Goal: Task Accomplishment & Management: Use online tool/utility

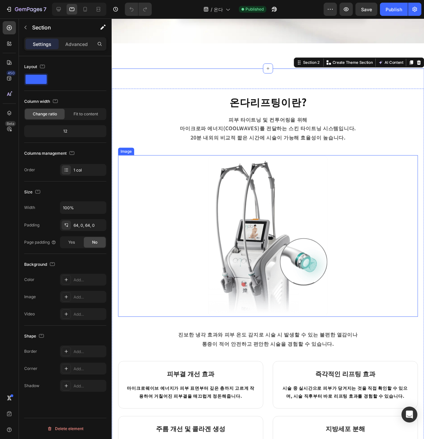
scroll to position [206, 0]
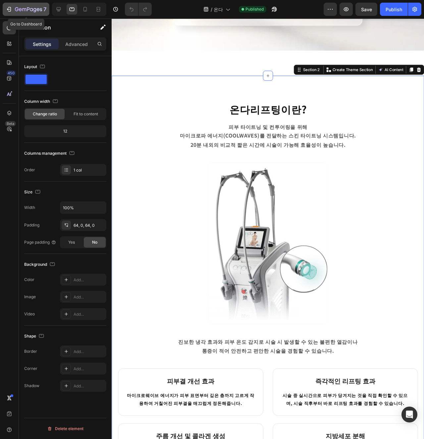
click at [36, 10] on icon "button" at bounding box center [34, 10] width 3 height 4
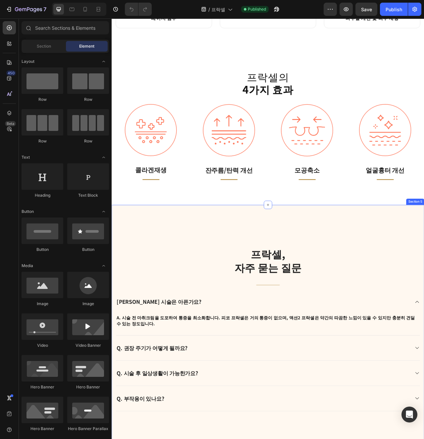
scroll to position [817, 0]
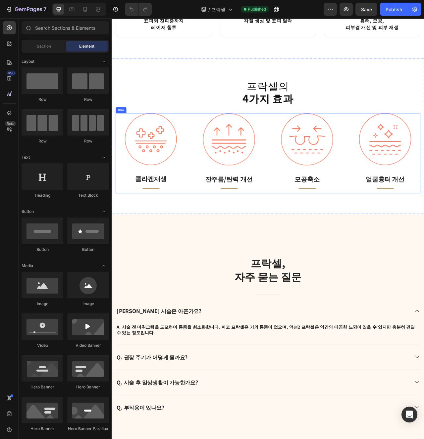
click at [212, 219] on div "Image 콜라겐재생 Text block Title Line Row Image 잔주름/탄력 개선 Text block Title Line Row…" at bounding box center [309, 190] width 387 height 102
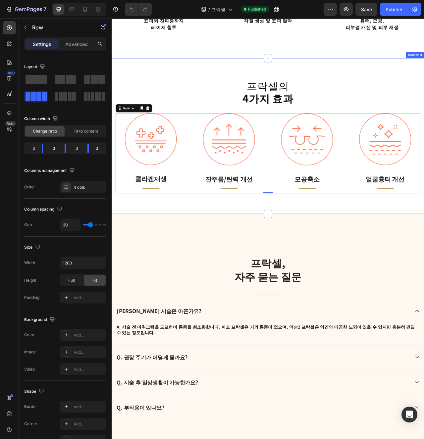
click at [233, 254] on div "프락셀의 4가지 효과 Heading Image 콜라겐재생 Text block Title Line Row Image 잔주름/탄력 개선 Text …" at bounding box center [310, 168] width 397 height 199
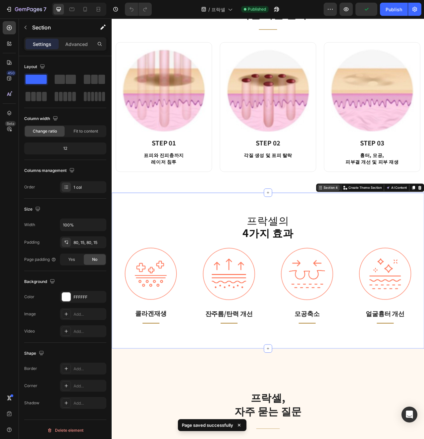
scroll to position [587, 0]
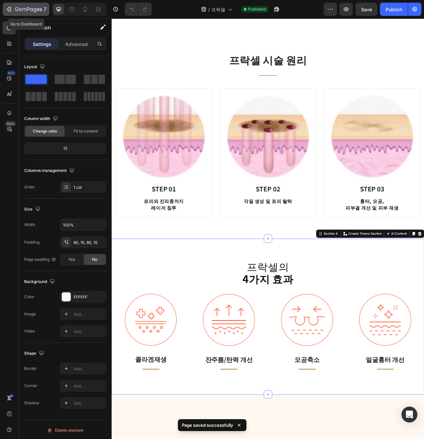
click at [32, 9] on icon "button" at bounding box center [28, 10] width 27 height 6
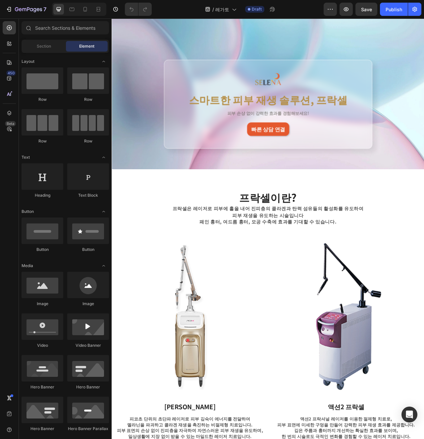
scroll to position [80, 0]
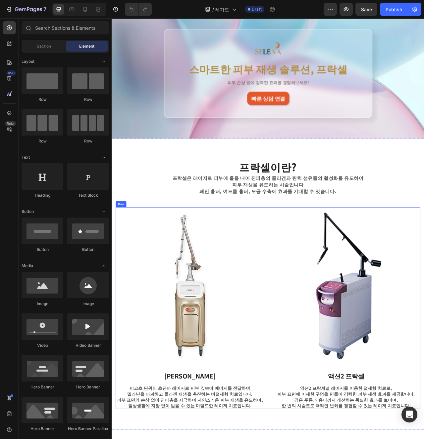
click at [309, 310] on div "Image 피코 프락셀 Text block 피코초 단위의 초단파 레이저로 피부 깊숙이 에너지를 전달하여 멜라닌을 파괴하고 콜라겐 재생을 촉진하…" at bounding box center [309, 387] width 387 height 257
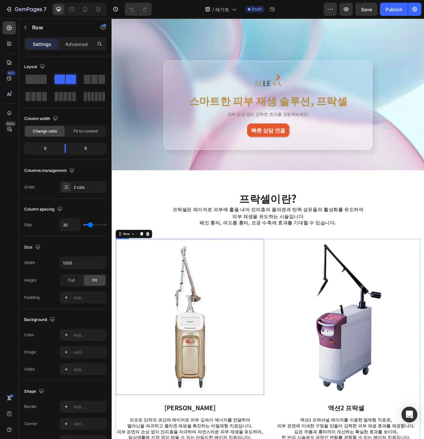
scroll to position [15, 0]
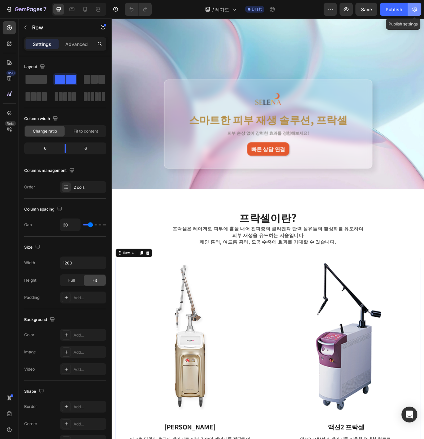
click at [415, 8] on icon "button" at bounding box center [414, 9] width 5 height 5
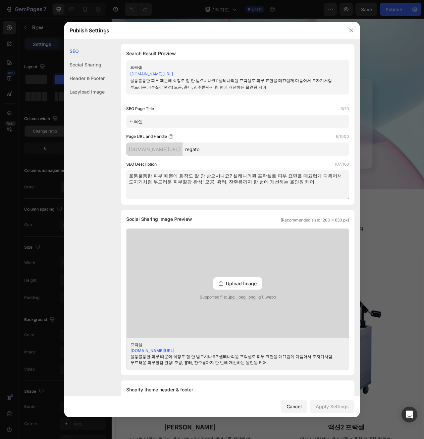
click at [224, 152] on input "regato" at bounding box center [265, 149] width 166 height 13
click at [248, 142] on div "Page URL and Handle 6/1000 utk1ya-gu.myshopify.com/pages/ regato" at bounding box center [237, 144] width 223 height 23
click at [249, 149] on input "regato" at bounding box center [265, 149] width 166 height 13
paste input "l"
type input "legato"
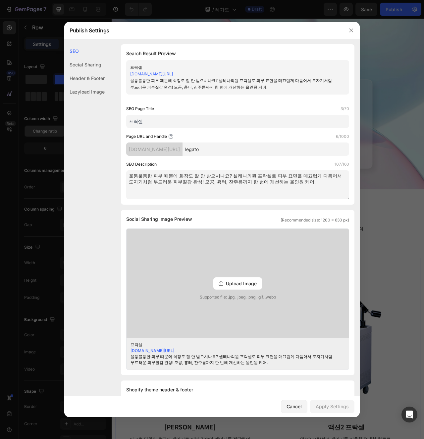
click at [212, 180] on textarea "울퉁불퉁한 피부 때문에 화장도 잘 안 받으시나요? 셀레나의원 프락셀로 피부 표면을 매끄럽게 다듬어서 도자기처럼 부드러운 피부질감 완성! 모공,…" at bounding box center [237, 184] width 223 height 29
click at [174, 115] on input "프락셀" at bounding box center [237, 121] width 223 height 13
click at [151, 120] on input "프락셀" at bounding box center [237, 121] width 223 height 13
type input "레가토2"
click at [242, 143] on input "legato" at bounding box center [265, 149] width 166 height 13
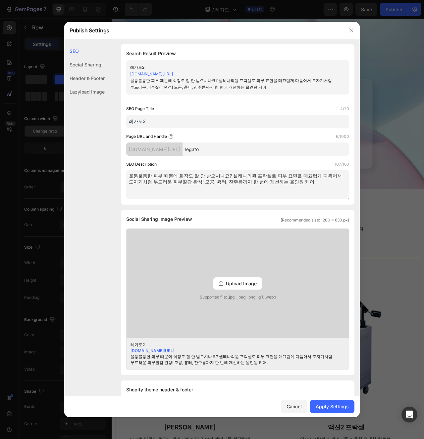
click at [217, 220] on div "Social Sharing Image Preview (Recommended size: 1200 x 630 px)" at bounding box center [237, 219] width 223 height 8
click at [227, 182] on textarea "울퉁불퉁한 피부 때문에 화장도 잘 안 받으시나요? 셀레나의원 프락셀로 피부 표면을 매끄럽게 다듬어서 도자기처럼 부드러운 피부질감 완성! 모공,…" at bounding box center [237, 184] width 223 height 29
paste textarea "것저것 따로 받기 귀찮다면? 셀레나의원 레가토2로 모공, 흉터, 탄력, 주름까지 한 번에 해결! RF 마이크로니들이 피부 속부터 재생시켜서 매…"
click at [282, 198] on textarea "이것저것 따로 받기 귀찮다면? 셀레나의원 레가토2로 모공, 흉터, 탄력, 주름까지 한 번에 해결! RF 마이크로니들이 피부 속부터 재생시켜서 …" at bounding box center [237, 184] width 223 height 29
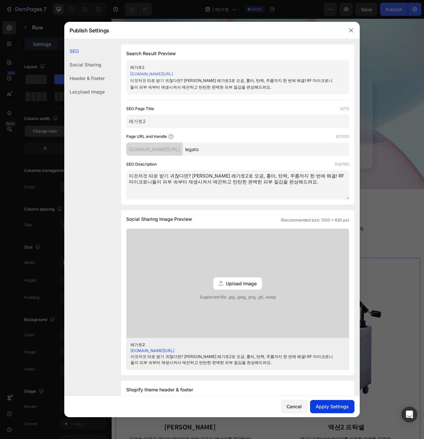
type textarea "이것저것 따로 받기 귀찮다면? 셀레나의원 레가토2로 모공, 흉터, 탄력, 주름까지 한 번에 해결! RF 마이크로니들이 피부 속부터 재생시켜서 …"
click at [315, 404] on button "Apply Settings" at bounding box center [332, 406] width 44 height 13
click at [296, 404] on div "Cancel" at bounding box center [293, 406] width 15 height 7
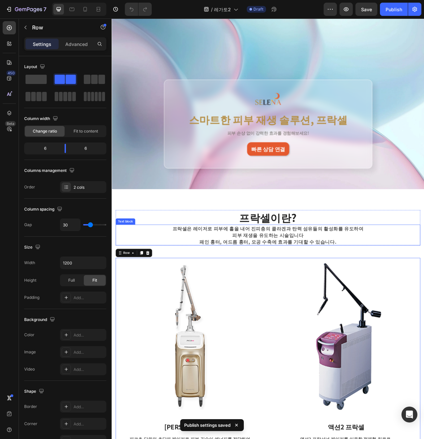
click at [243, 281] on h2 "프락셀이란?" at bounding box center [309, 271] width 387 height 19
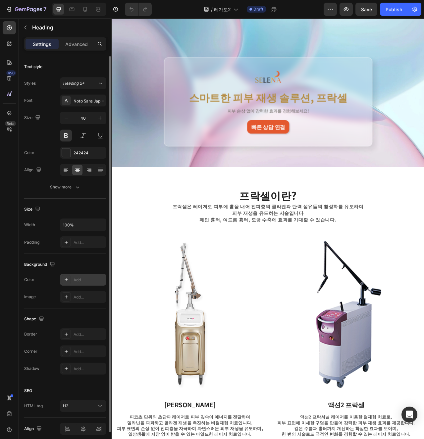
scroll to position [17, 0]
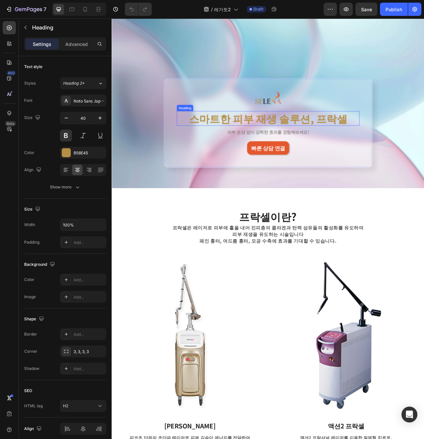
click at [328, 149] on h2 "스마트한 피부 재생 솔루션, 프락셀" at bounding box center [310, 145] width 232 height 19
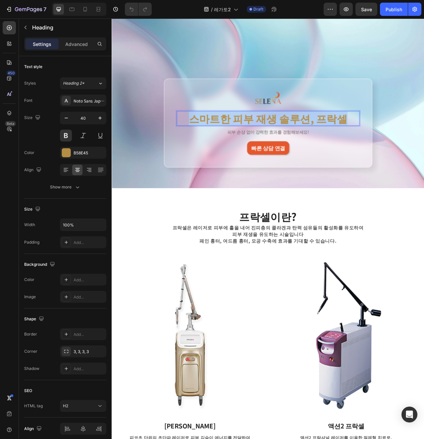
click at [328, 149] on p "스마트한 피부 재생 솔루션, 프락셀" at bounding box center [310, 145] width 231 height 17
copy p "스마트한 피부 재생 솔루션, 프락셀"
click at [307, 164] on p "피부 손상 없이 강력한 효과를 경험해보세요!" at bounding box center [310, 162] width 231 height 7
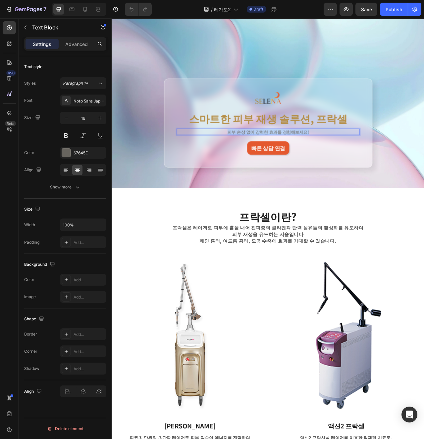
click at [307, 164] on p "피부 손상 없이 강력한 효과를 경험해보세요!" at bounding box center [310, 162] width 231 height 7
copy p "피부 손상 없이 강력한 효과를 경험해보세요!"
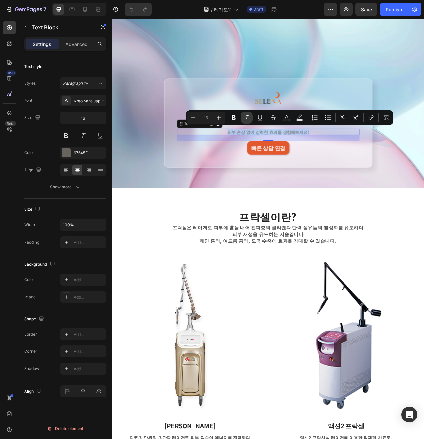
click at [251, 120] on button "Italic" at bounding box center [247, 118] width 12 height 12
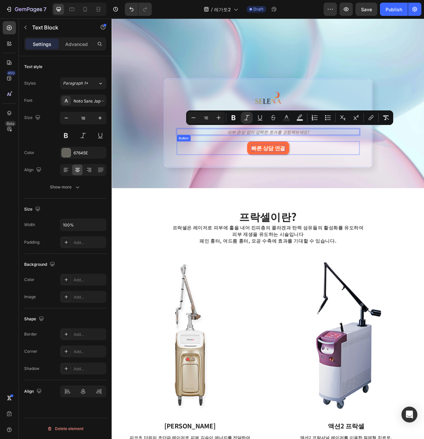
click at [327, 182] on p "빠른 상담 연결" at bounding box center [310, 183] width 43 height 10
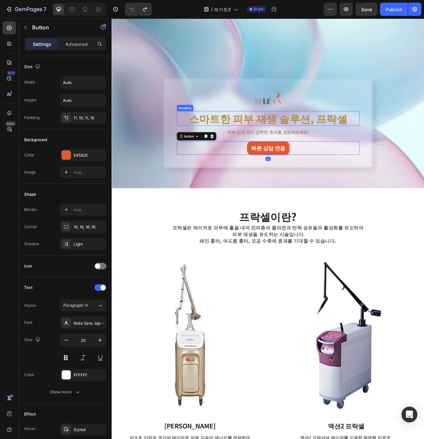
click at [316, 147] on p "스마트한 피부 재생 솔루션, 프락셀" at bounding box center [310, 145] width 231 height 17
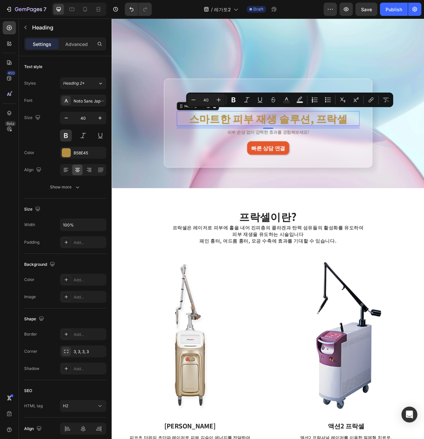
click at [341, 149] on p "스마트한 피부 재생 솔루션, 프락셀" at bounding box center [310, 145] width 231 height 17
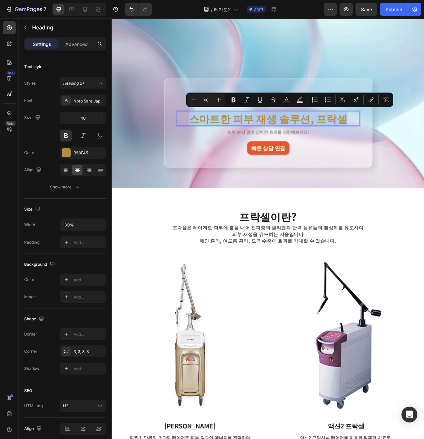
click at [341, 149] on p "스마트한 피부 재생 솔루션, 프락셀" at bounding box center [310, 145] width 231 height 17
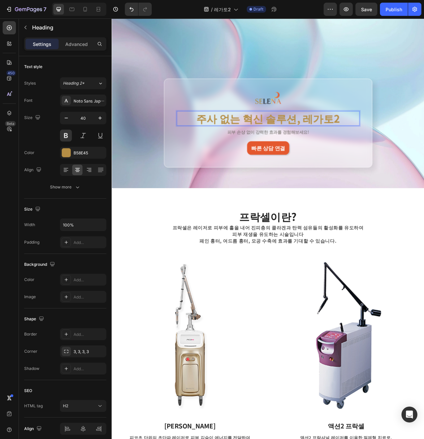
click at [323, 165] on p "피부 손상 없이 강력한 효과를 경험해보세요!" at bounding box center [310, 162] width 231 height 7
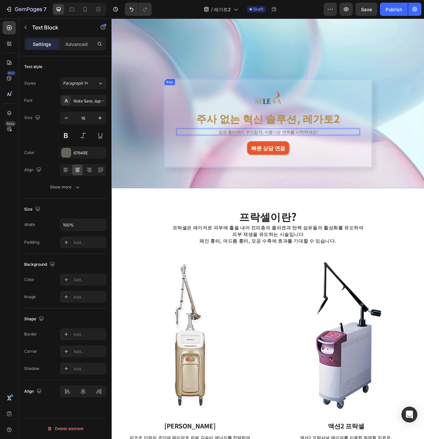
click at [355, 200] on div "Image 주사 없는 혁신 솔루션, 레가토2 Heading 깊은 흉터까지 부드럽게, 아름다운 변화를 시작하세요! Text Block 24 빠른…" at bounding box center [310, 151] width 265 height 113
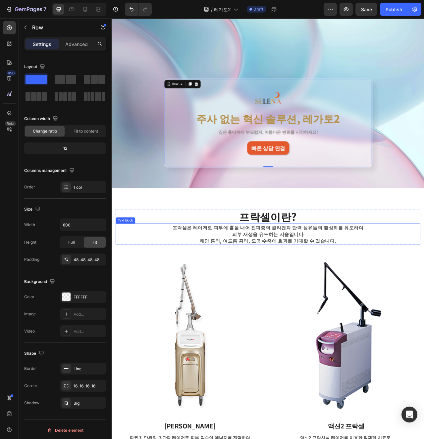
scroll to position [62, 0]
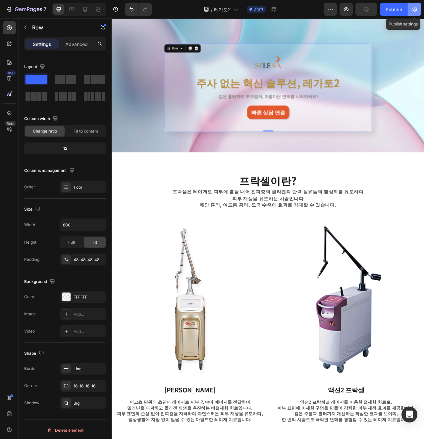
click at [418, 4] on button "button" at bounding box center [414, 9] width 13 height 13
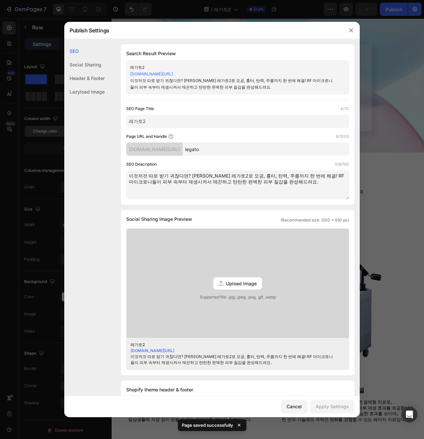
click at [247, 156] on div "SEO Page Title 4/70 레가토2 Page URL and Handle 6/1000 utk1ya-gu.myshopify.com/pag…" at bounding box center [237, 153] width 223 height 94
click at [248, 151] on input "legato" at bounding box center [265, 149] width 166 height 13
type input "legato2"
click at [267, 170] on div "SEO Description 106/160 이것저것 따로 받기 귀찮다면? 셀레나의원 레가토2로 모공, 흉터, 탄력, 주름까지 한 번에 해결! …" at bounding box center [237, 180] width 223 height 38
click at [333, 411] on button "Apply Settings" at bounding box center [332, 406] width 44 height 13
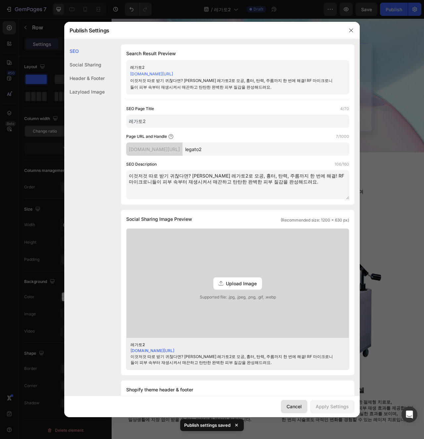
click at [294, 406] on div "Cancel" at bounding box center [293, 406] width 15 height 7
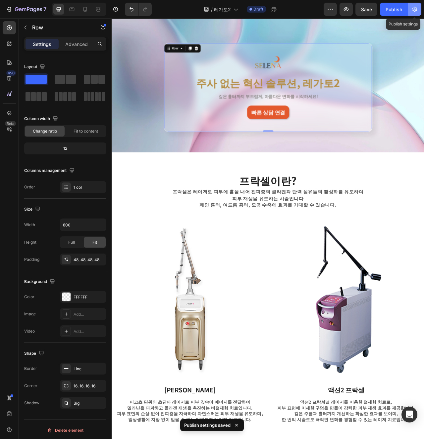
click at [416, 9] on icon "button" at bounding box center [414, 9] width 5 height 5
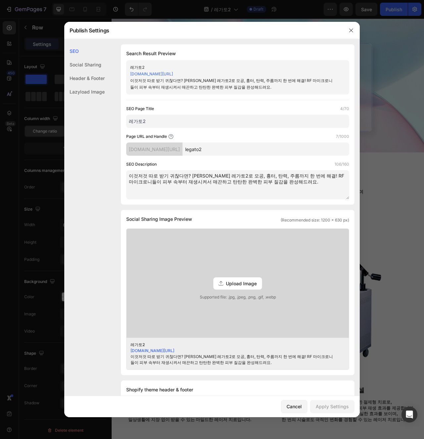
click at [102, 71] on div "Social Sharing" at bounding box center [84, 78] width 40 height 14
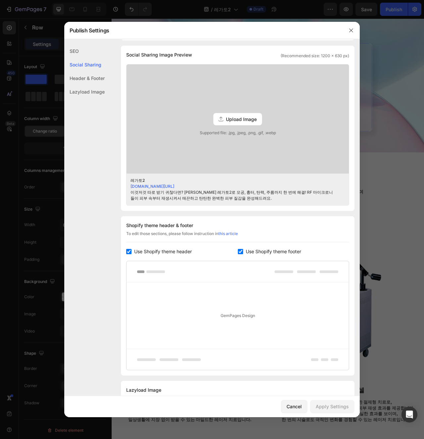
click at [81, 58] on div "SEO" at bounding box center [84, 65] width 40 height 14
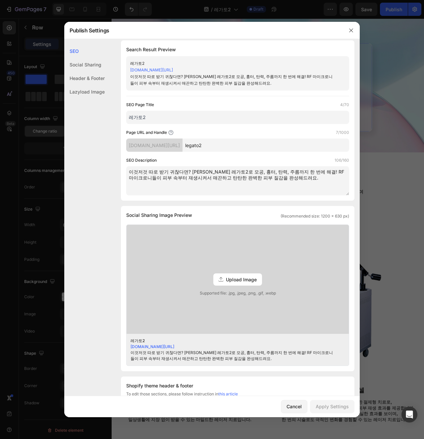
scroll to position [0, 0]
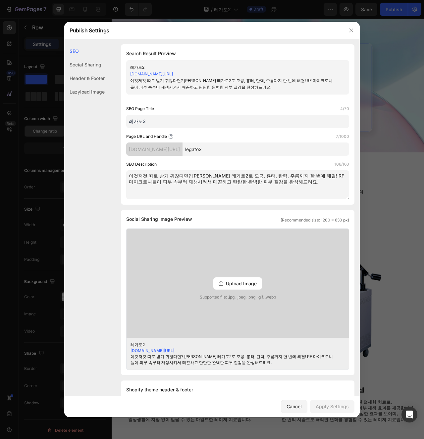
click at [99, 85] on div "Header & Footer" at bounding box center [84, 92] width 40 height 14
click at [289, 401] on button "Cancel" at bounding box center [294, 406] width 26 height 13
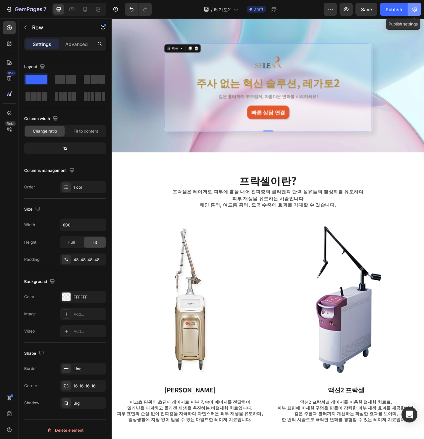
click at [416, 6] on icon "button" at bounding box center [414, 9] width 7 height 7
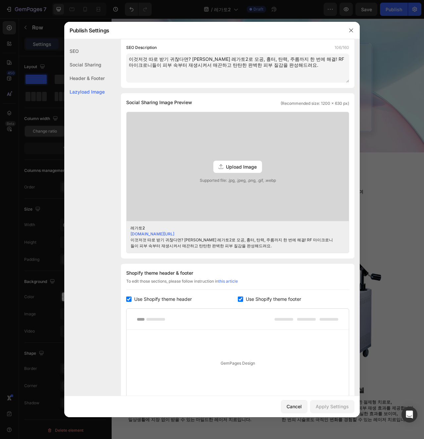
scroll to position [193, 0]
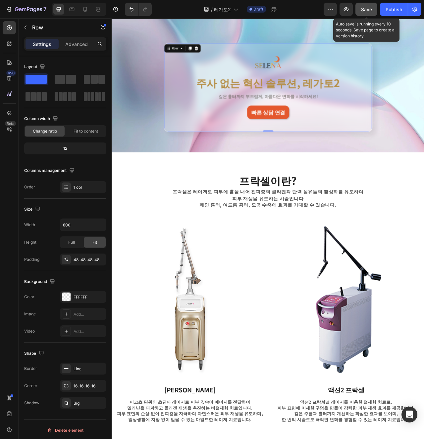
click at [366, 8] on span "Save" at bounding box center [366, 10] width 11 height 6
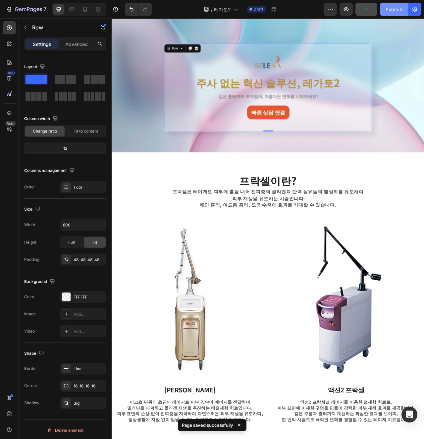
click at [396, 8] on div "Publish" at bounding box center [393, 9] width 17 height 7
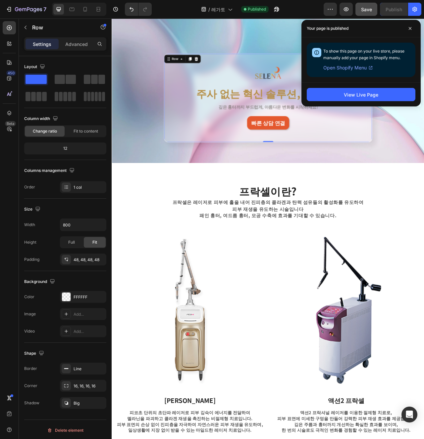
scroll to position [35, 0]
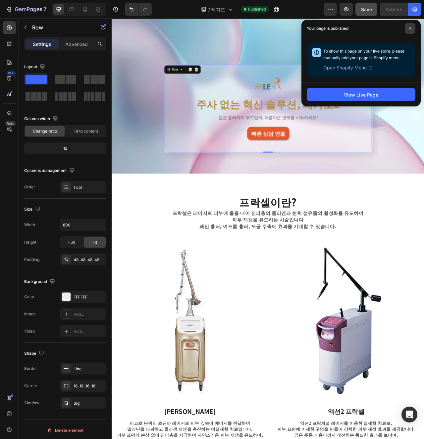
click at [410, 30] on icon at bounding box center [409, 28] width 3 height 3
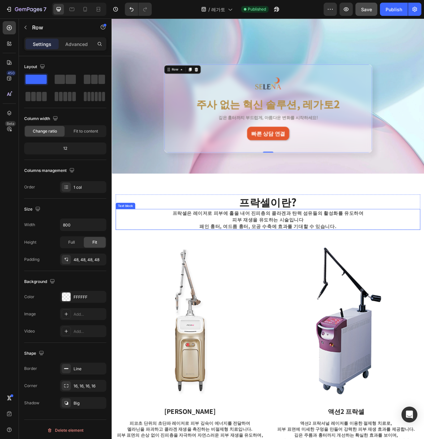
click at [339, 266] on p "프락셀은 레이저로 피부에 홀을 내어 진피층의 콜라겐과 탄력 섬유들의 활성화를 유도하여 피부 재생을 유도하는 시술입니다 패인 흉터, 여드름 흉터…" at bounding box center [310, 274] width 320 height 25
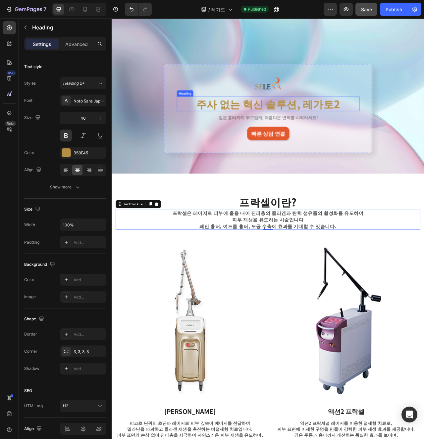
click at [358, 132] on p "주사 없는 혁신 솔루션, 레가토2" at bounding box center [310, 126] width 231 height 17
click at [354, 131] on p "주사 없는 혁신 솔루션, 레가토2" at bounding box center [310, 126] width 231 height 17
copy p "레가토2"
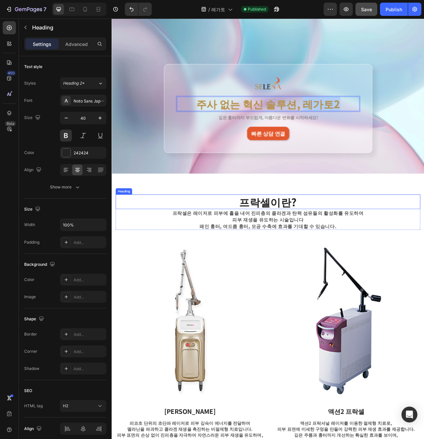
click at [326, 254] on h2 "프락셀이란?" at bounding box center [309, 252] width 387 height 19
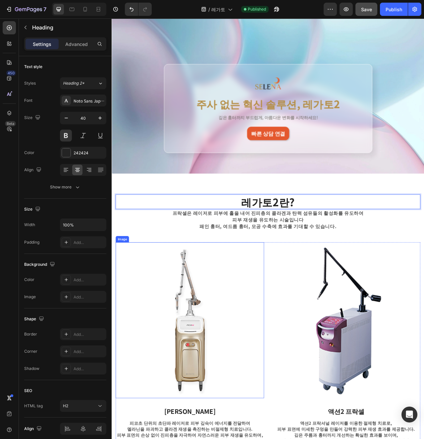
click at [299, 319] on img at bounding box center [210, 402] width 189 height 199
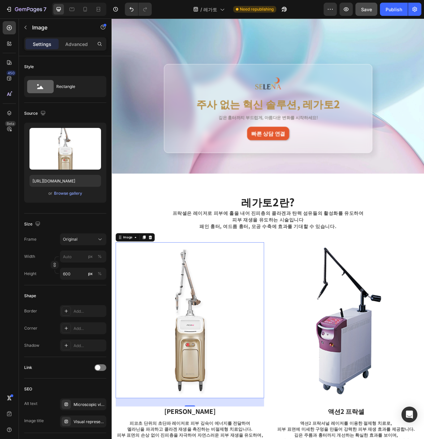
click at [332, 261] on div "프락셀은 레이저로 피부에 홀을 내어 진피층의 콜라겐과 탄력 섬유들의 활성화를 유도하여 피부 재생을 유도하는 시술입니다 패인 흉터, 여드름 흉터…" at bounding box center [310, 274] width 321 height 26
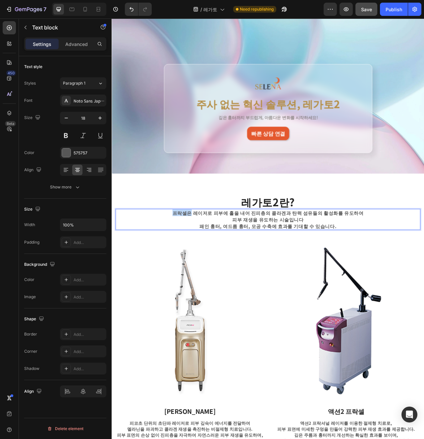
click at [332, 261] on div "프락셀은 레이저로 피부에 홀을 내어 진피층의 콜라겐과 탄력 섬유들의 활성화를 유도하여 피부 재생을 유도하는 시술입니다 패인 흉터, 여드름 흉터…" at bounding box center [310, 274] width 321 height 26
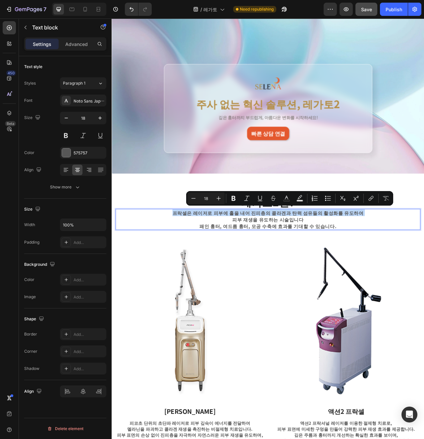
click at [342, 271] on p "프락셀은 레이저로 피부에 홀을 내어 진피층의 콜라겐과 탄력 섬유들의 활성화를 유도하여 피부 재생을 유도하는 시술입니다 패인 흉터, 여드름 흉터…" at bounding box center [310, 274] width 320 height 25
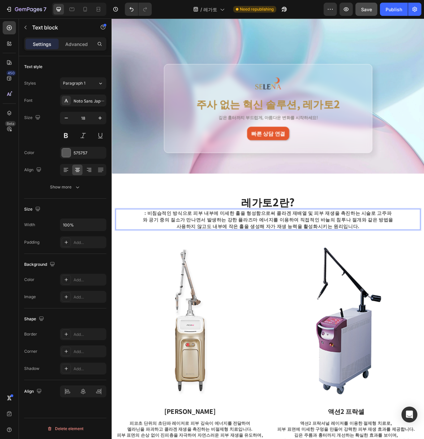
click at [363, 277] on p ": 비침습적인 방식으로 피부 내부에 미세한 홀을 형성함으로써 콜라겐 재배열 및 피부 재생을 촉진하는 시술로 고주파와 공기 중의 질소가 만나면서…" at bounding box center [310, 274] width 320 height 25
click at [393, 271] on p ": 비침습적인 방식으로 피부 내부에 미세한 홀을 형성함으로써 콜라겐 재배열 및 피부 재생을 촉진하는 시술로 고주파와 공기 중의 질소가 만나면서…" at bounding box center [310, 274] width 320 height 25
click at [405, 271] on p ": 비침습적인 방식으로 피부 내부에 미세한 홀을 형성함으로써 콜라겐 재배열 및 피부 재생을 촉진하는 시술로 고주파와 공기 중의 질소가 만나면서…" at bounding box center [310, 274] width 320 height 25
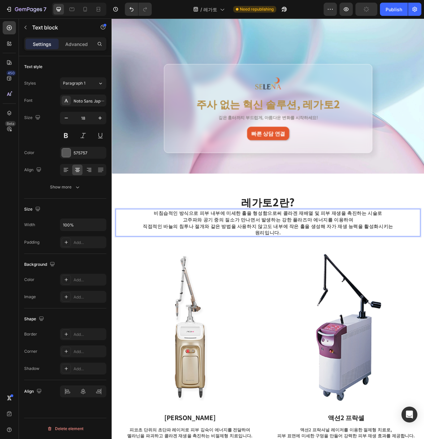
click at [420, 312] on img at bounding box center [409, 411] width 189 height 199
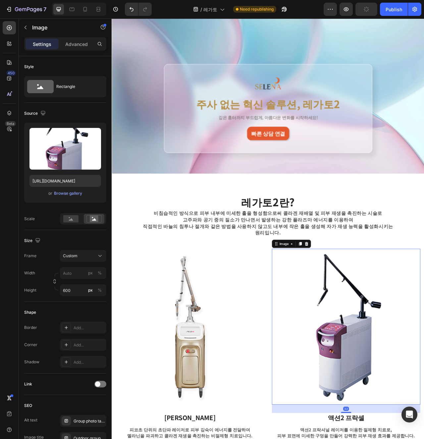
scroll to position [49, 0]
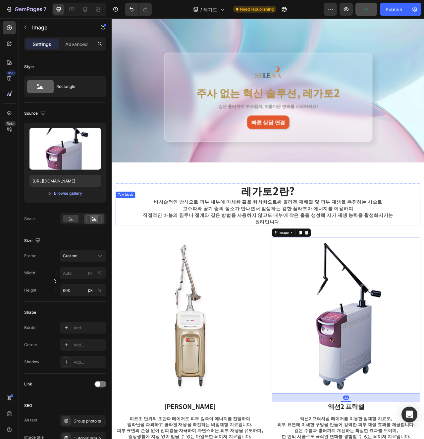
click at [323, 268] on p "직접적인 바늘의 침투나 절개와 같은 방법을 사용하지 않고도 내부에 작은 홀을 생성해 자가 재생 능력을 활성화시키는 원리입니다." at bounding box center [310, 272] width 320 height 17
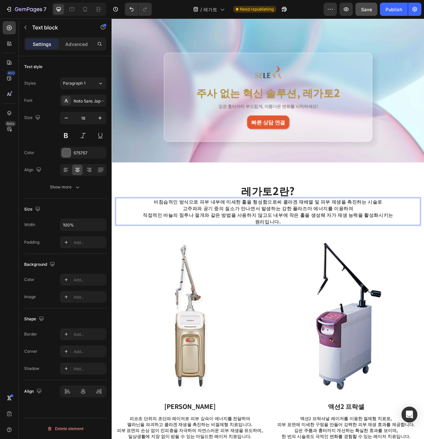
click at [298, 269] on p "직접적인 바늘의 침투나 절개와 같은 방법을 사용하지 않고도 내부에 작은 홀을 생성해 자가 재생 능력을 활성화시키는 원리입니다." at bounding box center [310, 272] width 320 height 17
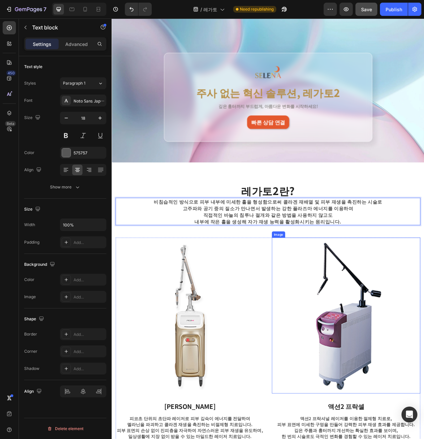
click at [333, 345] on img at bounding box center [409, 396] width 189 height 199
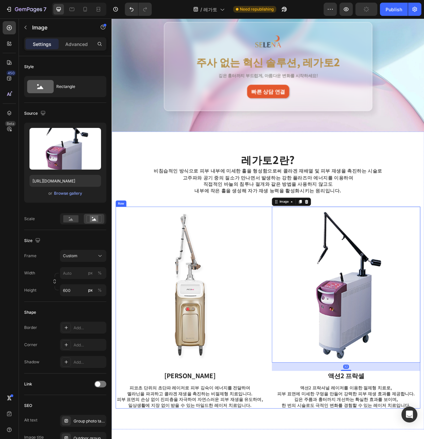
scroll to position [102, 0]
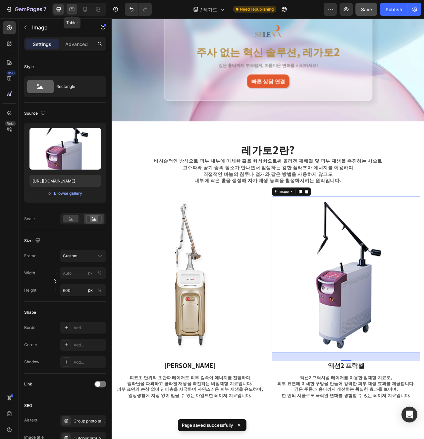
click at [73, 10] on icon at bounding box center [71, 9] width 7 height 7
type input "400"
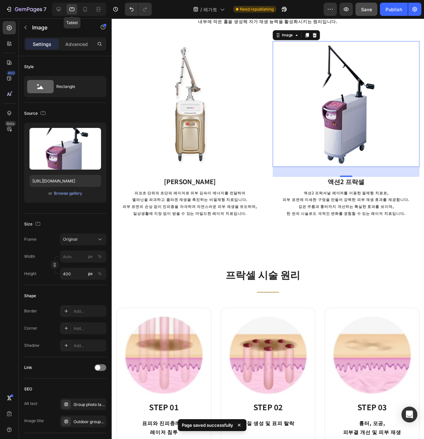
scroll to position [295, 0]
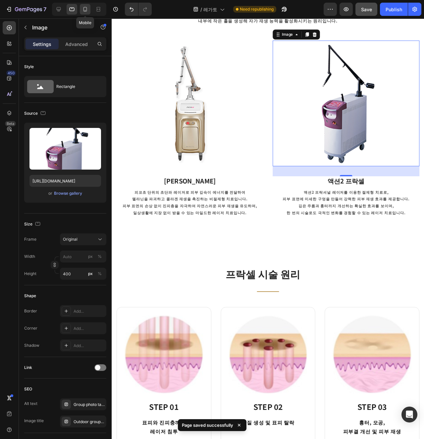
click at [88, 9] on icon at bounding box center [85, 9] width 7 height 7
type input "100"
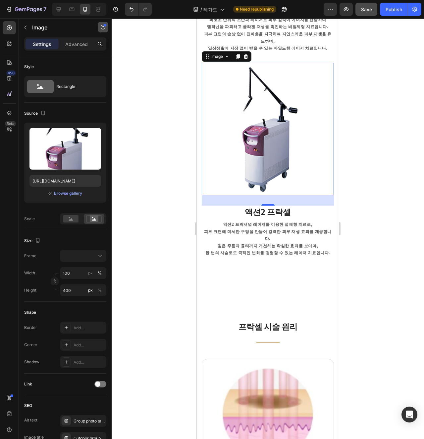
scroll to position [486, 0]
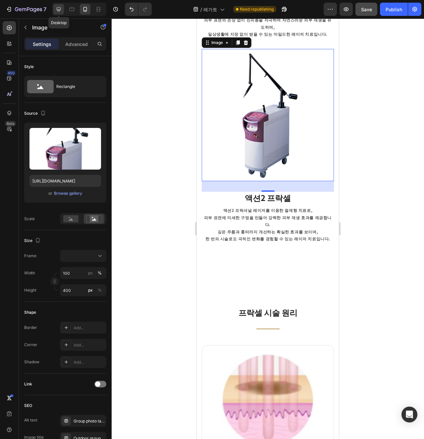
click at [60, 11] on icon at bounding box center [58, 9] width 7 height 7
type input "600"
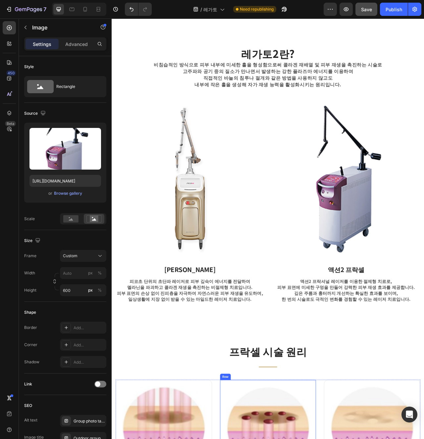
scroll to position [186, 0]
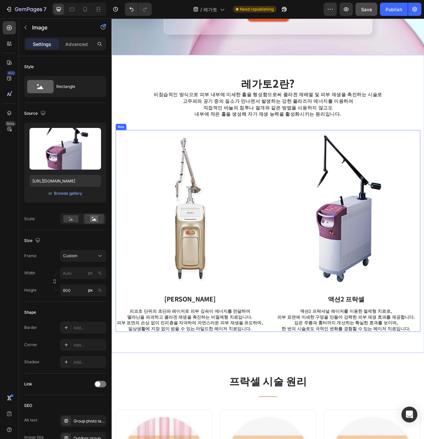
click at [340, 326] on img at bounding box center [409, 259] width 189 height 199
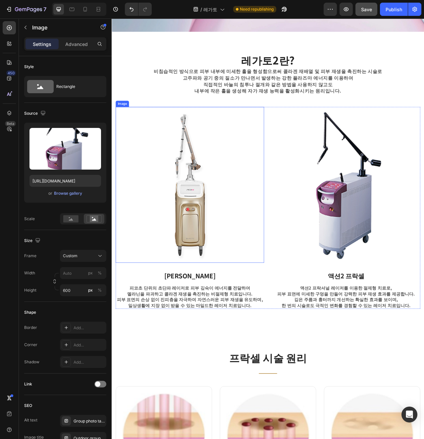
scroll to position [194, 0]
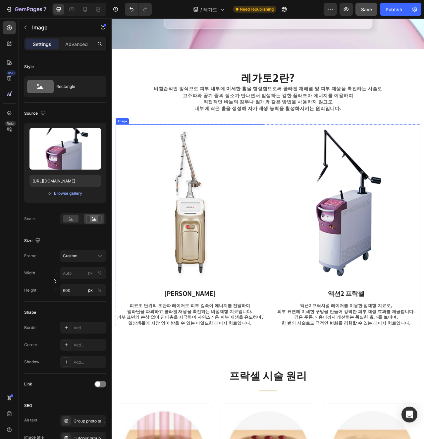
click at [283, 247] on img at bounding box center [210, 252] width 189 height 199
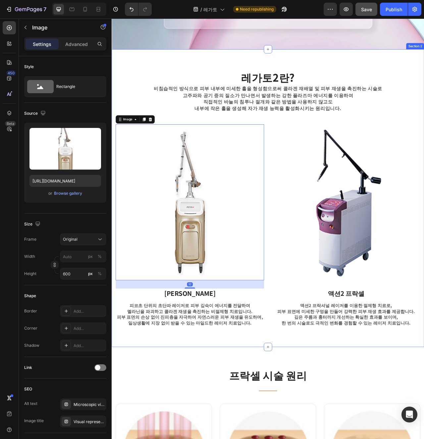
click at [183, 75] on div "레가토2란? Heading 비침습적인 방식으로 피부 내부에 미세한 홀을 형성함으로써 콜라겐 재배열 및 피부 재생을 촉진하는 시술로 고주파와 공…" at bounding box center [310, 247] width 397 height 379
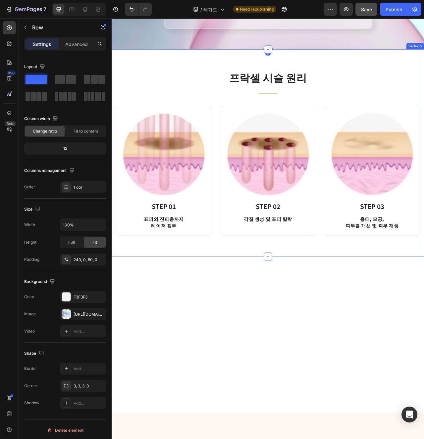
click at [307, 60] on icon at bounding box center [309, 57] width 5 height 5
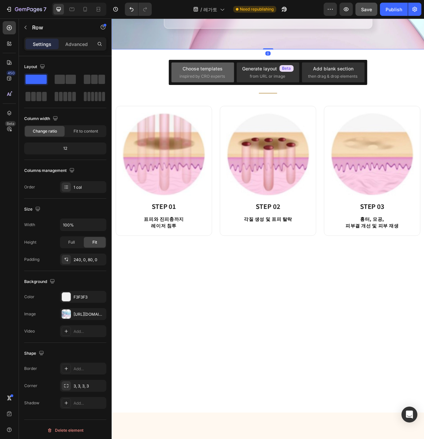
click at [214, 76] on span "inspired by CRO experts" at bounding box center [201, 76] width 45 height 6
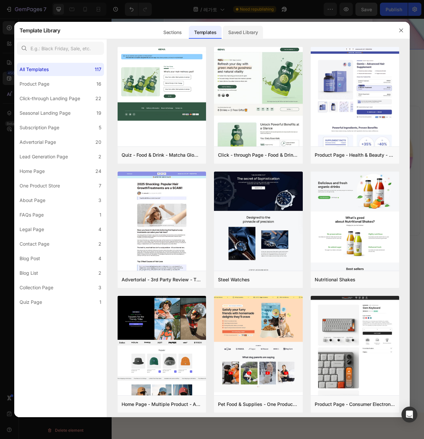
click at [257, 28] on div "Saved Library" at bounding box center [243, 32] width 40 height 13
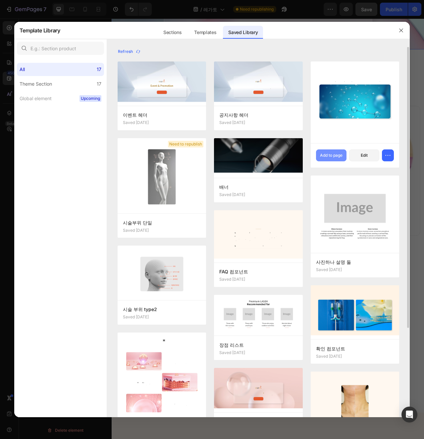
click at [332, 158] on div "Add to page" at bounding box center [331, 156] width 23 height 6
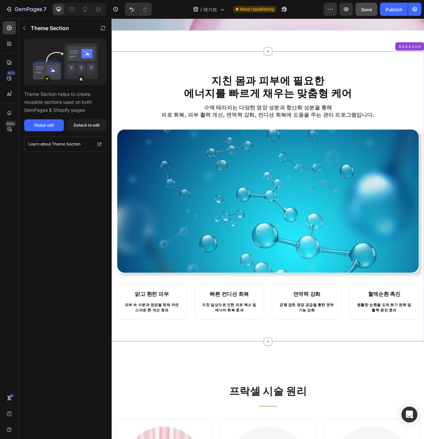
click at [320, 276] on img at bounding box center [310, 250] width 384 height 183
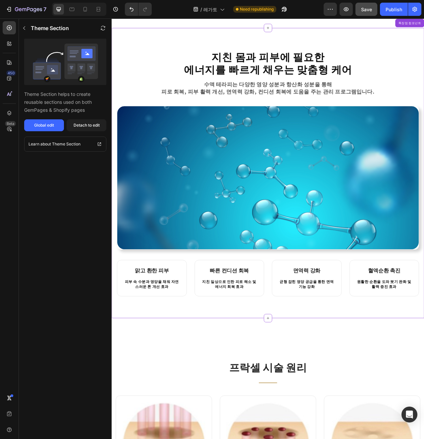
scroll to position [259, 0]
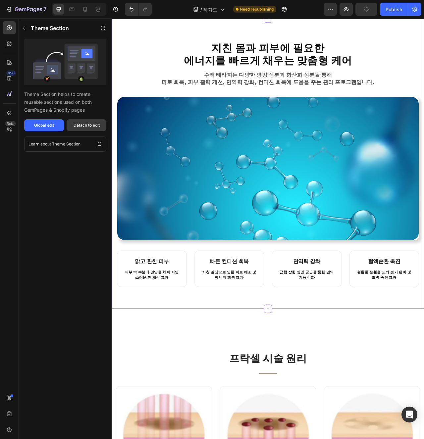
click at [90, 129] on button "Detach to edit" at bounding box center [87, 125] width 40 height 12
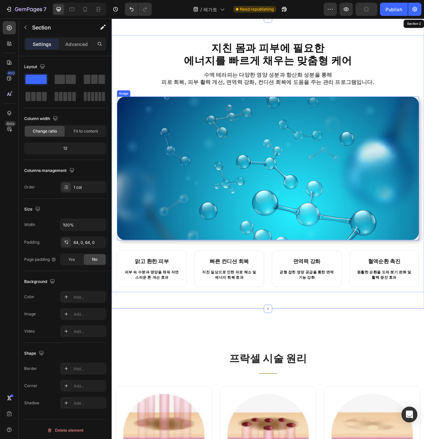
click at [187, 169] on img at bounding box center [310, 209] width 384 height 183
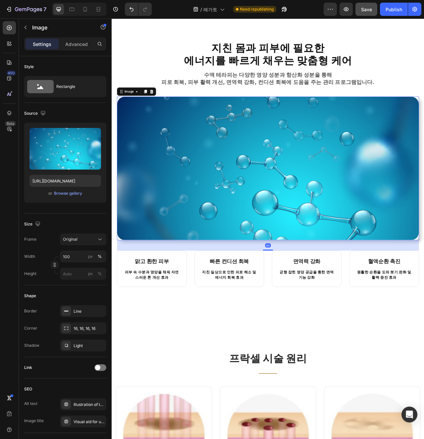
click at [170, 212] on img at bounding box center [310, 209] width 384 height 183
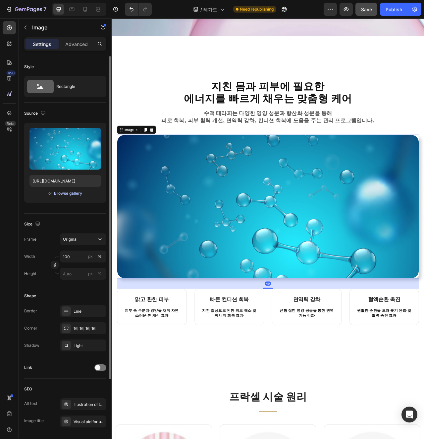
click at [65, 193] on div "Browse gallery" at bounding box center [68, 194] width 28 height 6
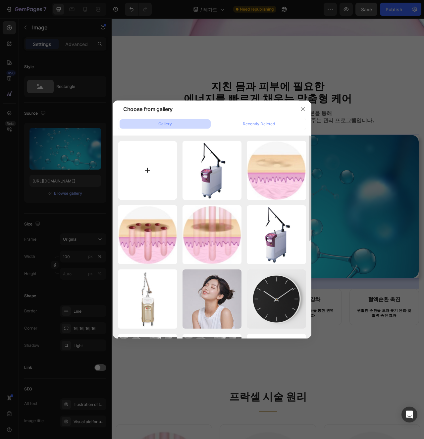
click at [148, 186] on input "file" at bounding box center [147, 170] width 59 height 59
type input "C:\fakepath\제목을 입력해주세요. (5).png"
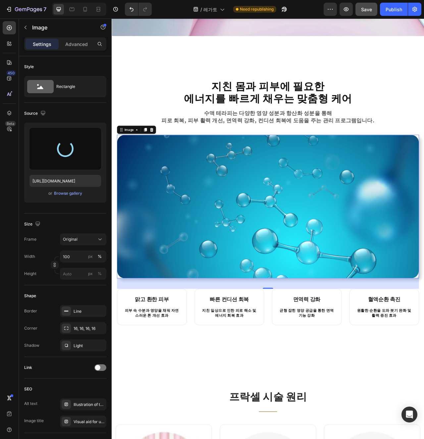
type input "https://cdn.shopify.com/s/files/1/0956/9894/4132/files/gempages_577415988631306…"
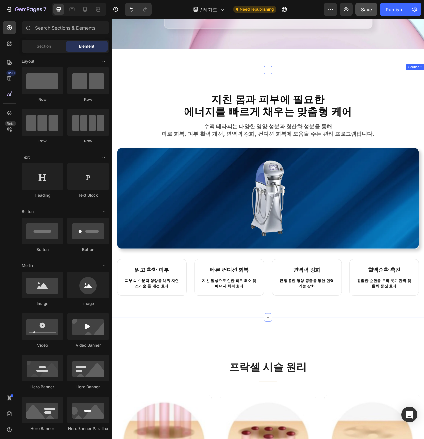
scroll to position [181, 0]
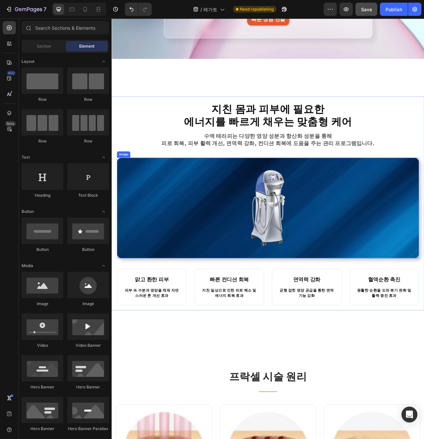
click at [326, 290] on img at bounding box center [310, 260] width 384 height 128
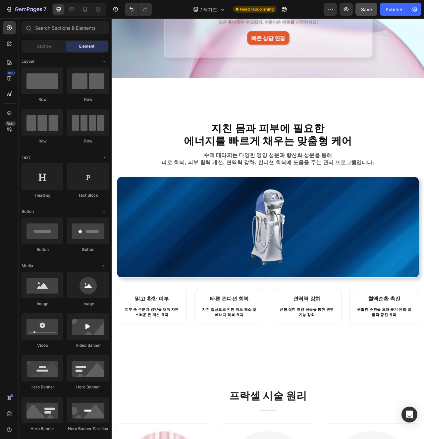
scroll to position [132, 0]
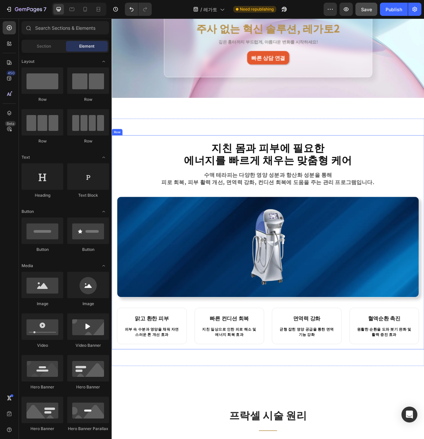
click at [341, 436] on div "지친 몸과 피부에 필요한 에너지를 빠르게 채우는 맞춤형 케어 Heading 수액 테라피는 다양한 영양 성분과 항산화 성분을 통해 피로 회복, …" at bounding box center [310, 303] width 397 height 272
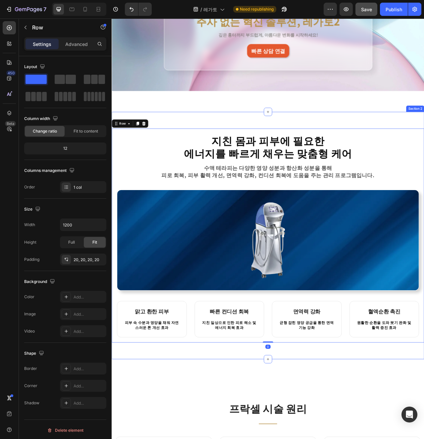
click at [343, 439] on div "지친 몸과 피부에 필요한 에너지를 빠르게 채우는 맞춤형 케어 Heading 수액 테라피는 다양한 영양 성분과 항산화 성분을 통해 피로 회복, …" at bounding box center [310, 294] width 397 height 315
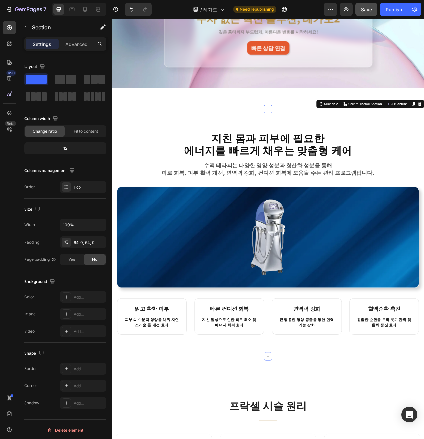
scroll to position [144, 0]
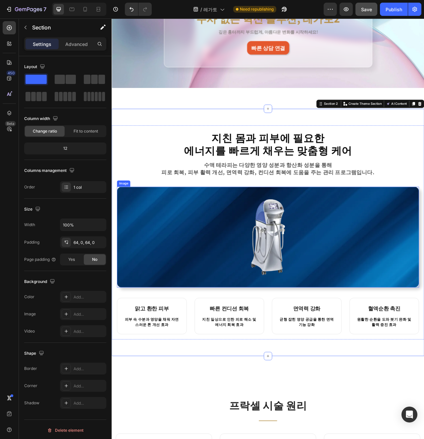
click at [328, 317] on img at bounding box center [310, 297] width 384 height 128
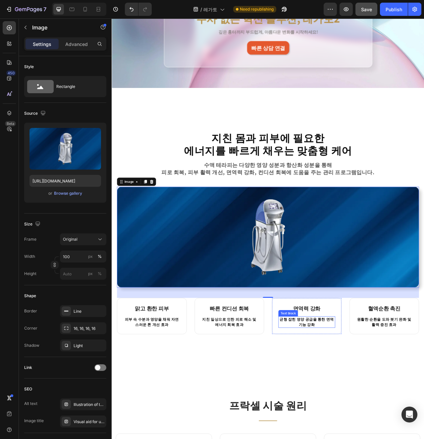
click at [360, 401] on p "균형 잡힌 영양 공급을 통한 면역 기능 강화" at bounding box center [359, 404] width 71 height 13
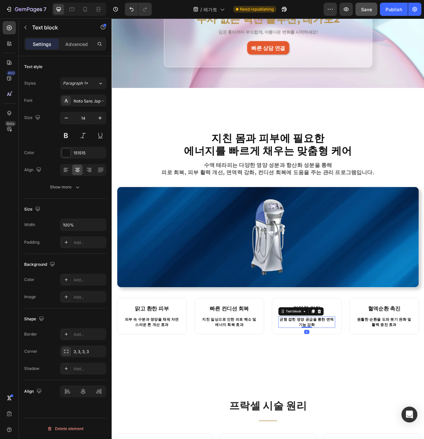
click at [364, 435] on div "지친 몸과 피부에 필요한 에너지를 빠르게 채우는 맞춤형 케어 Heading 수액 테라피는 다양한 영양 성분과 항산화 성분을 통해 피로 회복, …" at bounding box center [310, 290] width 397 height 315
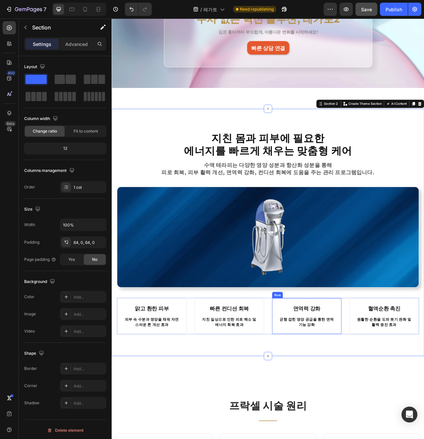
click at [396, 291] on img at bounding box center [310, 297] width 384 height 128
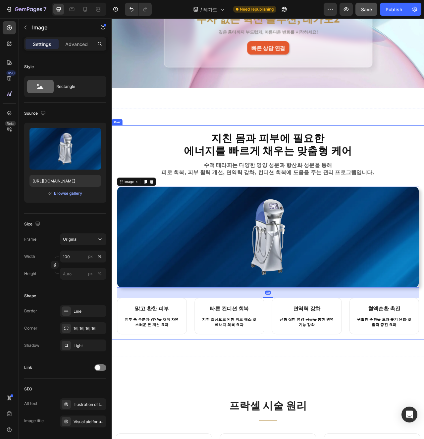
click at [287, 423] on div "지친 몸과 피부에 필요한 에너지를 빠르게 채우는 맞춤형 케어 Heading 수액 테라피는 다양한 영양 성분과 항산화 성분을 통해 피로 회복, …" at bounding box center [310, 291] width 397 height 272
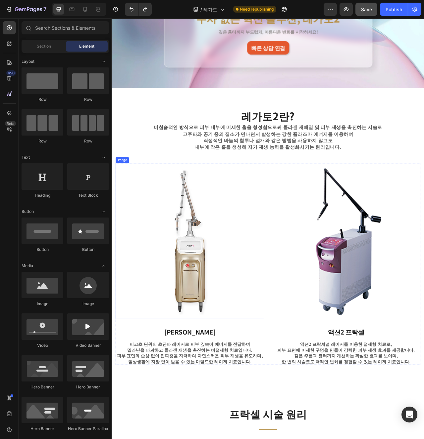
click at [240, 343] on img at bounding box center [210, 302] width 189 height 199
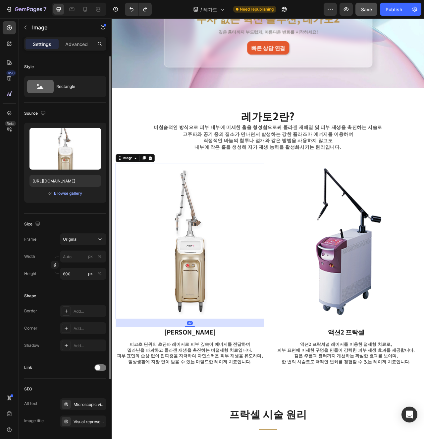
click at [68, 198] on div "Upload Image https://cdn.shopify.com/s/files/1/0956/9894/4132/files/gempages_57…" at bounding box center [65, 163] width 82 height 80
click at [67, 195] on div "Browse gallery" at bounding box center [68, 194] width 28 height 6
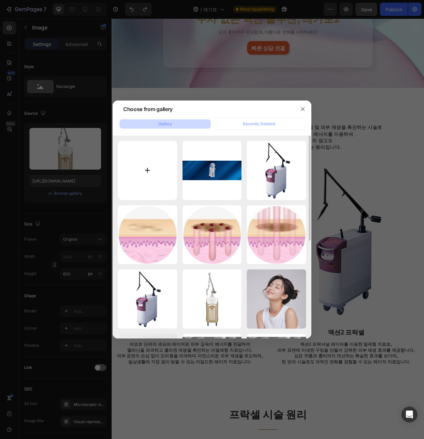
click at [154, 178] on input "file" at bounding box center [147, 170] width 59 height 59
type input "C:\fakepath\제목을 입력해주세요. (5).png"
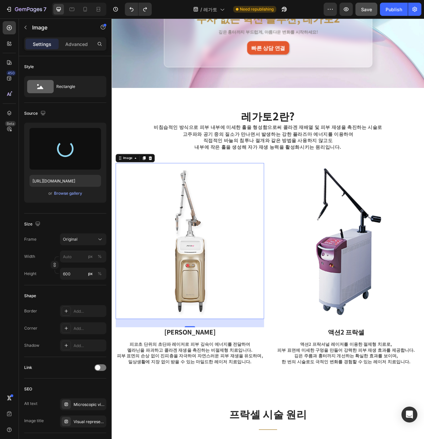
type input "https://cdn.shopify.com/s/files/1/0956/9894/4132/files/gempages_577415988631306…"
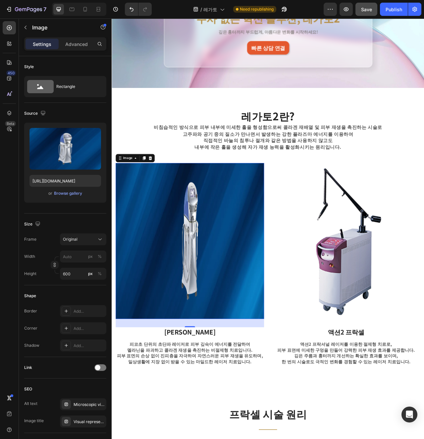
click at [203, 283] on img at bounding box center [210, 302] width 189 height 199
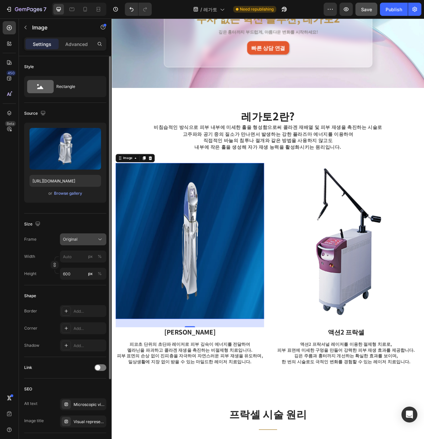
click at [78, 244] on button "Original" at bounding box center [83, 240] width 46 height 12
click at [79, 238] on div "Original" at bounding box center [79, 240] width 32 height 6
click at [51, 266] on button "button" at bounding box center [55, 265] width 8 height 8
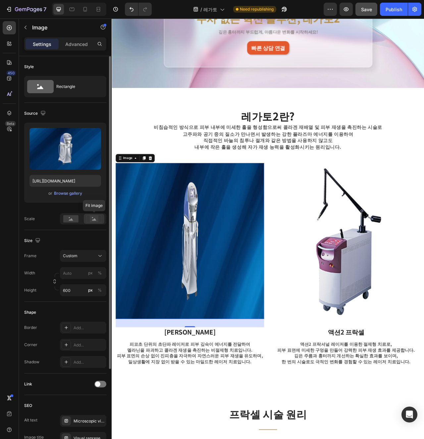
click at [92, 221] on rect at bounding box center [94, 219] width 9 height 7
click at [78, 289] on input "600" at bounding box center [83, 291] width 46 height 12
click at [78, 276] on input "px %" at bounding box center [83, 273] width 46 height 12
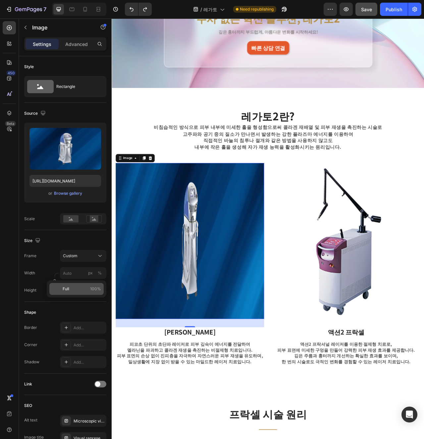
click at [79, 294] on div "Full 100%" at bounding box center [76, 289] width 54 height 12
type input "100"
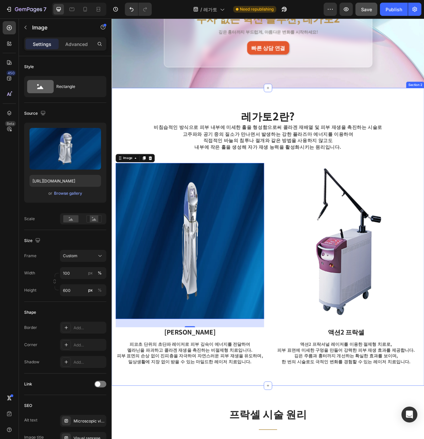
click at [172, 439] on div "레가토2란? Heading 비침습적인 방식으로 피부 내부에 미세한 홀을 형성함으로써 콜라겐 재배열 및 피부 재생을 촉진하는 시술로 고주파와 공…" at bounding box center [310, 296] width 397 height 379
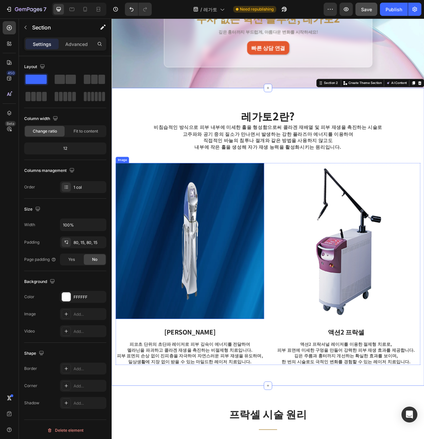
click at [205, 338] on img at bounding box center [210, 302] width 189 height 199
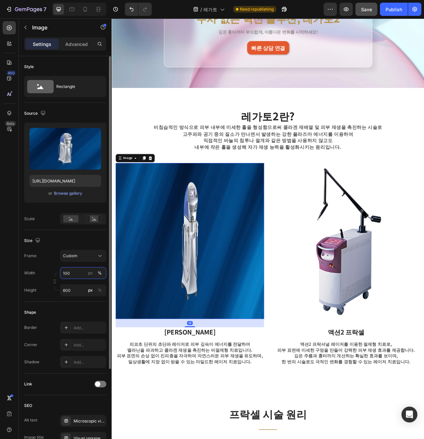
click at [73, 272] on input "100" at bounding box center [83, 273] width 46 height 12
click at [79, 256] on div "Frame Custom Width px % Height 600 px %" at bounding box center [65, 273] width 82 height 46
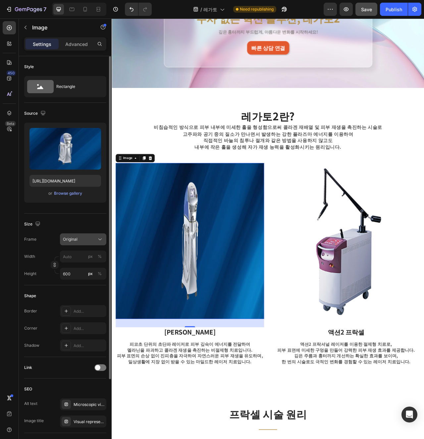
click at [81, 240] on div "Original" at bounding box center [79, 240] width 32 height 6
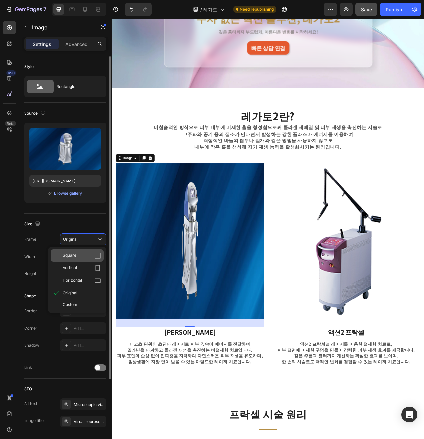
click at [89, 258] on div "Square" at bounding box center [82, 255] width 38 height 7
type input "600"
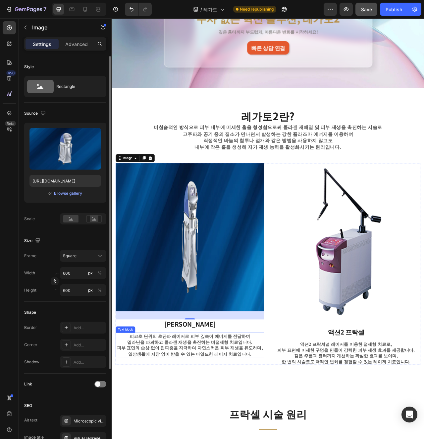
click at [244, 419] on p "피코초 단위의 초단파 레이저로 피부 깊숙이 에너지를 전달하여" at bounding box center [210, 422] width 187 height 7
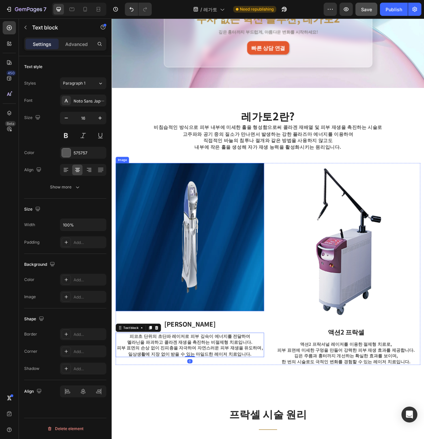
click at [217, 357] on img at bounding box center [210, 297] width 189 height 189
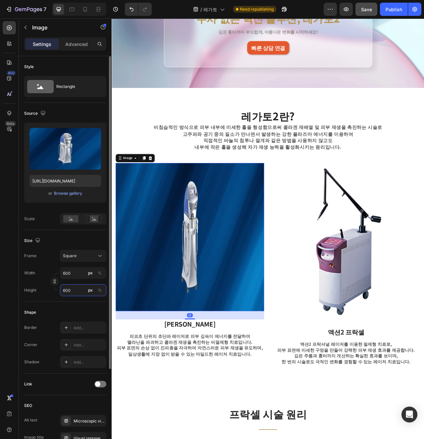
click at [74, 291] on input "600" at bounding box center [83, 291] width 46 height 12
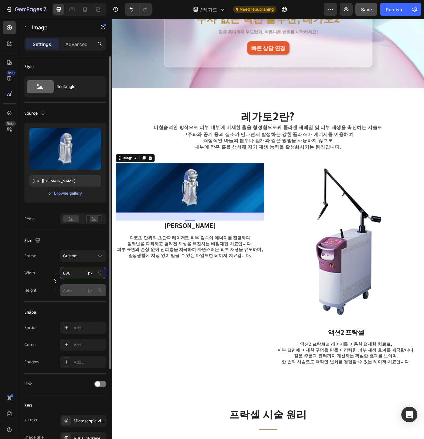
click at [82, 276] on div "Width 600 px % Height px %" at bounding box center [65, 281] width 82 height 29
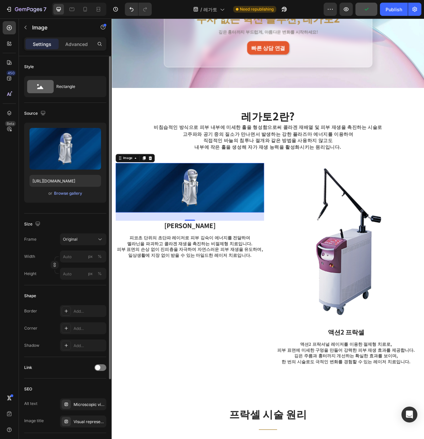
click at [88, 289] on div "Shape Border Add... Corner Add... Shadow Add..." at bounding box center [65, 322] width 82 height 72
click at [83, 240] on div "Original" at bounding box center [79, 240] width 32 height 6
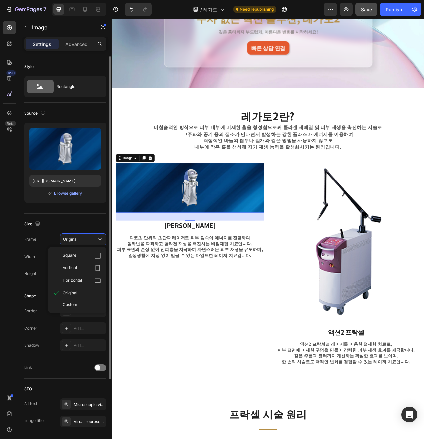
click at [42, 296] on div "Shape" at bounding box center [65, 296] width 82 height 11
type input "600"
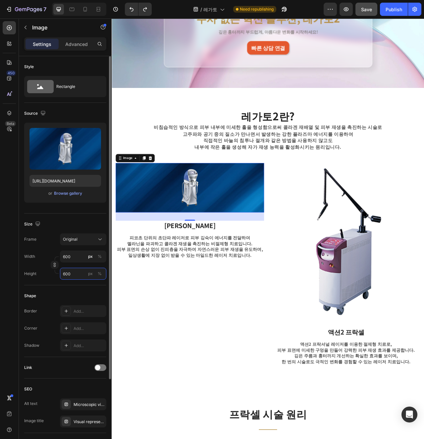
type input "600"
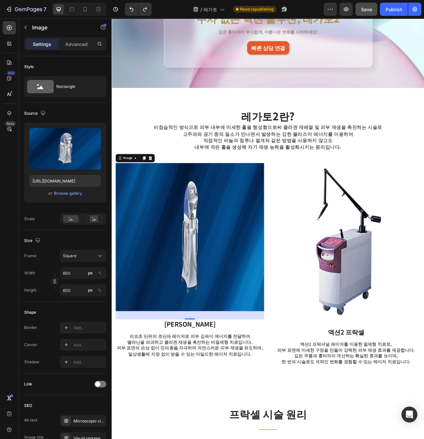
click at [218, 382] on img at bounding box center [210, 297] width 189 height 189
click at [214, 289] on img at bounding box center [210, 297] width 189 height 189
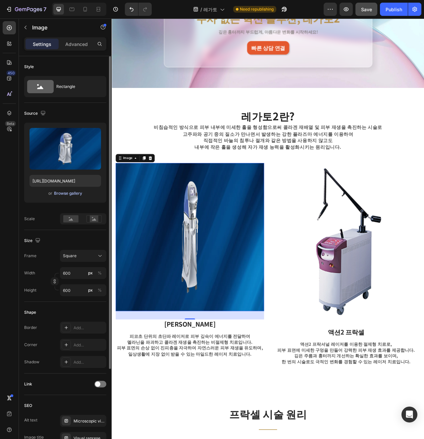
click at [73, 194] on div "Browse gallery" at bounding box center [68, 194] width 28 height 6
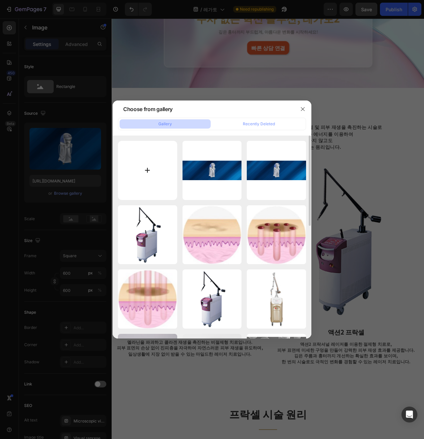
click at [175, 167] on input "file" at bounding box center [147, 170] width 59 height 59
type input "C:\fakepath\제목을 입력해주세요. (6).png"
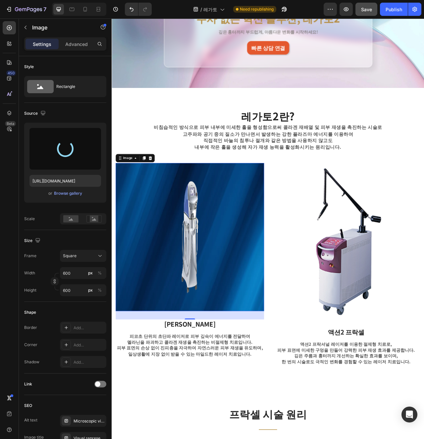
type input "[URL][DOMAIN_NAME]"
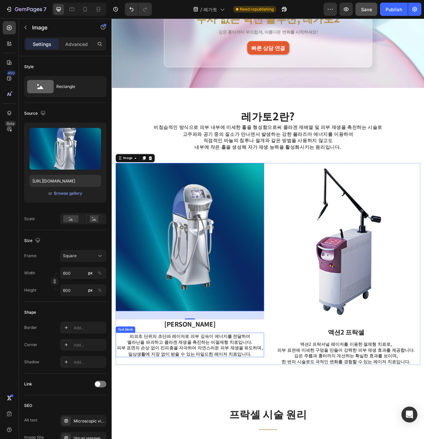
click at [255, 439] on p "일상생활에 지장 없이 받을 수 있는 마일드한 레이저 치료입니다." at bounding box center [210, 445] width 187 height 7
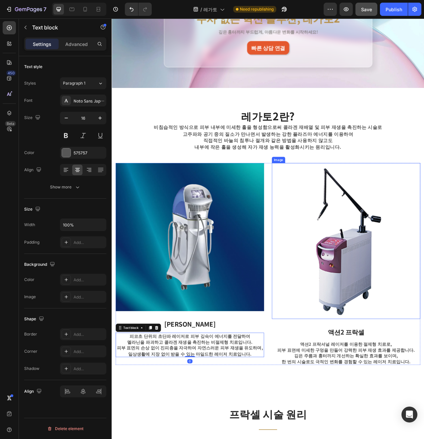
click at [369, 354] on img at bounding box center [409, 302] width 189 height 199
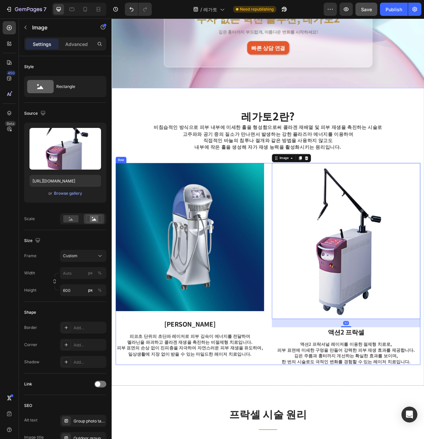
click at [313, 310] on div "Image 피코 프락셀 Text block 피코초 단위의 초단파 레이저로 피부 깊숙이 에너지를 전달하여 멜라닌을 파괴하고 콜라겐 재생을 촉진하…" at bounding box center [309, 331] width 387 height 257
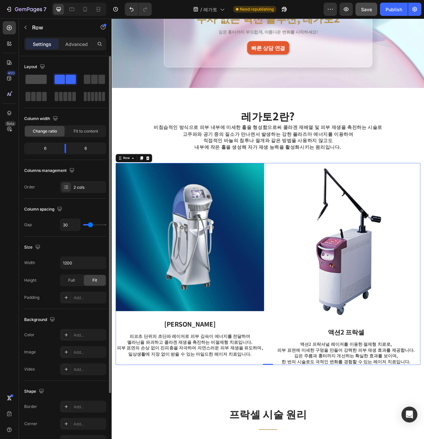
click at [39, 83] on span at bounding box center [35, 79] width 21 height 9
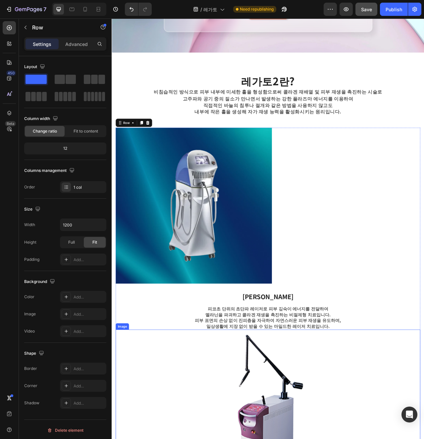
scroll to position [254, 0]
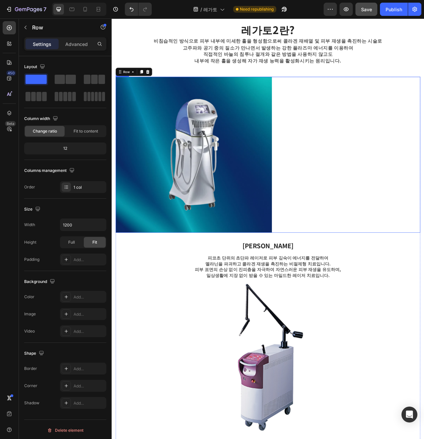
click at [377, 213] on div at bounding box center [309, 192] width 387 height 199
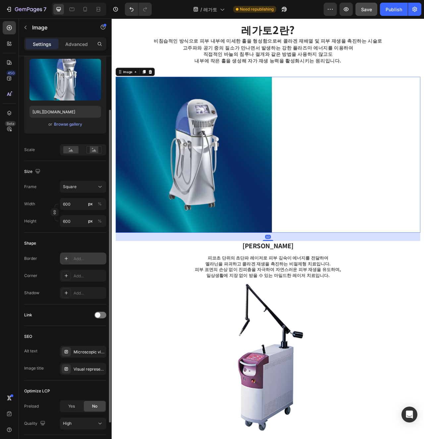
scroll to position [114, 0]
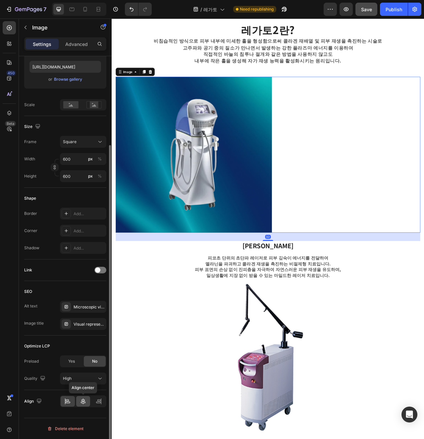
click at [81, 404] on icon at bounding box center [83, 401] width 7 height 7
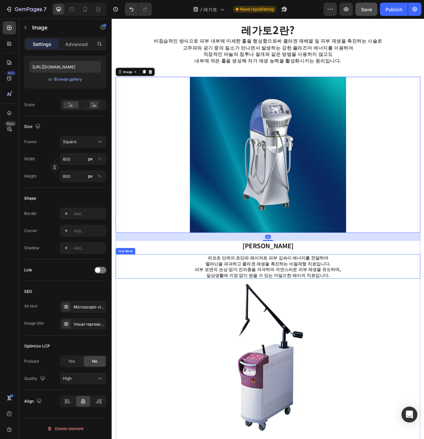
click at [324, 333] on p "멜라닌을 파괴하고 콜라겐 재생을 촉진하는 비절제형 치료입니다." at bounding box center [310, 330] width 386 height 7
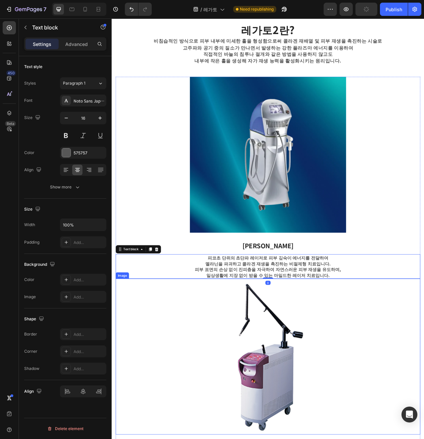
scroll to position [333, 0]
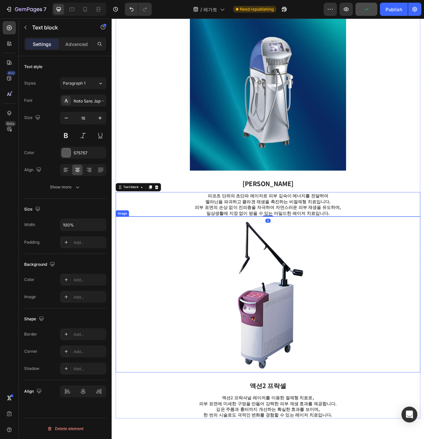
click at [295, 381] on img at bounding box center [309, 370] width 387 height 199
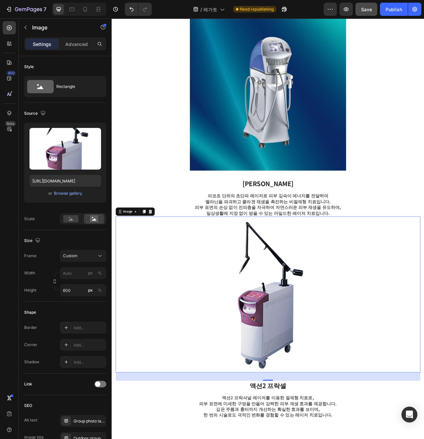
click at [159, 260] on div "Image" at bounding box center [141, 264] width 50 height 11
click at [164, 264] on div at bounding box center [161, 264] width 8 height 8
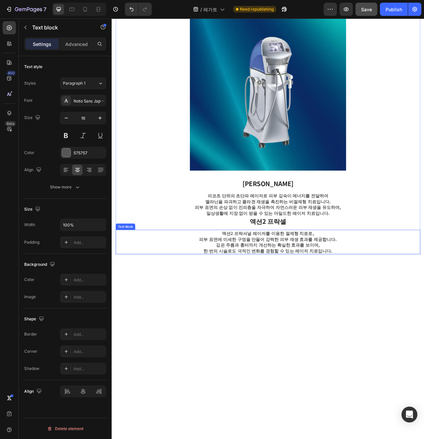
click at [253, 310] on p "한 번의 시술로도 극적인 변화를 경험할 수 있는 레이저 치료입니다." at bounding box center [310, 313] width 386 height 7
click at [165, 280] on div at bounding box center [168, 281] width 8 height 8
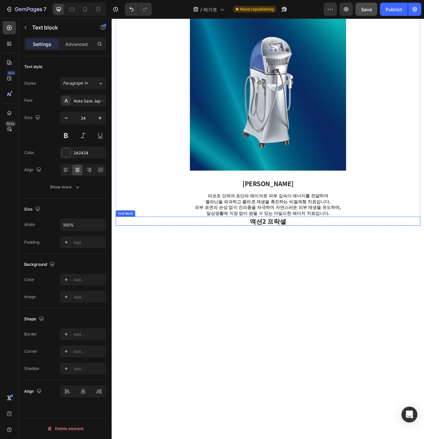
click at [190, 279] on p "액션2 프락셀" at bounding box center [310, 276] width 386 height 10
click at [170, 264] on icon at bounding box center [168, 264] width 4 height 5
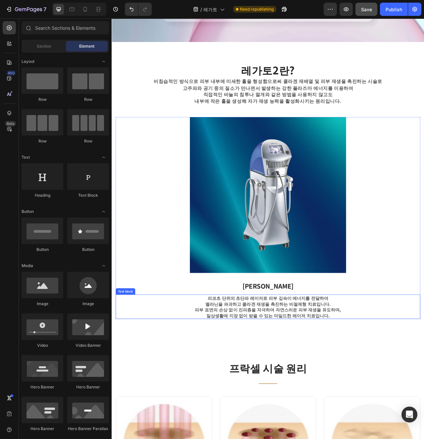
scroll to position [185, 0]
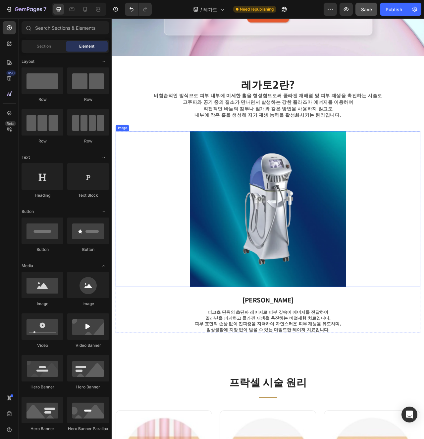
click at [312, 298] on img at bounding box center [310, 261] width 199 height 199
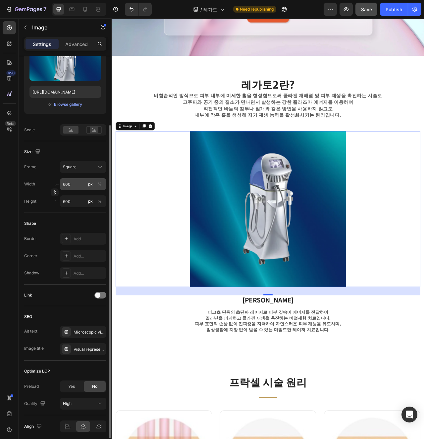
scroll to position [69, 0]
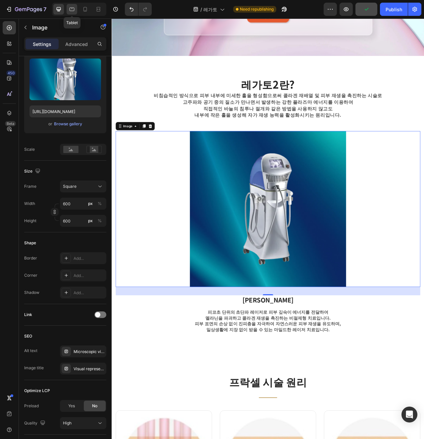
click at [70, 13] on div at bounding box center [72, 9] width 11 height 11
type input "400"
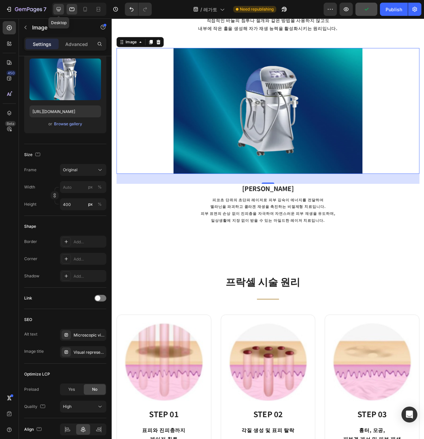
click at [61, 12] on icon at bounding box center [58, 9] width 7 height 7
type input "600"
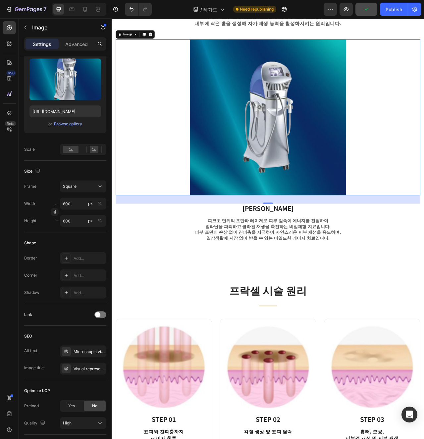
scroll to position [299, 0]
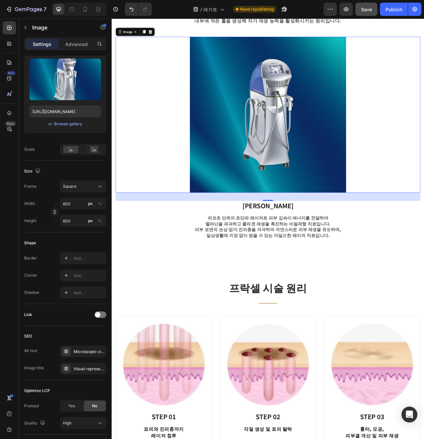
click at [321, 213] on img at bounding box center [310, 141] width 199 height 199
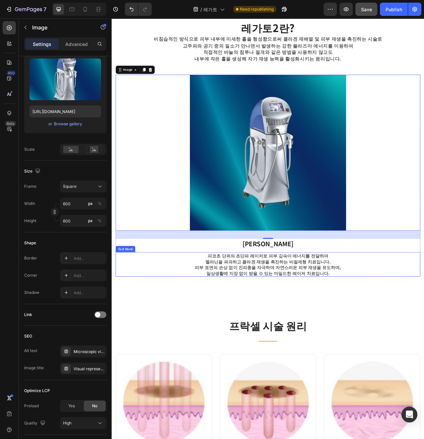
scroll to position [210, 0]
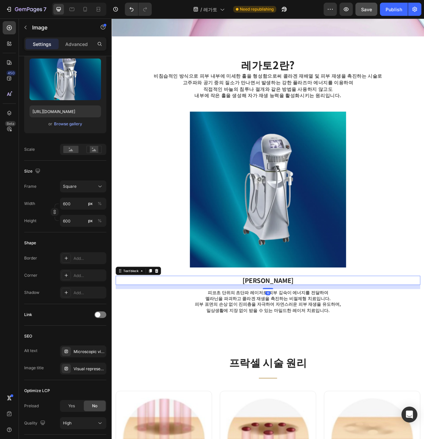
click at [331, 355] on p "피코 프락셀" at bounding box center [310, 352] width 386 height 10
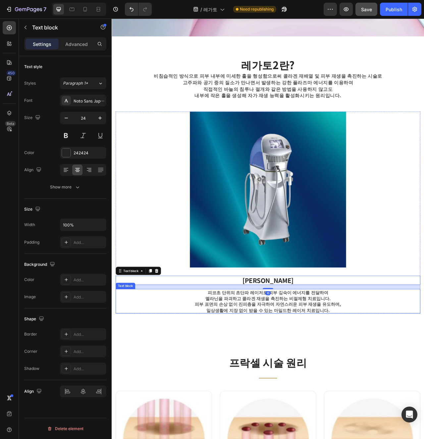
click at [238, 404] on div "레가토2란? Heading 비침습적인 방식으로 피부 내부에 미세한 홀을 형성함으로써 콜라겐 재배열 및 피부 재생을 촉진하는 시술로 고주파와 공…" at bounding box center [310, 230] width 397 height 379
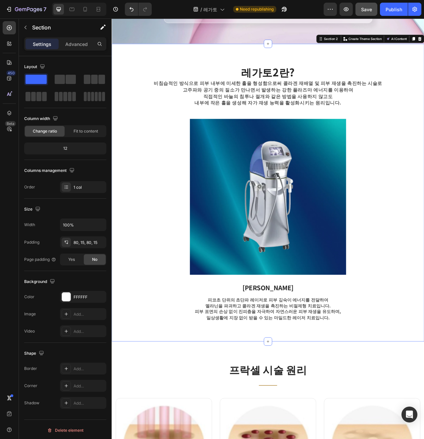
scroll to position [195, 0]
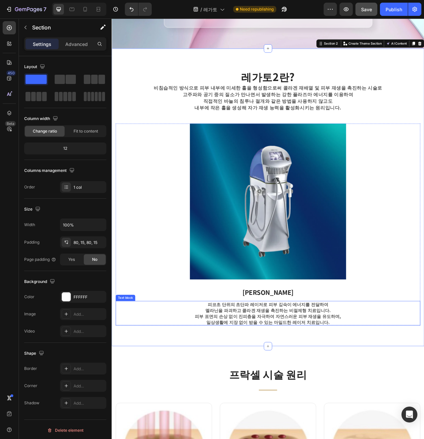
click at [329, 404] on p "일상생활에 지장 없이 받을 수 있는 마일드한 레이저 치료입니다." at bounding box center [310, 404] width 386 height 7
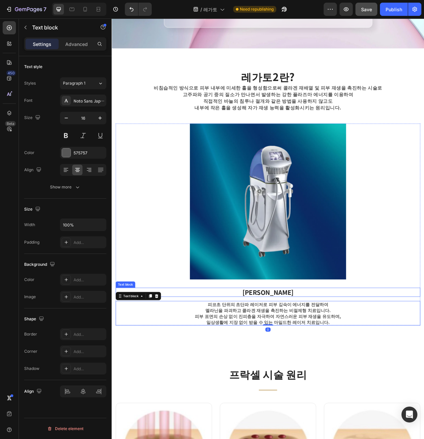
click at [335, 370] on p "피코 프락셀" at bounding box center [310, 367] width 386 height 10
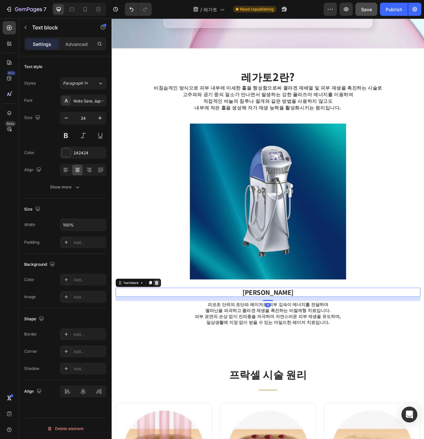
click at [168, 353] on icon at bounding box center [168, 355] width 4 height 5
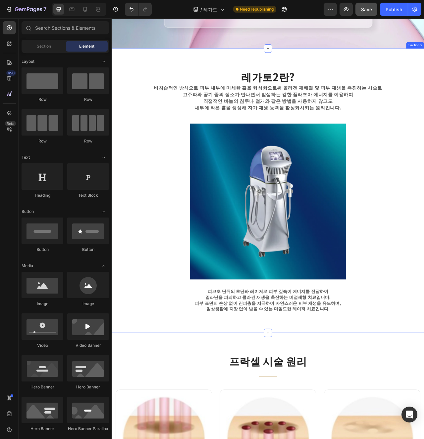
click at [214, 417] on div "레가토2란? Heading 비침습적인 방식으로 피부 내부에 미세한 홀을 형성함으로써 콜라겐 재배열 및 피부 재생을 촉진하는 시술로 고주파와 공…" at bounding box center [310, 238] width 397 height 362
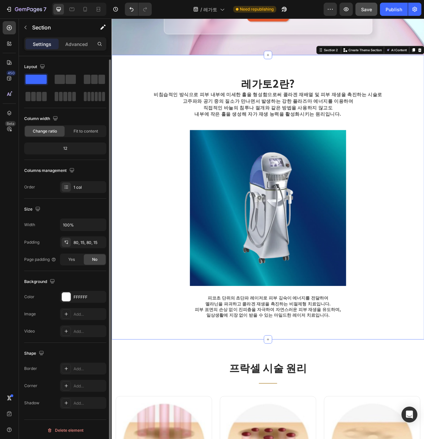
scroll to position [2, 0]
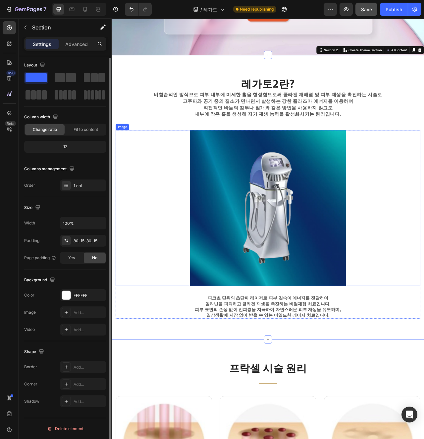
click at [215, 306] on img at bounding box center [310, 259] width 199 height 199
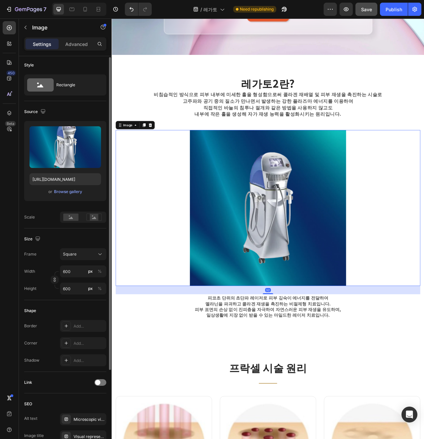
scroll to position [0, 0]
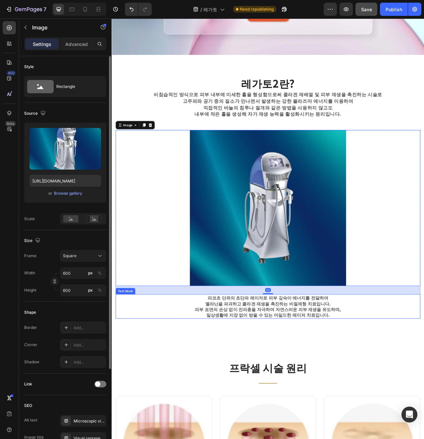
click at [174, 384] on p "멜라닌을 파괴하고 콜라겐 재생을 촉진하는 비절제형 치료입니다." at bounding box center [310, 381] width 386 height 7
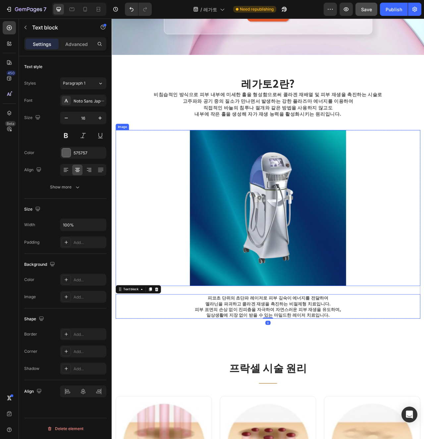
click at [211, 296] on img at bounding box center [310, 259] width 199 height 199
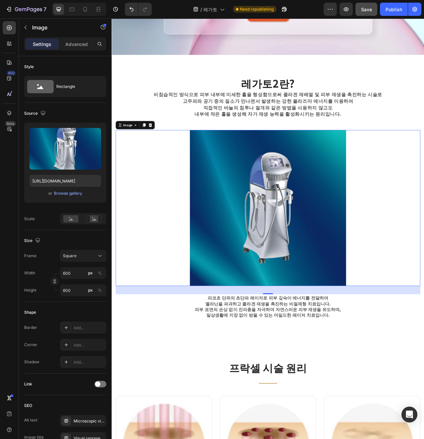
click at [75, 52] on div "Settings Advanced" at bounding box center [65, 46] width 93 height 19
click at [70, 50] on div "Settings Advanced" at bounding box center [65, 43] width 82 height 13
click at [65, 50] on div "Settings Advanced" at bounding box center [65, 43] width 82 height 13
click at [66, 46] on p "Advanced" at bounding box center [76, 44] width 23 height 7
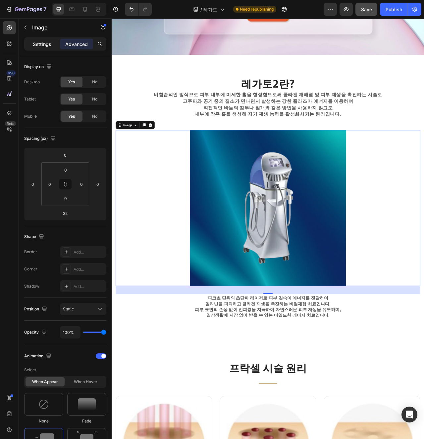
click at [43, 43] on p "Settings" at bounding box center [42, 44] width 19 height 7
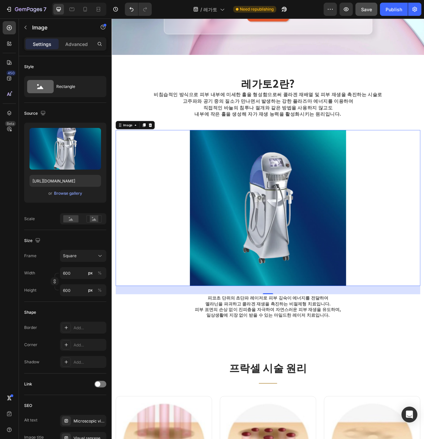
click at [43, 43] on p "Settings" at bounding box center [42, 44] width 19 height 7
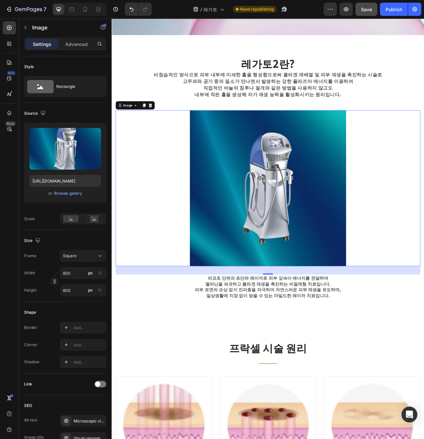
scroll to position [234, 0]
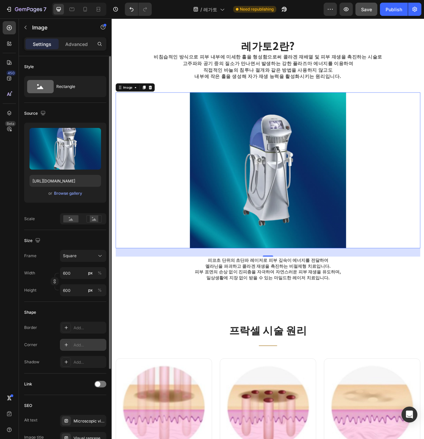
click at [77, 343] on div "Add..." at bounding box center [88, 345] width 31 height 6
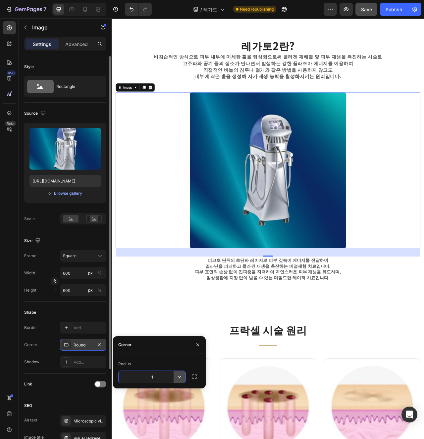
type input "16"
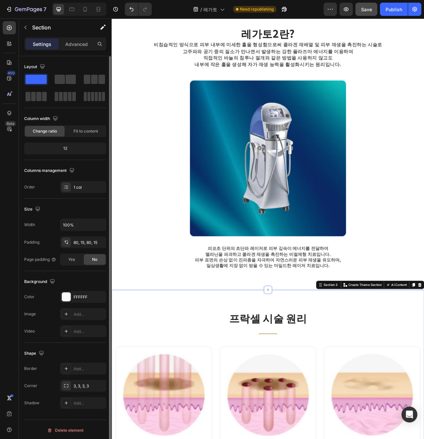
scroll to position [263, 0]
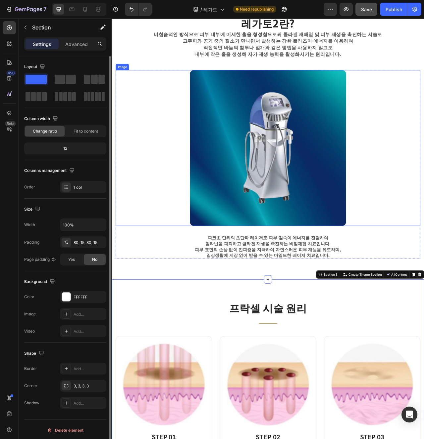
click at [349, 243] on img at bounding box center [310, 183] width 199 height 199
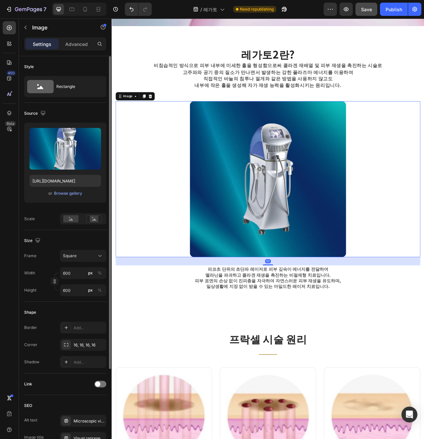
click at [350, 295] on img at bounding box center [310, 223] width 199 height 199
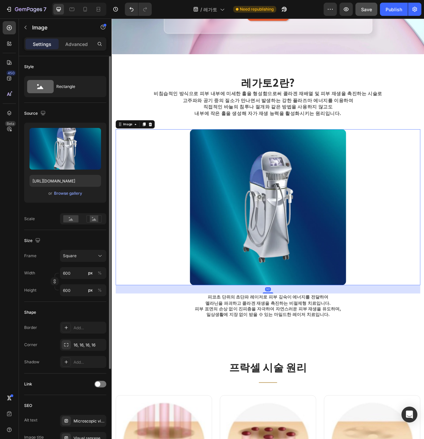
scroll to position [154, 0]
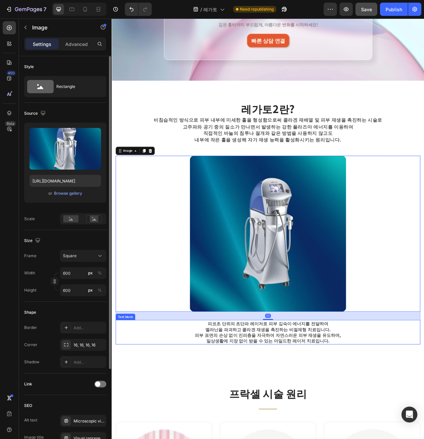
click at [382, 406] on p "피코초 단위의 초단파 레이저로 피부 깊숙이 에너지를 전달하여" at bounding box center [310, 406] width 386 height 7
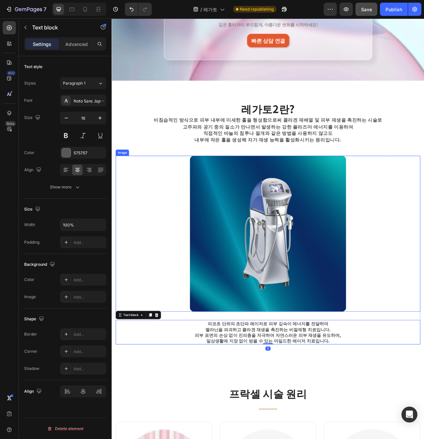
click at [339, 322] on img at bounding box center [310, 292] width 199 height 199
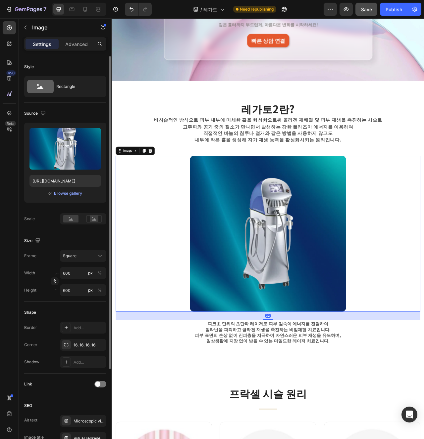
click at [314, 386] on img at bounding box center [310, 292] width 199 height 199
click at [348, 434] on div "레가토2란? Heading 비침습적인 방식으로 피부 내부에 미세한 홀을 형성함으로써 콜라겐 재배열 및 피부 재생을 촉진하는 시술로 고주파와 공…" at bounding box center [310, 279] width 397 height 362
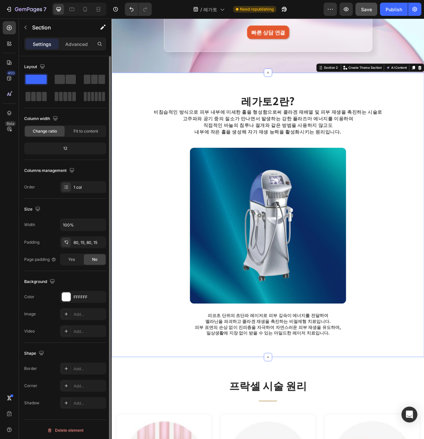
scroll to position [172, 0]
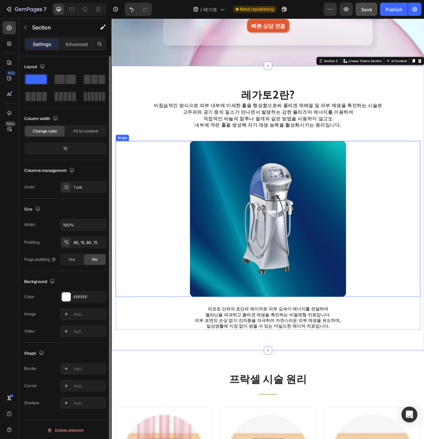
click at [334, 342] on img at bounding box center [310, 273] width 199 height 199
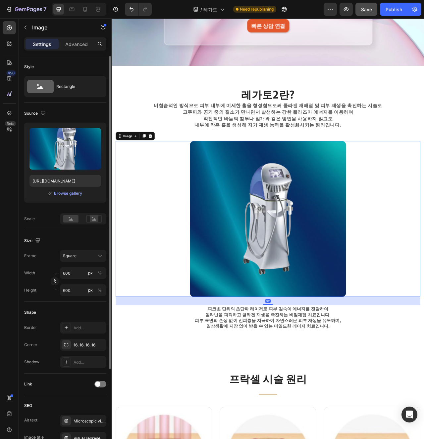
click at [370, 415] on div "레가토2란? Heading 비침습적인 방식으로 피부 내부에 미세한 홀을 형성함으로써 콜라겐 재배열 및 피부 재생을 촉진하는 시술로 고주파와 공…" at bounding box center [310, 260] width 397 height 362
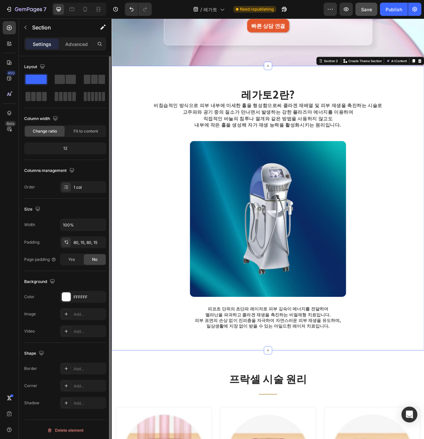
click at [287, 418] on div "레가토2란? Heading 비침습적인 방식으로 피부 내부에 미세한 홀을 형성함으로써 콜라겐 재배열 및 피부 재생을 촉진하는 시술로 고주파와 공…" at bounding box center [310, 260] width 397 height 362
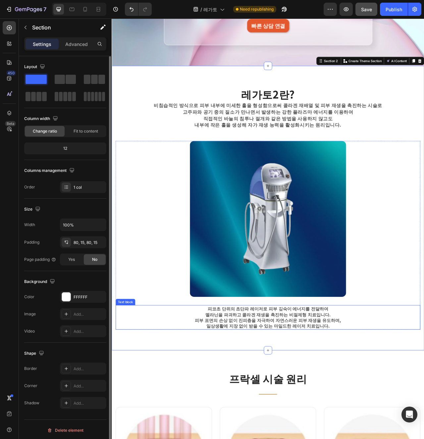
click at [259, 407] on p "일상생활에 지장 없이 받을 수 있는 마일드한 레이저 치료입니다." at bounding box center [310, 409] width 386 height 7
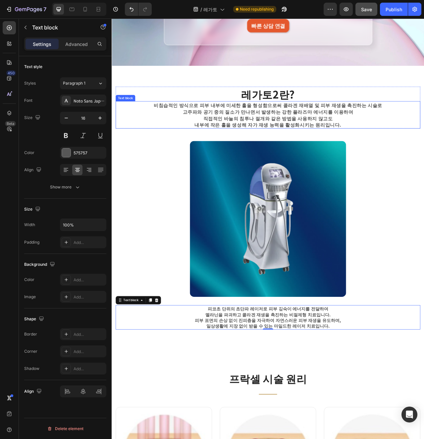
click at [351, 130] on p "비침습적인 방식으로 피부 내부에 미세한 홀을 형성함으로써 콜라겐 재배열 및 피부 재생을 촉진하는 시술로" at bounding box center [310, 128] width 320 height 8
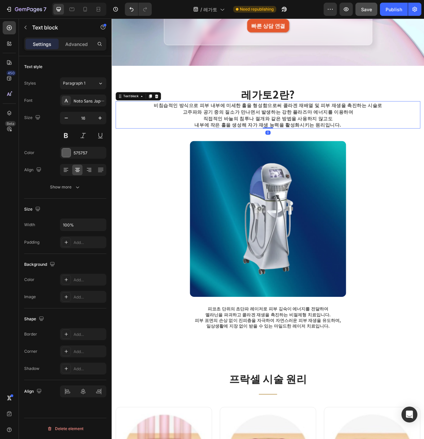
click at [351, 130] on p "비침습적인 방식으로 피부 내부에 미세한 홀을 형성함으로써 콜라겐 재배열 및 피부 재생을 촉진하는 시술로" at bounding box center [310, 128] width 320 height 8
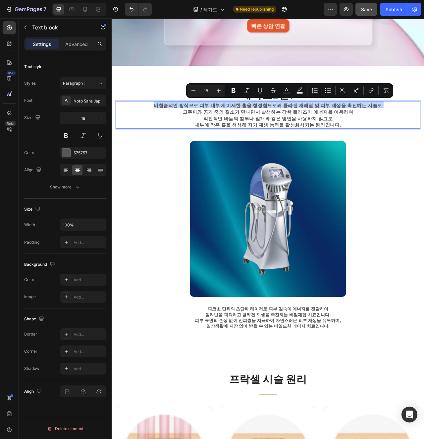
click at [366, 135] on p "고주파와 공기 중의 질소가 만나면서 발생하는 강한 플라즈마 에너지를 이용하여" at bounding box center [310, 137] width 320 height 8
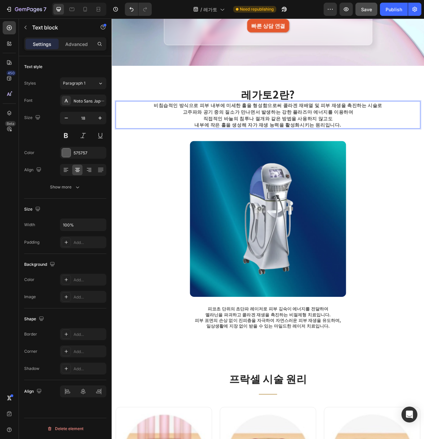
click at [332, 130] on p "비침습적인 방식으로 피부 내부에 미세한 홀을 형성함으로써 콜라겐 재배열 및 피부 재생을 촉진하는 시술로" at bounding box center [310, 128] width 320 height 8
click at [423, 133] on p "고주파와 공기 중의 질소가 만나면서 발생하는 강한 플라즈마 에너지를 이용하여" at bounding box center [310, 137] width 320 height 8
click at [423, 131] on p "비침습적인 방식으로 피부 내부에 미세한 홀을 형성함으로써 콜라겐 재배열 및 피부 재생을 촉진하는 시술로" at bounding box center [310, 128] width 320 height 8
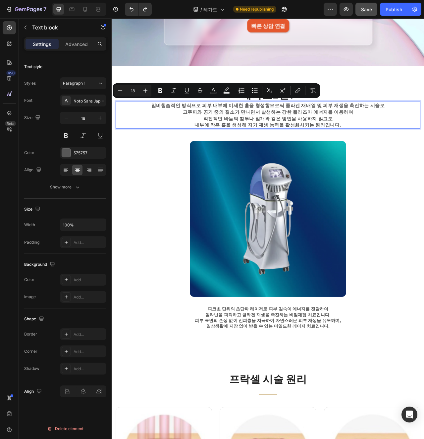
click at [387, 137] on p "고주파와 공기 중의 질소가 만나면서 발생하는 강한 플라즈마 에너지를 이용하여" at bounding box center [310, 137] width 320 height 8
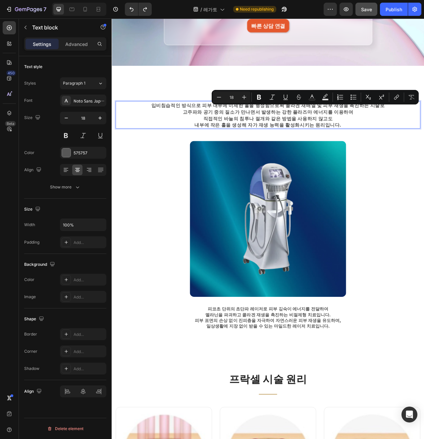
click at [391, 134] on p "고주파와 공기 중의 질소가 만나면서 발생하는 강한 플라즈마 에너지를 이용하여" at bounding box center [310, 137] width 320 height 8
click at [366, 130] on p "입비침습적인 방식으로 피부 내부에 미세한 홀을 형성함으로써 콜라겐 재배열 및 피부 재생을 촉진하는 시술로" at bounding box center [310, 128] width 320 height 8
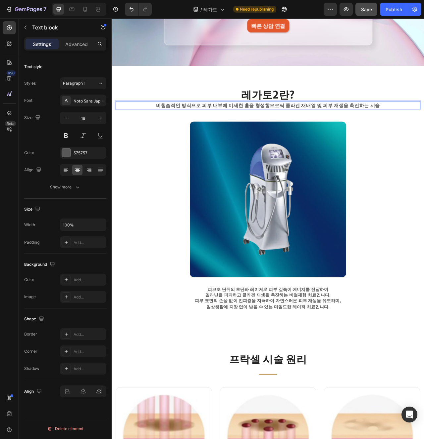
click at [423, 128] on p "비침습적인 방식으로 피부 내부에 미세한 홀을 형성함으로써 콜라겐 재배열 및 피부 재생을 촉진하는 시술" at bounding box center [310, 128] width 320 height 8
click at [420, 128] on p "비침습적인 방식으로 피부 내부에 미세한 홀을 형성함으로써 콜라겐 재배열 및 피부 재생을 촉진하는 시술입니다." at bounding box center [310, 128] width 320 height 8
click at [313, 128] on p "비침습적인 방식으로 피부 내부에 미세한 홀을 형성함으로써 콜라겐 재배열 및 피부 재생을 촉진하는 시술입니다." at bounding box center [310, 128] width 320 height 8
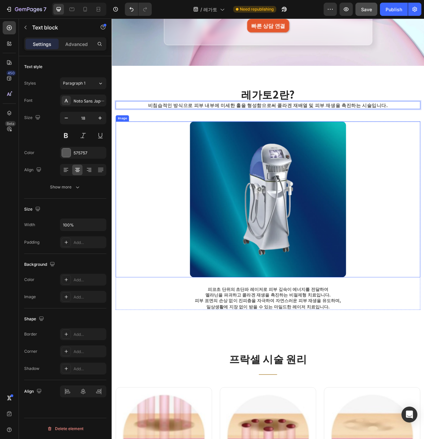
click at [423, 165] on div at bounding box center [309, 249] width 387 height 199
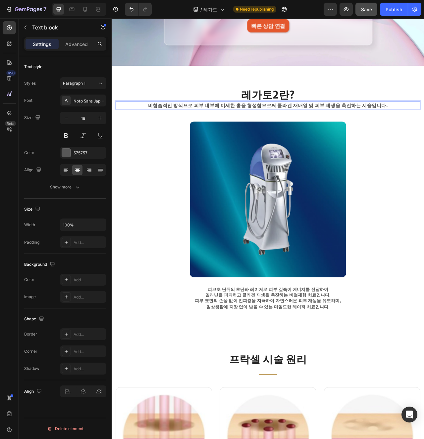
click at [320, 130] on p "비침습적인 방식으로 피부 내부에 미세한 홀을 형성함으로써 콜라겐 재배열 및 피부 재생을 촉진하는 시술입니다." at bounding box center [310, 128] width 320 height 8
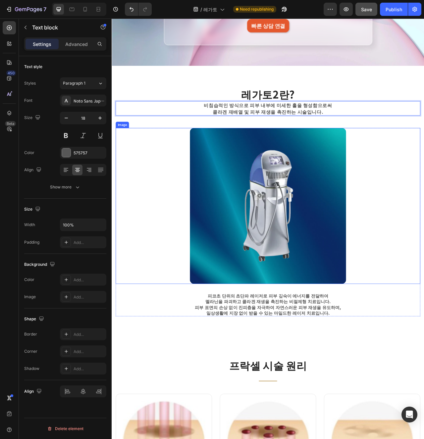
click at [423, 233] on div at bounding box center [309, 257] width 387 height 199
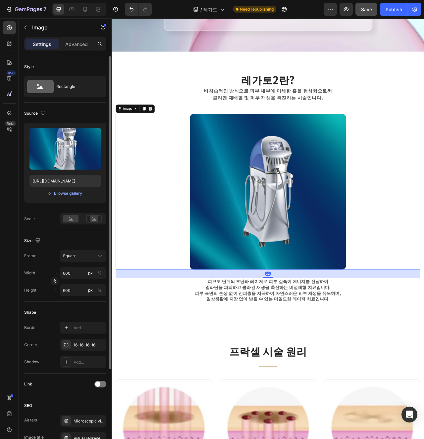
scroll to position [214, 0]
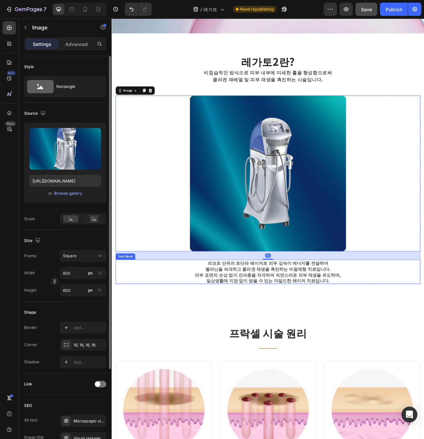
click at [356, 348] on p "피부 표면의 손상 없이 진피층을 자극하여 자연스러운 피부 재생을 유도하며," at bounding box center [310, 344] width 386 height 7
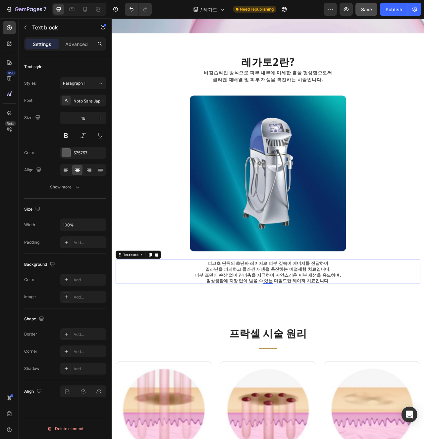
click at [296, 333] on p "피코초 단위의 초단파 레이저로 피부 깊숙이 에너지를 전달하여" at bounding box center [310, 329] width 386 height 7
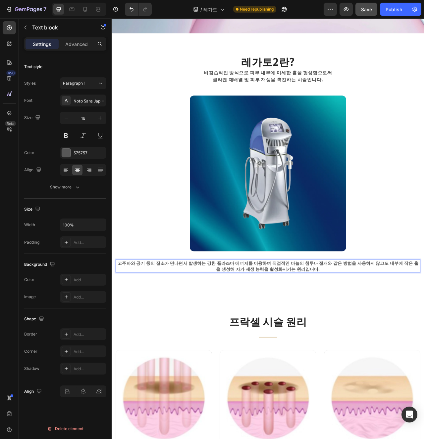
click at [263, 335] on p "고주파와 공기 중의 질소가 만나면서 발생하는 강한 플라즈마 에너지를 이용하여 직접적인 바늘의 침투나 절개와 같은 방법을 사용하지 않고도 내부에…" at bounding box center [310, 333] width 386 height 15
click at [288, 330] on p "고주파와 공기 중의 질소가 만나면서 발생하는 강한 플라즈마 에너지를 이용하여 직접적인 바늘의 침투나 절개와 같은 방법을 사용하지 않고도 내부에…" at bounding box center [310, 333] width 386 height 15
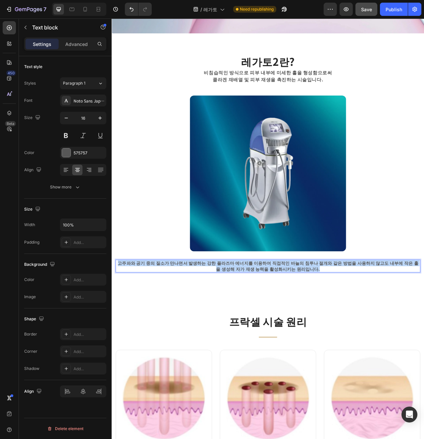
copy p "고주파와 공기 중의 질소가 만나면서 발생하는 강한 플라즈마 에너지를 이용하여 직접적인 바늘의 침투나 절개와 같은 방법을 사용하지 않고도 내부에…"
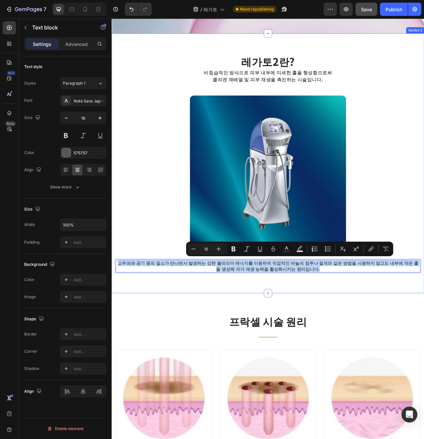
click at [290, 367] on div "레가토2란? Heading 비침습적인 방식으로 피부 내부에 미세한 홀을 형성함으로써 콜라겐 재배열 및 피부 재생을 촉진하는 시술입니다. Tex…" at bounding box center [310, 202] width 397 height 331
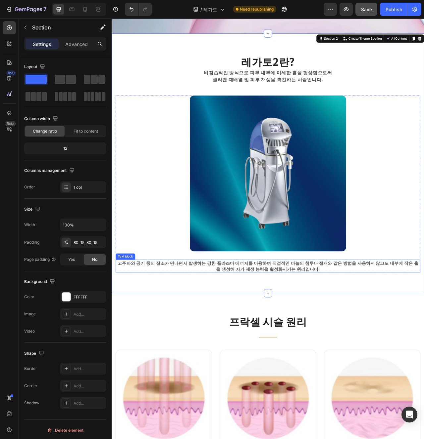
click at [311, 332] on p "고주파와 공기 중의 질소가 만나면서 발생하는 강한 플라즈마 에너지를 이용하여 직접적인 바늘의 침투나 절개와 같은 방법을 사용하지 않고도 내부에…" at bounding box center [310, 333] width 386 height 15
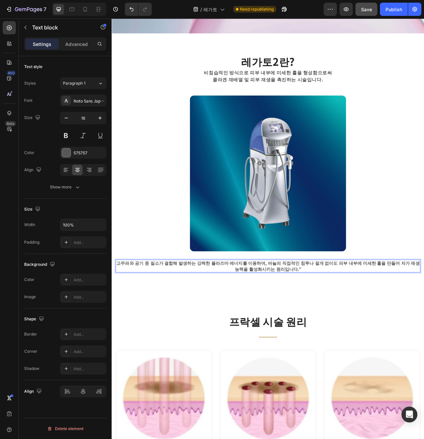
click at [282, 332] on p "고주파와 공기 중 질소가 결합해 발생하는 강력한 플라즈마 에너지를 이용하여, 바늘의 직접적인 침투나 절개 없이도 피부 내부에 미세한 홀을 만들…" at bounding box center [310, 333] width 386 height 15
click at [423, 336] on p "바늘의 직접적인 침투나 절개 없이도 피부 내부에 미세한 홀을 만들어 자가 재생 능력을 활성화시키는 원리입니다.”" at bounding box center [310, 337] width 386 height 7
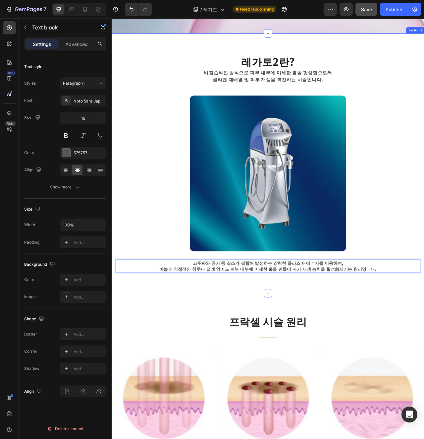
click at [423, 361] on div "레가토2란? Heading 비침습적인 방식으로 피부 내부에 미세한 홀을 형성함으로써 콜라겐 재배열 및 피부 재생을 촉진하는 시술입니다. Tex…" at bounding box center [310, 202] width 397 height 331
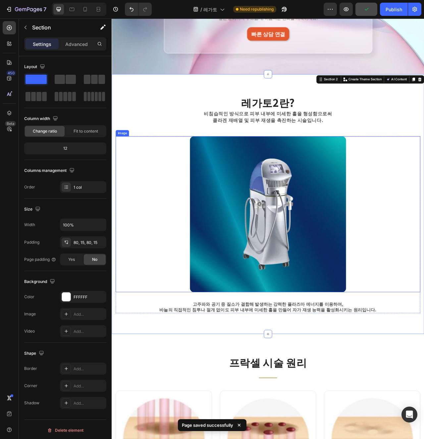
click at [340, 316] on img at bounding box center [310, 267] width 199 height 199
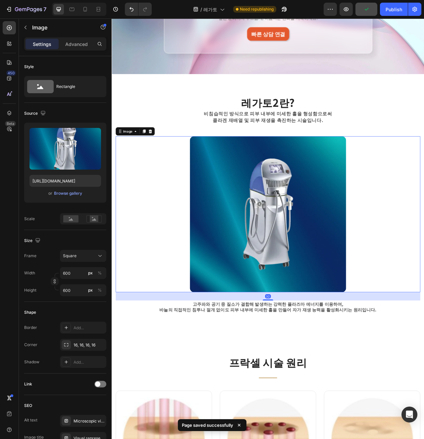
click at [423, 297] on div at bounding box center [309, 267] width 387 height 199
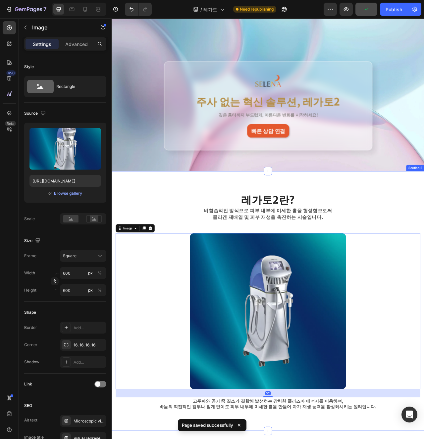
click at [395, 218] on div "레가토2란? Heading 비침습적인 방식으로 피부 내부에 미세한 홀을 형성함으로써 콜라겐 재배열 및 피부 재생을 촉진하는 시술입니다. Tex…" at bounding box center [310, 378] width 397 height 331
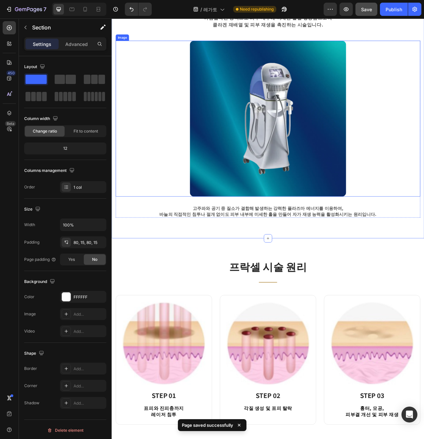
scroll to position [345, 0]
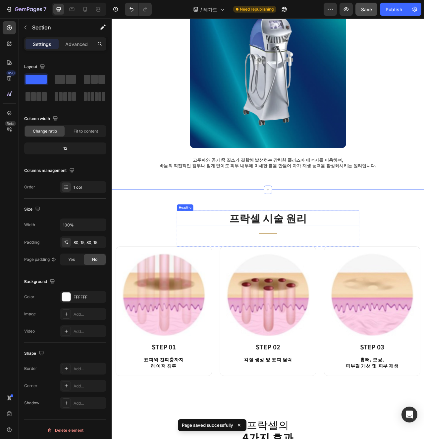
click at [306, 268] on h2 "프락셀 시술 원리" at bounding box center [310, 272] width 232 height 19
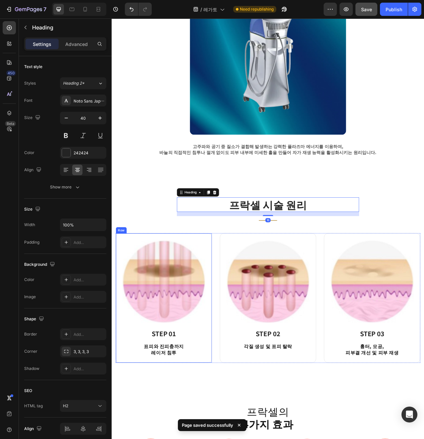
scroll to position [396, 0]
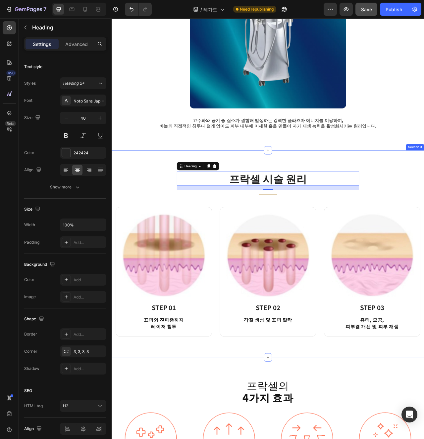
click at [374, 435] on div "프락셀 시술 원리 Heading 16 Title Line Row Image STEP 01 Heading 표피와 진피충까지 레이저 침투 Text…" at bounding box center [310, 318] width 397 height 264
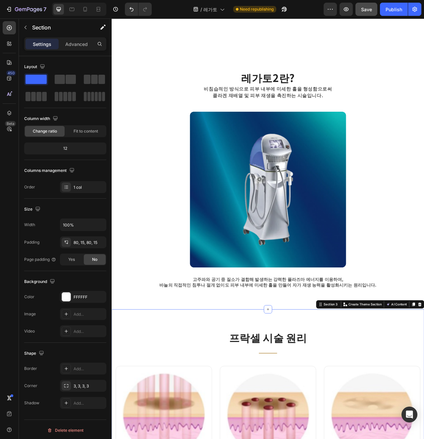
scroll to position [163, 0]
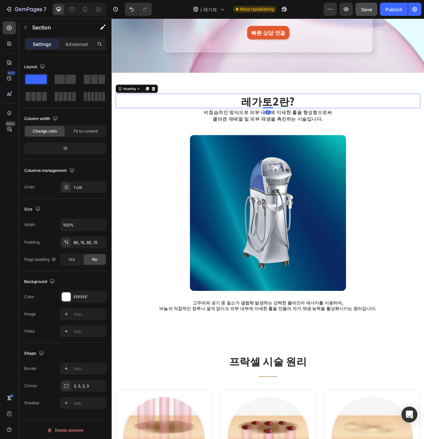
click at [322, 129] on h2 "레가토2란?" at bounding box center [309, 123] width 387 height 19
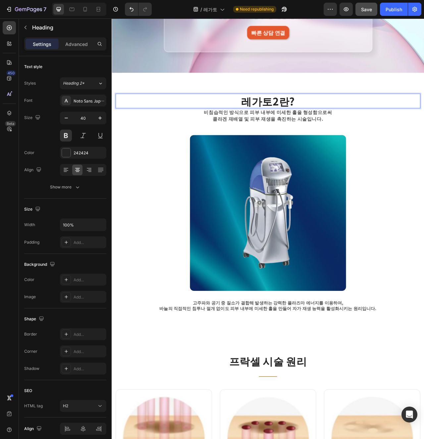
click at [324, 128] on h2 "레가토2란?" at bounding box center [309, 123] width 387 height 19
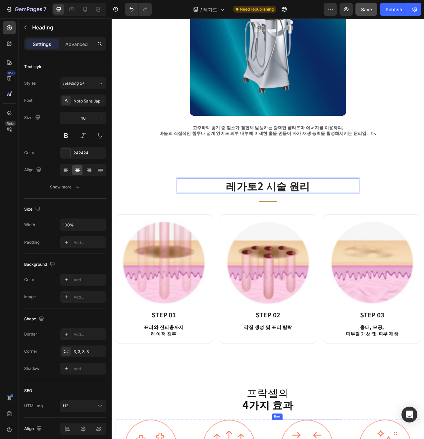
scroll to position [440, 0]
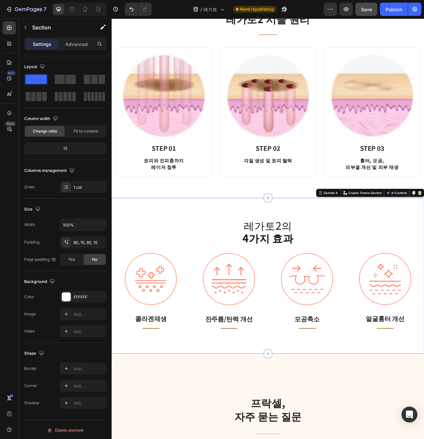
scroll to position [618, 0]
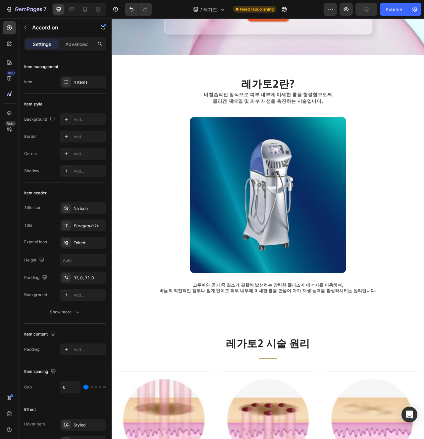
scroll to position [185, 0]
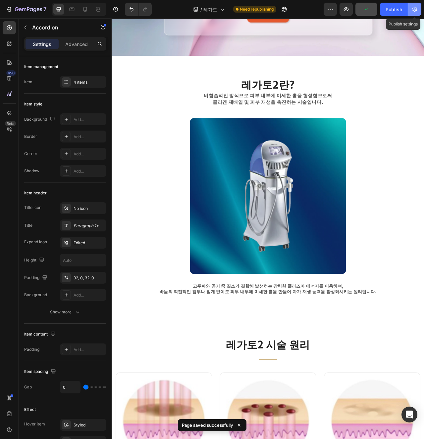
click at [414, 12] on icon "button" at bounding box center [414, 9] width 7 height 7
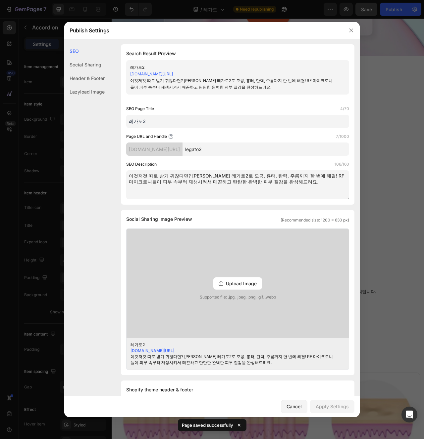
click at [348, 36] on div at bounding box center [350, 30] width 17 height 17
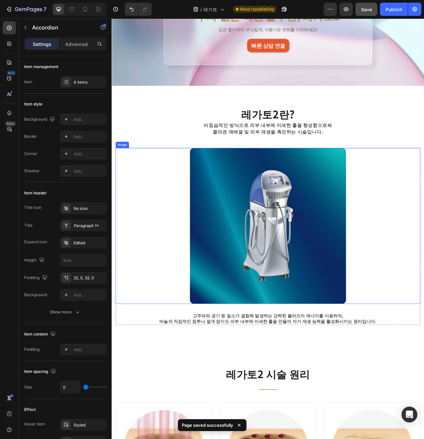
scroll to position [83, 0]
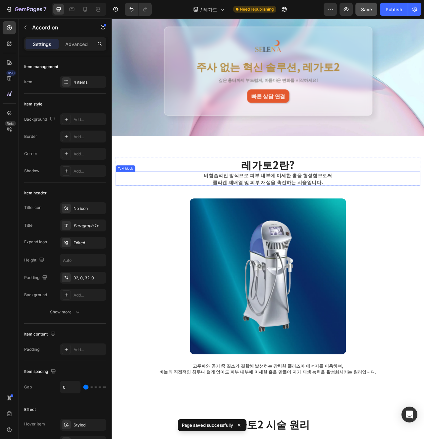
click at [295, 215] on p "비침습적인 방식으로 피부 내부에 미세한 홀을 형성함으로써" at bounding box center [310, 218] width 320 height 8
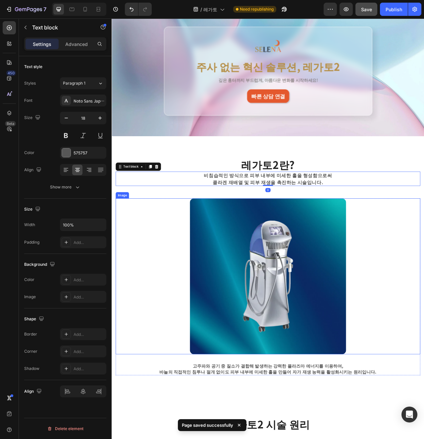
click at [369, 263] on img at bounding box center [310, 347] width 199 height 199
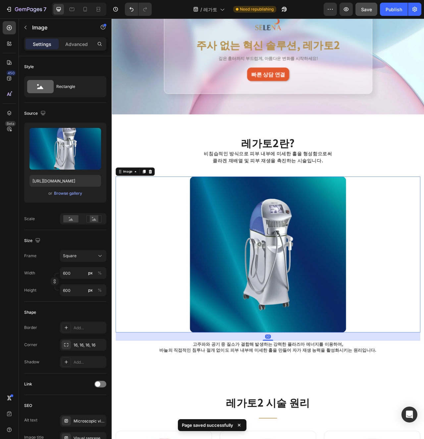
scroll to position [145, 0]
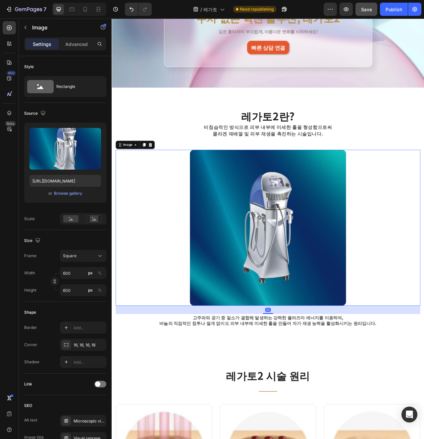
click at [335, 383] on img at bounding box center [310, 285] width 199 height 199
click at [361, 162] on p "콜라겐 재배열 및 피부 재생을 촉진하는 시술입니다." at bounding box center [310, 165] width 320 height 8
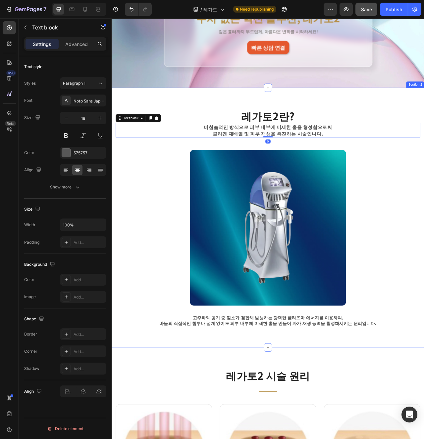
click at [357, 175] on div "레가토2란? Heading 비침습적인 방식으로 피부 내부에 미세한 홀을 형성함으로써 콜라겐 재배열 및 피부 재생을 촉진하는 시술입니다. Tex…" at bounding box center [309, 272] width 387 height 278
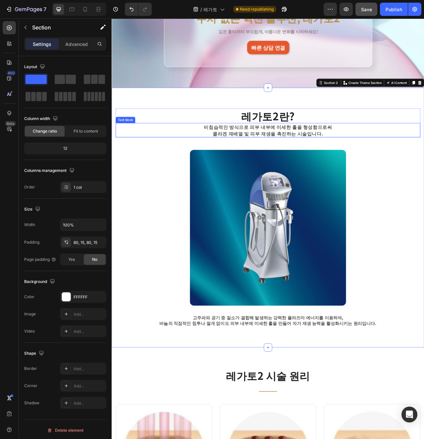
click at [304, 159] on p "비침습적인 방식으로 피부 내부에 미세한 홀을 형성함으로써" at bounding box center [310, 156] width 320 height 8
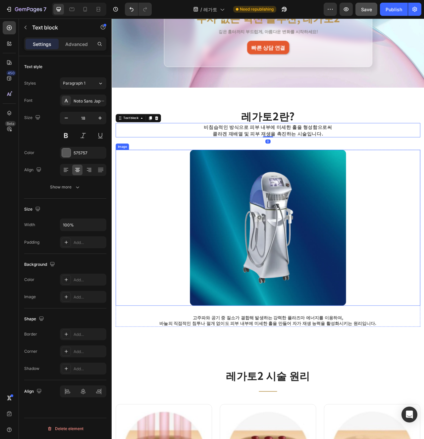
click at [137, 239] on div at bounding box center [309, 285] width 387 height 199
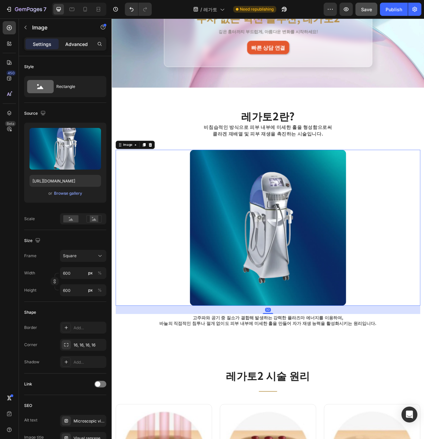
click at [79, 48] on div "Advanced" at bounding box center [76, 44] width 33 height 11
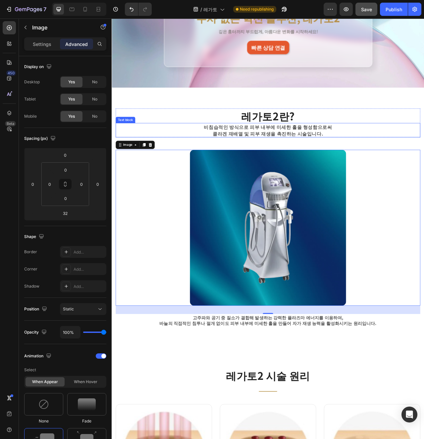
click at [187, 157] on p "비침습적인 방식으로 피부 내부에 미세한 홀을 형성함으로써" at bounding box center [310, 156] width 320 height 8
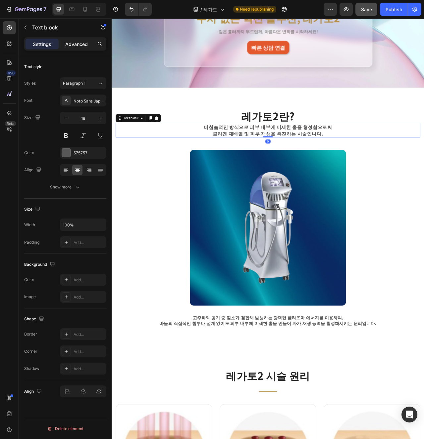
click at [71, 41] on p "Advanced" at bounding box center [76, 44] width 23 height 7
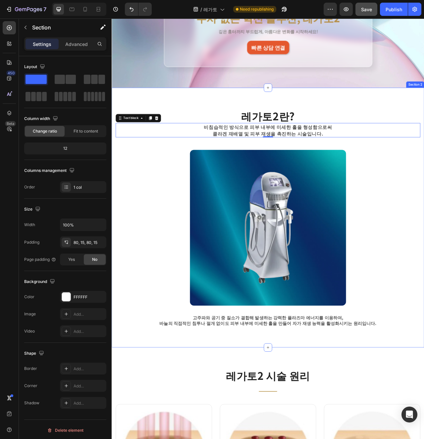
click at [221, 178] on div "레가토2란? Heading 비침습적인 방식으로 피부 내부에 미세한 홀을 형성함으로써 콜라겐 재배열 및 피부 재생을 촉진하는 시술입니다. Tex…" at bounding box center [309, 272] width 387 height 278
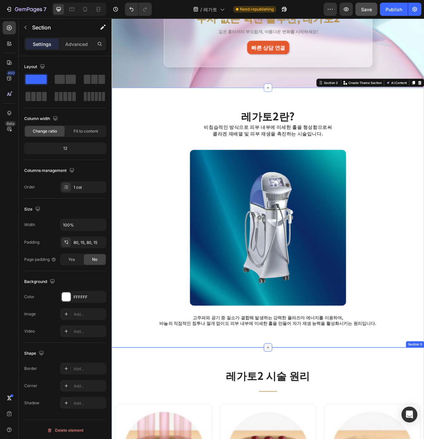
click at [309, 435] on icon at bounding box center [309, 437] width 5 height 5
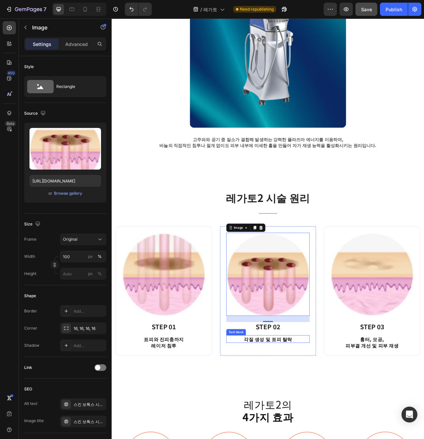
scroll to position [377, 0]
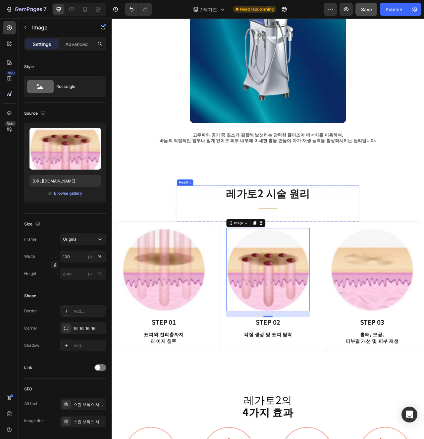
click at [213, 249] on h2 "레가토2 시술 원리" at bounding box center [310, 240] width 232 height 19
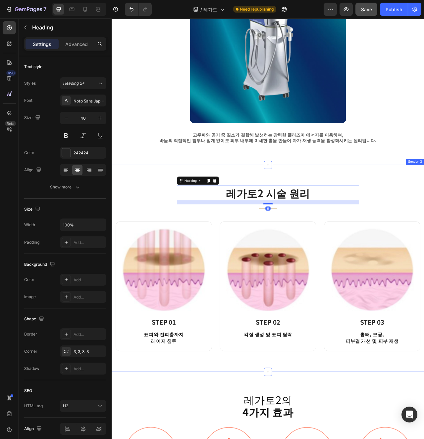
click at [163, 222] on div "레가토2 시술 원리 Heading 16 Title Line Row Image STEP 01 Heading 표피와 진피충까지 레이저 침투 Tex…" at bounding box center [310, 337] width 397 height 264
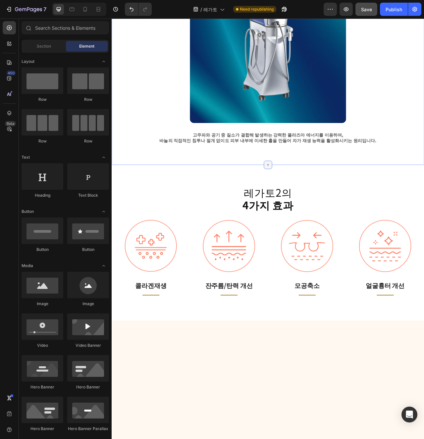
click at [307, 204] on icon at bounding box center [309, 204] width 5 height 5
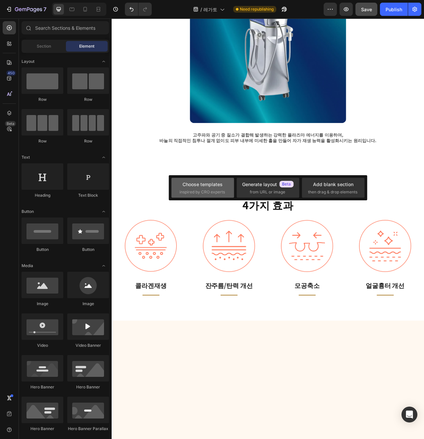
click at [236, 185] on div "Choose templates inspired by CRO experts" at bounding box center [267, 188] width 63 height 20
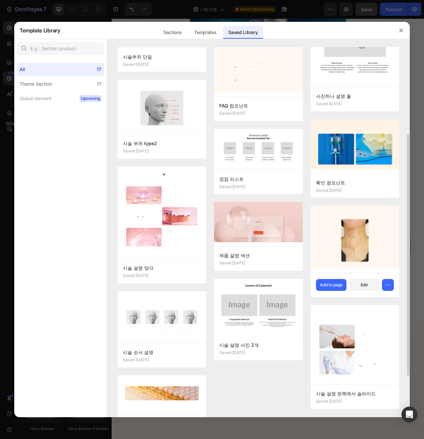
scroll to position [180, 0]
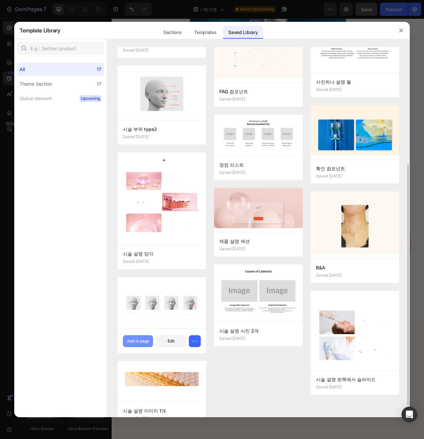
click at [143, 340] on div "Add to page" at bounding box center [138, 342] width 23 height 6
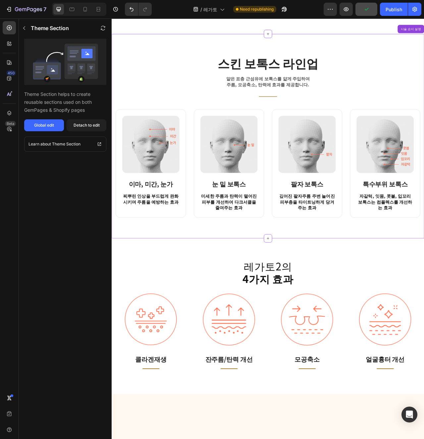
scroll to position [563, 0]
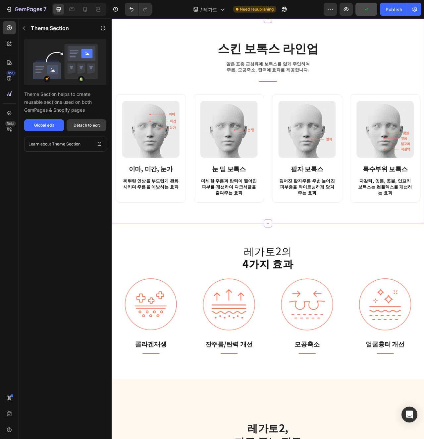
click at [99, 128] on div "Detach to edit" at bounding box center [86, 125] width 26 height 6
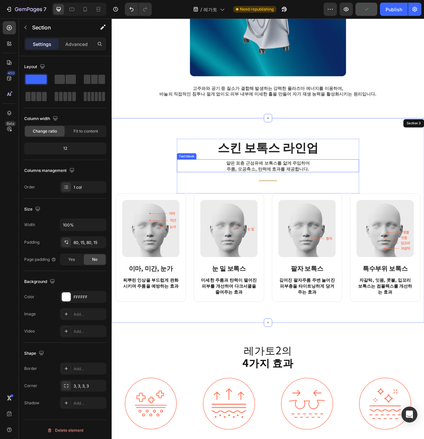
scroll to position [331, 0]
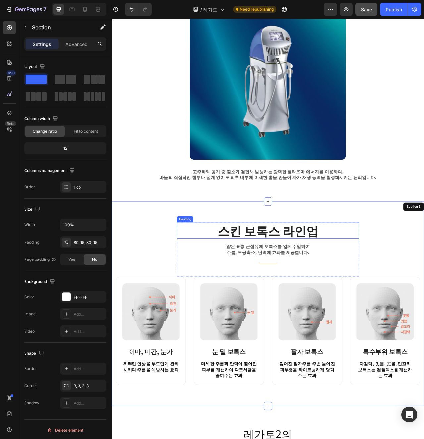
click at [311, 296] on h2 "스킨 보톡스 라인업" at bounding box center [310, 288] width 232 height 21
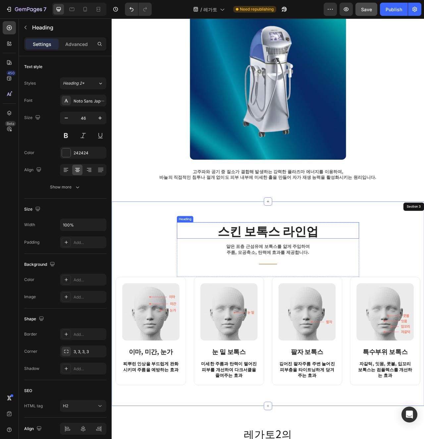
click at [311, 296] on h2 "스킨 보톡스 라인업" at bounding box center [310, 288] width 232 height 21
click at [311, 296] on p "스킨 보톡스 라인업" at bounding box center [310, 289] width 230 height 20
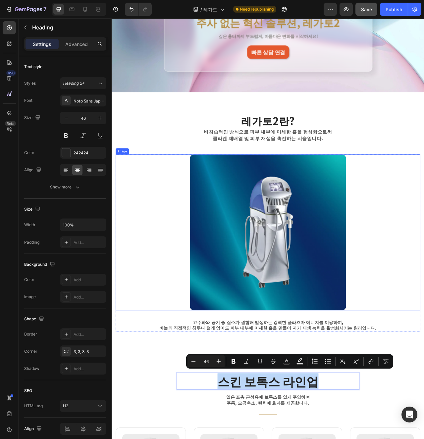
scroll to position [119, 0]
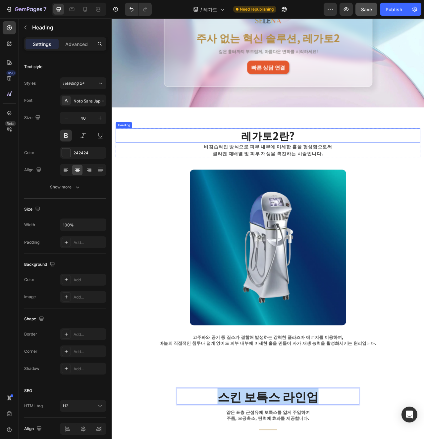
click at [314, 170] on h2 "레가토2란?" at bounding box center [309, 167] width 387 height 19
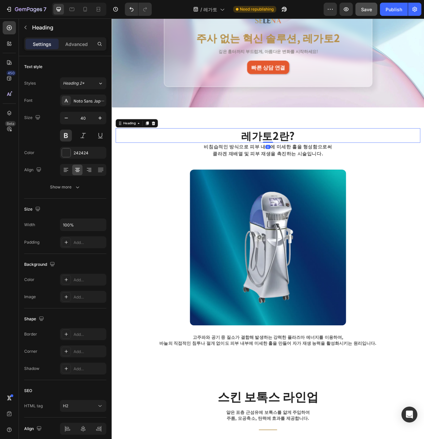
click at [314, 170] on h2 "레가토2란?" at bounding box center [309, 167] width 387 height 19
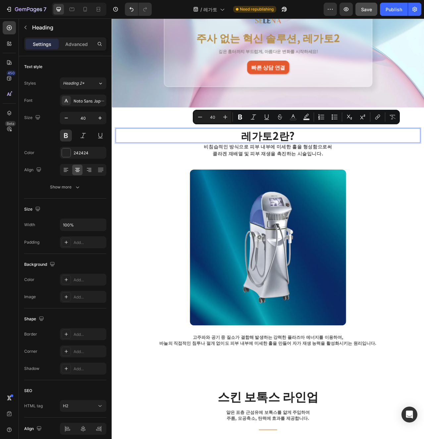
click at [319, 170] on p "레가토2란?" at bounding box center [310, 167] width 386 height 17
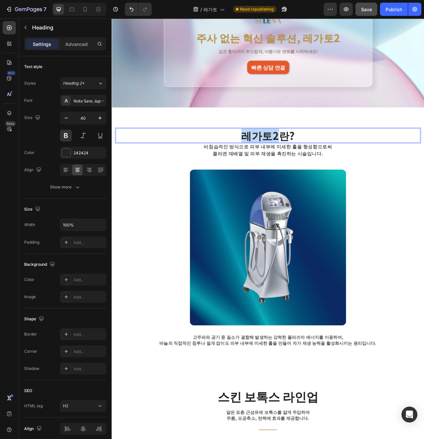
copy p "레가토2"
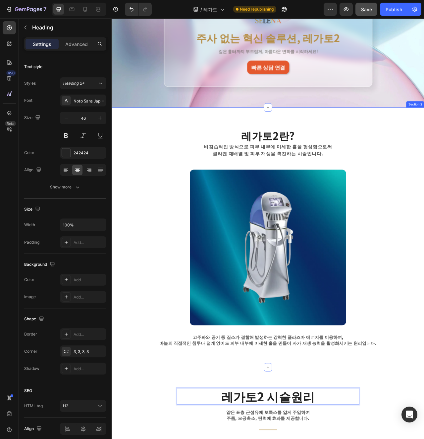
click at [335, 439] on div "레가토2란? Heading 비침습적인 방식으로 피부 내부에 미세한 홀을 형성함으로써 콜라겐 재배열 및 피부 재생을 촉진하는 시술입니다. Tex…" at bounding box center [310, 297] width 397 height 331
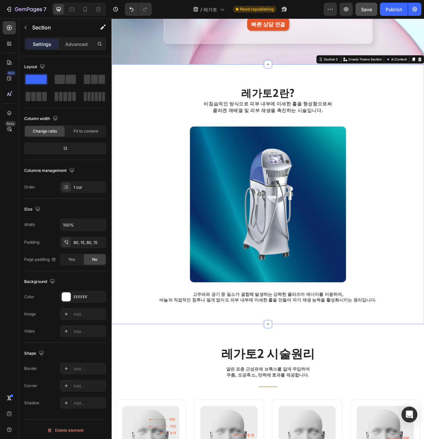
scroll to position [215, 0]
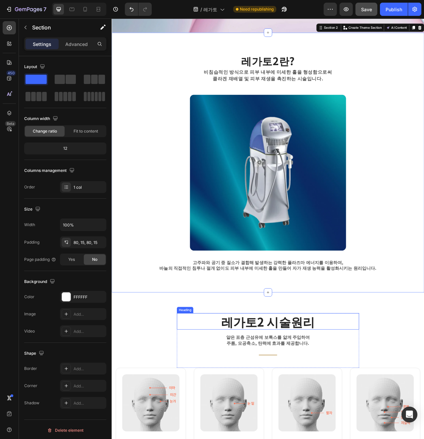
click at [320, 403] on p "레가토2 시술원리" at bounding box center [310, 404] width 230 height 20
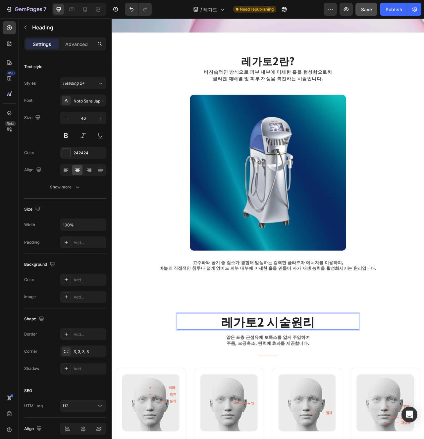
click at [316, 404] on p "레가토2 시술원리" at bounding box center [310, 404] width 230 height 20
click at [416, 400] on p "레가토2 시술원리" at bounding box center [310, 404] width 230 height 20
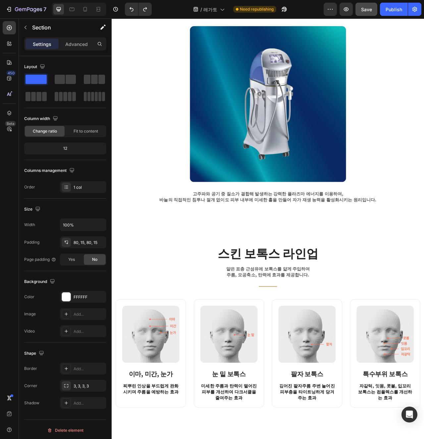
scroll to position [307, 0]
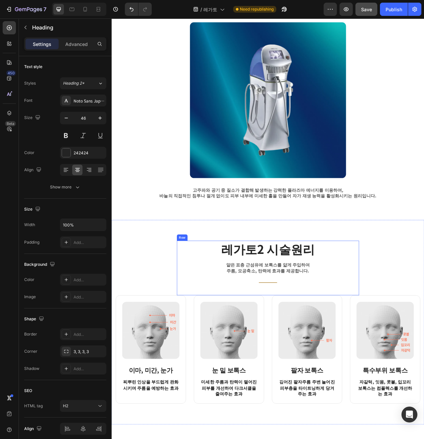
click at [339, 320] on h2 "레가토2 시술원리" at bounding box center [310, 311] width 232 height 21
click at [339, 319] on h2 "레가토2 시술원리" at bounding box center [310, 311] width 232 height 21
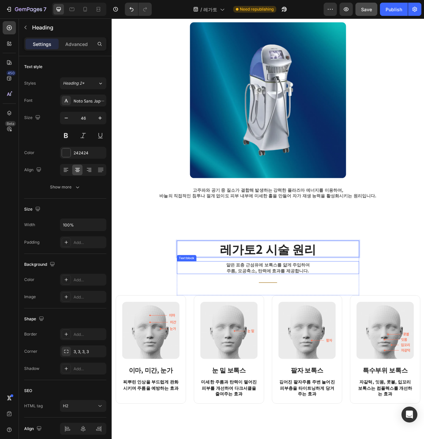
click at [385, 338] on p "얕은 표층 근섬유에 보톡스를 얇게 주입하여 주름, 모공축소, 탄력에 효과를 제공합니다." at bounding box center [310, 335] width 230 height 15
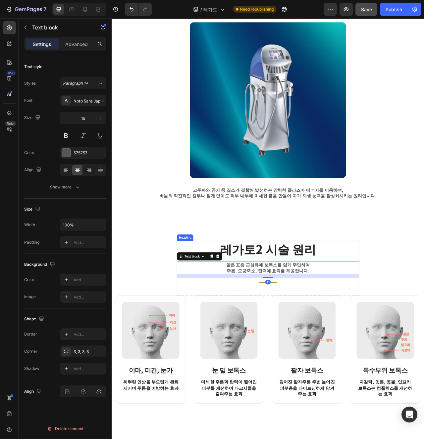
click at [311, 309] on p "레가토2 시술 원리" at bounding box center [310, 312] width 230 height 20
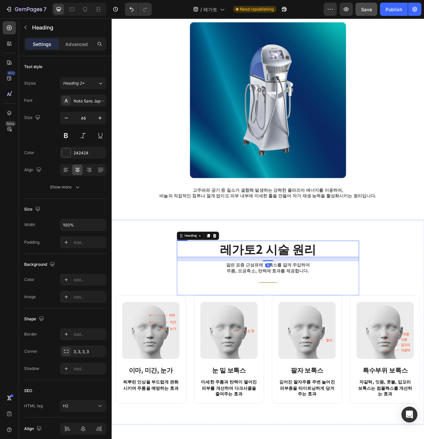
click at [282, 348] on div "레가토2 시술 원리 Heading 16 얕은 표층 근섬유에 보톡스를 얇게 주입하여 주름, 모공축소, 탄력에 효과를 제공합니다. Text blo…" at bounding box center [310, 330] width 232 height 59
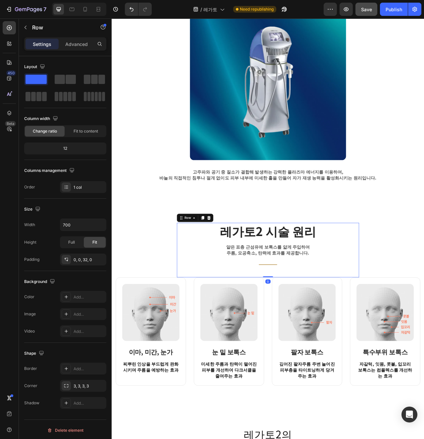
scroll to position [347, 0]
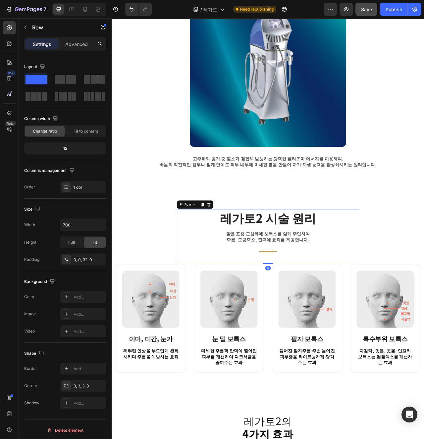
click at [336, 311] on div "Title Line" at bounding box center [310, 314] width 232 height 11
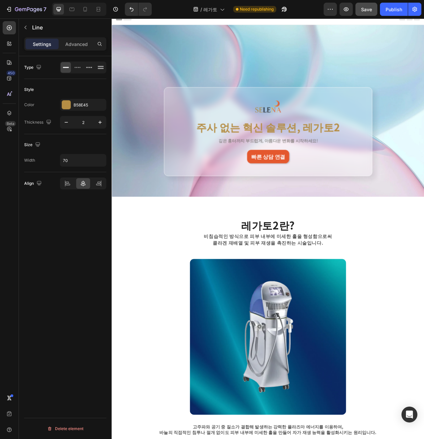
scroll to position [0, 0]
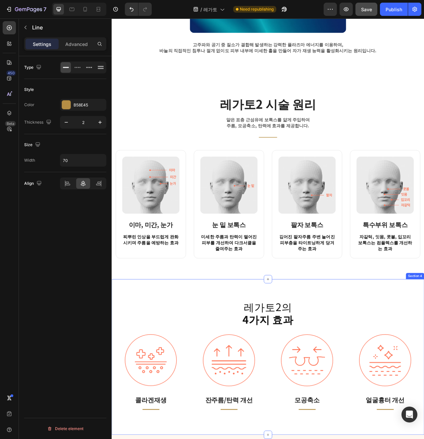
click at [248, 340] on div "레가토2 시술 원리 Heading 얕은 표층 근섬유에 보톡스를 얇게 주입하여 주름, 모공축소, 탄력에 효과를 제공합니다. Text block …" at bounding box center [310, 220] width 397 height 260
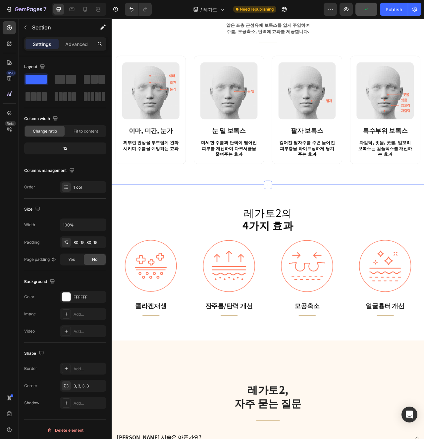
scroll to position [651, 0]
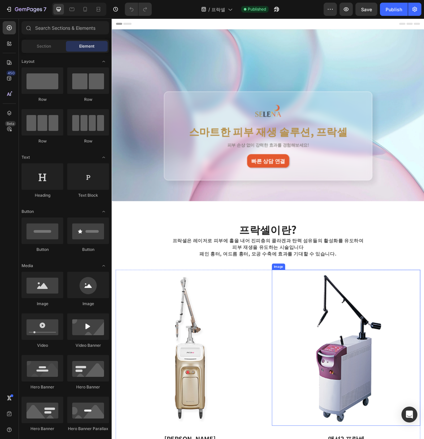
click at [384, 423] on img at bounding box center [409, 438] width 189 height 199
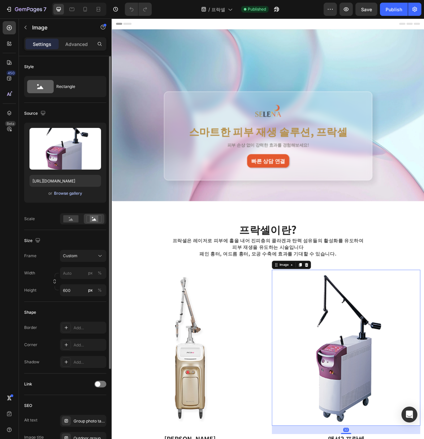
click at [67, 193] on div "Browse gallery" at bounding box center [68, 194] width 28 height 6
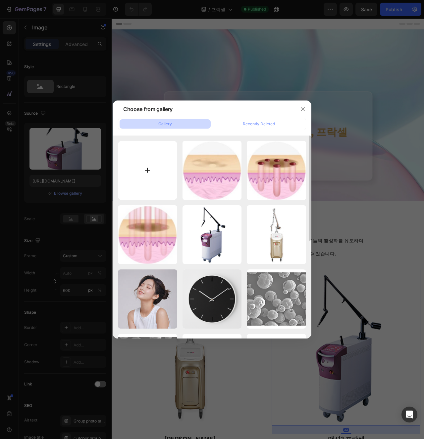
click at [142, 170] on input "file" at bounding box center [147, 170] width 59 height 59
type input "C:\fakepath\액션2 (1).png"
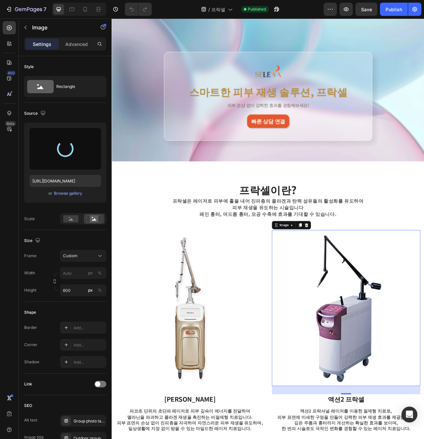
scroll to position [52, 0]
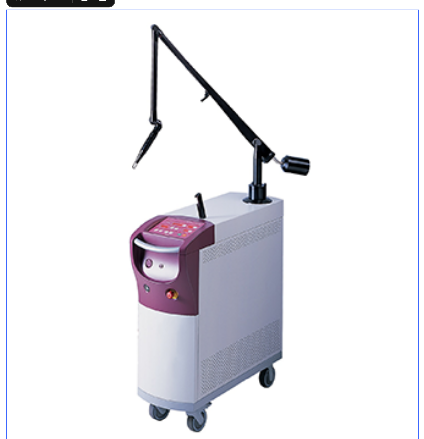
type input "https://cdn.shopify.com/s/files/1/0956/9894/4132/files/gempages_577415988631306…"
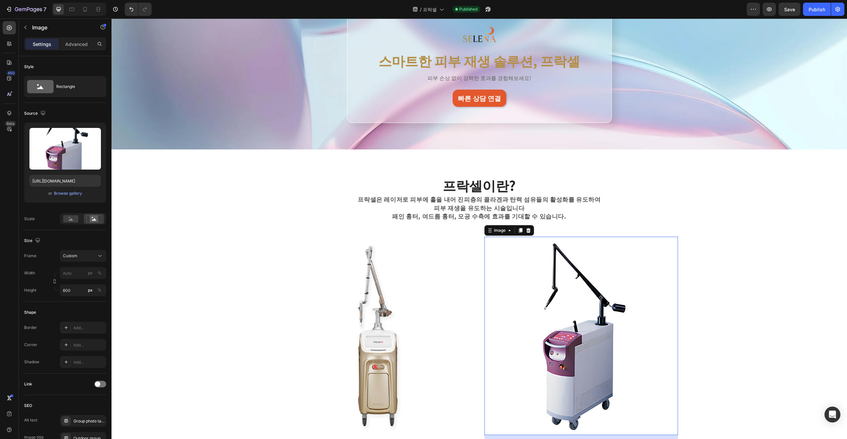
scroll to position [148, 0]
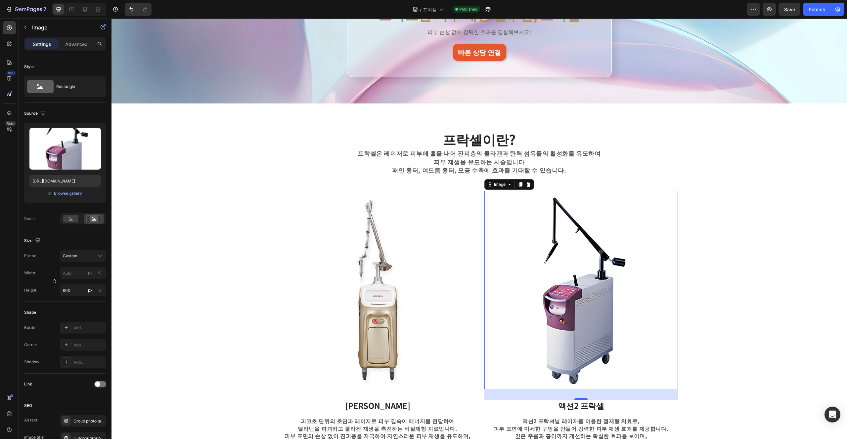
click at [423, 318] on div "프락셀이란? Heading 프락셀은 레이저로 피부에 홀을 내어 진피층의 콜라겐과 탄력 섬유들의 활성화를 유도하여 피부 재생을 유도하는 시술입니…" at bounding box center [479, 289] width 726 height 318
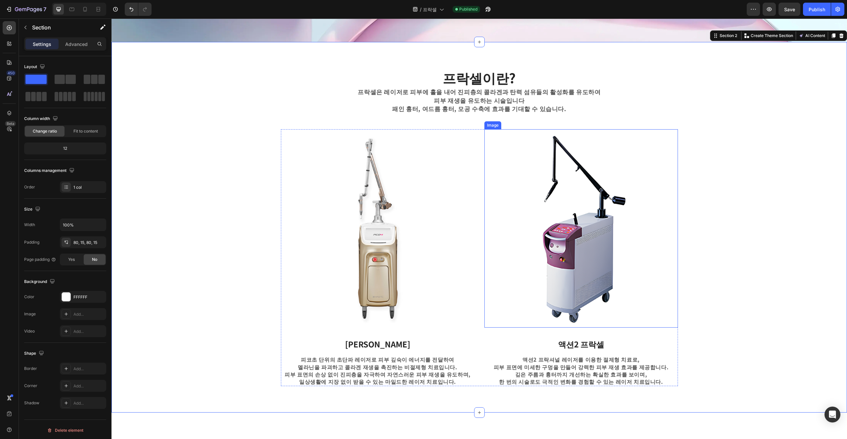
scroll to position [211, 0]
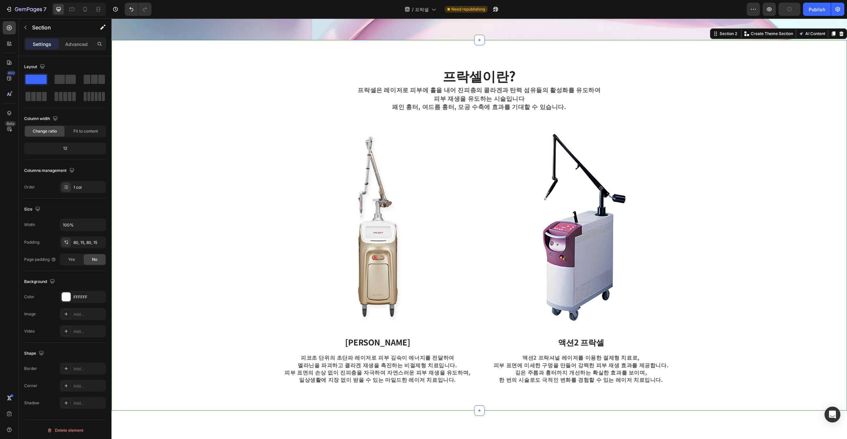
click at [423, 321] on div "프락셀이란? Heading 프락셀은 레이저로 피부에 홀을 내어 진피층의 콜라겐과 탄력 섬유들의 활성화를 유도하여 피부 재생을 유도하는 시술입니…" at bounding box center [479, 226] width 726 height 318
click at [423, 3] on button "Publish" at bounding box center [817, 9] width 28 height 13
click at [71, 9] on icon at bounding box center [71, 9] width 7 height 7
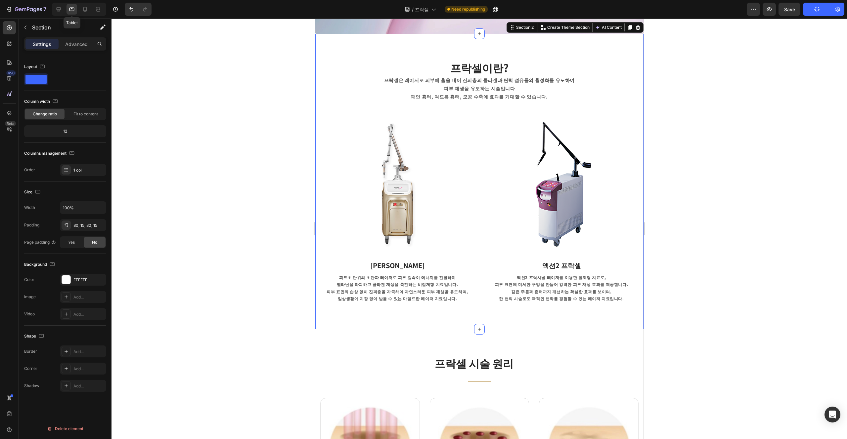
scroll to position [203, 0]
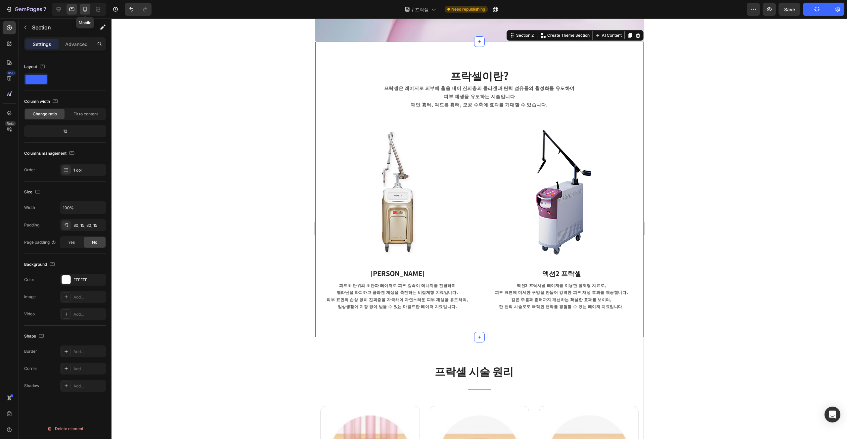
click at [83, 9] on icon at bounding box center [85, 9] width 7 height 7
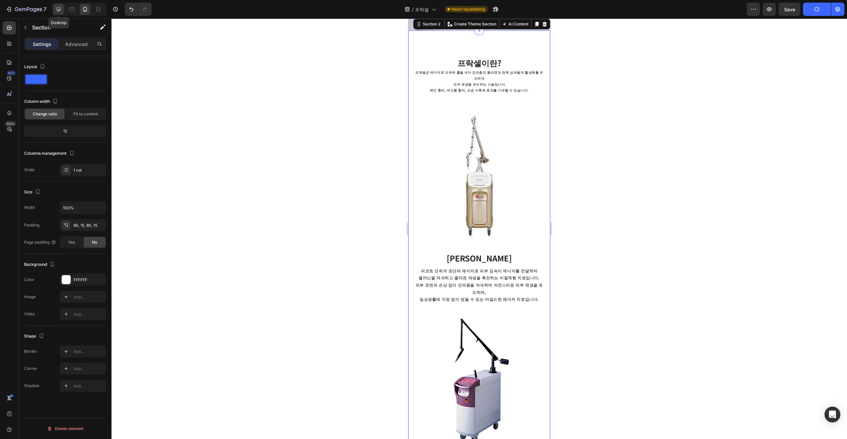
scroll to position [124, 0]
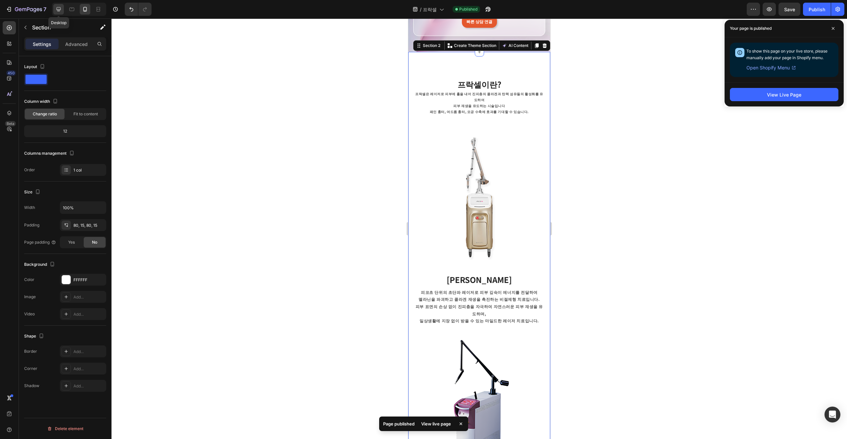
click at [59, 10] on icon at bounding box center [59, 9] width 4 height 4
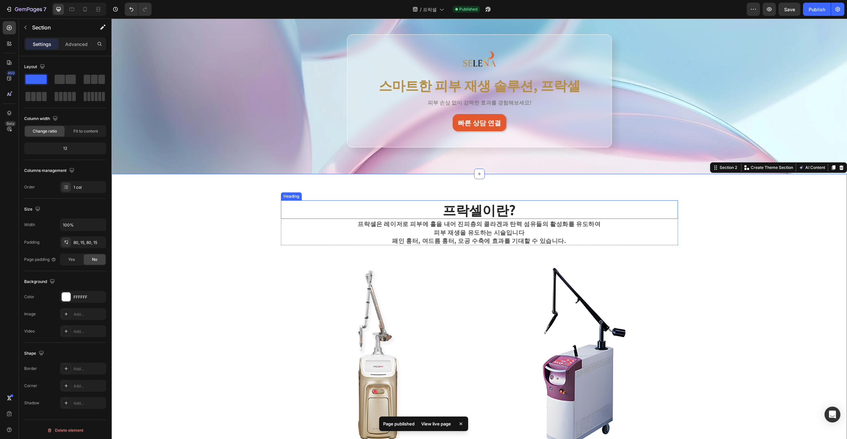
scroll to position [67, 0]
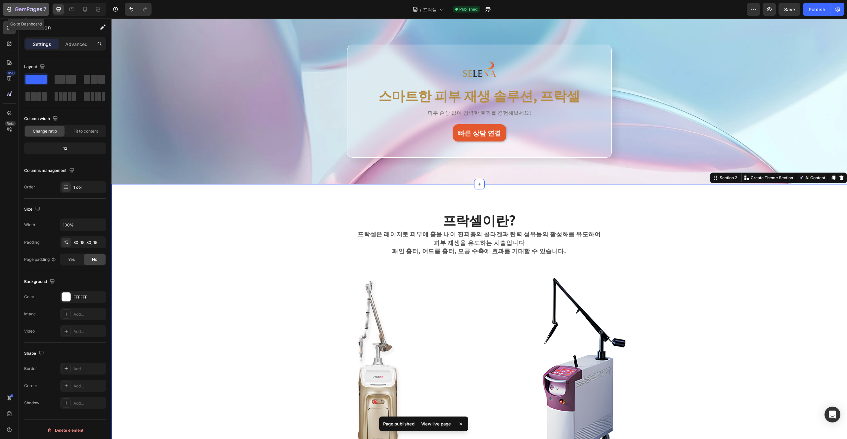
click at [40, 9] on icon "button" at bounding box center [41, 9] width 2 height 3
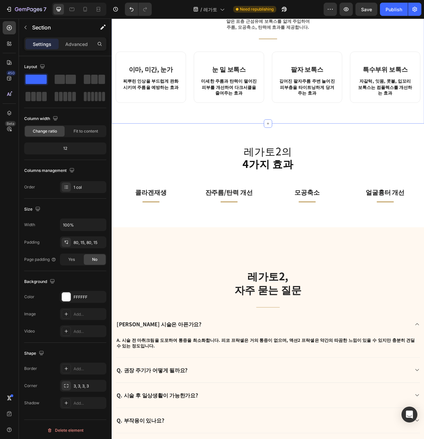
scroll to position [612, 0]
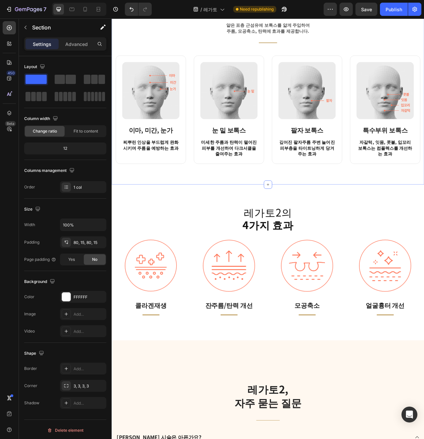
click at [154, 383] on p "콜라겐재생" at bounding box center [161, 384] width 67 height 12
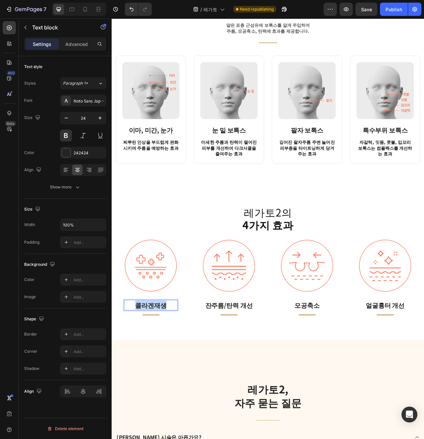
click at [154, 383] on p "콜라겐재생" at bounding box center [161, 384] width 67 height 12
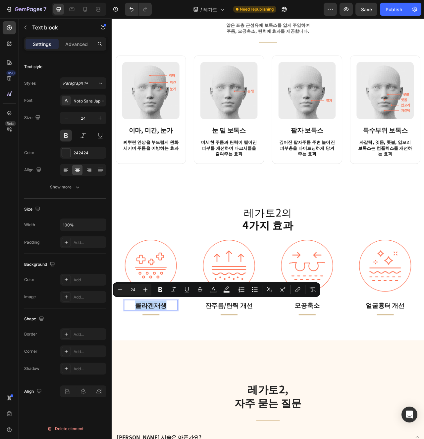
scroll to position [612, 0]
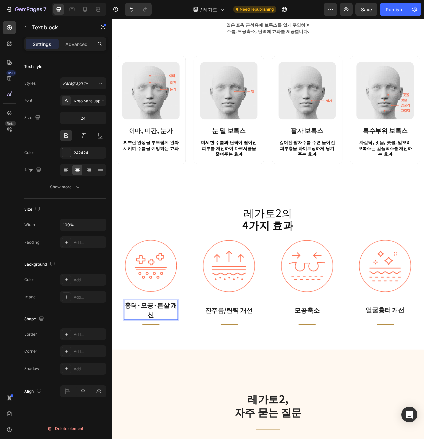
click at [212, 410] on div "Image 흉터·모공·튼살 개선 Text block 0 Title Line Row Image 잔주름/탄력 개선 Text block Title …" at bounding box center [309, 356] width 387 height 113
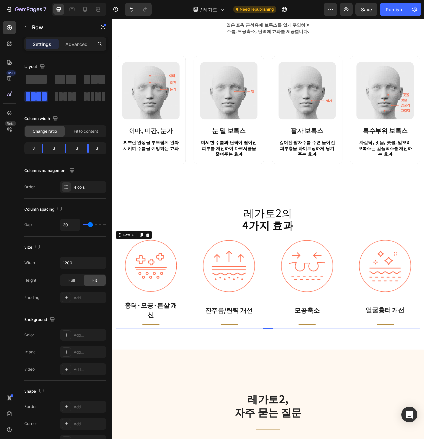
click at [263, 393] on p "잔주름/탄력 개선" at bounding box center [260, 390] width 67 height 12
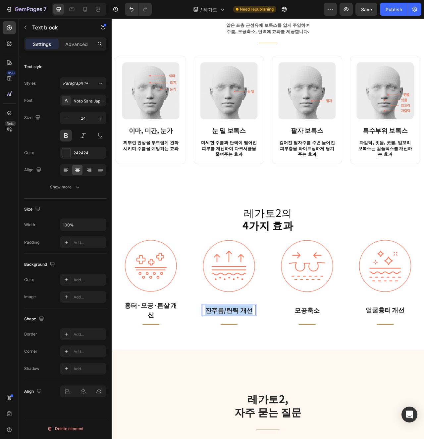
click at [263, 393] on p "잔주름/탄력 개선" at bounding box center [260, 390] width 67 height 12
click at [252, 413] on div "Title Line" at bounding box center [260, 408] width 68 height 12
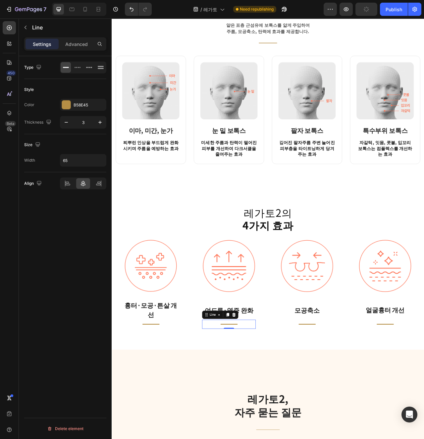
click at [364, 392] on p "모공축소" at bounding box center [359, 390] width 67 height 12
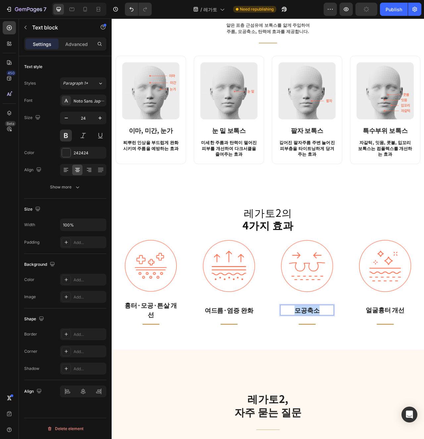
click at [364, 392] on p "모공축소" at bounding box center [359, 390] width 67 height 12
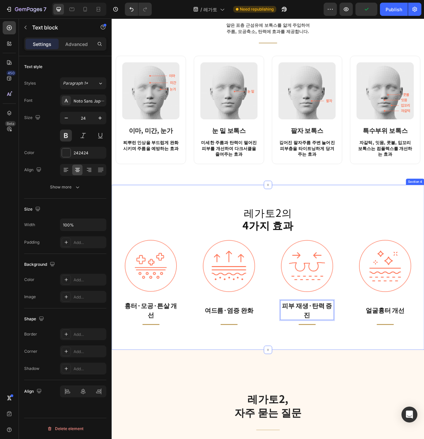
click at [311, 432] on div "레가토2의 4가지 효과 Heading Image 흉터·모공·튼살 개선 Text block Title Line Row Image 여드름·염증 완…" at bounding box center [310, 335] width 397 height 210
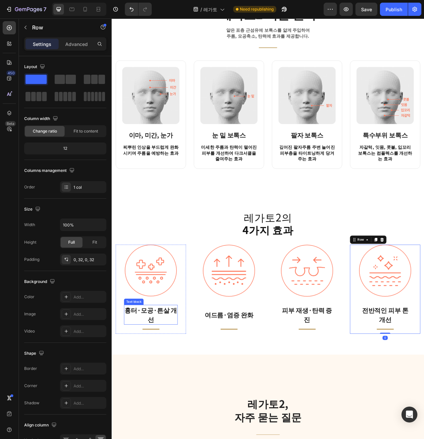
click at [170, 393] on p "흉터·모공·튼살 개선" at bounding box center [161, 396] width 67 height 24
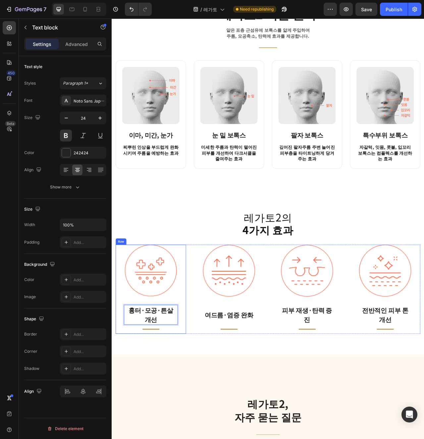
click at [205, 396] on div "Image 흉터·모공·튼살 개선 Text block 0 Title Line Row" at bounding box center [160, 363] width 89 height 114
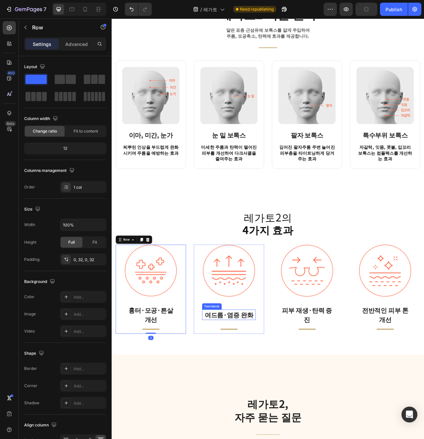
click at [295, 395] on div "Image 여드름·염증 완화 Text block Title Line Row" at bounding box center [260, 363] width 89 height 114
click at [263, 395] on p "여드름·염증 완화" at bounding box center [260, 396] width 67 height 12
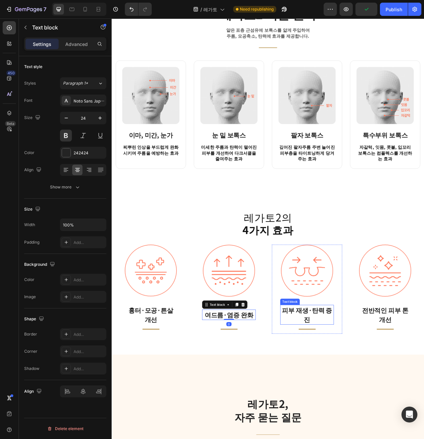
click at [377, 396] on p "피부 재생·탄력 증진" at bounding box center [359, 396] width 67 height 24
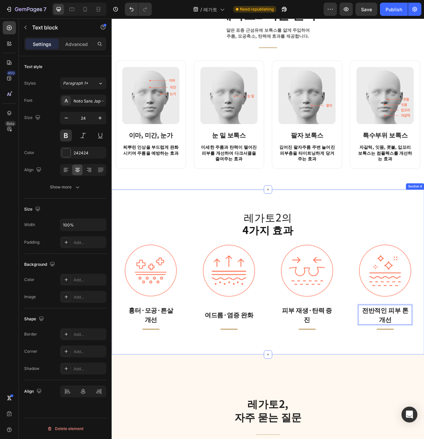
click at [368, 435] on div "레가토2의 4가지 효과 Heading Image 흉터·모공·튼살 개선 Text block Title Line Row Image 여드름·염증 완…" at bounding box center [310, 341] width 397 height 210
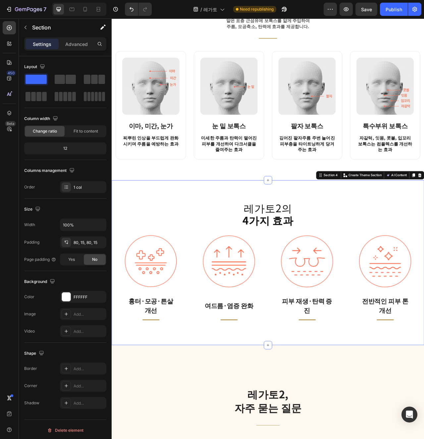
scroll to position [630, 0]
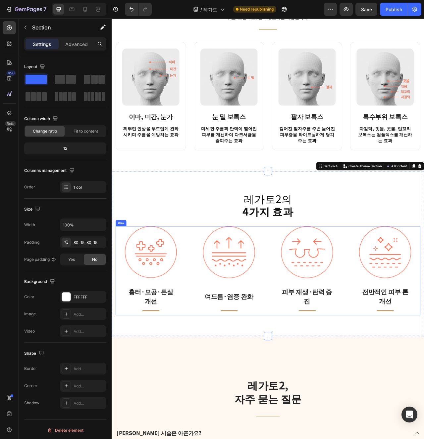
click at [311, 384] on div "Image 흉터·모공·튼살 개선 Text block Title Line Row Image 여드름·염증 완화 Text block Title Li…" at bounding box center [309, 340] width 387 height 114
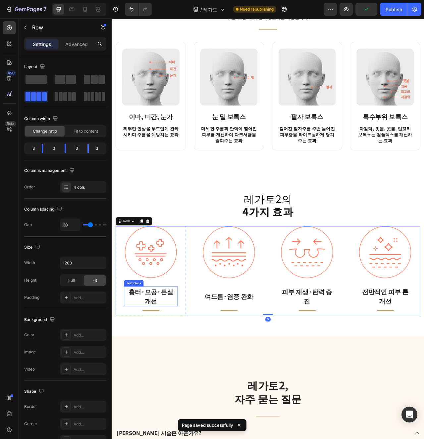
click at [184, 372] on p "흉터·모공·튼살" at bounding box center [161, 366] width 67 height 12
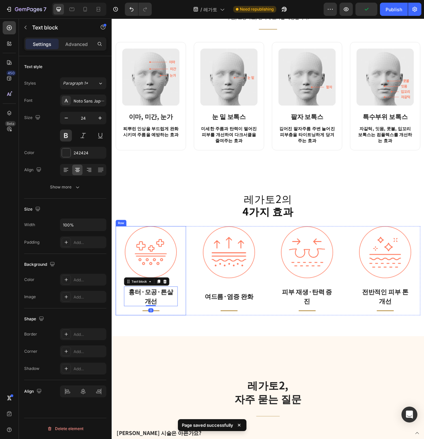
click at [199, 385] on div "Image 흉터·모공·튼살 개선 Text block 0 Title Line Row" at bounding box center [160, 340] width 89 height 114
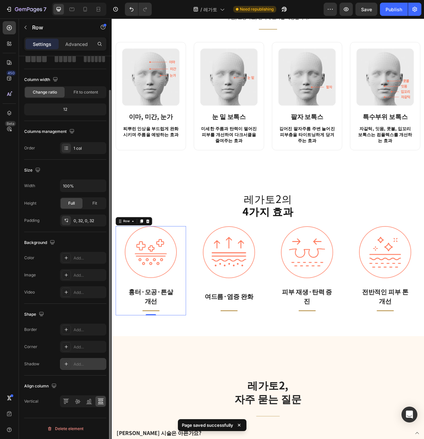
scroll to position [0, 0]
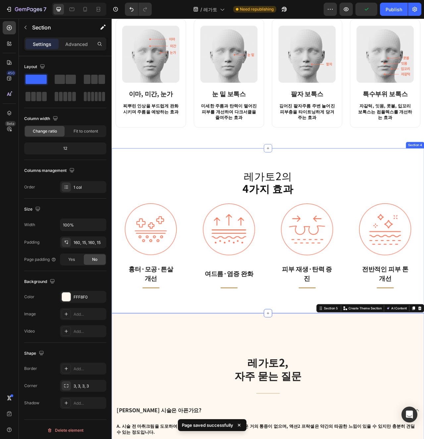
scroll to position [671, 0]
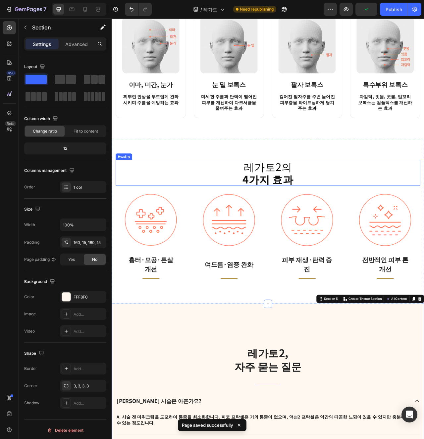
click at [232, 231] on h2 "레가토2의 4가지 효과" at bounding box center [309, 214] width 387 height 33
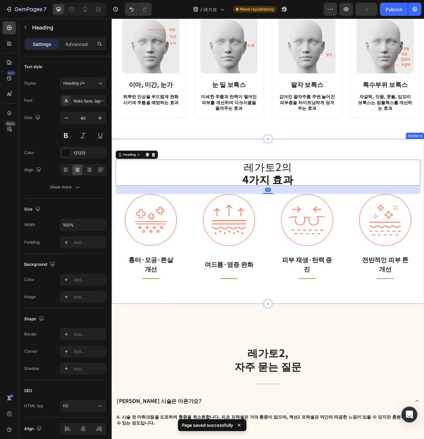
click at [278, 375] on div "레가토2의 4가지 효과 Heading 32 Image 흉터·모공·튼살 개선 Text block Title Line Row Image 여드름·염…" at bounding box center [310, 277] width 397 height 210
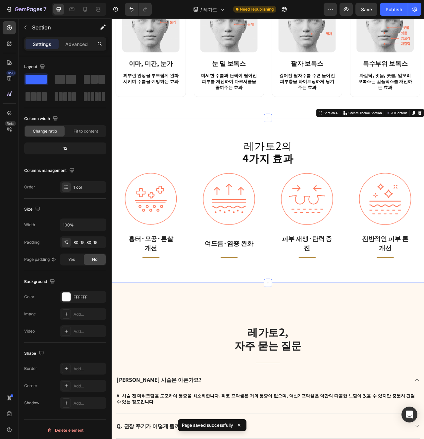
scroll to position [714, 0]
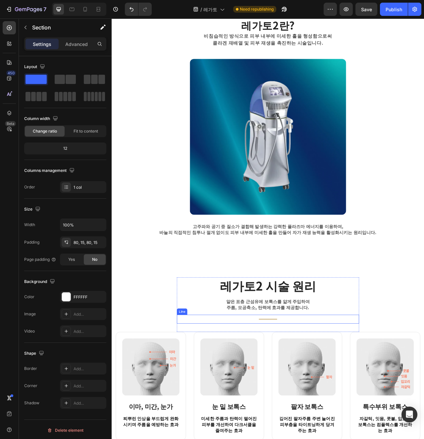
click at [215, 405] on div "Title Line" at bounding box center [310, 401] width 232 height 11
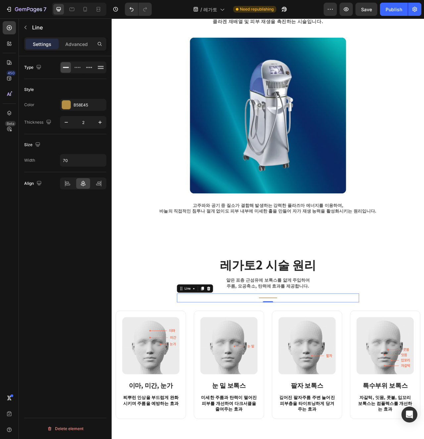
scroll to position [289, 0]
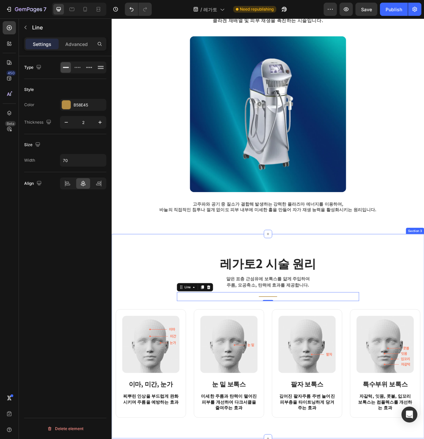
click at [117, 369] on div "레가토2 시술 원리 Heading 얕은 표층 근섬유에 보톡스를 얇게 주입하여 주름, 모공축소, 탄력에 효과를 제공합니다. Text block …" at bounding box center [309, 422] width 387 height 207
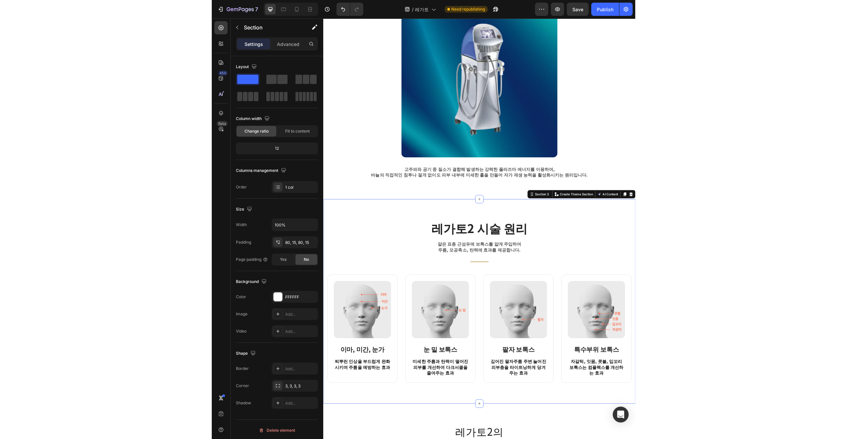
scroll to position [369, 0]
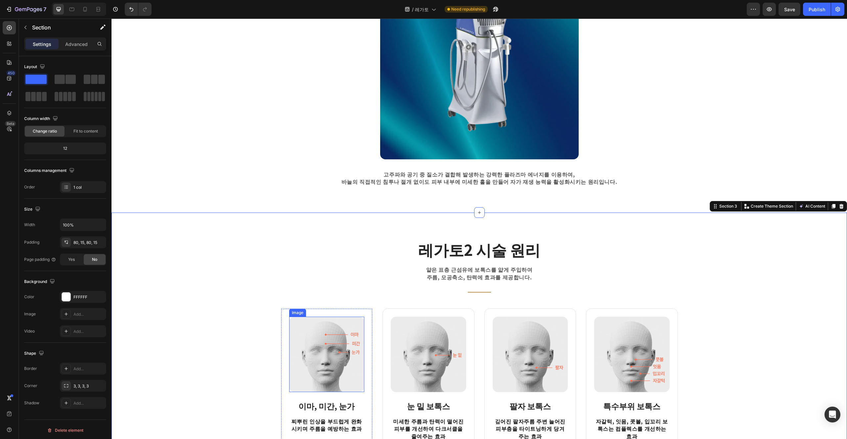
click at [312, 352] on img at bounding box center [326, 354] width 75 height 75
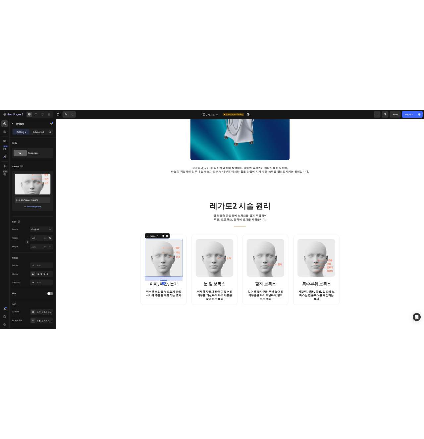
scroll to position [449, 0]
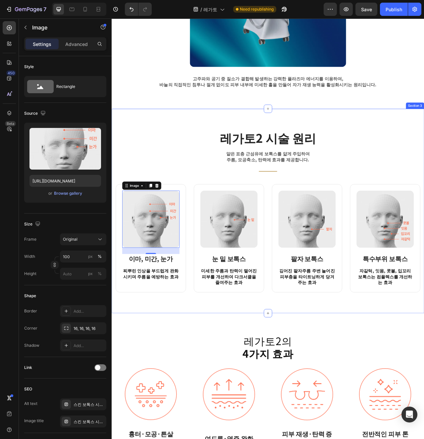
click at [252, 372] on div "레가토2 시술 원리 Heading 얕은 표층 근섬유에 보톡스를 얇게 주입하여 주름, 모공축소, 탄력에 효과를 제공합니다. Text block …" at bounding box center [310, 263] width 397 height 260
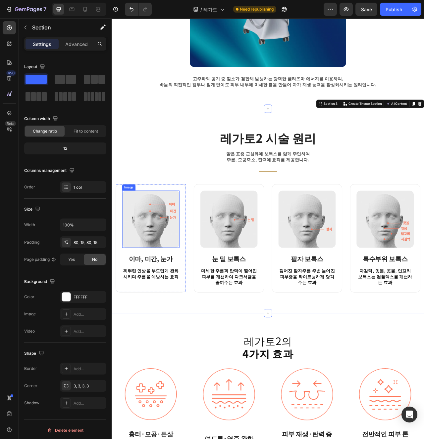
click at [149, 283] on img at bounding box center [161, 274] width 73 height 73
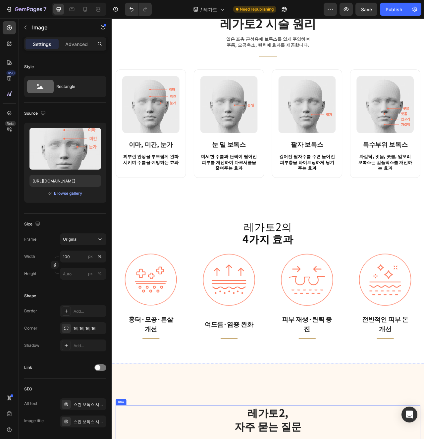
scroll to position [505, 0]
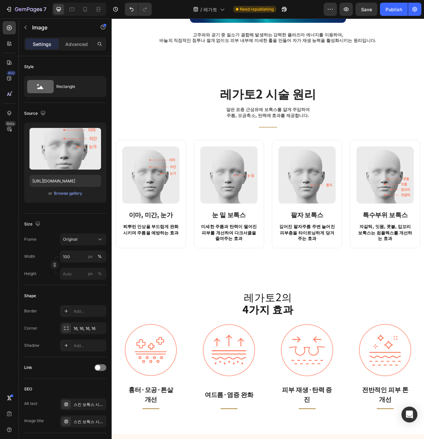
click at [193, 217] on img at bounding box center [161, 217] width 73 height 73
click at [171, 219] on img at bounding box center [161, 217] width 73 height 73
click at [180, 240] on img at bounding box center [161, 217] width 73 height 73
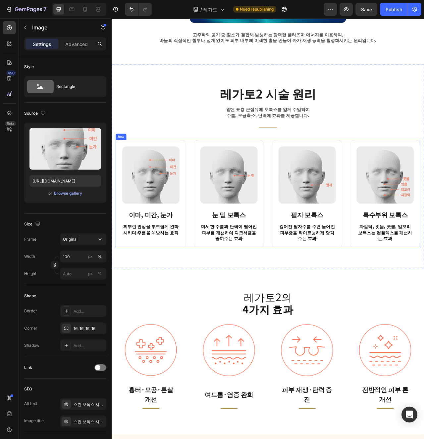
click at [212, 248] on div "Image 이마, 미간, 눈가 Heading 찌뿌린 인상을 부드럽게 완화시키며 주름을 예방하는 효과 Text block Row Image 눈 …" at bounding box center [309, 242] width 387 height 138
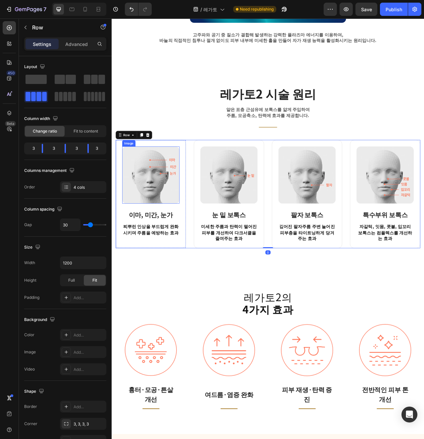
click at [178, 243] on img at bounding box center [161, 217] width 73 height 73
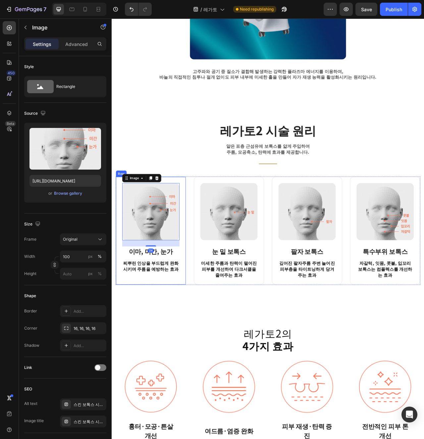
scroll to position [456, 0]
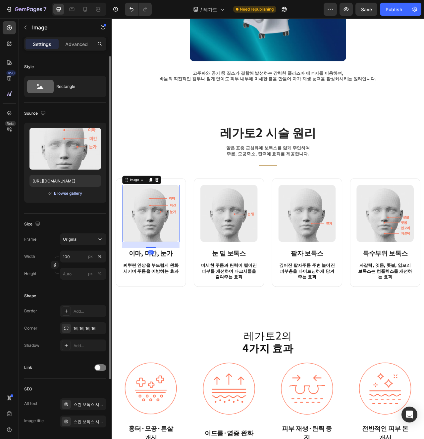
click at [78, 191] on div "Browse gallery" at bounding box center [68, 194] width 28 height 6
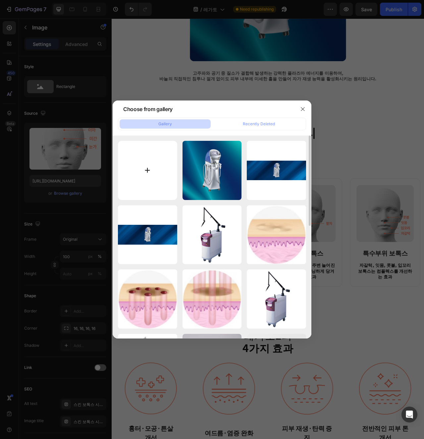
click at [155, 166] on input "file" at bounding box center [147, 170] width 59 height 59
type input "C:\fakepath\스크린샷 2025-08-28 오전 11.24.24.png"
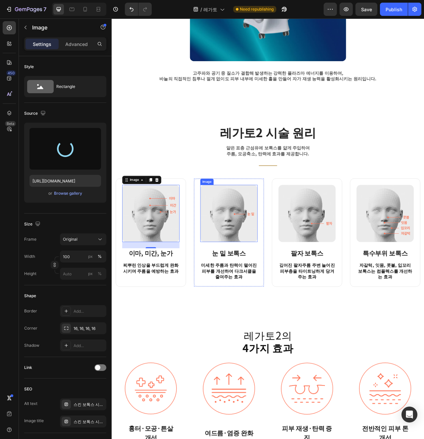
type input "[URL][DOMAIN_NAME]"
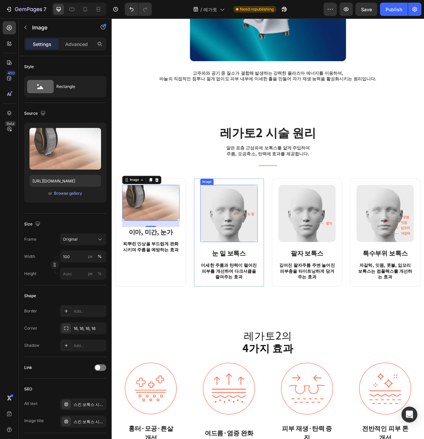
click at [257, 256] on img at bounding box center [260, 266] width 73 height 73
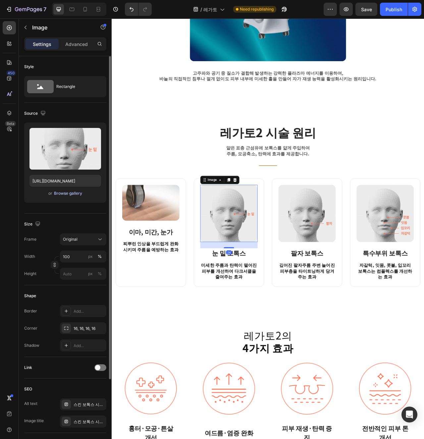
click at [71, 192] on div "Browse gallery" at bounding box center [68, 194] width 28 height 6
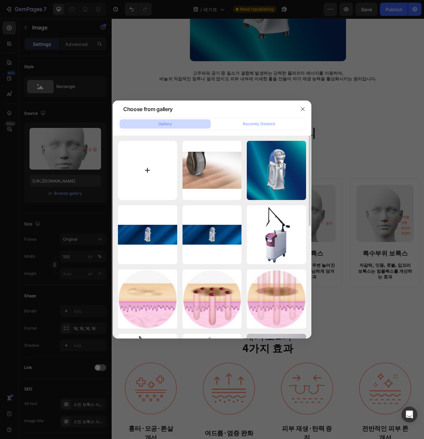
click at [151, 178] on input "file" at bounding box center [147, 170] width 59 height 59
type input "C:\fakepath\스크린샷 2025-08-28 오전 11.25.12.png"
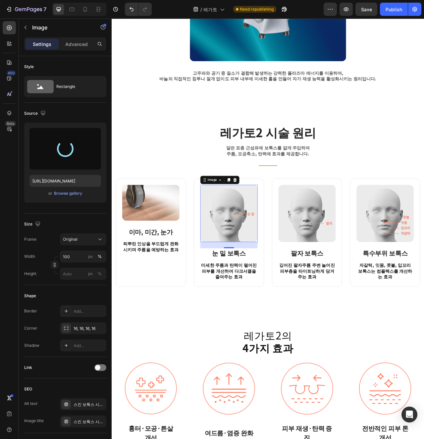
type input "https://cdn.shopify.com/s/files/1/0956/9894/4132/files/gempages_577415988631306…"
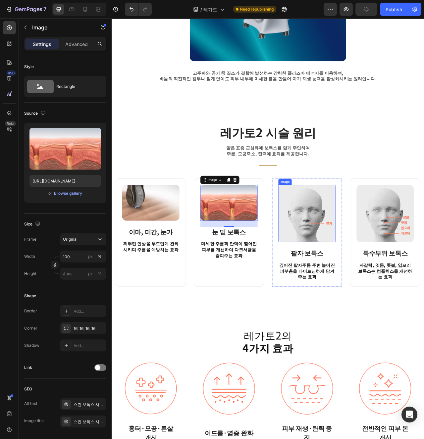
click at [348, 268] on img at bounding box center [359, 266] width 73 height 73
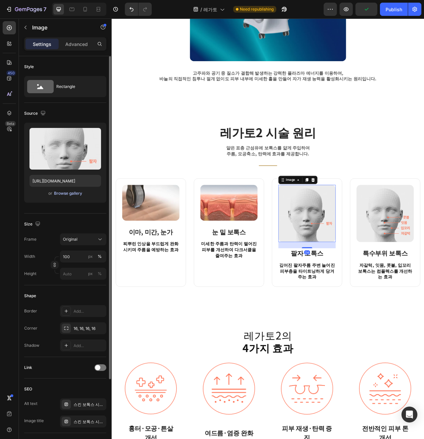
click at [70, 194] on div "Browse gallery" at bounding box center [68, 194] width 28 height 6
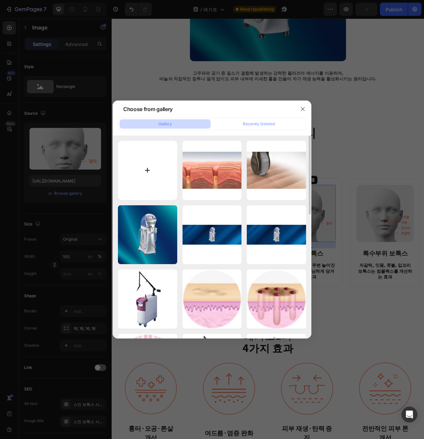
click at [142, 177] on input "file" at bounding box center [147, 170] width 59 height 59
type input "C:\fakepath\스크린샷 2025-08-28 오전 11.25.51.png"
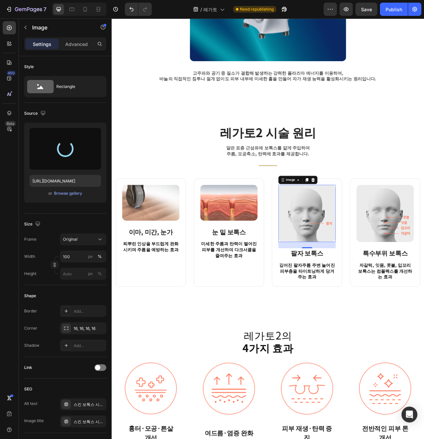
type input "[URL][DOMAIN_NAME]"
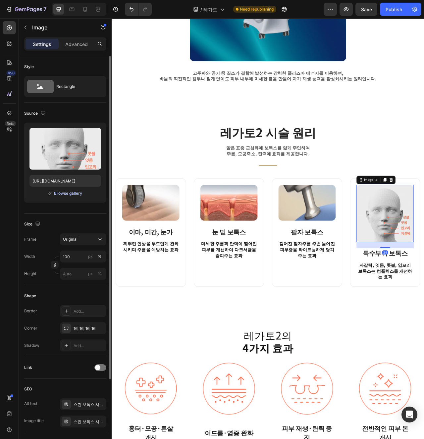
click at [69, 196] on div "Browse gallery" at bounding box center [68, 194] width 28 height 6
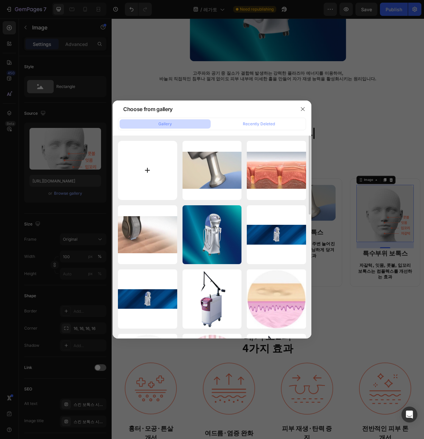
click at [169, 187] on input "file" at bounding box center [147, 170] width 59 height 59
type input "C:\fakepath\스크린샷 2025-08-28 오전 11.25.40.png"
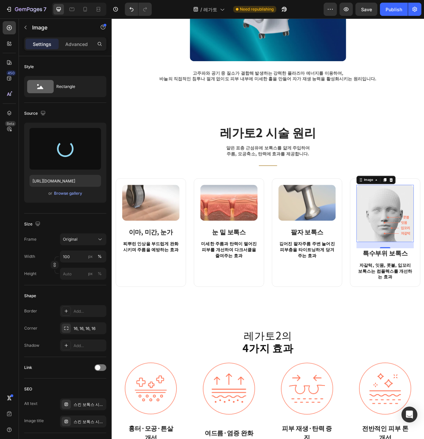
type input "https://cdn.shopify.com/s/files/1/0956/9894/4132/files/gempages_577415988631306…"
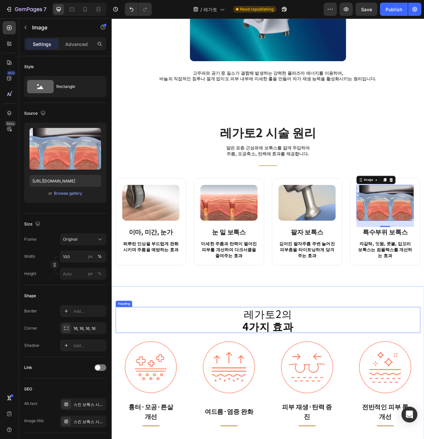
click at [420, 389] on h2 "레가토2의 4가지 효과" at bounding box center [309, 402] width 387 height 33
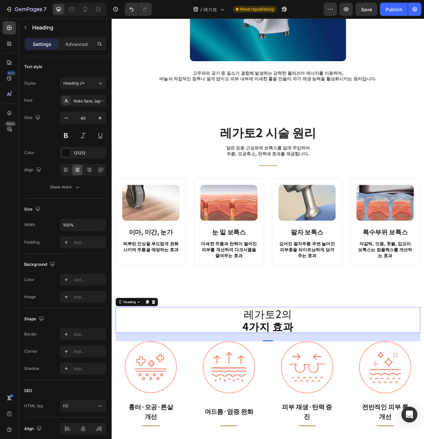
click at [168, 294] on strong "이마, 미간, 눈가" at bounding box center [161, 290] width 56 height 12
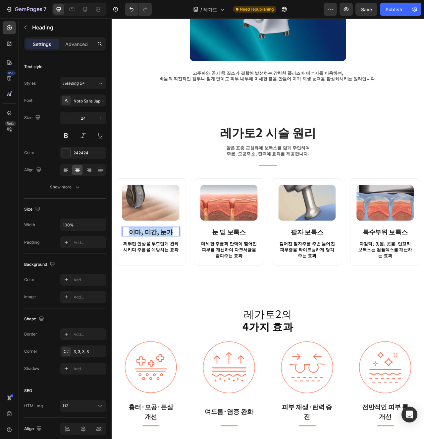
click at [168, 294] on strong "이마, 미간, 눈가" at bounding box center [161, 290] width 56 height 12
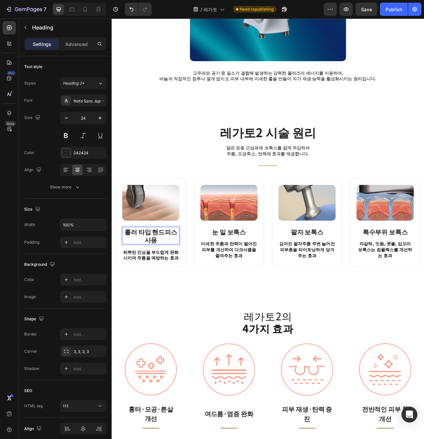
click at [160, 292] on strong "롤러 타입 핸드피스 사용" at bounding box center [161, 295] width 67 height 22
click at [176, 292] on strong "롤러 타입 핸드피스 사용" at bounding box center [161, 295] width 67 height 22
click at [185, 292] on strong "롤러 타입 핸드피스 사용" at bounding box center [161, 295] width 67 height 22
click at [144, 292] on strong "롤러 타입 핸드피스 사용" at bounding box center [161, 295] width 67 height 22
click at [156, 292] on strong "롤러 타입 핸드피스 사용" at bounding box center [161, 295] width 67 height 22
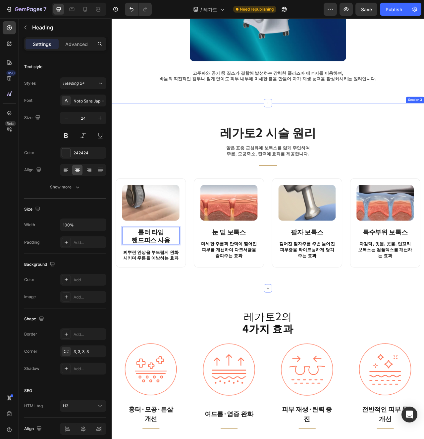
click at [182, 354] on div "레가토2 시술 원리 Heading 얕은 표층 근섬유에 보톡스를 얇게 주입하여 주름, 모공축소, 탄력에 효과를 제공합니다. Text block …" at bounding box center [310, 244] width 397 height 236
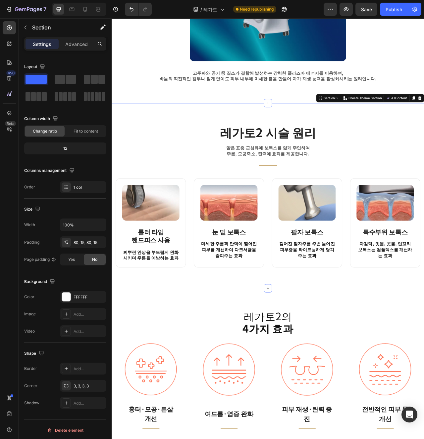
click at [170, 316] on p "찌뿌린 인상을 부드럽게 완화시키며 주름을 예방하는 효과" at bounding box center [160, 319] width 71 height 15
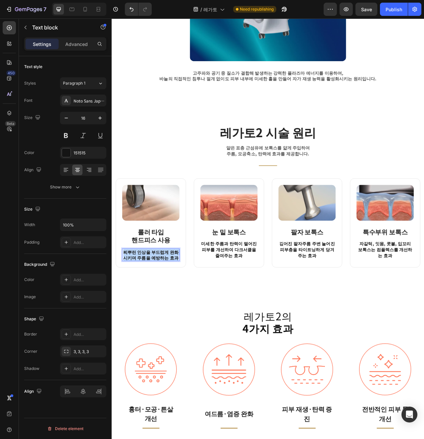
click at [170, 316] on p "찌뿌린 인상을 부드럽게 완화시키며 주름을 예방하는 효과" at bounding box center [160, 319] width 71 height 15
click at [182, 315] on p "롤러 타입의 핸드피스를 이용하여 미세 홀 생성" at bounding box center [160, 319] width 71 height 15
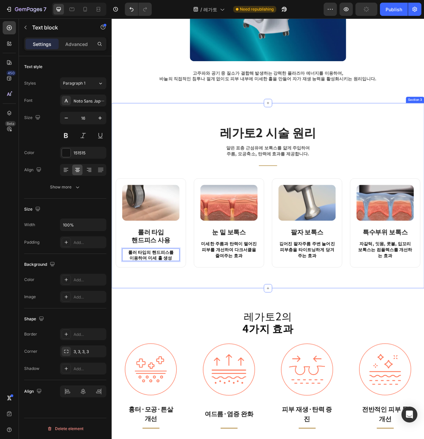
click at [191, 345] on div "레가토2 시술 원리 Heading 얕은 표층 근섬유에 보톡스를 얇게 주입하여 주름, 모공축소, 탄력에 효과를 제공합니다. Text block …" at bounding box center [310, 244] width 397 height 236
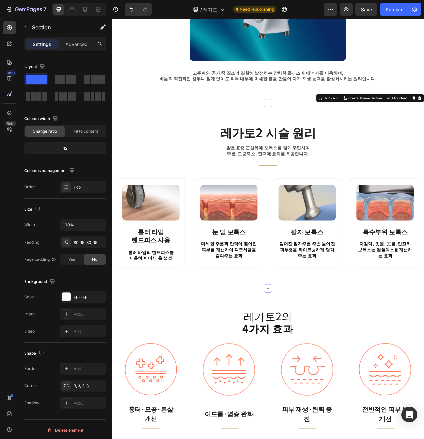
click at [182, 320] on p "이용하여 미세 홀 생성" at bounding box center [160, 322] width 71 height 7
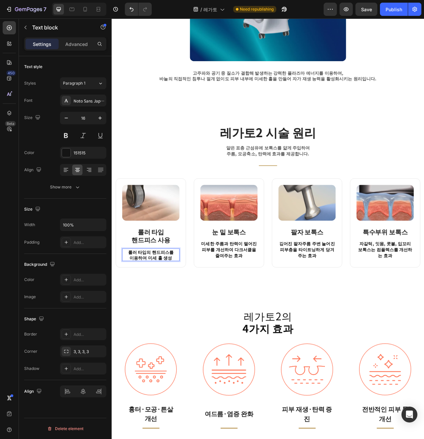
click at [182, 320] on p "이용하여 미세 홀 생성" at bounding box center [160, 322] width 71 height 7
click at [226, 352] on div "레가토2 시술 원리 Heading 얕은 표층 근섬유에 보톡스를 얇게 주입하여 주름, 모공축소, 탄력에 효과를 제공합니다. Text block …" at bounding box center [310, 244] width 397 height 236
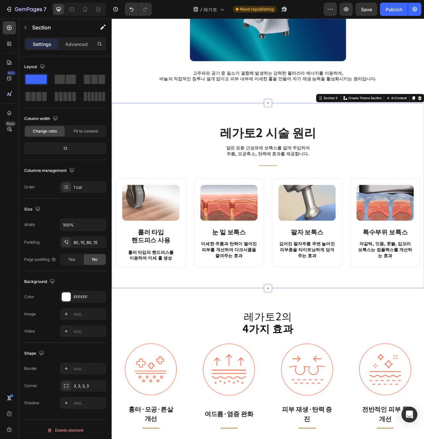
click at [260, 293] on strong "눈 밑 보톡스" at bounding box center [260, 290] width 43 height 12
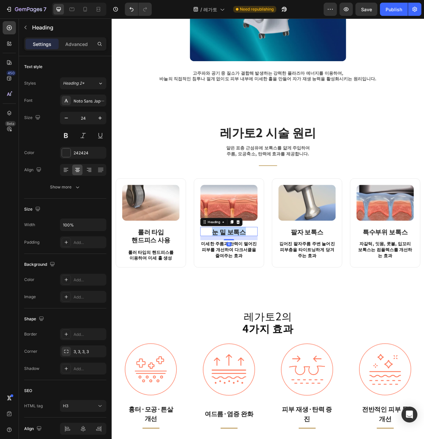
click at [260, 293] on strong "눈 밑 보톡스" at bounding box center [260, 290] width 43 height 12
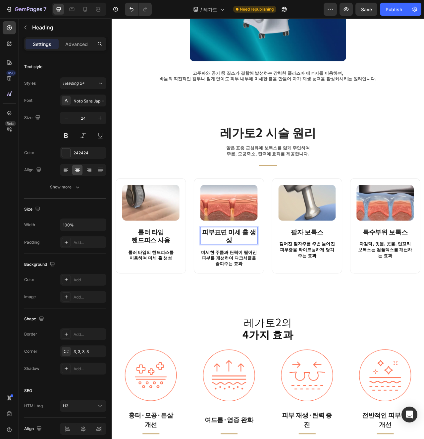
click at [271, 292] on strong "피부표면 미세 홀 생성" at bounding box center [260, 295] width 68 height 22
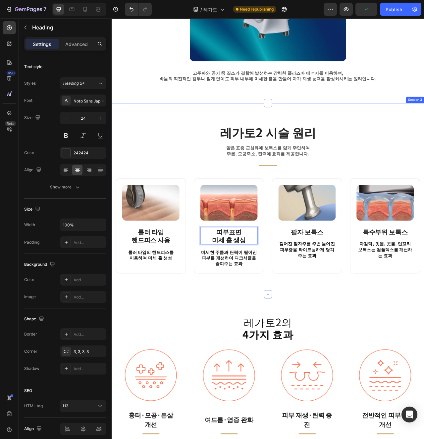
click at [286, 354] on div "레가토2 시술 원리 Heading 얕은 표층 근섬유에 보톡스를 얇게 주입하여 주름, 모공축소, 탄력에 효과를 제공합니다. Text block …" at bounding box center [310, 248] width 397 height 244
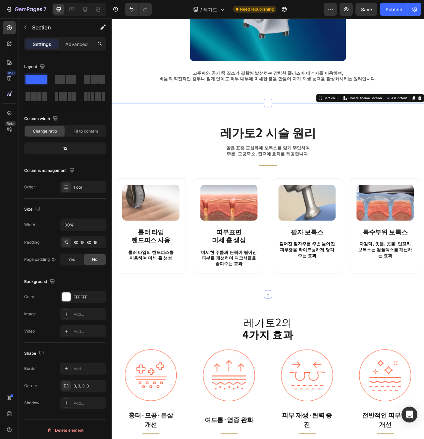
click at [251, 323] on p "미세한 주름과 탄력이 떨어진 피부를 개선하여 다크서클을 줄여주는 효과" at bounding box center [260, 323] width 71 height 22
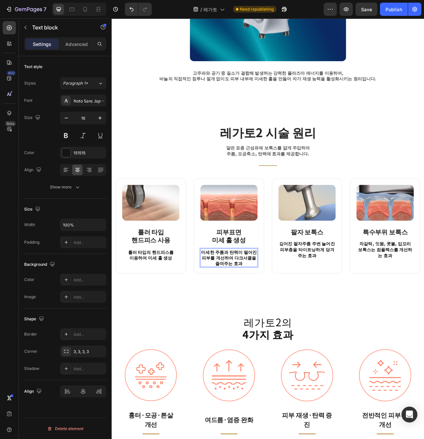
click at [251, 323] on p "미세한 주름과 탄력이 떨어진 피부를 개선하여 다크서클을 줄여주는 효과" at bounding box center [260, 323] width 71 height 22
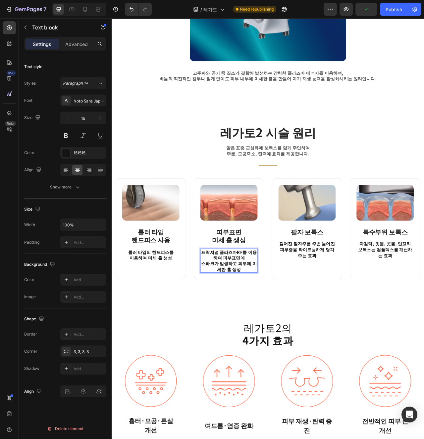
click at [254, 328] on p "프락셔널 플라즈마RF를 이용하여 피부표면에 스파크가 발생하고 피부에 미세한 홀 생성" at bounding box center [260, 327] width 71 height 30
click at [270, 334] on p "프락셔널 플라즈마RF를 이용하여 피부표면에 스파크가 발생하고 피부에 미세한 홀 생성" at bounding box center [260, 327] width 71 height 30
click at [259, 333] on p "프락셔널 플라즈마RF를 이용하여 피부표면에 스파크가 발생하고 피부에 미세한 홀 생성" at bounding box center [260, 327] width 71 height 30
click at [362, 294] on strong "팔자 보톡스" at bounding box center [359, 290] width 41 height 12
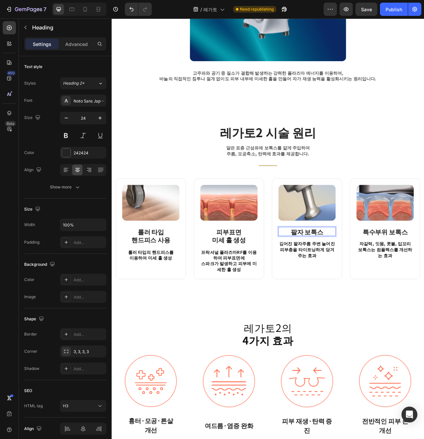
click at [363, 292] on strong "팔자 보톡스" at bounding box center [359, 290] width 41 height 12
click at [362, 293] on strong "피부재생 약물 도포" at bounding box center [359, 290] width 67 height 12
click at [346, 336] on div "Image 피부재생 약물 도포 Heading 16 깊어진 팔자주름 주변 늘어진 피부층을 타이트닝하게 당겨주는 효과 Text block" at bounding box center [359, 286] width 73 height 112
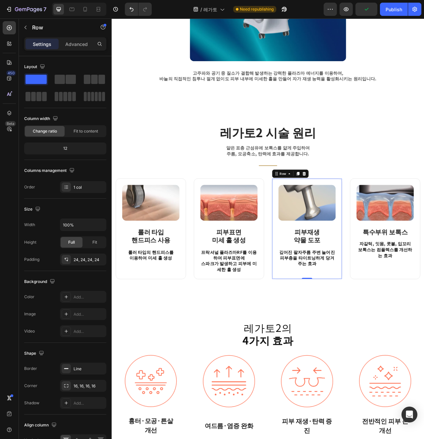
click at [362, 329] on p "깊어진 팔자주름 주변 늘어진 피부층을 타이트닝하게 당겨주는 효과" at bounding box center [359, 323] width 71 height 22
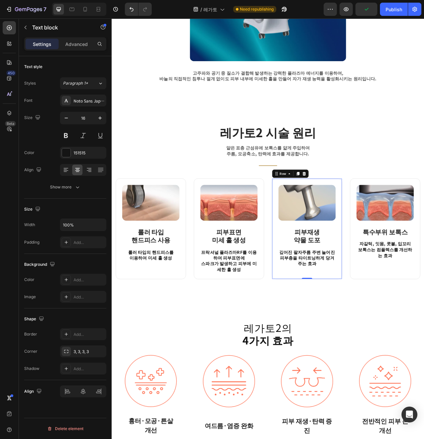
click at [362, 329] on p "깊어진 팔자주름 주변 늘어진 피부층을 타이트닝하게 당겨주는 효과" at bounding box center [359, 323] width 71 height 22
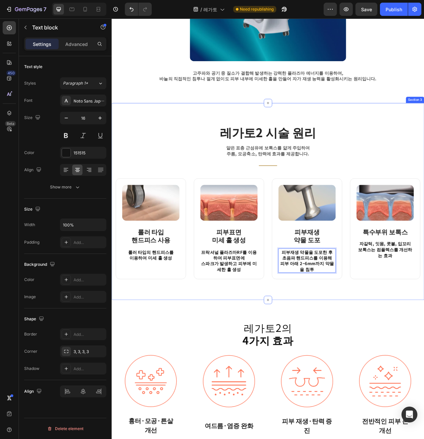
click at [401, 366] on div "레가토2 시술 원리 Heading 얕은 표층 근섬유에 보톡스를 얇게 주입하여 주름, 모공축소, 탄력에 효과를 제공합니다. Text block …" at bounding box center [310, 251] width 397 height 251
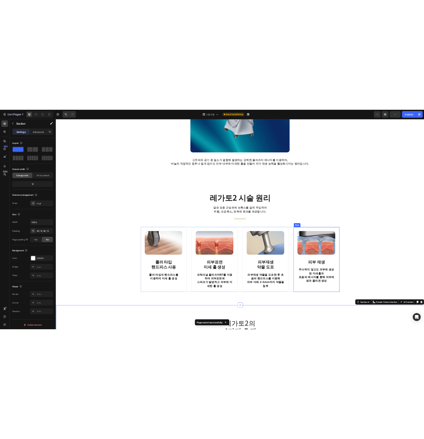
scroll to position [450, 0]
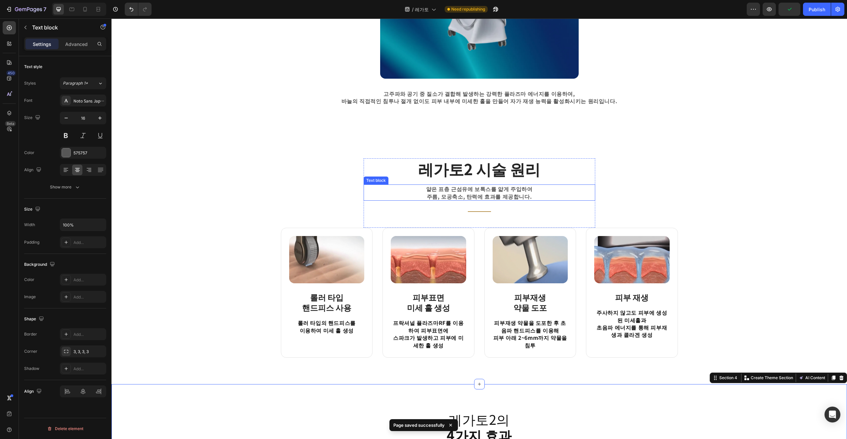
click at [423, 197] on p "얕은 표층 근섬유에 보톡스를 얇게 주입하여 주름, 모공축소, 탄력에 효과를 제공합니다." at bounding box center [479, 192] width 230 height 15
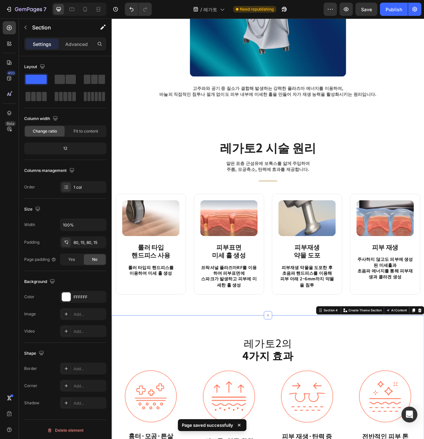
scroll to position [429, 0]
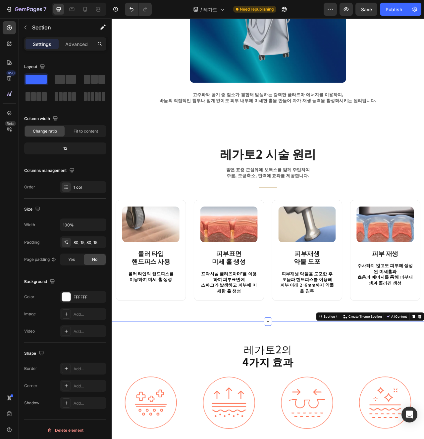
click at [337, 218] on p "얕은 표층 근섬유에 보톡스를 얇게 주입하여 주름, 모공축소, 탄력에 효과를 제공합니다." at bounding box center [310, 214] width 230 height 15
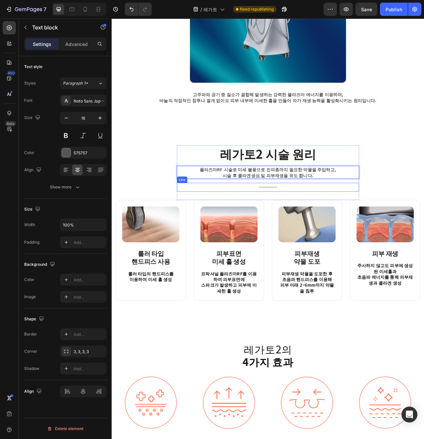
click at [388, 237] on div "Title Line" at bounding box center [310, 233] width 232 height 11
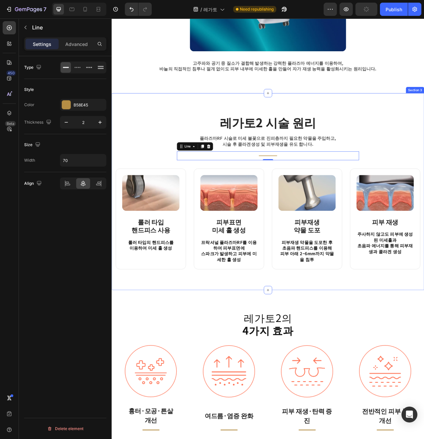
click at [342, 351] on div "레가토2 시술 원리 Heading 플라즈마RF 시술로 미세 불꽃으로 진피층까지 필요한 약물을 주입하고, 시술 후 콜라겐생성 및 피부재생을 유도…" at bounding box center [310, 238] width 397 height 251
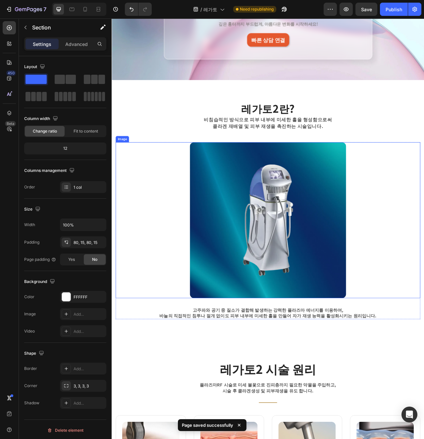
scroll to position [153, 0]
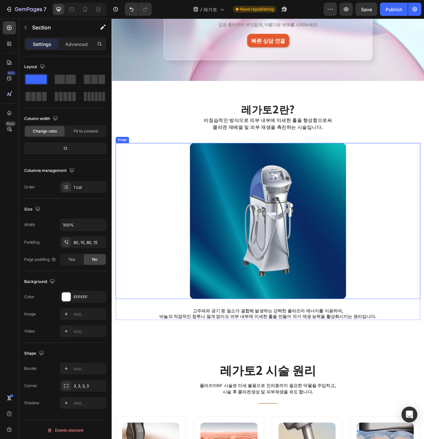
click at [317, 299] on img at bounding box center [310, 276] width 199 height 199
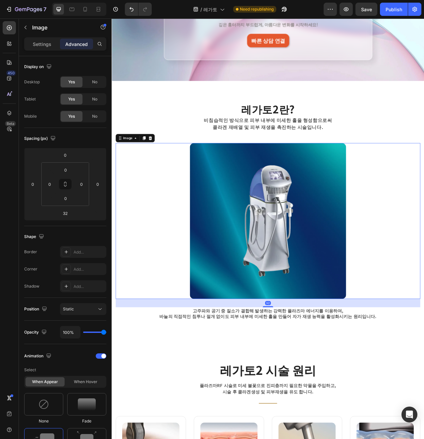
click at [305, 299] on img at bounding box center [310, 276] width 199 height 199
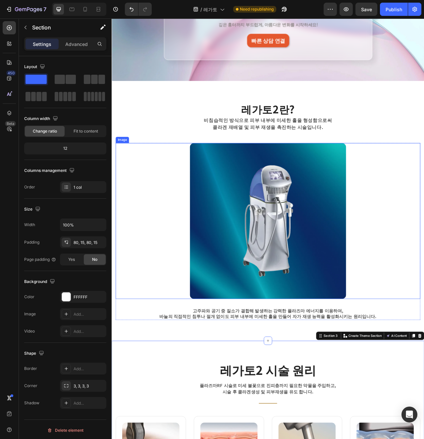
click at [347, 316] on img at bounding box center [310, 276] width 199 height 199
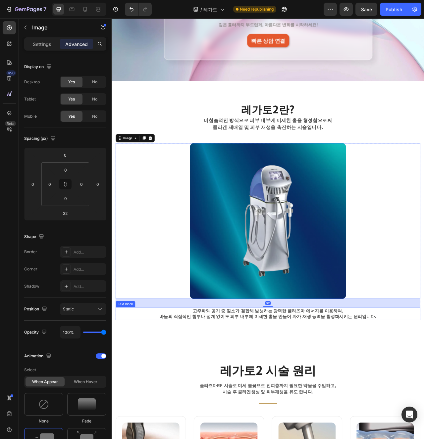
click at [339, 401] on div "고주파와 공기 중 질소가 결합해 발생하는 강력한 플라즈마 에너지를 이용하여, 바늘의 직접적인 침투나 절개 없이도 피부 내부에 미세한 홀을 만들…" at bounding box center [309, 394] width 387 height 16
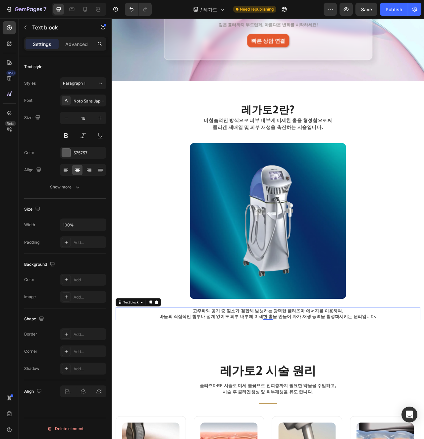
click at [245, 294] on img at bounding box center [310, 276] width 199 height 199
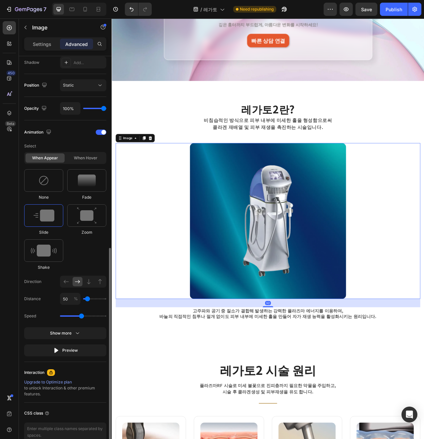
scroll to position [258, 0]
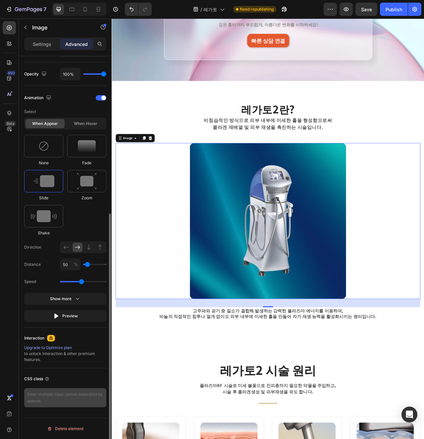
click at [63, 388] on div "CSS class" at bounding box center [65, 391] width 82 height 44
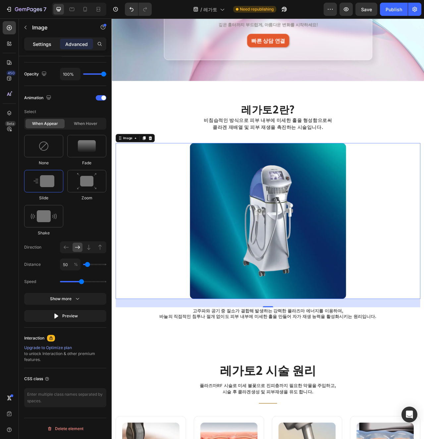
click at [35, 44] on p "Settings" at bounding box center [42, 44] width 19 height 7
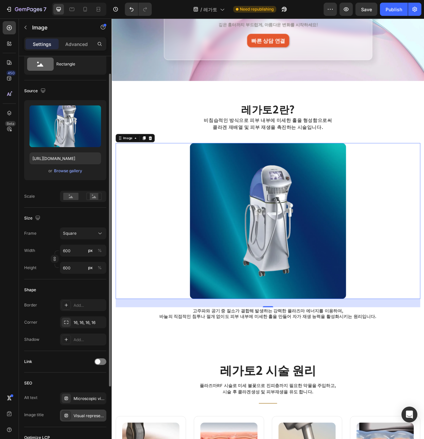
scroll to position [20, 0]
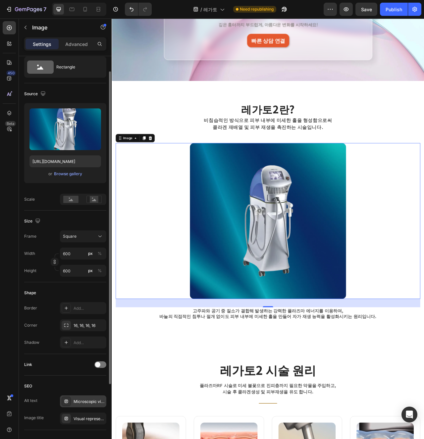
click at [85, 398] on div "Microscopic view of a virus particle" at bounding box center [83, 402] width 46 height 12
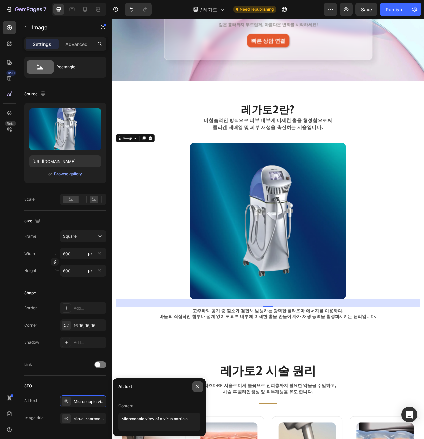
click at [202, 384] on button "button" at bounding box center [197, 387] width 11 height 11
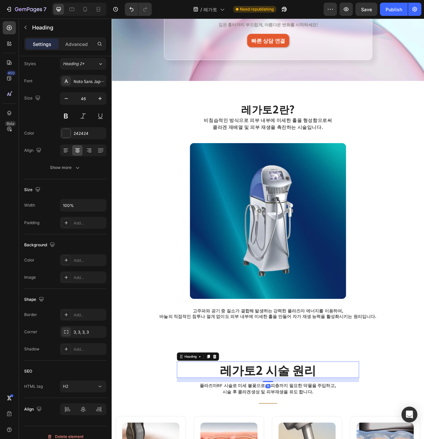
scroll to position [0, 0]
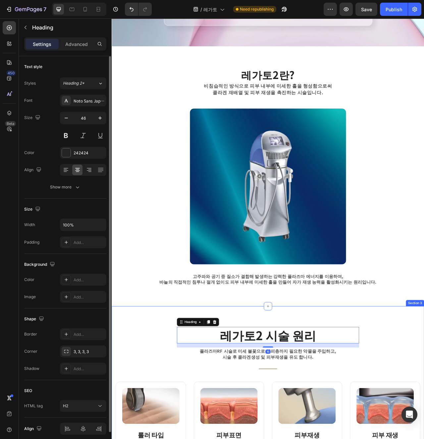
click at [423, 384] on div "레가토2란? Heading 비침습적인 방식으로 피부 내부에 미세한 홀을 형성함으로써 콜라겐 재배열 및 피부 재생을 촉진하는 시술입니다. Tex…" at bounding box center [310, 219] width 397 height 331
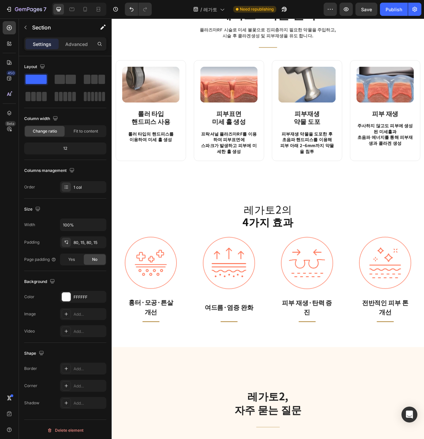
scroll to position [607, 0]
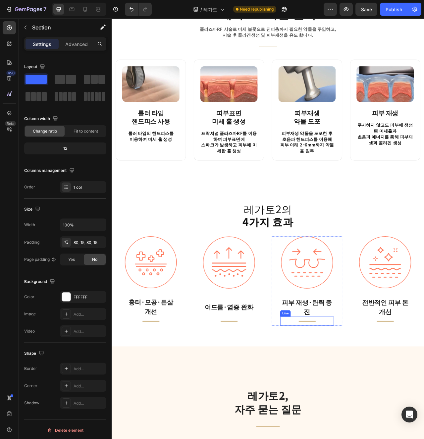
click at [376, 400] on div "Title Line" at bounding box center [360, 404] width 68 height 12
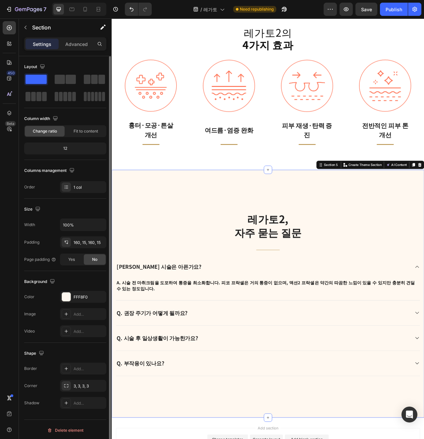
scroll to position [884, 0]
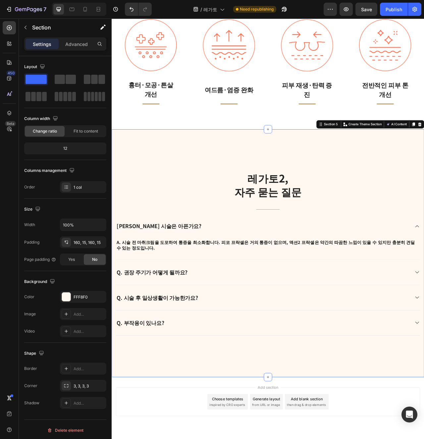
click at [152, 284] on p "Q. 프락셀 시술은 아픈가요?" at bounding box center [172, 283] width 108 height 9
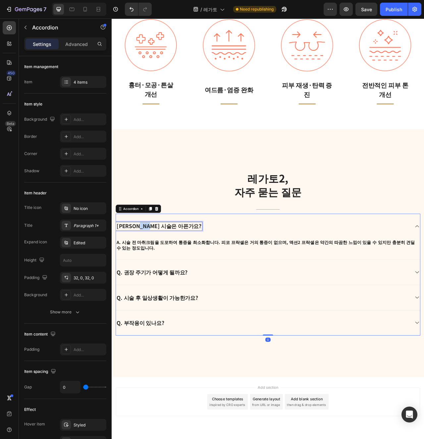
click at [152, 284] on p "Q. 프락셀 시술은 아픈가요?" at bounding box center [172, 283] width 108 height 9
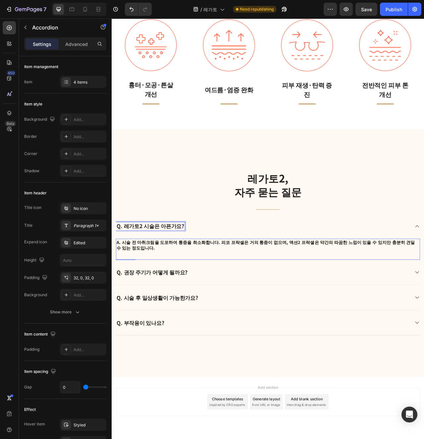
click at [197, 300] on p "A. 시술 전 마취크림을 도포하여 통증을 최소화합니다. 피코 프락셀은 거의 통증이 없으며, 액션2 프락셀은 약간의 따끔한 느낌이 있을 수 있지…" at bounding box center [309, 306] width 385 height 15
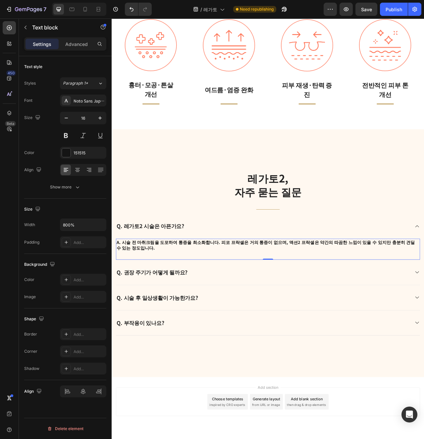
click at [278, 308] on div "A. 시술 전 마취크림을 도포하여 통증을 최소화합니다. 피코 프락셀은 거의 통증이 없으며, 액션2 프락셀은 약간의 따끔한 느낌이 있을 수 있지…" at bounding box center [310, 312] width 386 height 27
click at [129, 306] on div "A. 시술 전 마취크림을 도포하여 통증을 최소화합니다. 피코 프락셀은 거의 통증이 없으며, 액션2 프락셀은 약간의 따끔한 느낌이 있을 수 있지…" at bounding box center [310, 307] width 386 height 16
click at [126, 305] on p "A. 시술 전 마취크림을 도포하여 통증을 최소화합니다. 피코 프락셀은 거의 통증이 없으며, 액션2 프락셀은 약간의 따끔한 느낌이 있을 수 있지…" at bounding box center [309, 306] width 385 height 15
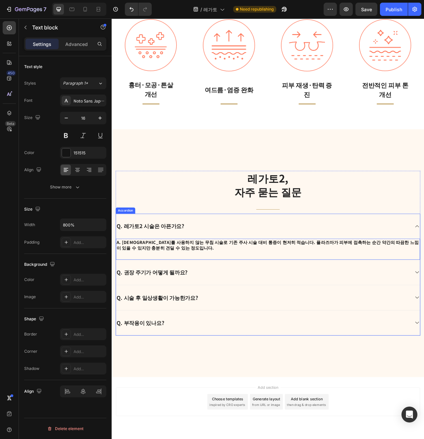
click at [248, 338] on div "Q. 권장 주기가 어떻게 될까요?" at bounding box center [304, 342] width 374 height 11
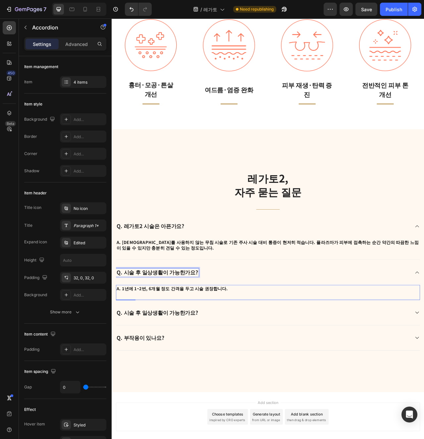
click at [291, 358] on p "A. 1년에 1~2번, 6개월 정도 간격을 두고 시술 권장합니다." at bounding box center [309, 361] width 385 height 7
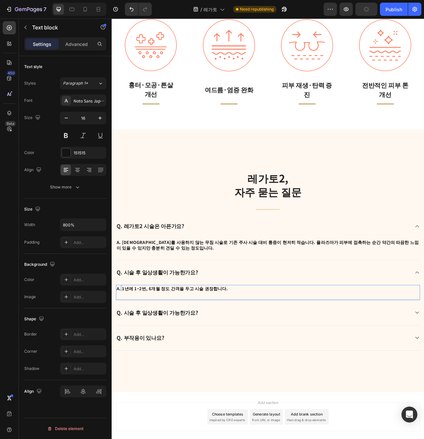
click at [123, 363] on strong "A. 1년에 1~2번, 6개월 정도 간격을 두고 시술 권장합니다." at bounding box center [188, 362] width 142 height 8
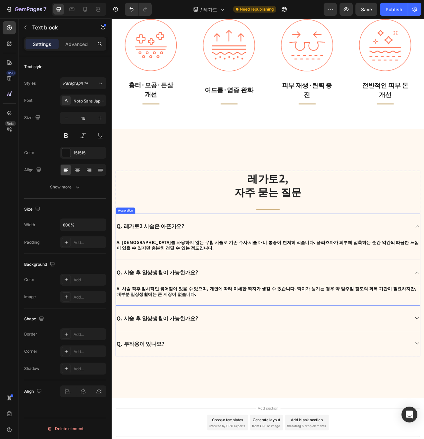
click at [241, 399] on div "Q. 시술 후 일상생활이 가능한가요?" at bounding box center [304, 400] width 374 height 11
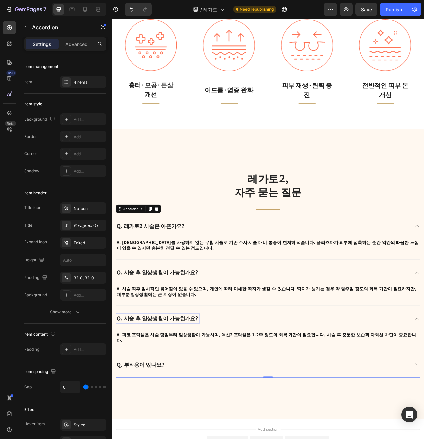
click at [160, 400] on p "Q. 시술 후 일상생활이 가능한가요?" at bounding box center [169, 400] width 103 height 9
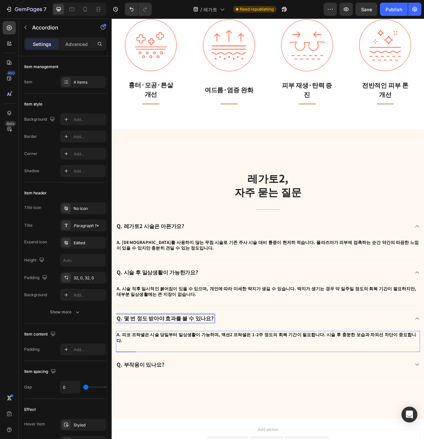
click at [174, 424] on div "A. 피코 프락셀은 시술 당일부터 일상생활이 가능하며, 액션2 프락셀은 1-2주 정도의 회복 기간이 필요합니다. 시술 후 충분한 보습과 자외선…" at bounding box center [310, 424] width 386 height 16
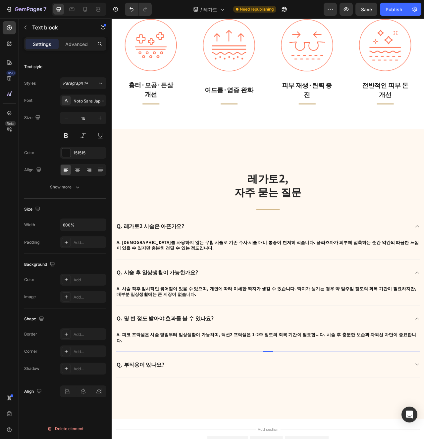
click at [300, 422] on p "A. 피코 프락셀은 시술 당일부터 일상생활이 가능하며, 액션2 프락셀은 1-2주 정도의 회복 기간이 필요합니다. 시술 후 충분한 보습과 자외선…" at bounding box center [309, 424] width 385 height 15
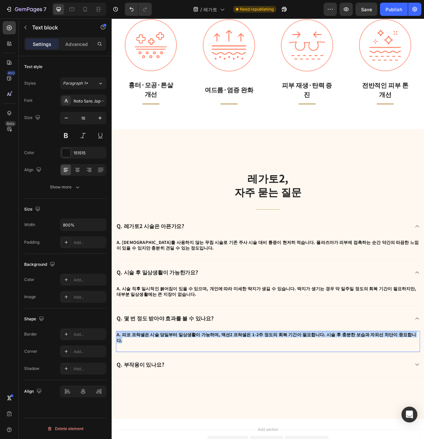
click at [300, 422] on p "A. 피코 프락셀은 시술 당일부터 일상생활이 가능하며, 액션2 프락셀은 1-2주 정도의 회복 기간이 필요합니다. 시술 후 충분한 보습과 자외선…" at bounding box center [309, 424] width 385 height 15
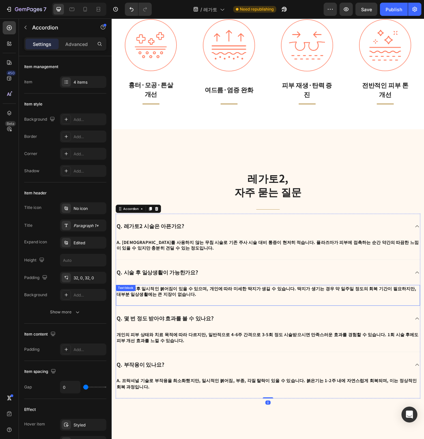
click at [126, 364] on div "Text block" at bounding box center [129, 362] width 25 height 8
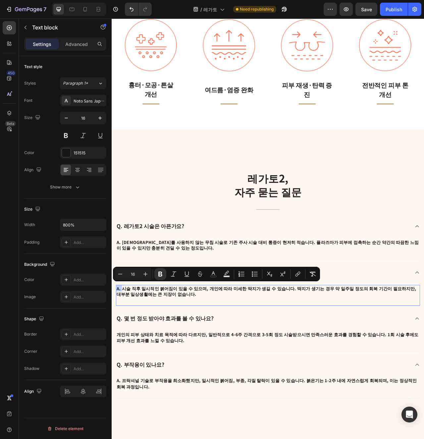
copy strong "A."
click at [172, 420] on div "개인의 피부 상태와 치료 목적에 따라 다르지만, 일반적으로 4-6주 간격으로 3-5회 정도 시술받으시면 만족스러운 효과를 경험할 수 있습니다.…" at bounding box center [310, 429] width 386 height 27
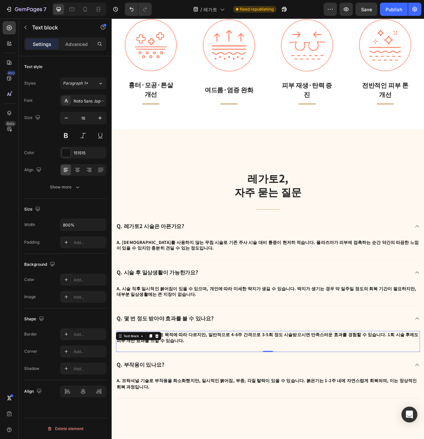
click at [172, 420] on div at bounding box center [169, 423] width 8 height 8
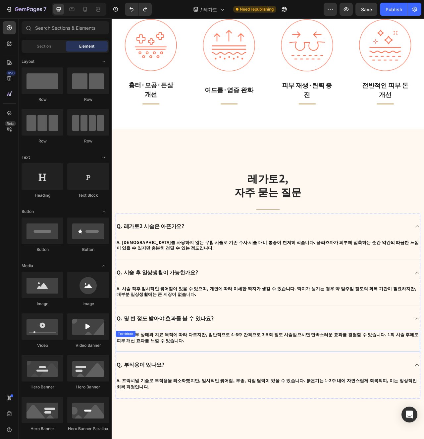
click at [182, 424] on p "개인의 피부 상태와 치료 목적에 따라 다르지만, 일반적으로 4-6주 간격으로 3-5회 정도 시술받으시면 만족스러운 효과를 경험할 수 있습니다.…" at bounding box center [309, 424] width 385 height 15
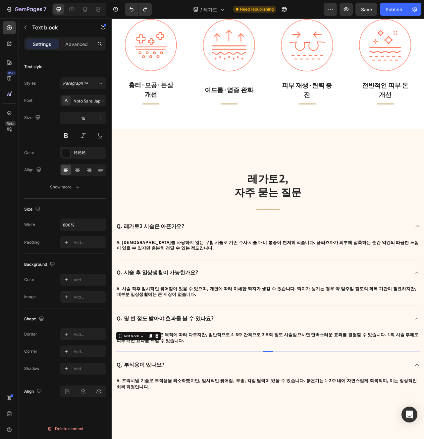
click at [182, 424] on p "개인의 피부 상태와 치료 목적에 따라 다르지만, 일반적으로 4-6주 간격으로 3-5회 정도 시술받으시면 만족스러운 효과를 경험할 수 있습니다.…" at bounding box center [309, 424] width 385 height 15
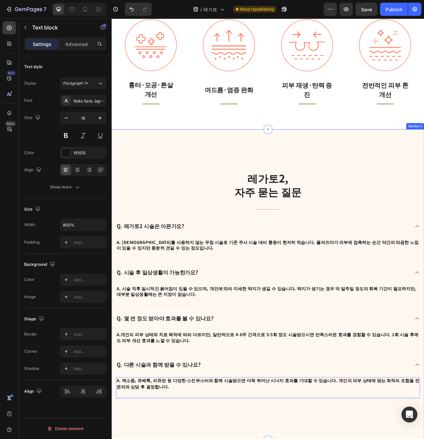
click at [271, 439] on div "레가토2, 자주 묻는 질문 Heading Title Line Q. 레가토2 시술은 아픈가요? A. 주사를 사용하지 않는 무침 시술로 기존 주사…" at bounding box center [310, 357] width 397 height 396
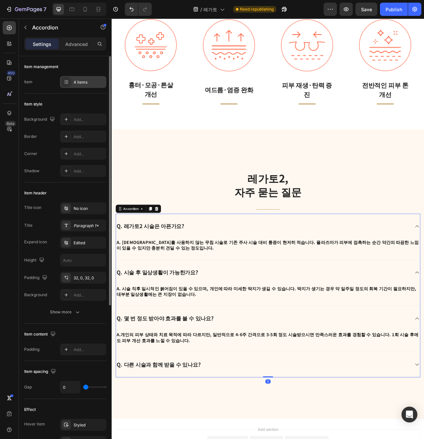
click at [87, 87] on div "4 items" at bounding box center [83, 82] width 46 height 12
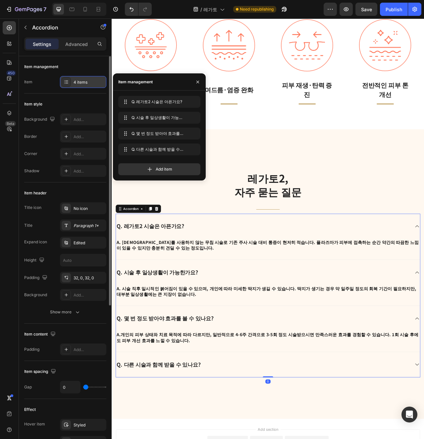
click at [87, 87] on div "4 items" at bounding box center [83, 82] width 46 height 12
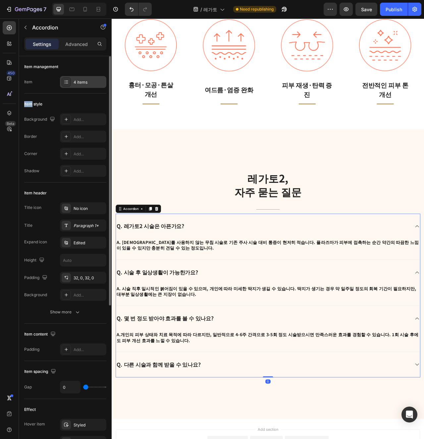
click at [87, 87] on div "4 items" at bounding box center [83, 82] width 46 height 12
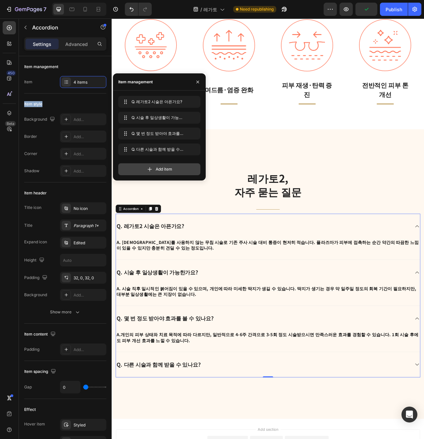
click at [161, 173] on div "Add item" at bounding box center [159, 169] width 82 height 12
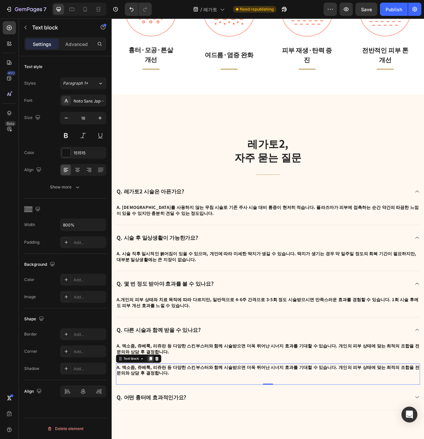
scroll to position [965, 0]
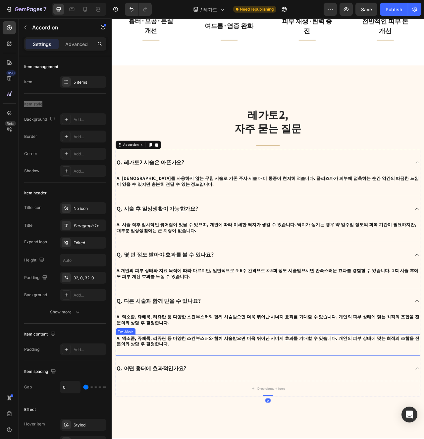
click at [164, 437] on div "A. 엑소좀, 쥬베룩, 리쥬란 등 다양한 스킨부스터와 함께 시술받으면 더욱 뛰어난 시너지 효과를 기대할 수 있습니다. 개인의 피부 상태에 맞는…" at bounding box center [310, 434] width 386 height 27
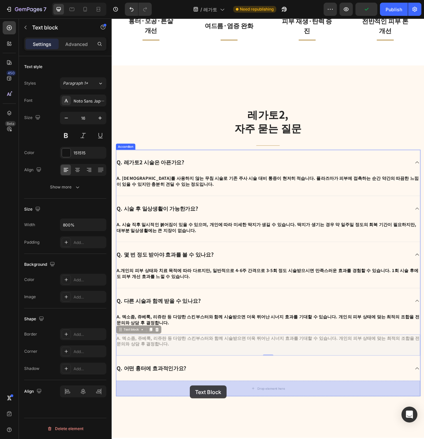
drag, startPoint x: 144, startPoint y: 415, endPoint x: 211, endPoint y: 486, distance: 98.1
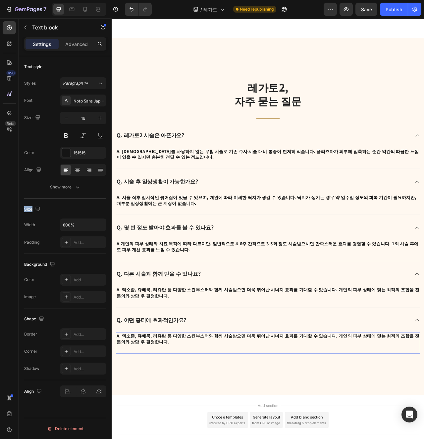
click at [208, 433] on p "A. 엑소좀, 쥬베룩, 리쥬란 등 다양한 스킨부스터와 함께 시술받으면 더욱 뛰어난 시너지 효과를 기대할 수 있습니다. 개인의 피부 상태에 맞는…" at bounding box center [309, 426] width 385 height 15
click at [129, 424] on p "A. 엑소좀, 쥬베룩, 리쥬란 등 다양한 스킨부스터와 함께 시술받으면 더욱 뛰어난 시너지 효과를 기대할 수 있습니다. 개인의 피부 상태에 맞는…" at bounding box center [309, 426] width 385 height 15
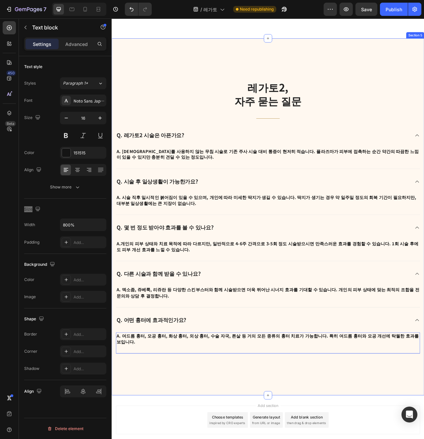
click at [204, 439] on div "레가토2, 자주 묻는 질문 Heading Title Line Q. 레가토2 시술은 아픈가요? A. 주사를 사용하지 않는 무침 시술로 기존 주사…" at bounding box center [310, 271] width 397 height 455
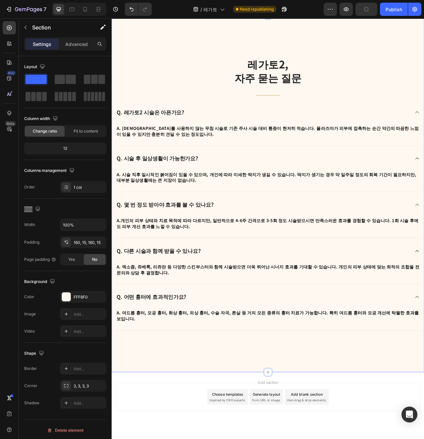
scroll to position [1029, 0]
click at [416, 279] on p "A. 개인의 피부 상태와 치료 목적에 따라 다르지만, 일반적으로 4-6주 간격으로 3-5회 정도 시술받으시면 만족스러운 효과를 경험할 수 있습…" at bounding box center [309, 278] width 385 height 15
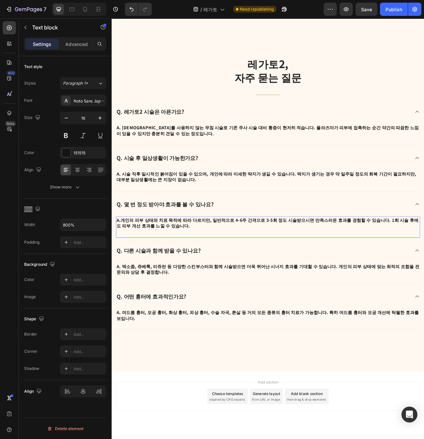
click at [373, 282] on p "A. 개인의 피부 상태와 치료 목적에 따라 다르지만, 일반적으로 4-6주 간격으로 3-5회 정도 시술받으시면 만족스러운 효과를 경험할 수 있습…" at bounding box center [309, 278] width 385 height 15
click at [332, 286] on div "A. 개인의 피부 상태와 치료 목적에 따라 다르지만, 일반적으로 4-6주 간격으로 3-5회 정도 시술받으시면 만족스러운 효과를 경험할 수 있습…" at bounding box center [310, 279] width 386 height 16
click at [313, 289] on div "A. 개인의 피부 상태와 치료 목적에 따라 다르지만, 일반적으로 4-6주 간격으로 3-5회 정도 시술받으시면 만족스러운 효과를 경험할 수 있습…" at bounding box center [310, 284] width 386 height 27
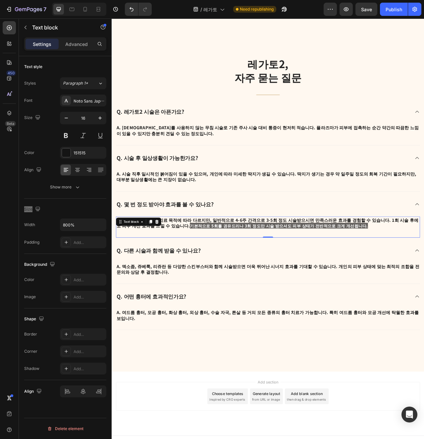
click at [367, 289] on div "A. 개인의 피부 상태와 치료 목적에 따라 다르지만, 일반적으로 4-6주 간격으로 3-5회 정도 시술받으시면 만족스러운 효과를 경험할 수 있습…" at bounding box center [310, 284] width 386 height 27
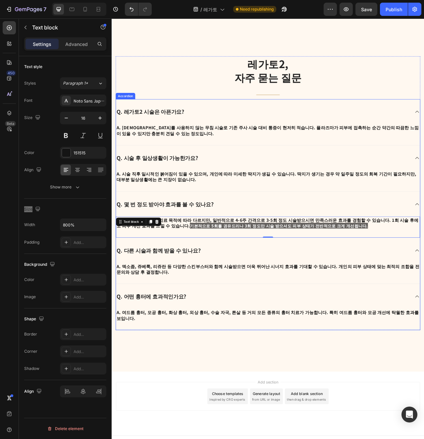
click at [322, 319] on div "Q. 다른 시술과 함께 받을 수 있나요?" at bounding box center [310, 314] width 386 height 32
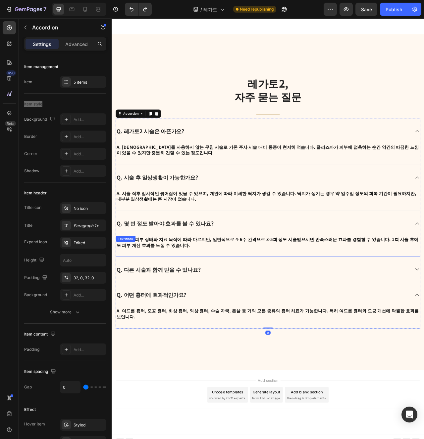
scroll to position [1005, 0]
click at [256, 305] on p "A. 개인의 피부 상태와 치료 목적에 따라 다르지만, 일반적으로 4-6주 간격으로 3-5회 정도 시술받으시면 만족스러운 효과를 경험할 수 있습…" at bounding box center [309, 303] width 385 height 15
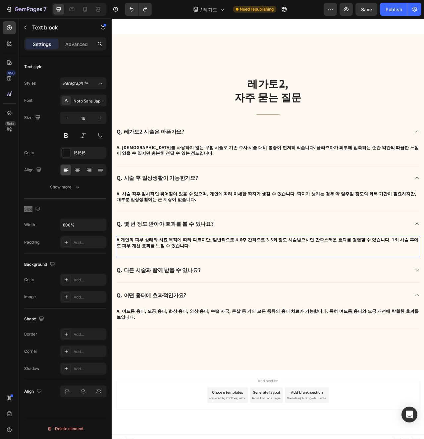
click at [269, 304] on p "A. 개인의 피부 상태와 치료 목적에 따라 다르지만, 일반적으로 4-6주 간격으로 3-5회 정도 시술받으시면 만족스러운 효과를 경험할 수 있습…" at bounding box center [309, 303] width 385 height 15
click at [208, 308] on p "A. 개인의 피부 상태와 치료 목적에 따라 다르지만, 일반적으로 4-6주 간격으로 3-5회 정도 시술받으시면 만족스러운 효과를 경험할 수 있습…" at bounding box center [309, 303] width 385 height 15
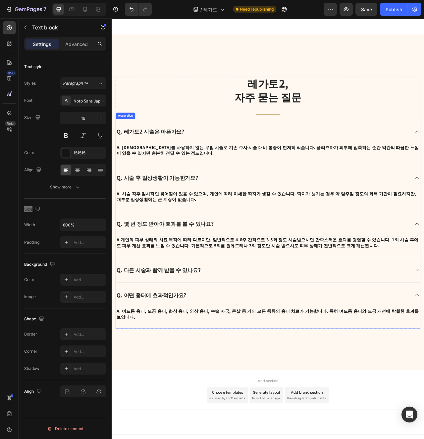
click at [268, 346] on div "Q. 다른 시술과 함께 받을 수 있나요?" at bounding box center [310, 339] width 386 height 32
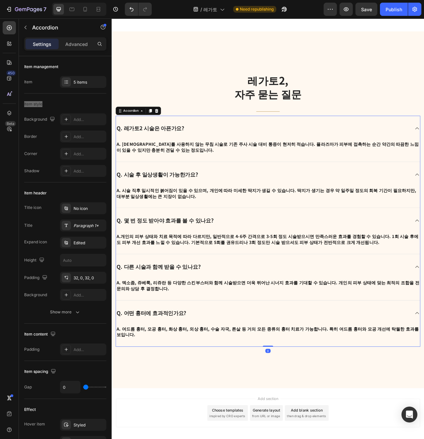
click at [257, 331] on div "Q. 다른 시술과 함께 받을 수 있나요?" at bounding box center [304, 334] width 374 height 11
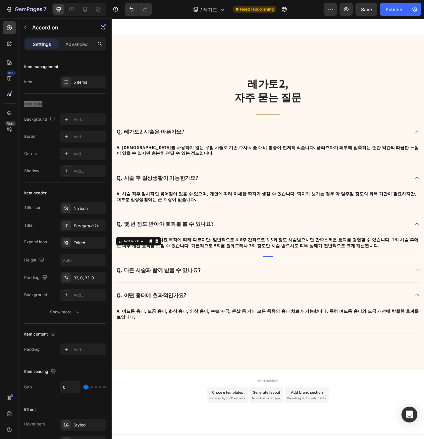
click at [291, 304] on p "A. 개인의 피부 상태와 치료 목적에 따라 다르지만, 일반적으로 4-6주 간격으로 3-5회 정도 시술받으시면 만족스러운 효과를 경험할 수 있습…" at bounding box center [309, 303] width 385 height 15
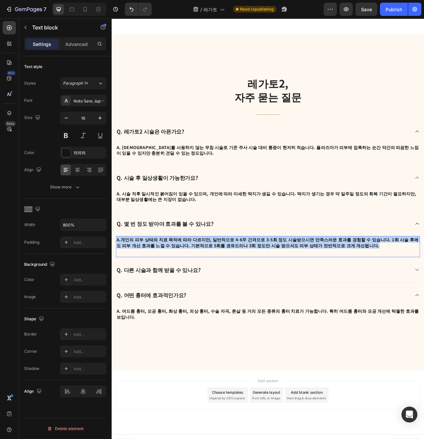
copy p "A. 개인의 피부 상태와 치료 목적에 따라 다르지만, 일반적으로 4-6주 간격으로 3-5회 정도 시술받으시면 만족스러운 효과를 경험할 수 있습…"
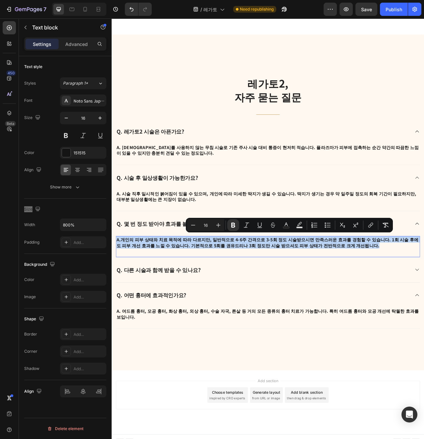
click at [197, 310] on p "A. 개인의 피부 상태와 치료 목적에 따라 다르지만, 일반적으로 4-6주 간격으로 3-5회 정도 시술받으시면 만족스러운 효과를 경험할 수 있습…" at bounding box center [309, 303] width 385 height 15
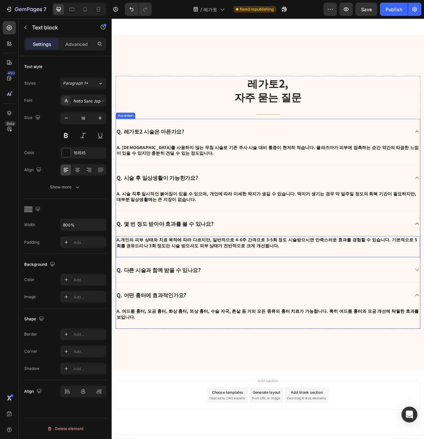
click at [231, 356] on div "Q. 어떤 흉터에 효과적인가요?" at bounding box center [310, 371] width 386 height 32
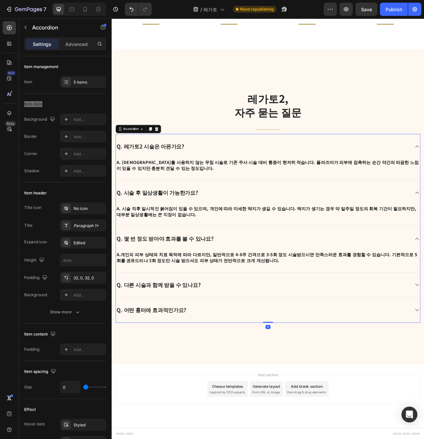
scroll to position [985, 0]
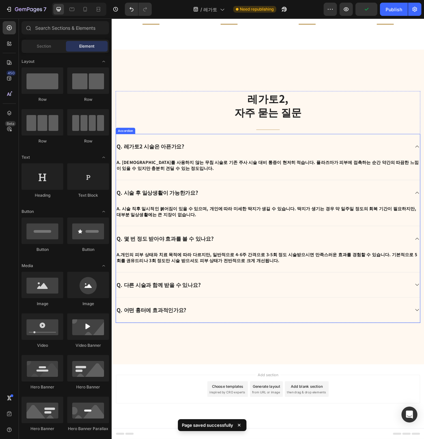
click at [307, 357] on div "Q. 다른 시술과 함께 받을 수 있나요?" at bounding box center [304, 357] width 374 height 11
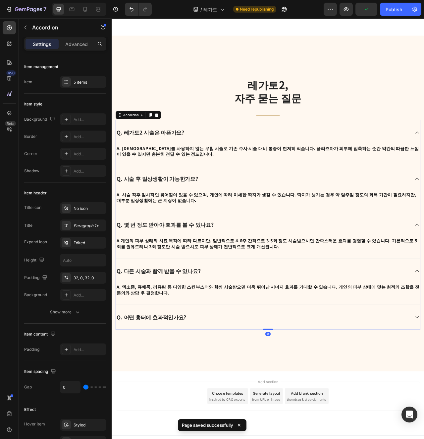
scroll to position [1005, 0]
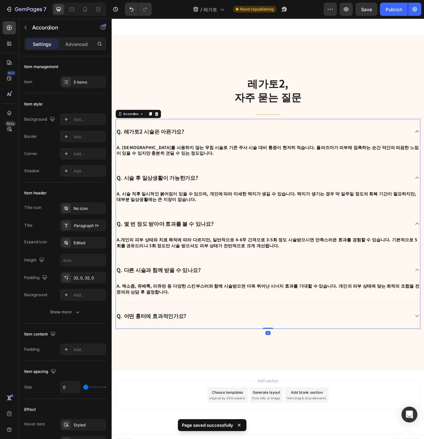
click at [364, 394] on div "Q. 어떤 흉터에 효과적인가요?" at bounding box center [304, 397] width 374 height 11
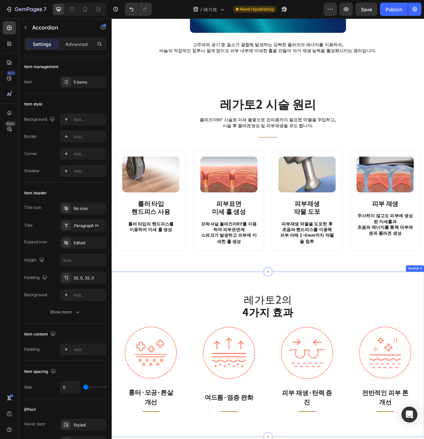
scroll to position [546, 0]
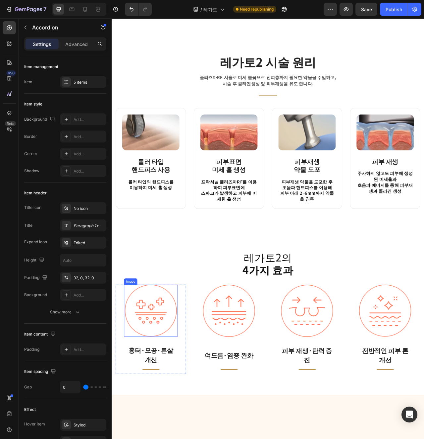
click at [169, 394] on img at bounding box center [161, 390] width 66 height 66
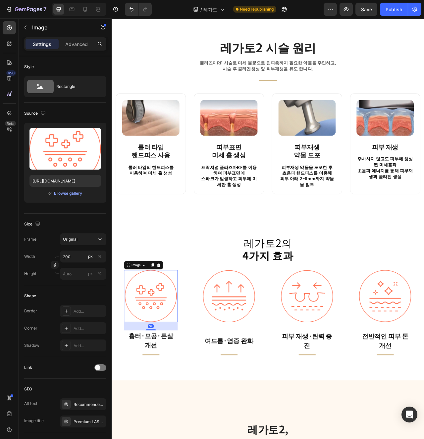
scroll to position [567, 0]
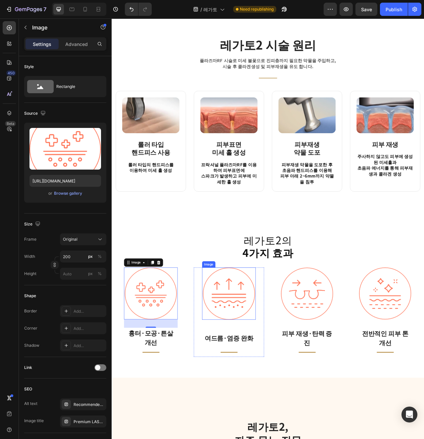
click at [272, 382] on img at bounding box center [260, 369] width 66 height 67
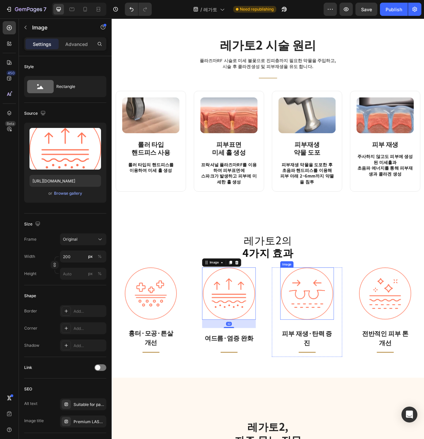
click at [365, 382] on img at bounding box center [360, 369] width 66 height 67
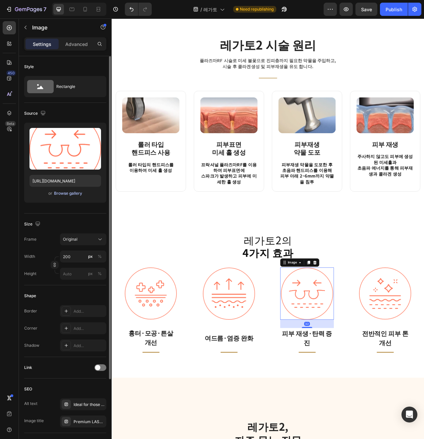
click at [61, 194] on div "Browse gallery" at bounding box center [68, 194] width 28 height 6
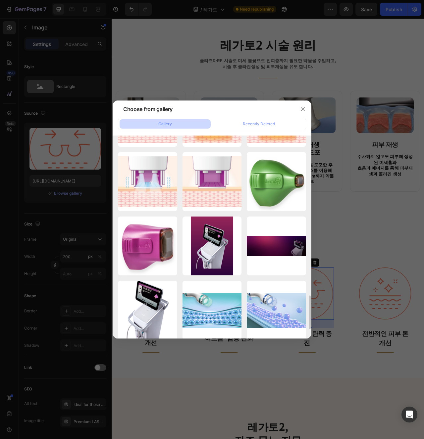
scroll to position [959, 0]
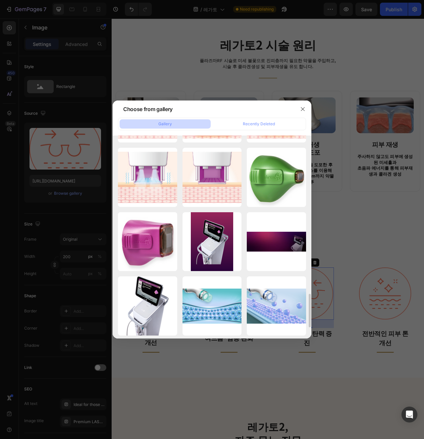
click at [373, 354] on div at bounding box center [212, 219] width 424 height 439
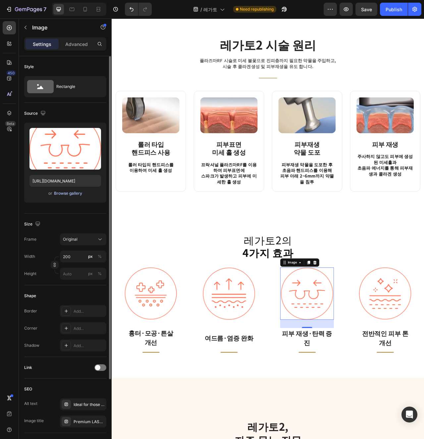
click at [75, 195] on div "Browse gallery" at bounding box center [68, 194] width 28 height 6
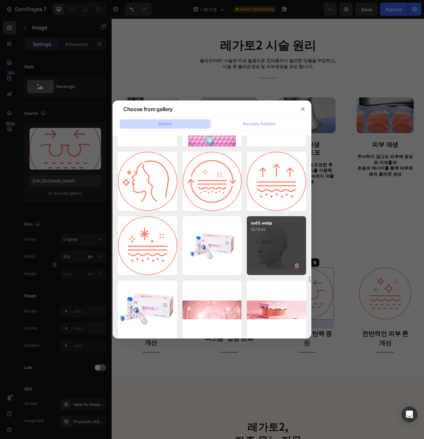
scroll to position [4300, 0]
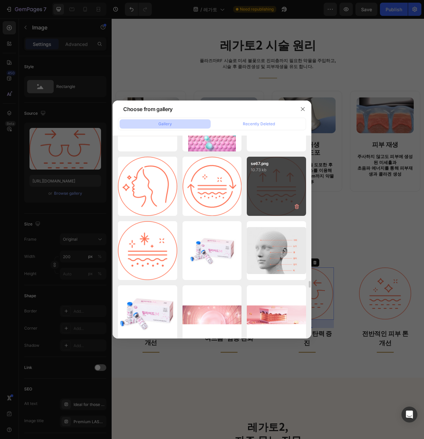
click at [273, 196] on div "se67.png 10.73 kb" at bounding box center [276, 186] width 59 height 59
type input "https://cdn.shopify.com/s/files/1/0956/9894/4132/files/gempages_577415988631306…"
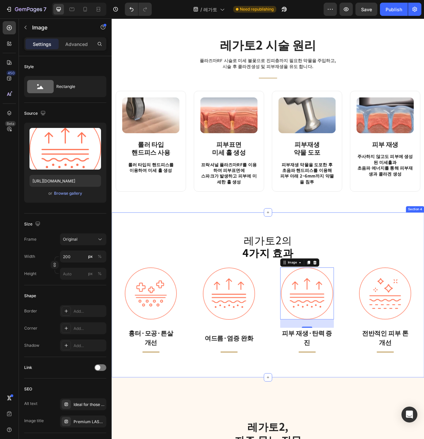
click at [348, 439] on div "레가토2의 4가지 효과 Heading Image 흉터·모공·튼살 개선 Text block Title Line Row Image 여드름·염증 완…" at bounding box center [310, 370] width 397 height 210
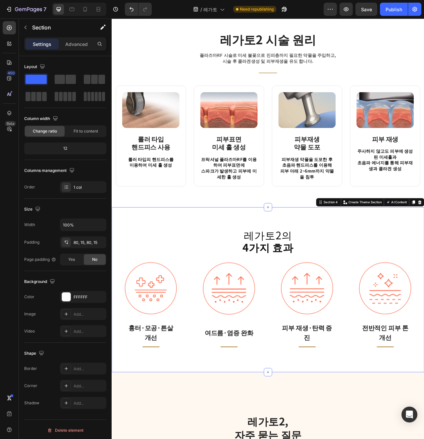
scroll to position [576, 0]
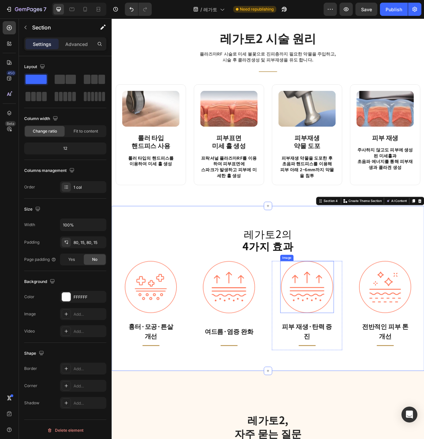
click at [368, 370] on img at bounding box center [360, 360] width 66 height 66
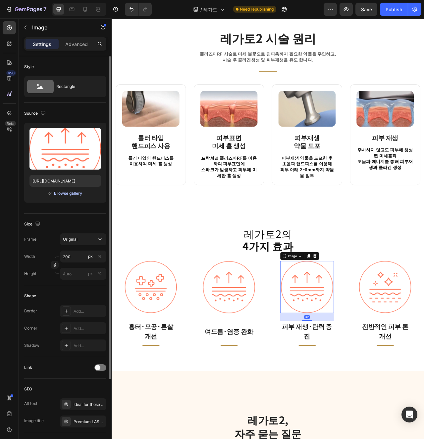
click at [74, 192] on div "Browse gallery" at bounding box center [68, 194] width 28 height 6
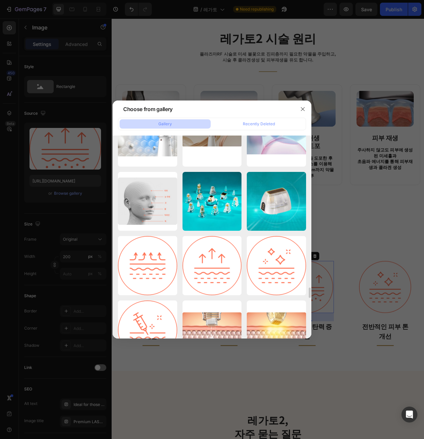
scroll to position [2983, 0]
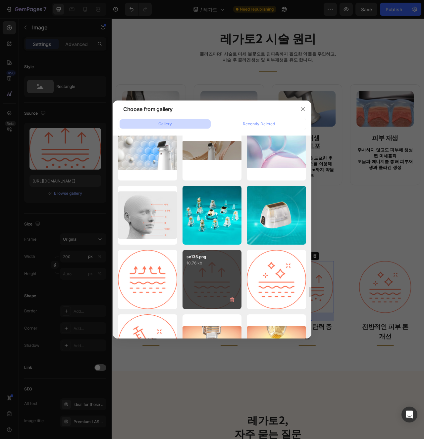
click at [200, 294] on div "se135.png 10.76 kb" at bounding box center [211, 279] width 59 height 59
type input "https://cdn.shopify.com/s/files/1/0956/9894/4132/files/gempages_577415988631306…"
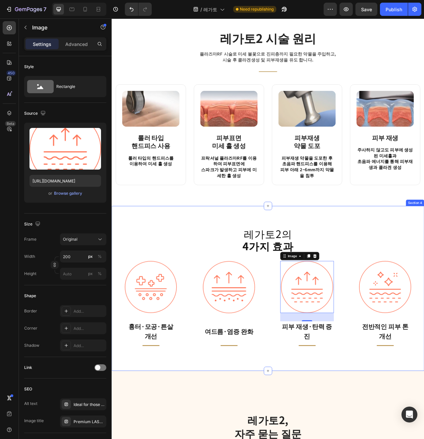
click at [318, 439] on div "레가토2의 4가지 효과 Heading Image 흉터·모공·튼살 개선 Text block Title Line Row Image 여드름·염증 완…" at bounding box center [310, 362] width 397 height 210
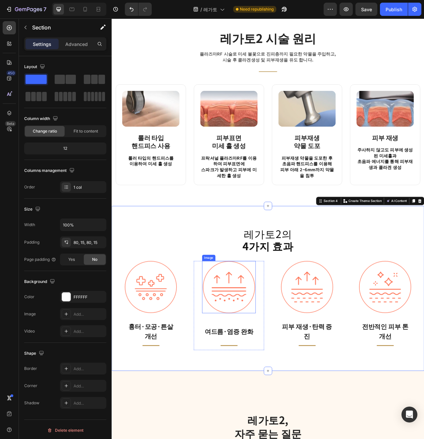
click at [269, 377] on img at bounding box center [260, 360] width 66 height 67
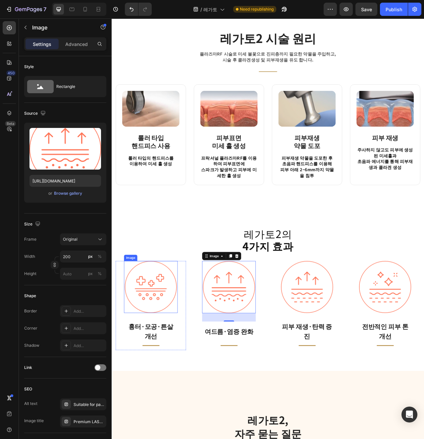
click at [163, 367] on img at bounding box center [161, 360] width 66 height 66
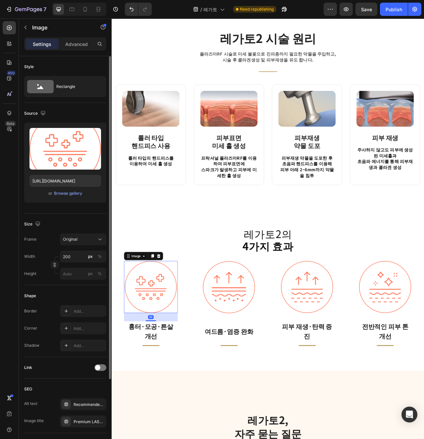
click at [73, 198] on div "Upload Image https://cdn.shopify.com/s/files/1/0956/9894/4132/files/gempages_57…" at bounding box center [65, 163] width 82 height 80
click at [75, 197] on button "Browse gallery" at bounding box center [68, 193] width 29 height 7
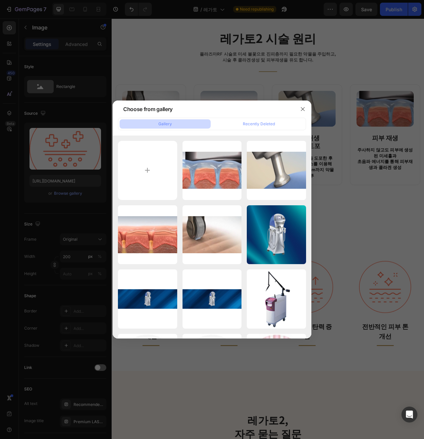
click at [420, 365] on div at bounding box center [212, 219] width 424 height 439
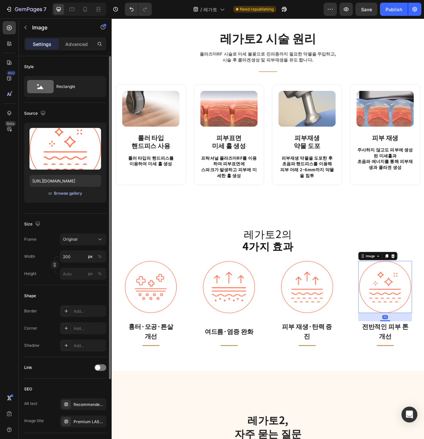
click at [68, 194] on div "Browse gallery" at bounding box center [68, 194] width 28 height 6
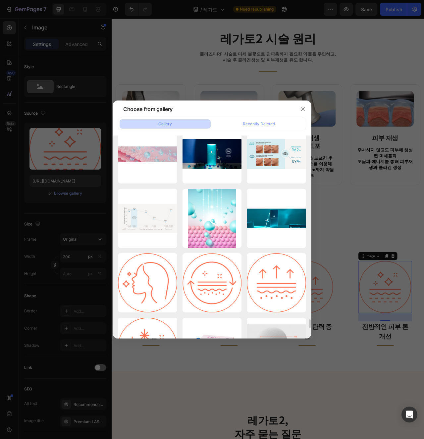
scroll to position [4280, 0]
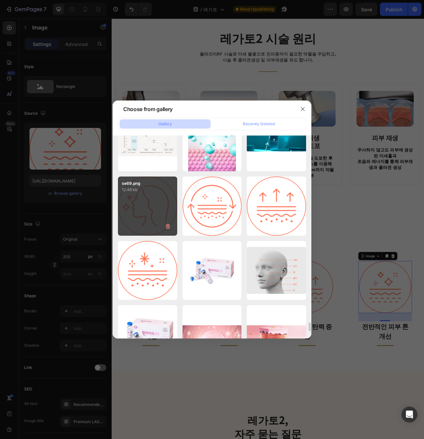
click at [134, 212] on div "se69.png 12.46 kb" at bounding box center [147, 206] width 59 height 59
type input "https://cdn.shopify.com/s/files/1/0956/9894/4132/files/gempages_577415988631306…"
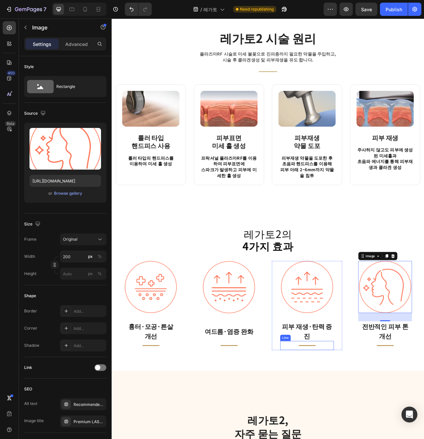
click at [334, 437] on div "Title Line" at bounding box center [360, 435] width 68 height 12
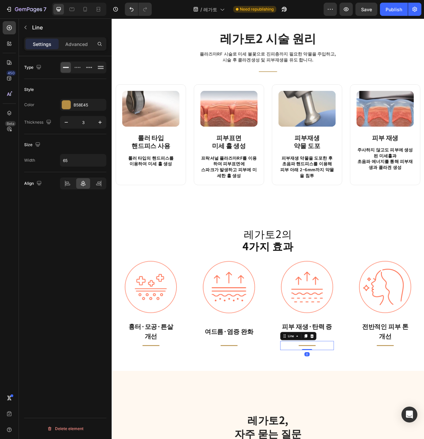
scroll to position [581, 0]
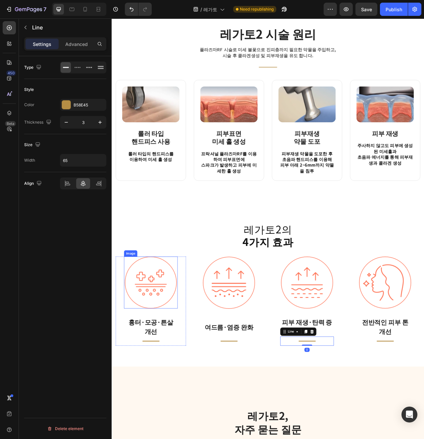
click at [163, 369] on img at bounding box center [161, 355] width 66 height 66
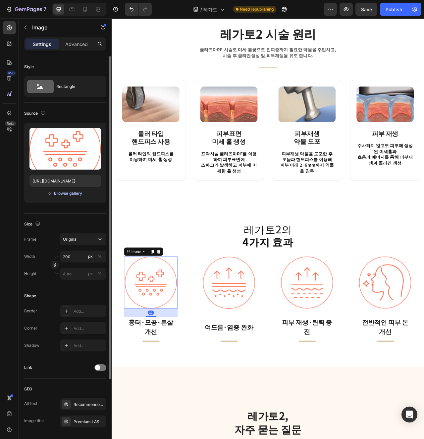
click at [82, 192] on button "Browse gallery" at bounding box center [68, 193] width 29 height 7
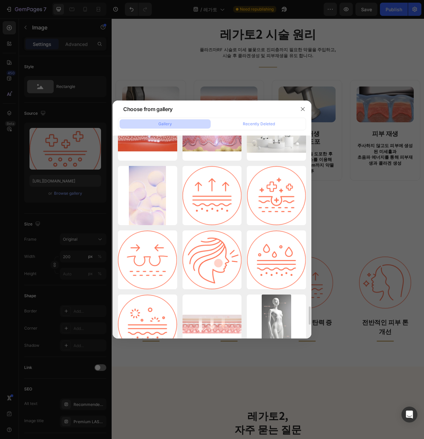
scroll to position [1973, 0]
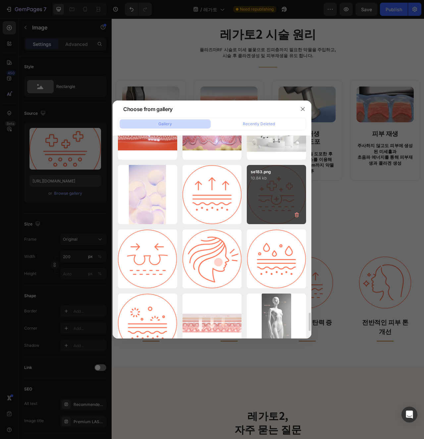
click at [276, 214] on div "se183.png 10.84 kb" at bounding box center [276, 194] width 59 height 59
type input "[URL][DOMAIN_NAME]"
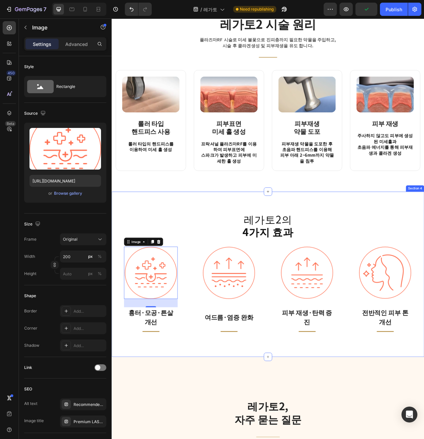
click at [282, 430] on div "레가토2의 4가지 효과 Heading Image 32 흉터·모공·튼살 개선 Text block Title Line Row Image 여드름·염…" at bounding box center [310, 344] width 397 height 210
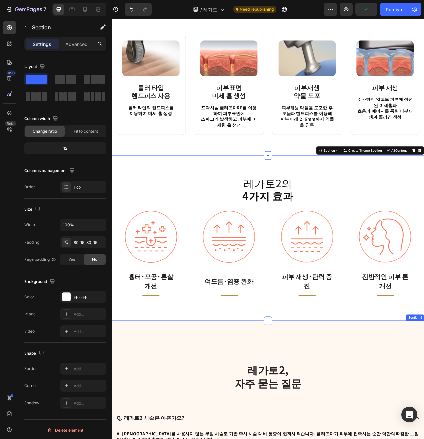
scroll to position [641, 0]
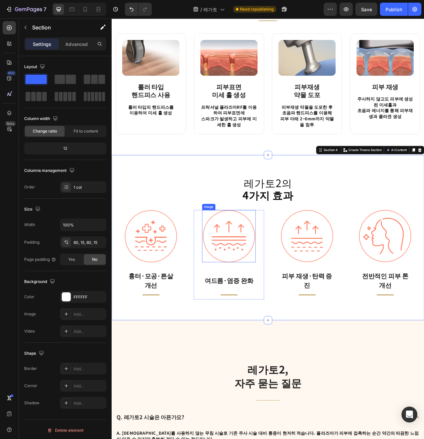
click at [266, 305] on img at bounding box center [260, 295] width 66 height 67
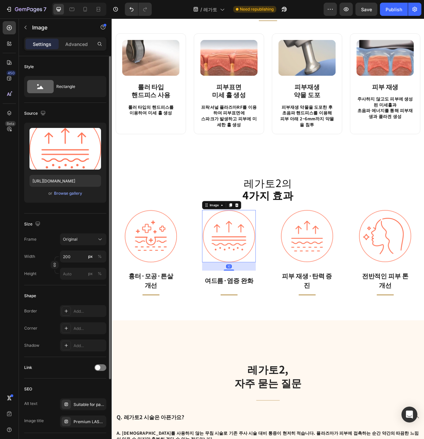
click at [73, 197] on div "or Browse gallery" at bounding box center [64, 194] width 71 height 8
click at [65, 193] on div "Browse gallery" at bounding box center [68, 194] width 28 height 6
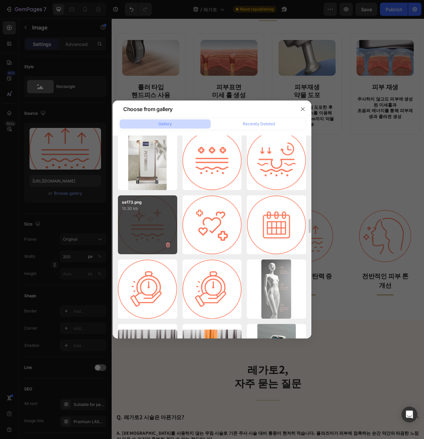
scroll to position [2230, 0]
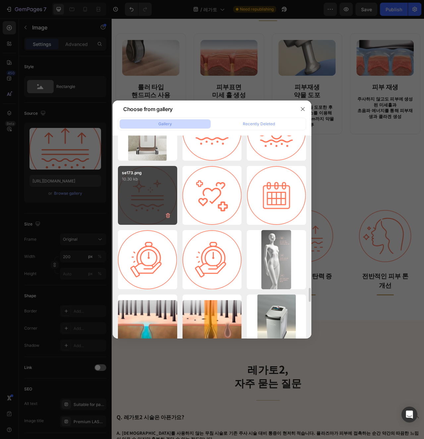
click at [154, 206] on div "se173.png 10.30 kb" at bounding box center [147, 195] width 59 height 59
type input "https://cdn.shopify.com/s/files/1/0956/9894/4132/files/gempages_577415988631306…"
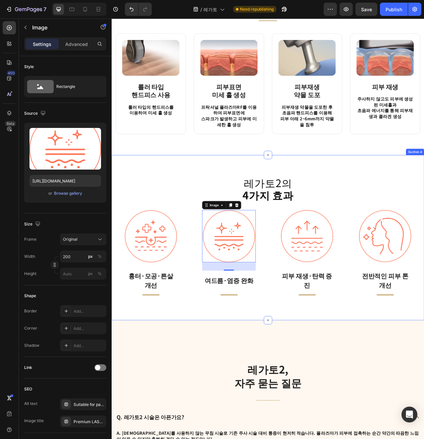
click at [282, 378] on div "레가토2의 4가지 효과 Heading Image 흉터·모공·튼살 개선 Text block Title Line Row Image 32 여드름·염…" at bounding box center [310, 297] width 397 height 210
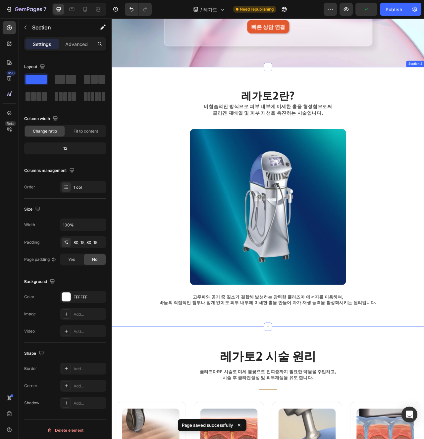
scroll to position [131, 0]
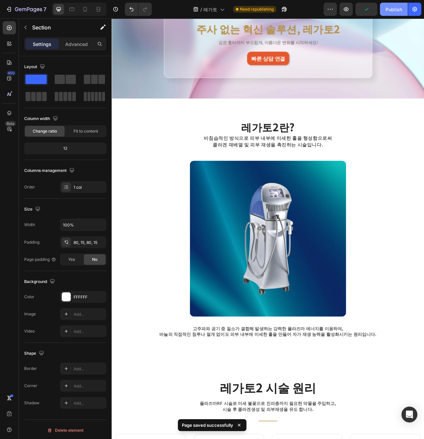
click at [399, 12] on div "Publish" at bounding box center [393, 9] width 17 height 7
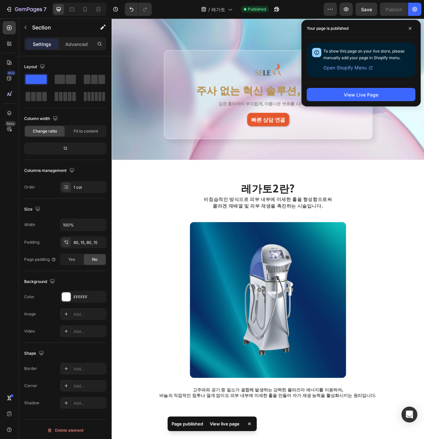
scroll to position [0, 0]
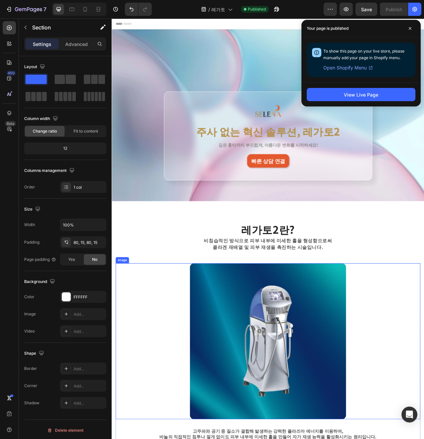
click at [299, 363] on img at bounding box center [310, 429] width 199 height 199
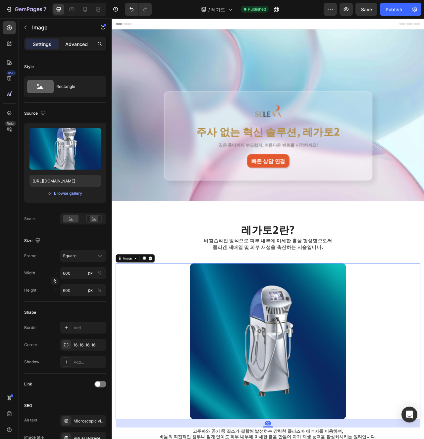
click at [84, 45] on p "Advanced" at bounding box center [76, 44] width 23 height 7
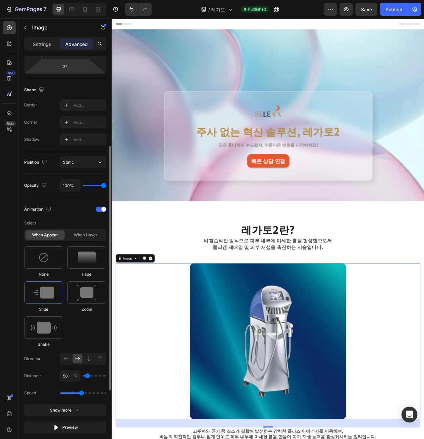
scroll to position [177, 0]
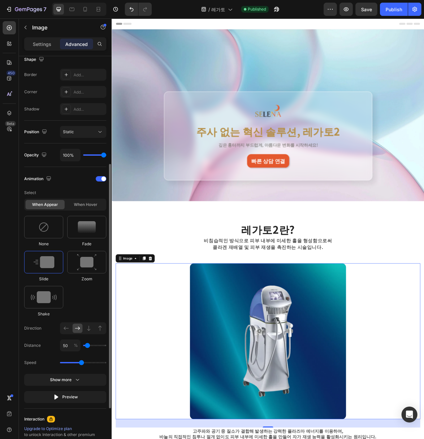
click at [63, 251] on div "Fade" at bounding box center [43, 266] width 39 height 31
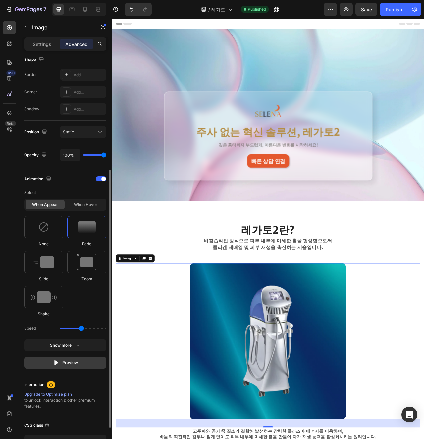
click at [77, 358] on button "Preview" at bounding box center [65, 363] width 82 height 12
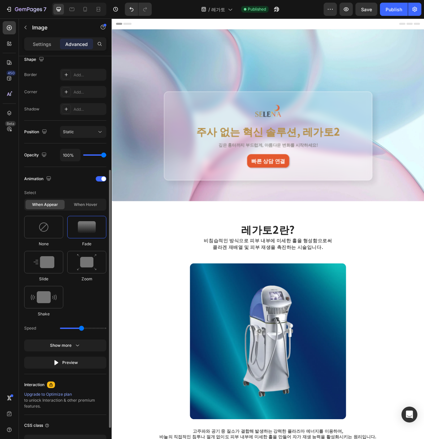
click at [75, 353] on div "Select When appear When hover None Fade Slide Zoom Shake Speed Show more Preview" at bounding box center [65, 278] width 82 height 182
click at [76, 357] on button "Show more" at bounding box center [65, 363] width 82 height 12
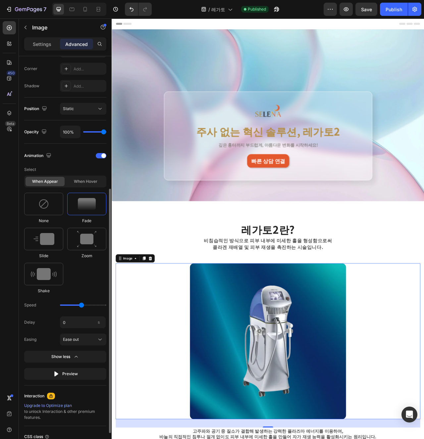
scroll to position [207, 0]
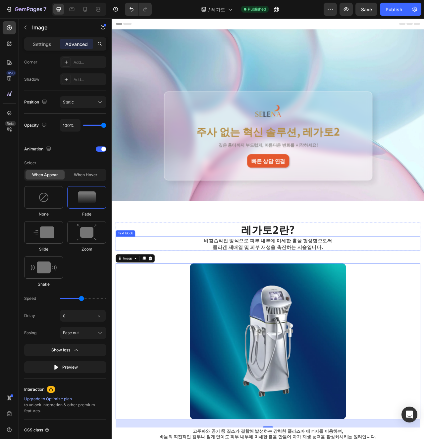
click at [314, 296] on div "비침습적인 방식으로 피부 내부에 미세한 홀을 형성함으로써 콜라겐 재배열 및 피부 재생을 촉진하는 시술입니다." at bounding box center [310, 305] width 321 height 18
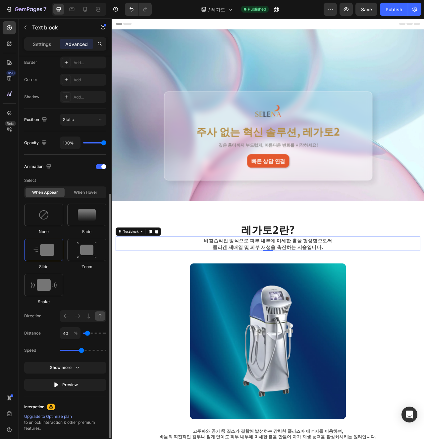
scroll to position [203, 0]
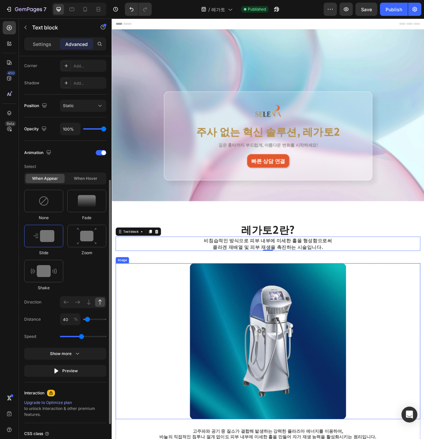
click at [252, 366] on img at bounding box center [310, 429] width 199 height 199
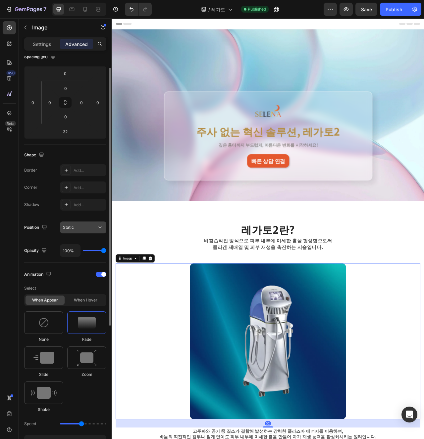
scroll to position [126, 0]
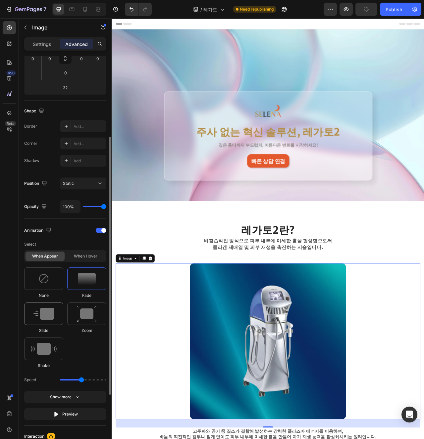
click at [52, 316] on img at bounding box center [43, 314] width 21 height 12
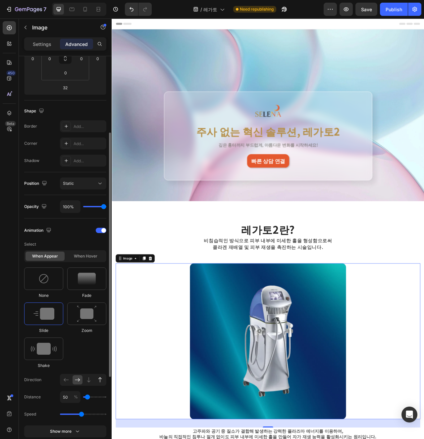
click at [98, 380] on icon at bounding box center [100, 380] width 7 height 7
type input "100"
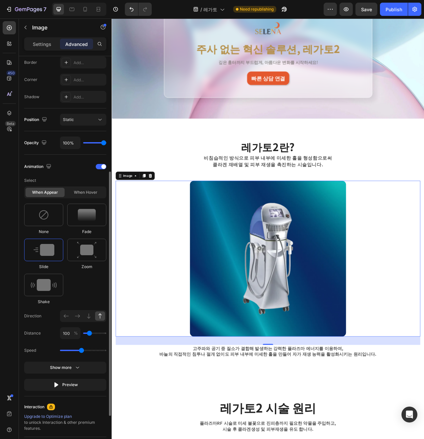
scroll to position [120, 0]
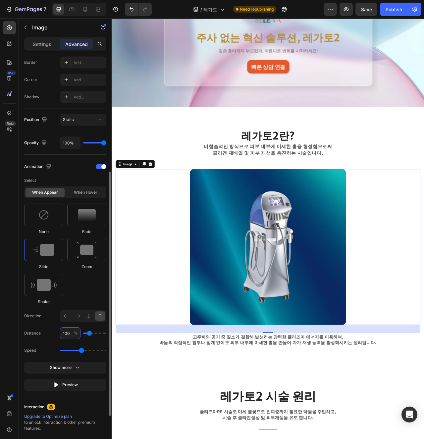
click at [65, 336] on input "100" at bounding box center [70, 334] width 21 height 12
type input "50"
click at [81, 296] on div "None Fade Slide Zoom Shake" at bounding box center [65, 254] width 82 height 101
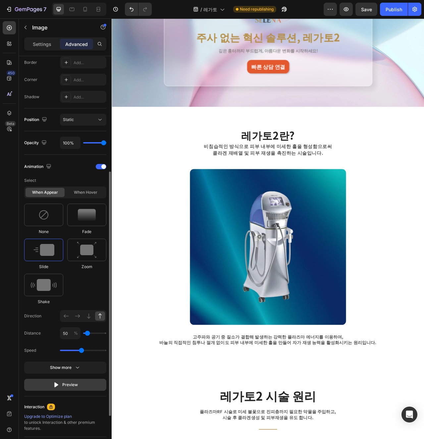
click at [76, 385] on div "Preview" at bounding box center [65, 385] width 25 height 7
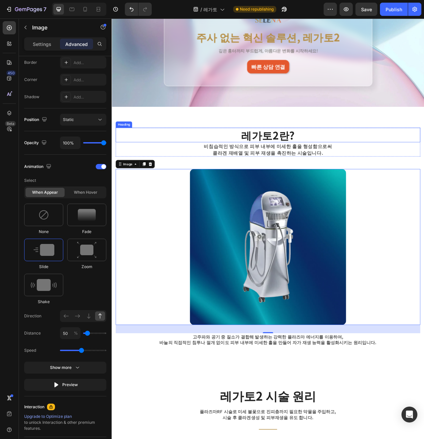
click at [323, 164] on h2 "레가토2란?" at bounding box center [309, 167] width 387 height 19
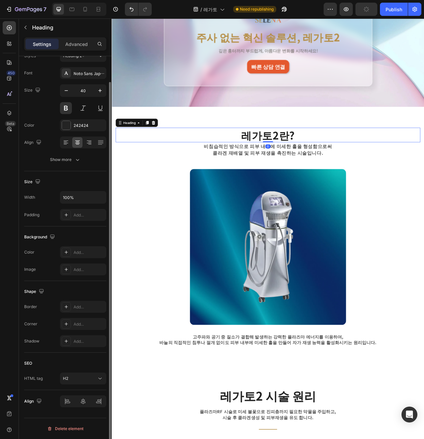
scroll to position [0, 0]
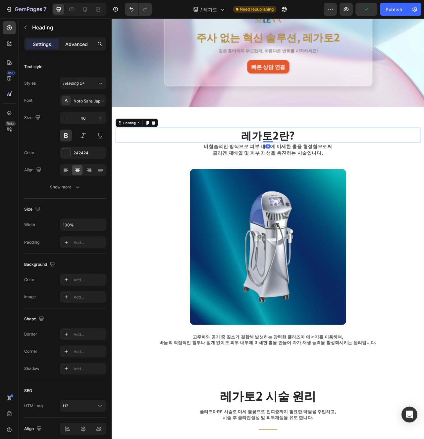
click at [77, 42] on p "Advanced" at bounding box center [76, 44] width 23 height 7
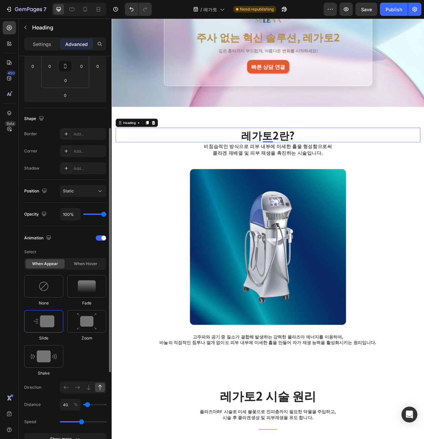
scroll to position [146, 0]
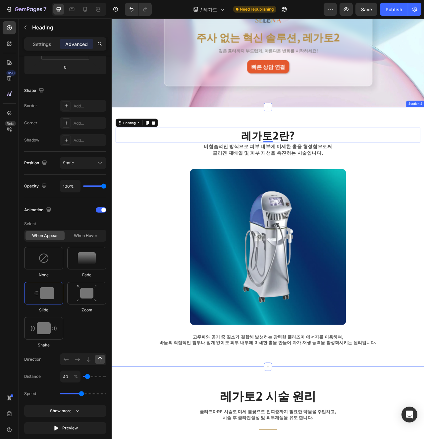
click at [288, 192] on p "콜라겐 재배열 및 피부 재생을 촉진하는 시술입니다." at bounding box center [310, 189] width 320 height 8
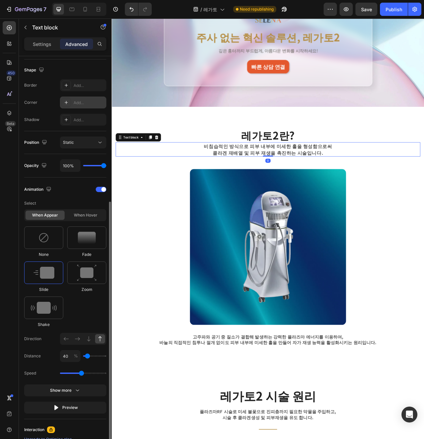
scroll to position [258, 0]
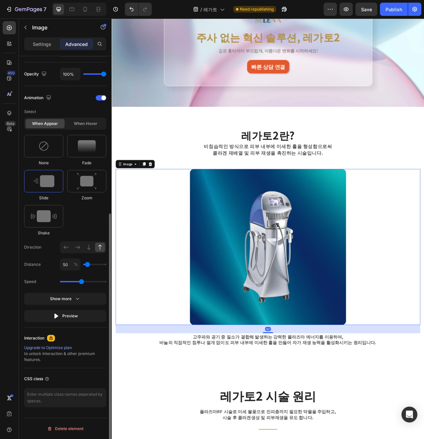
click at [214, 343] on img at bounding box center [310, 309] width 199 height 199
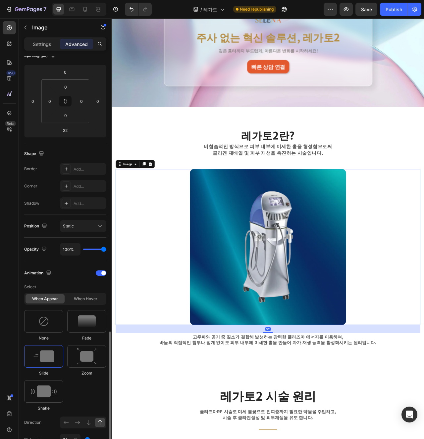
scroll to position [223, 0]
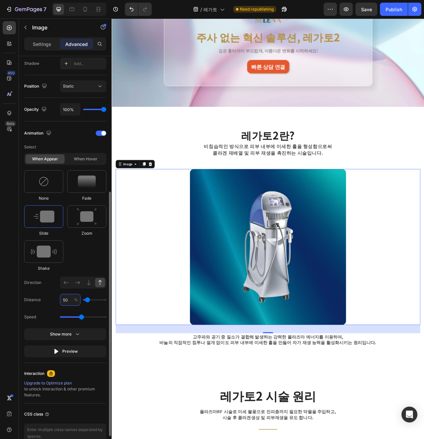
click at [69, 300] on input "50" at bounding box center [70, 300] width 21 height 12
type input "540"
type input "500"
type input "50"
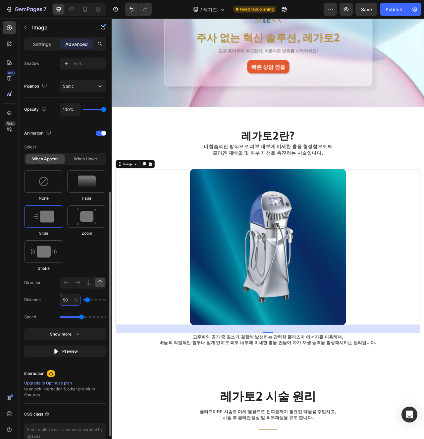
type input "0"
type input "40"
type input "50"
type input "40"
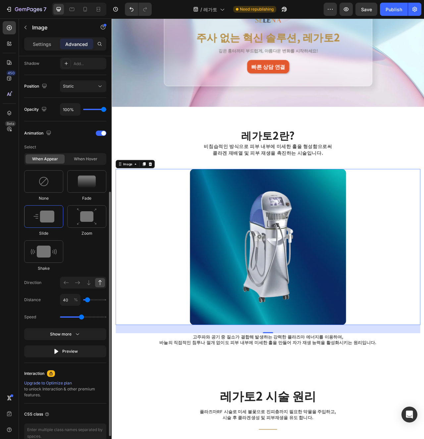
click at [85, 251] on div "None Fade Slide Zoom Shake" at bounding box center [65, 220] width 82 height 101
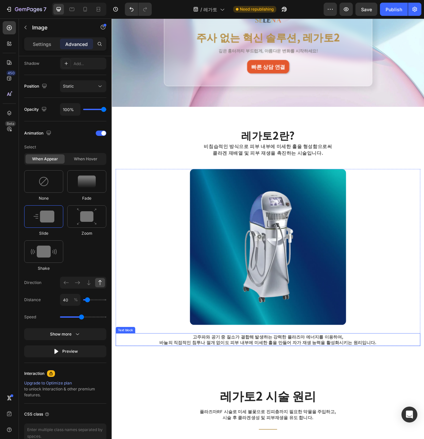
click at [308, 430] on p "바늘의 직접적인 침투나 절개 없이도 피부 내부에 미세한 홀을 만들어 자가 재생 능력을 활성화시키는 원리입니다." at bounding box center [310, 430] width 386 height 7
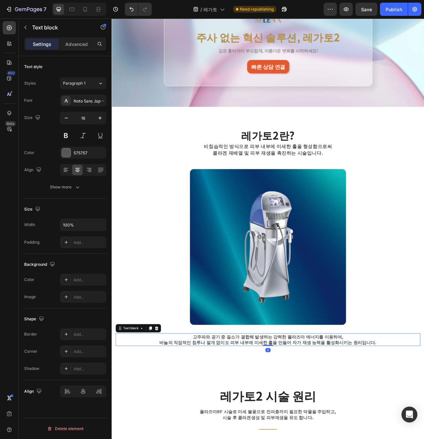
scroll to position [0, 0]
click at [81, 47] on p "Advanced" at bounding box center [76, 44] width 23 height 7
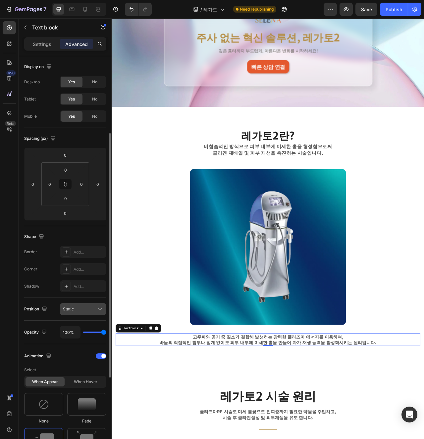
scroll to position [117, 0]
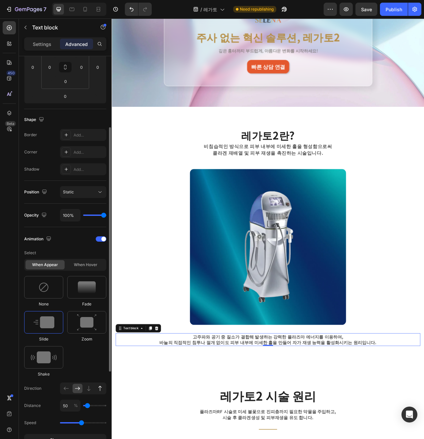
click at [98, 391] on icon at bounding box center [100, 388] width 7 height 7
type input "100"
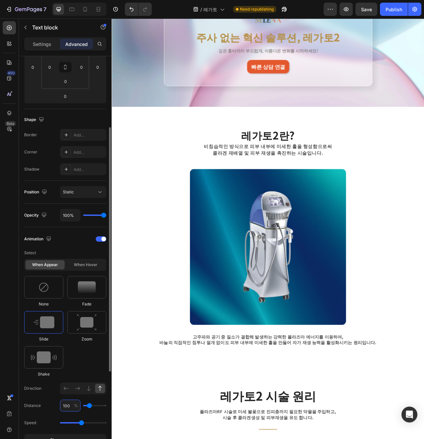
click at [71, 405] on input "100" at bounding box center [70, 406] width 21 height 12
type input "4"
type input "0"
type input "40"
type input "50"
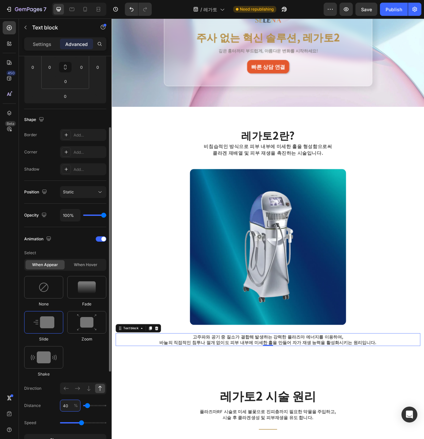
type input "40"
click at [75, 348] on div "None Fade Slide Zoom Shake" at bounding box center [65, 326] width 82 height 101
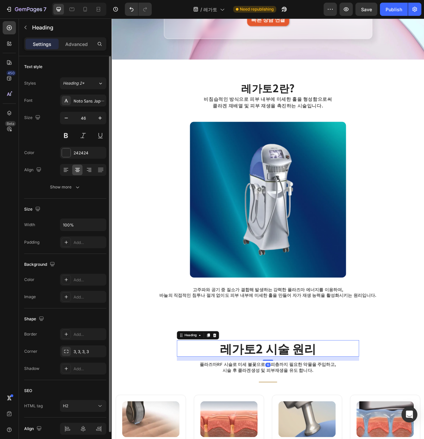
scroll to position [185, 0]
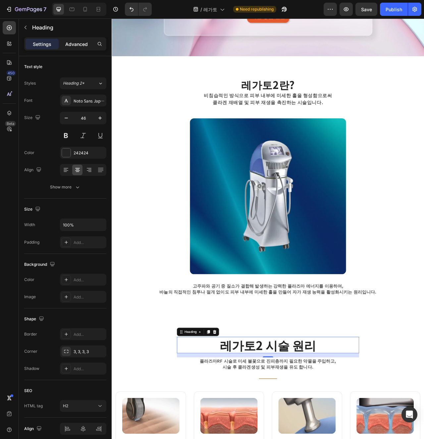
click at [83, 44] on p "Advanced" at bounding box center [76, 44] width 23 height 7
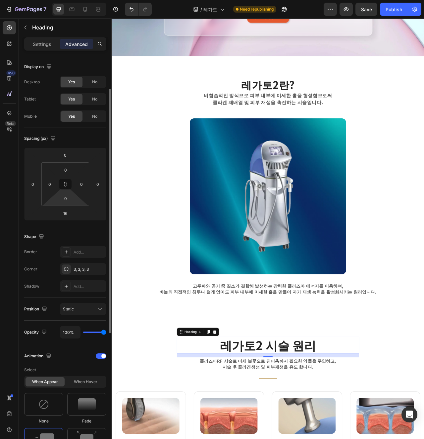
scroll to position [175, 0]
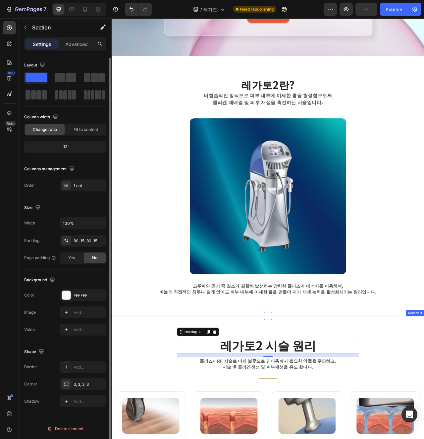
scroll to position [0, 0]
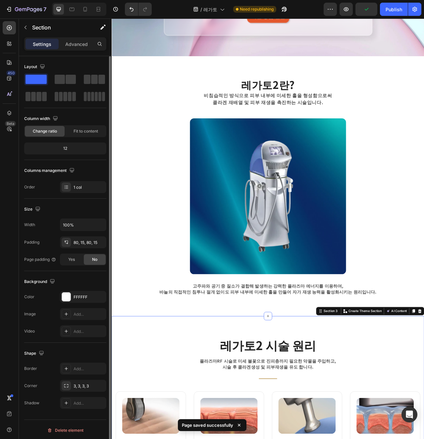
click at [404, 2] on div "7 Version history / 레가토 Need republishing Preview Publish" at bounding box center [212, 9] width 424 height 19
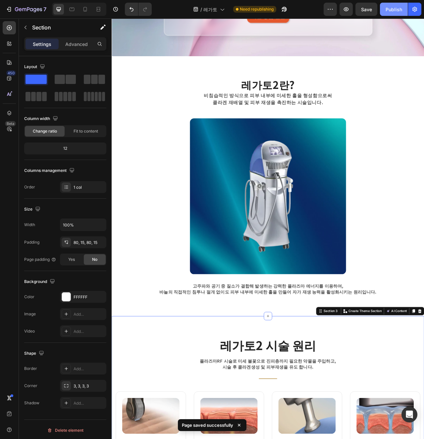
click at [403, 5] on button "Publish" at bounding box center [394, 9] width 28 height 13
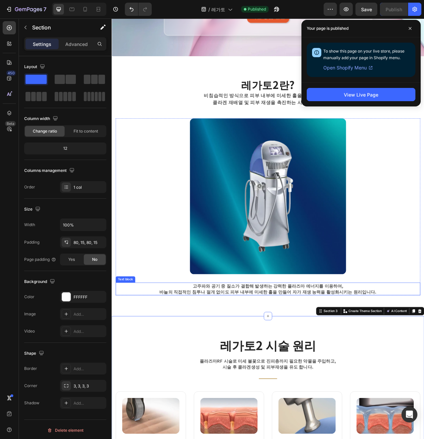
click at [278, 363] on p "바늘의 직접적인 침투나 절개 없이도 피부 내부에 미세한 홀을 만들어 자가 재생 능력을 활성화시키는 원리입니다." at bounding box center [310, 366] width 386 height 7
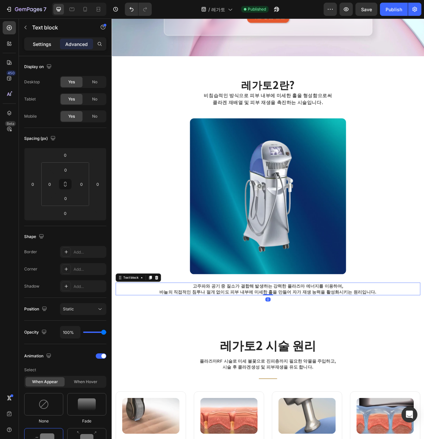
click at [47, 46] on p "Settings" at bounding box center [42, 44] width 19 height 7
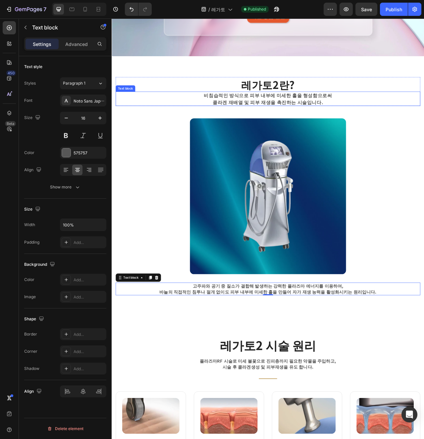
click at [219, 121] on p "콜라겐 재배열 및 피부 재생을 촉진하는 시술입니다." at bounding box center [310, 125] width 320 height 8
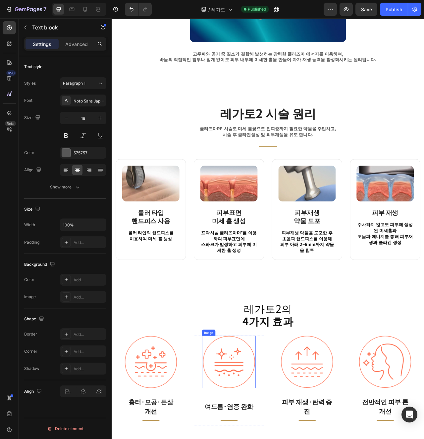
scroll to position [569, 0]
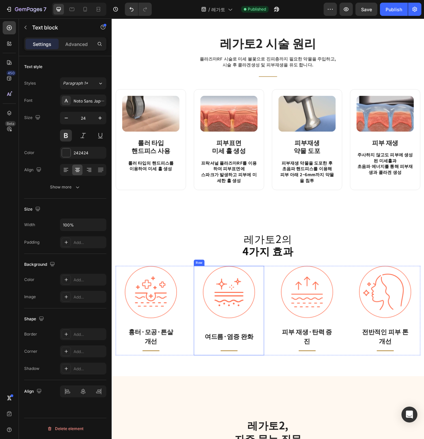
click at [273, 426] on p "여드름·염증 완화" at bounding box center [260, 423] width 67 height 12
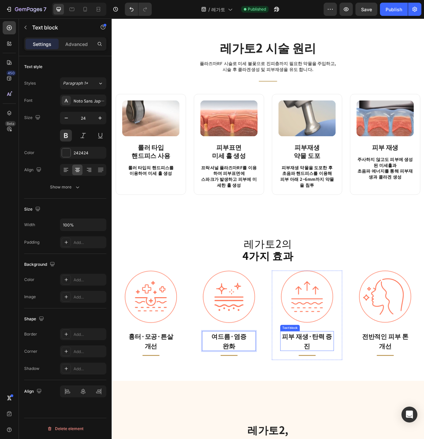
click at [338, 429] on p "피부 재생·탄력 증진" at bounding box center [359, 429] width 67 height 24
click at [364, 431] on p "피부 재생·탄력 증진" at bounding box center [359, 429] width 67 height 24
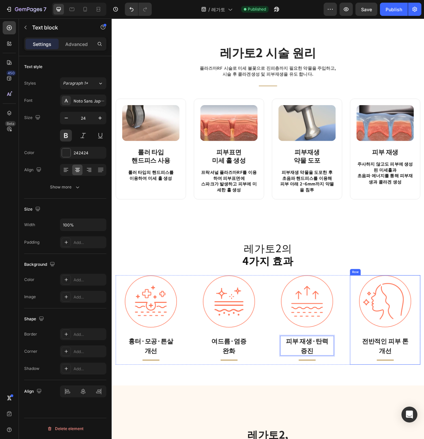
click at [405, 439] on div "레가토2의 4가지 효과 Heading Image 흉터·모공·튼살 개선 Text block Title Line Row Image 여드름·염증 완…" at bounding box center [310, 380] width 397 height 210
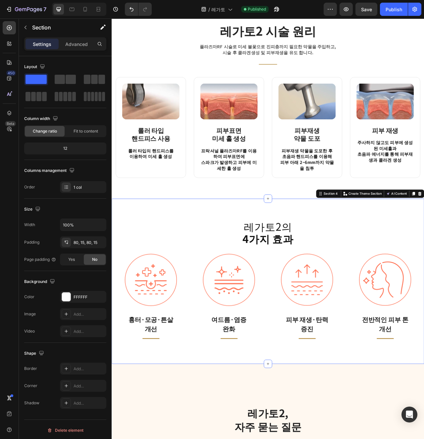
scroll to position [611, 0]
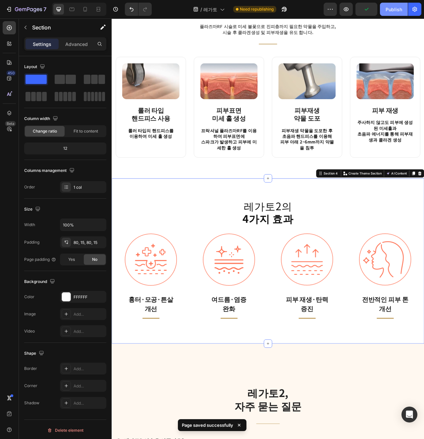
click at [397, 8] on div "Publish" at bounding box center [393, 9] width 17 height 7
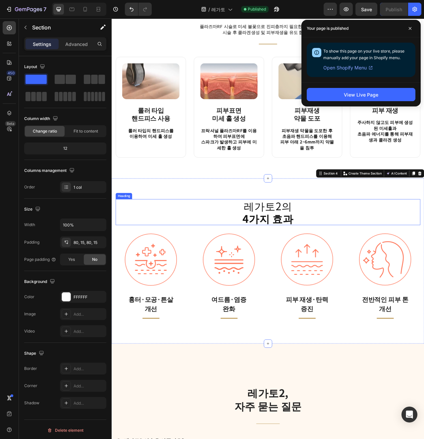
click at [298, 266] on strong "4가지 효과" at bounding box center [310, 272] width 65 height 19
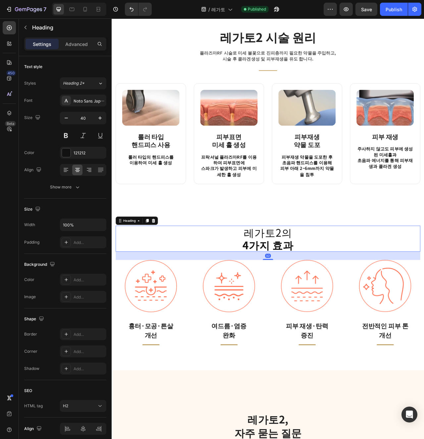
scroll to position [537, 0]
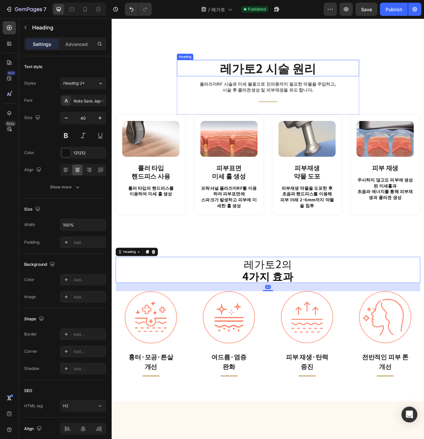
click at [329, 78] on h2 "레가토2 시술 원리" at bounding box center [310, 81] width 232 height 21
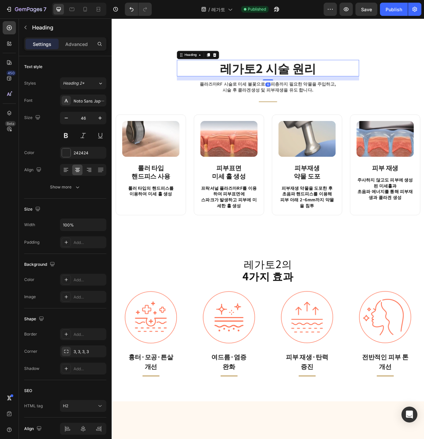
scroll to position [436, 0]
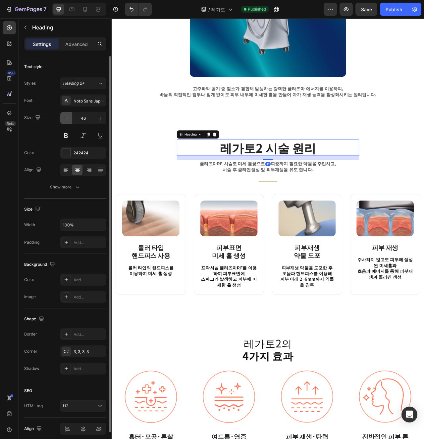
click at [64, 121] on icon "button" at bounding box center [66, 118] width 7 height 7
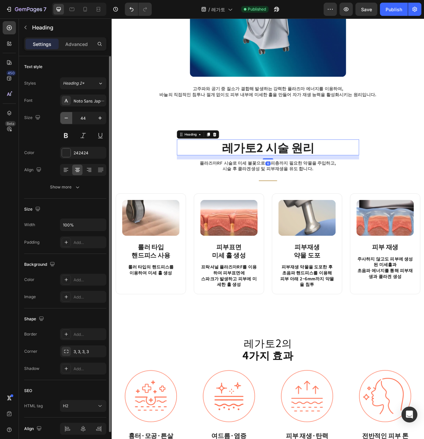
click at [64, 121] on icon "button" at bounding box center [66, 118] width 7 height 7
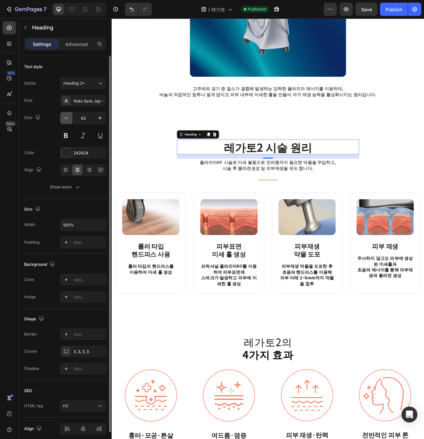
click at [64, 121] on icon "button" at bounding box center [66, 118] width 7 height 7
type input "40"
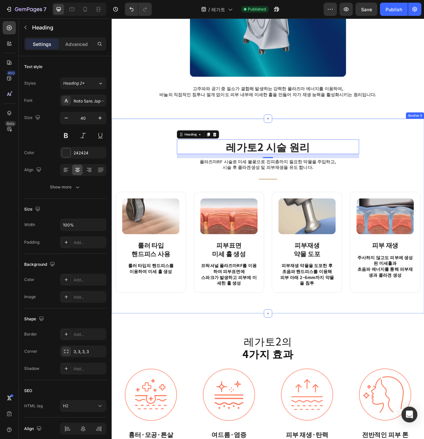
scroll to position [421, 0]
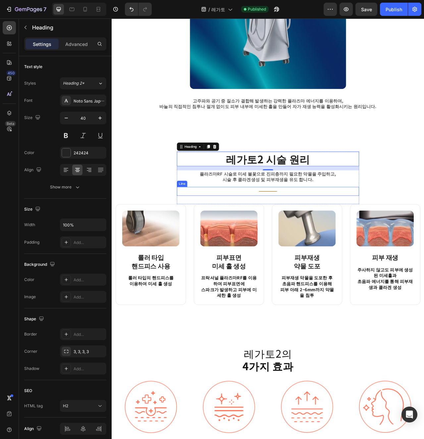
click at [326, 241] on div "Title Line" at bounding box center [310, 238] width 232 height 11
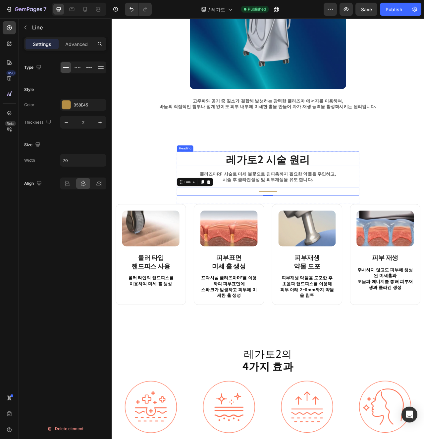
click at [336, 201] on h2 "레가토2 시술 원리" at bounding box center [310, 197] width 232 height 19
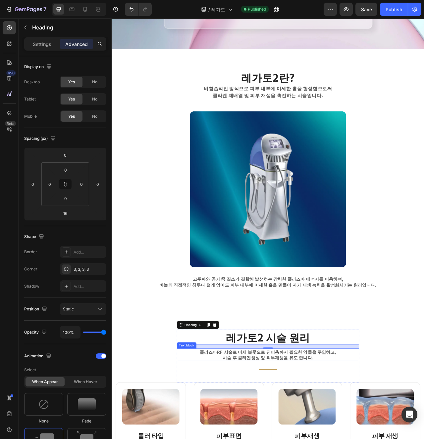
scroll to position [140, 0]
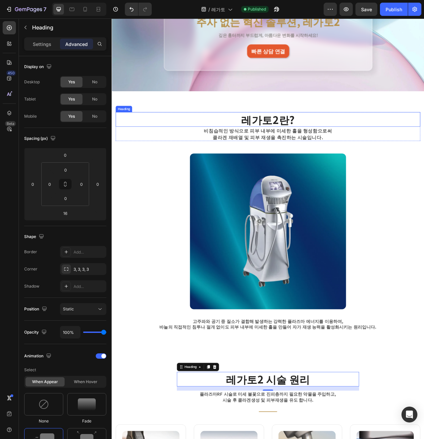
click at [330, 148] on h2 "레가토2란?" at bounding box center [309, 147] width 387 height 19
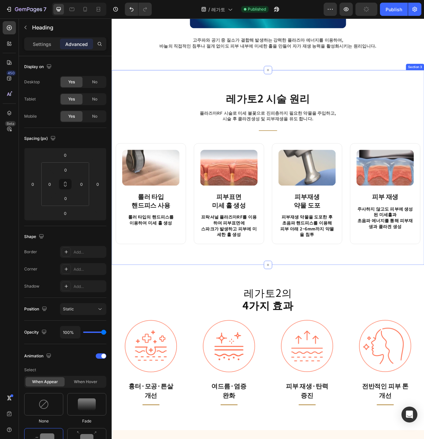
scroll to position [499, 0]
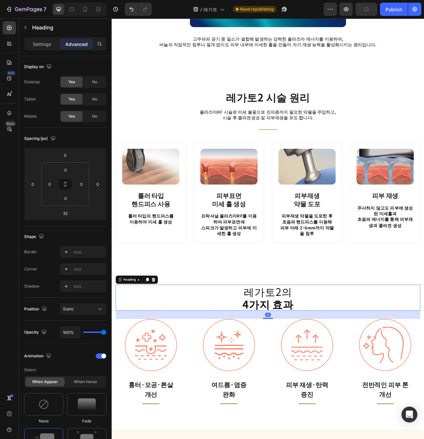
click at [324, 368] on h2 "레가토2의 4가지 효과" at bounding box center [309, 373] width 387 height 33
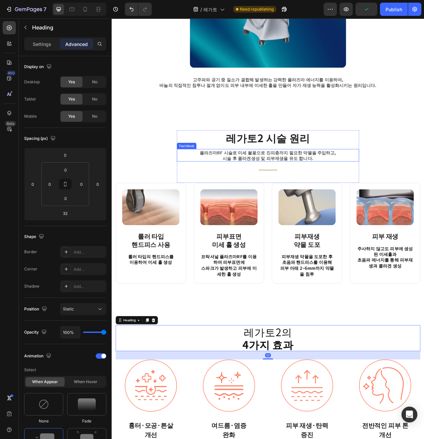
click at [328, 200] on p "플라즈마RF 시술로 미세 불꽃으로 진피층까지 필요한 약물을 주입하고, 시술 후 [GEOGRAPHIC_DATA] 및 피부재생을 유도 합니다." at bounding box center [310, 192] width 230 height 15
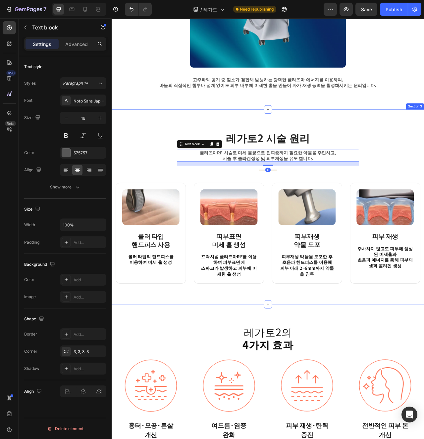
click at [423, 213] on div "레가토2 시술 원리 Heading 플라즈마RF 시술로 미세 불꽃으로 진피층까지 필요한 약물을 주입하고, 시술 후 콜라겐생성 및 피부재생을 유도…" at bounding box center [309, 259] width 387 height 196
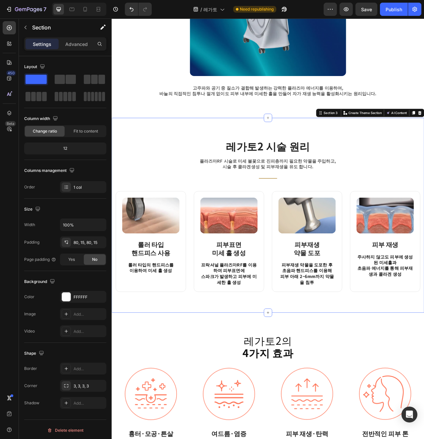
scroll to position [432, 0]
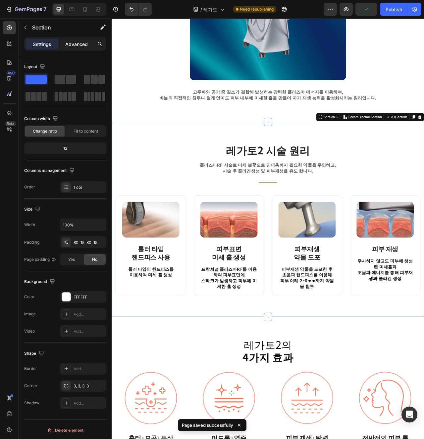
click at [60, 40] on div "Advanced" at bounding box center [76, 44] width 33 height 11
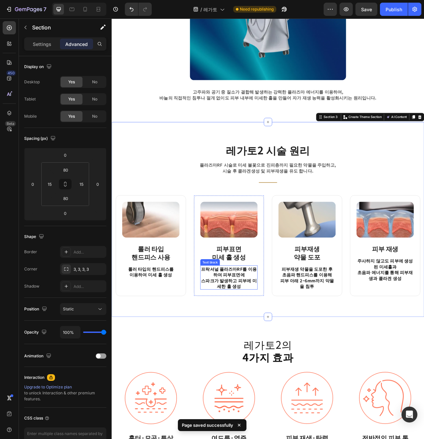
click at [270, 357] on p "프락셔널 플라즈마RF를 이용하여 피부표면에 스파크가 발생하고 피부에 미세한 홀 생성" at bounding box center [260, 349] width 71 height 30
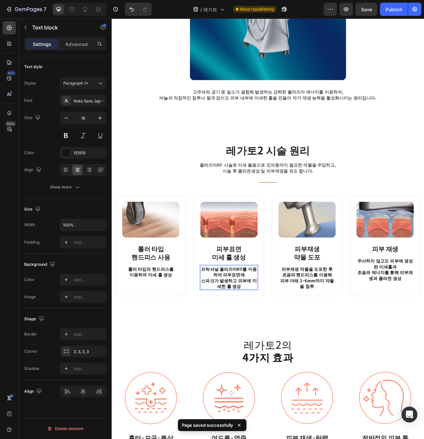
click at [270, 357] on p "프락셔널 플라즈마RF를 이용하여 피부표면에 스파크가 발생하고 피부에 미세한 홀 생성" at bounding box center [260, 349] width 71 height 30
copy p "프락셔널 플라즈마RF를 이용하여 피부표면에 스파크가 발생하고 피부에 미세한 홀 생성"
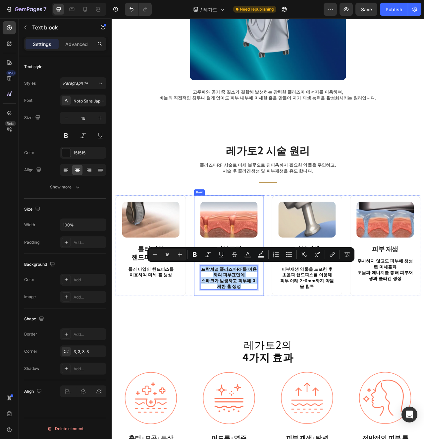
click at [273, 368] on div "Image 피부표면 미세 홀 생성 Heading 프락셔널 플라즈마RF를 이용하여 피부표면에 스파크가 발생하고 피부에 미세한 홀 생성 Text …" at bounding box center [260, 308] width 89 height 128
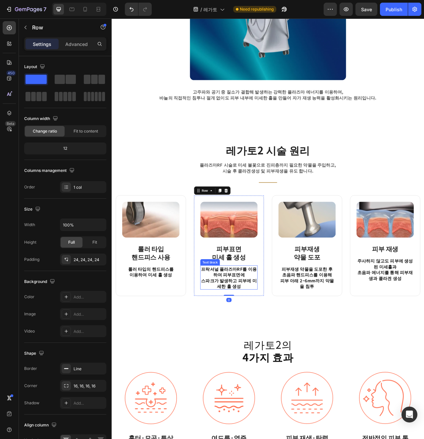
click at [272, 355] on p "프락셔널 플라즈마RF를 이용하여 피부표면에 스파크가 발생하고 피부에 미세한 홀 생성" at bounding box center [260, 349] width 71 height 30
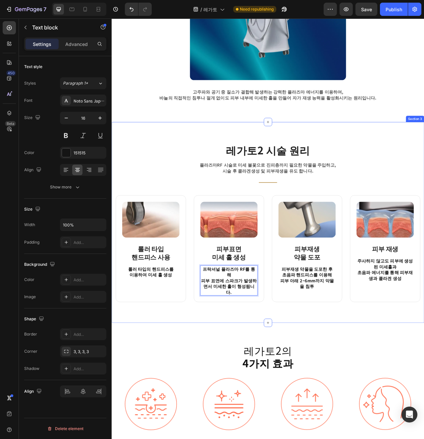
click at [313, 376] on div "레가토2 시술 원리 Heading 플라즈마RF 시술로 미세 불꽃으로 진피층까지 필요한 약물을 주입하고, 시술 후 콜라겐생성 및 피부재생을 유도…" at bounding box center [310, 278] width 397 height 256
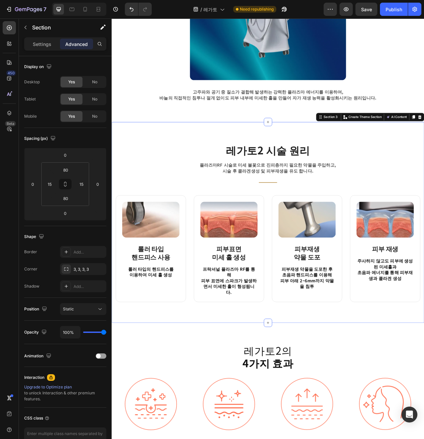
click at [263, 397] on div "레가토2 시술 원리 Heading 플라즈마RF 시술로 미세 불꽃으로 진피층까지 필요한 약물을 주입하고, 시술 후 콜라겐생성 및 피부재생을 유도…" at bounding box center [310, 278] width 397 height 256
click at [283, 353] on p "프락셔널 플라즈마 RF를 통해 피부 표면에 스파크가 발생하면서 미세한 홀이 형성됩니다." at bounding box center [260, 352] width 71 height 37
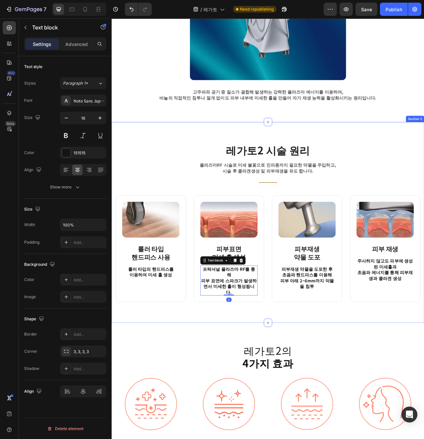
click at [283, 377] on div "레가토2 시술 원리 Heading 플라즈마RF 시술로 미세 불꽃으로 진피층까지 필요한 약물을 주입하고, 시술 후 콜라겐생성 및 피부재생을 유도…" at bounding box center [310, 278] width 397 height 256
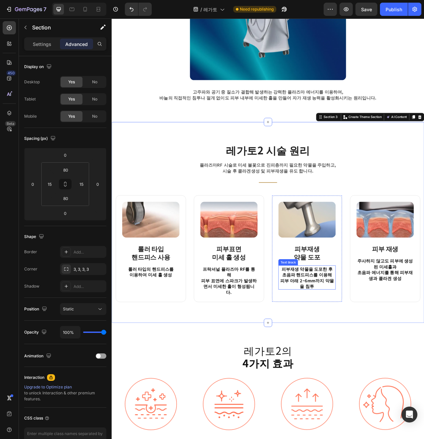
click at [370, 356] on p "피부재생 약물을 도포한 후 초음파 핸드피스를 이용해 피부 아래 2~6mm까지 약물을 침투" at bounding box center [359, 349] width 71 height 30
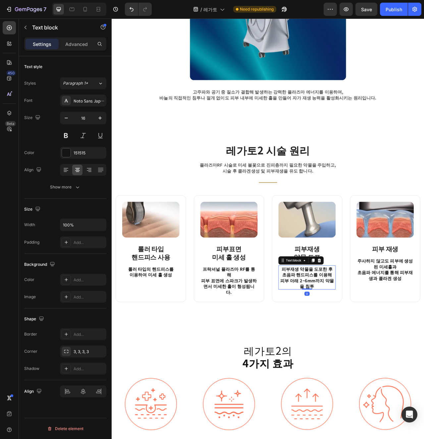
click at [370, 356] on p "피부재생 약물을 도포한 후 초음파 핸드피스를 이용해 피부 아래 2~6mm까지 약물을 침투" at bounding box center [359, 349] width 71 height 30
copy p "피부재생 약물을 도포한 후 초음파 핸드피스를 이용해 피부 아래 2~6mm까지 약물을 침투"
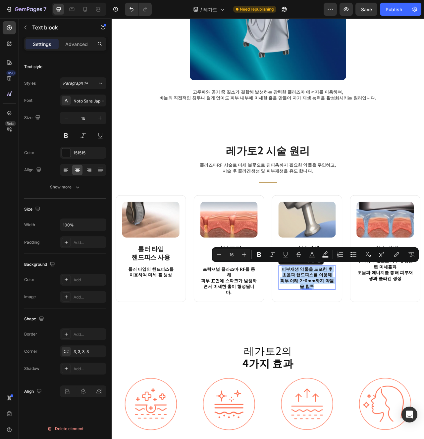
click at [288, 351] on p "프락셔널 플라즈마 RF를 통해 피부 표면에 스파크가 발생하면서 미세한 홀이 형성됩니다." at bounding box center [260, 352] width 71 height 37
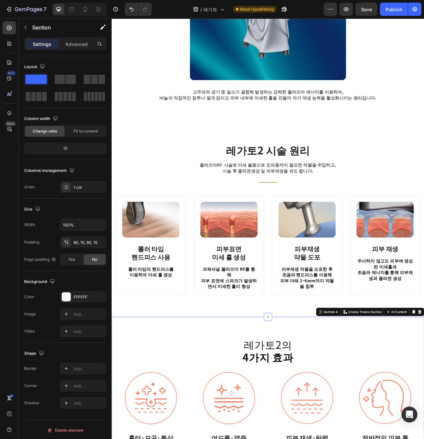
click at [373, 351] on p "피부재생 약물을 도포한 후 초음파 핸드피스를 이용해 피부 아래 2~6mm까지 약물을 침투" at bounding box center [359, 349] width 71 height 30
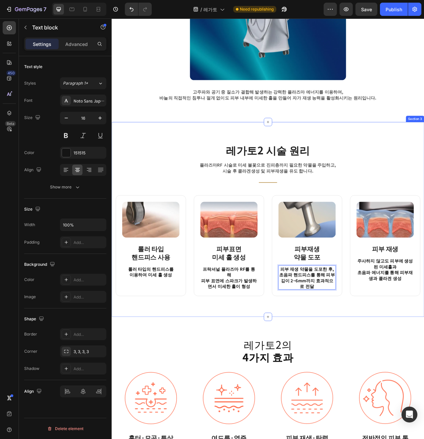
click at [419, 388] on div "레가토2 시술 원리 Heading 플라즈마RF 시술로 미세 불꽃으로 진피층까지 필요한 약물을 주입하고, 시술 후 콜라겐생성 및 피부재생을 유도…" at bounding box center [310, 274] width 397 height 248
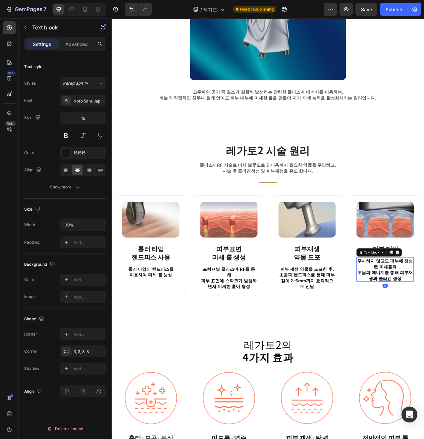
copy p "주사하지 않고도 피부에 생성된 미세홀과 초음파 에너지를 통해 피부재생과 콜라겐 생성"
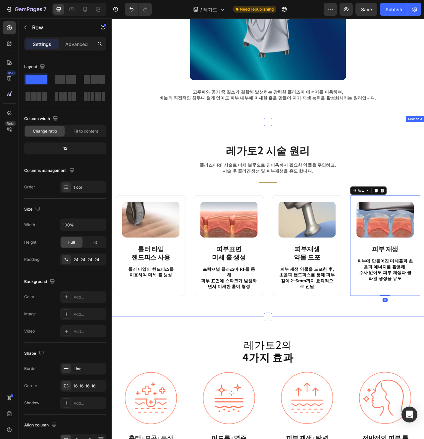
click at [423, 396] on div "레가토2 시술 원리 Heading 플라즈마RF 시술로 미세 불꽃으로 진피층까지 필요한 약물을 주입하고, 시술 후 콜라겐생성 및 피부재생을 유도…" at bounding box center [310, 274] width 397 height 248
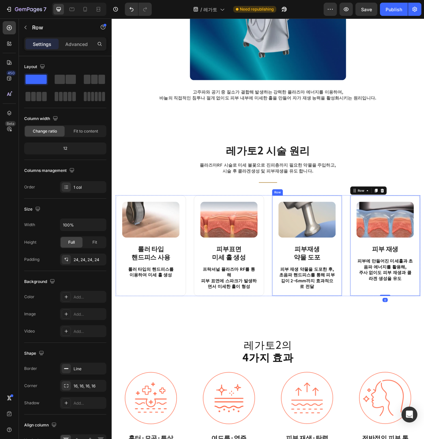
click at [366, 355] on p "피부 재생 약물을 도포한 후, 초음파 핸드피스를 통해 피부 깊이 2~6mm까지 효과적으로 전달" at bounding box center [359, 349] width 71 height 30
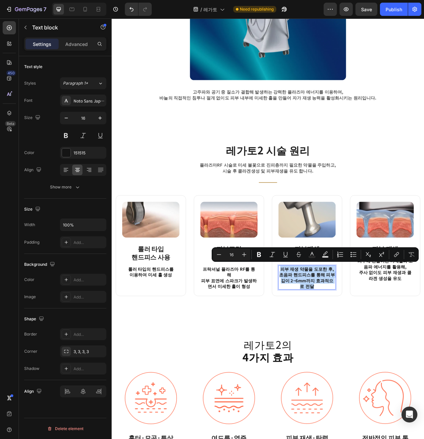
click at [369, 348] on p "피부 재생 약물을 도포한 후, 초음파 핸드피스를 통해 피부 깊이 2~6mm까지 효과적으로 전달" at bounding box center [359, 349] width 71 height 30
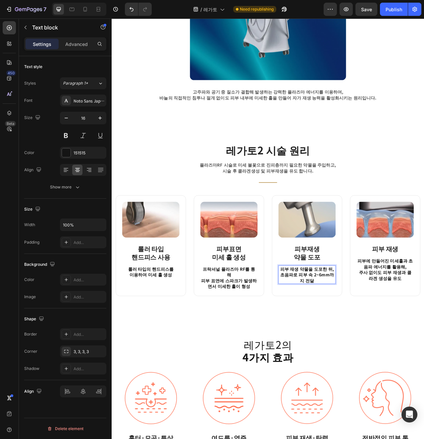
click at [383, 337] on p "피부 재생 약물을 도포한 뒤, 초음파로 피부 속 2~6mm까지 전달" at bounding box center [359, 345] width 71 height 22
click at [387, 373] on div "레가토2 시술 원리 Heading 플라즈마RF 시술로 미세 불꽃으로 진피층까지 필요한 약물을 주입하고, 시술 후 콜라겐생성 및 피부재생을 유도…" at bounding box center [310, 274] width 397 height 248
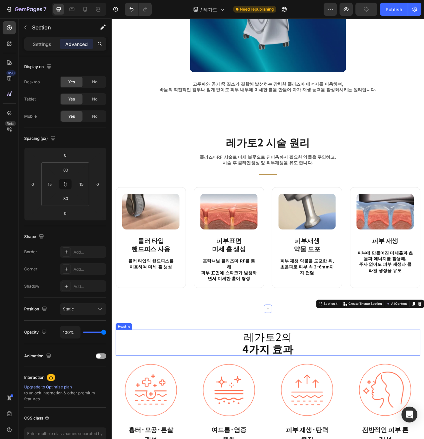
click at [314, 415] on h2 "레가토2의 4가지 효과" at bounding box center [309, 431] width 387 height 33
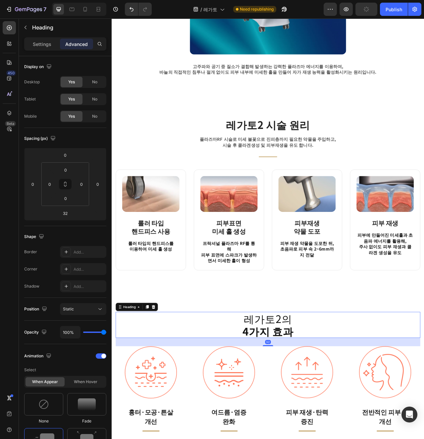
scroll to position [466, 0]
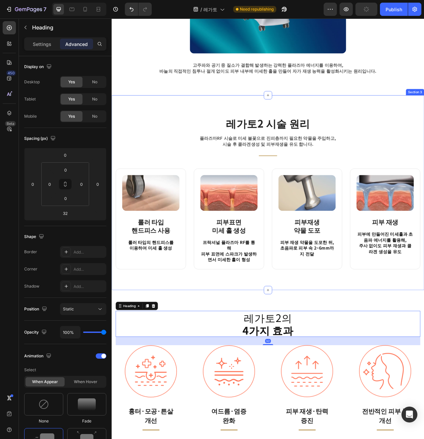
click at [306, 344] on div "레가토2 시술 원리 Heading [GEOGRAPHIC_DATA]로 미세 불꽃으로 진피층까지 필요한 약물을 주입하고, 시술 후 [GEOGRAP…" at bounding box center [310, 240] width 397 height 248
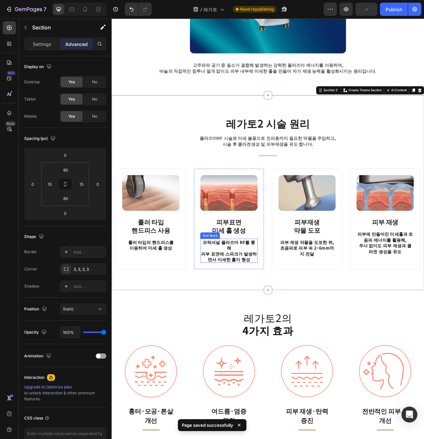
click at [283, 319] on p "프락셔널 플라즈마 RF를 통해 피부 표면에 스파크가 발생하면서 미세한 홀이 형성" at bounding box center [260, 314] width 71 height 30
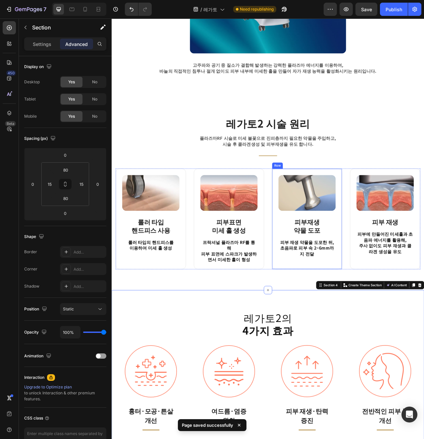
click at [394, 323] on div "Image 피부재생 약물 도포 Heading 피부 재생 약물을 도포한 뒤, 초음파로 피부 속 2~6mm까지 전달 Text block Row" at bounding box center [359, 273] width 89 height 128
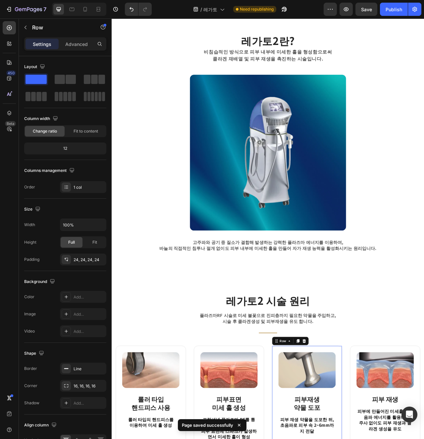
scroll to position [229, 0]
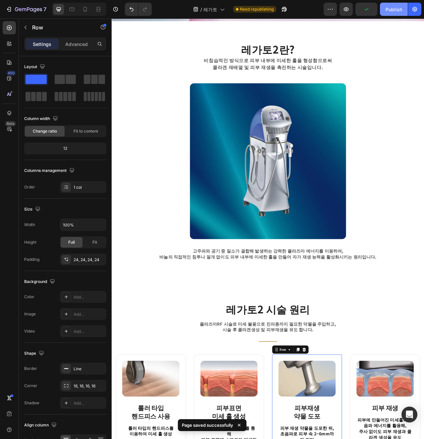
click at [398, 8] on div "Publish" at bounding box center [393, 9] width 17 height 7
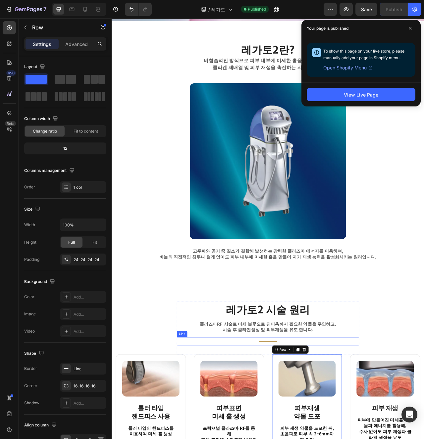
click at [295, 429] on div "Title Line" at bounding box center [310, 429] width 232 height 11
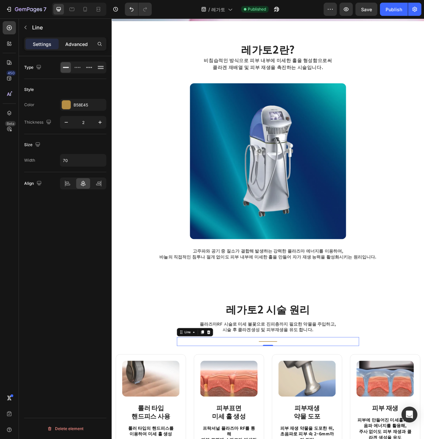
click at [89, 42] on div "Advanced" at bounding box center [76, 44] width 33 height 11
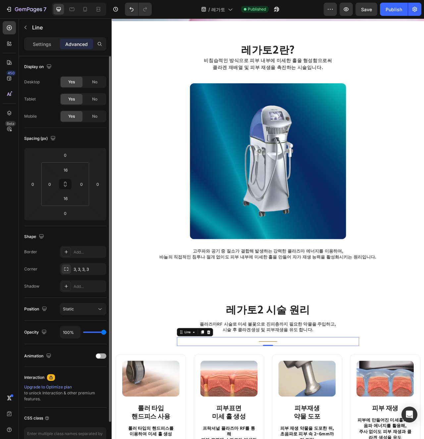
click at [101, 358] on div at bounding box center [101, 356] width 11 height 5
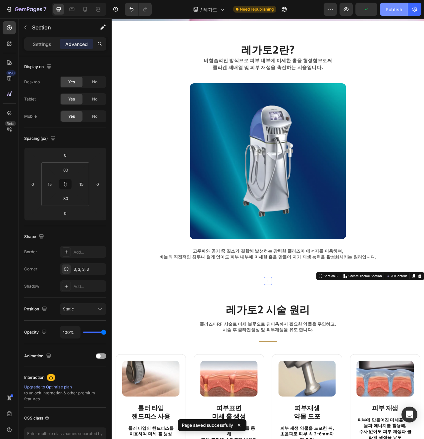
click at [392, 13] on button "Publish" at bounding box center [394, 9] width 28 height 13
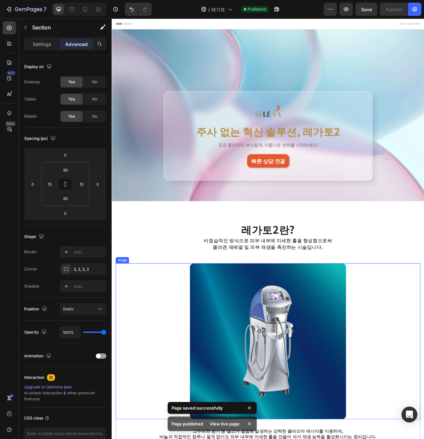
scroll to position [229, 0]
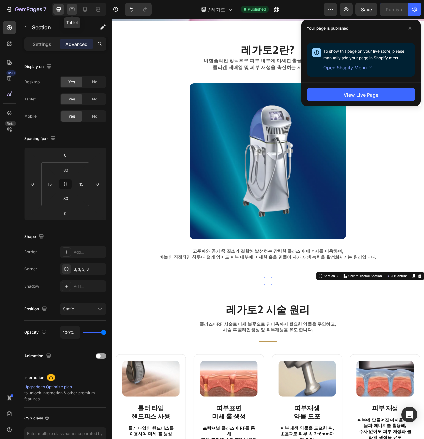
click at [73, 9] on icon at bounding box center [71, 9] width 7 height 7
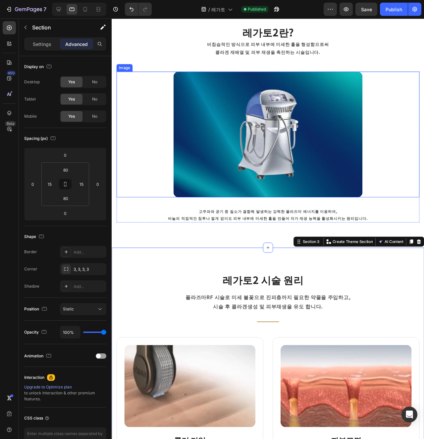
click at [263, 192] on div "Image 고주파와 공기 중 질소가 결합해 발생하는 강력한 플라즈마 에너지를 이용하여, 바늘의 직접적인 침투나 절개 없이도 피부 내부에 미세한…" at bounding box center [275, 153] width 318 height 158
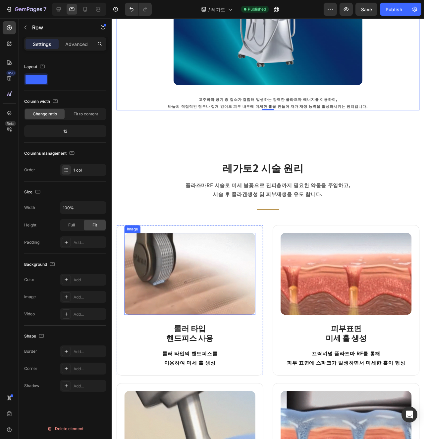
scroll to position [151, 0]
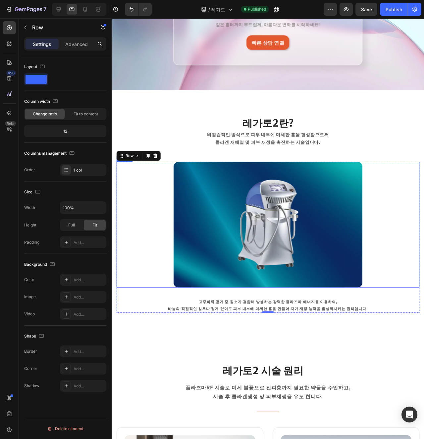
click at [252, 211] on img at bounding box center [275, 235] width 199 height 132
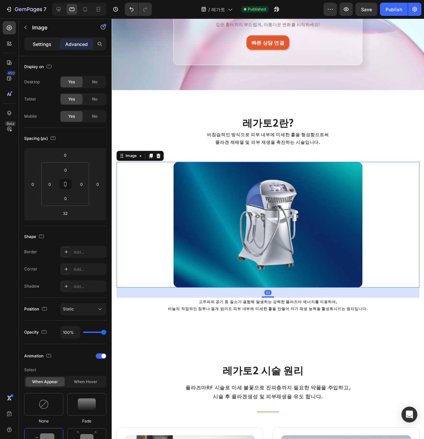
click at [54, 48] on div "Settings Advanced" at bounding box center [65, 43] width 82 height 13
click at [52, 48] on div "Settings" at bounding box center [41, 44] width 33 height 11
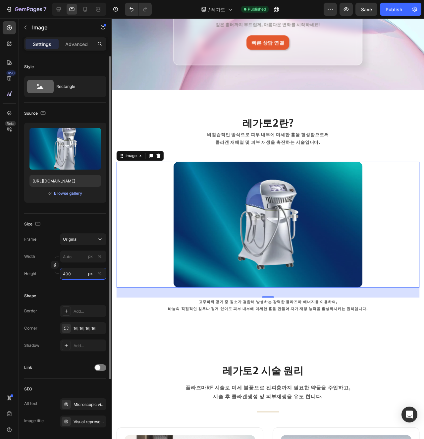
click at [77, 278] on input "400" at bounding box center [83, 274] width 46 height 12
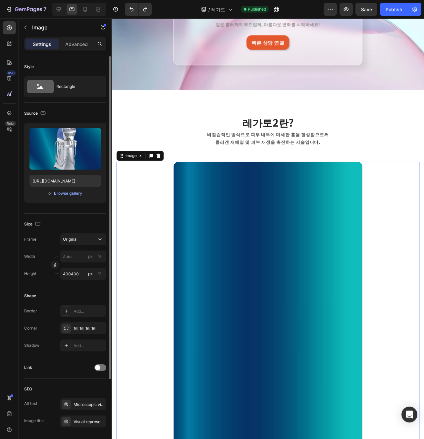
click at [89, 289] on div "Shape Border Add... Corner 16, 16, 16, 16 Shadow Add..." at bounding box center [65, 322] width 82 height 72
type input "400"
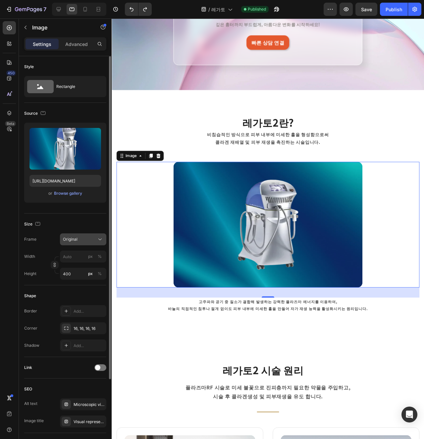
click at [84, 239] on div "Original" at bounding box center [79, 240] width 32 height 6
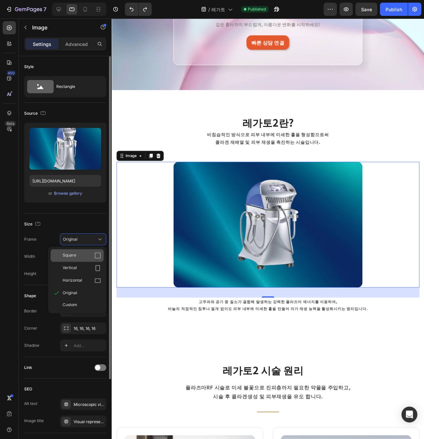
click at [85, 260] on div "Square" at bounding box center [77, 255] width 53 height 13
type input "400"
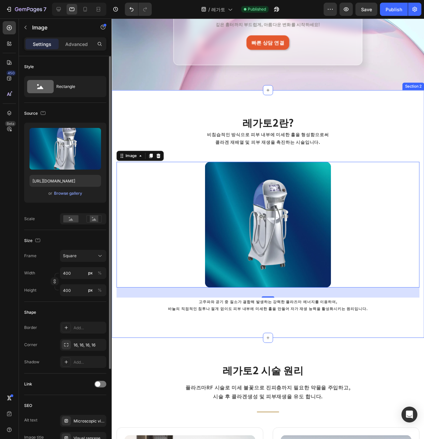
click at [226, 335] on div "레가토2란? Heading 비침습적인 방식으로 피부 내부에 미세한 홀을 형성함으로써 콜라겐 재배열 및 피부 재생을 촉진하는 시술입니다. Tex…" at bounding box center [276, 224] width 328 height 260
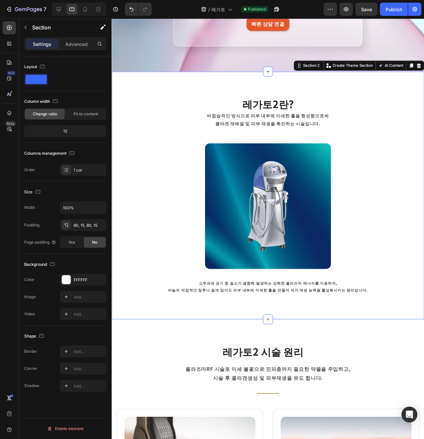
scroll to position [185, 0]
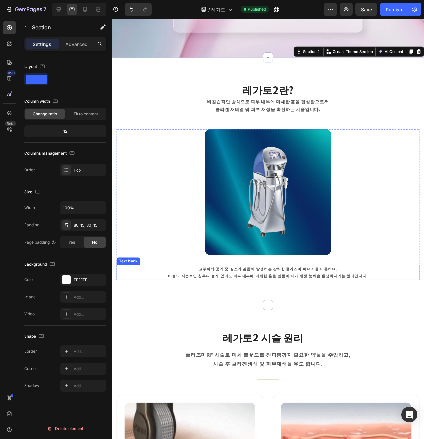
click at [267, 292] on p "바늘의 직접적인 침투나 절개 없이도 피부 내부에 미세한 홀을 만들어 자가 재생 능력을 활성화시키는 원리입니다." at bounding box center [275, 289] width 317 height 7
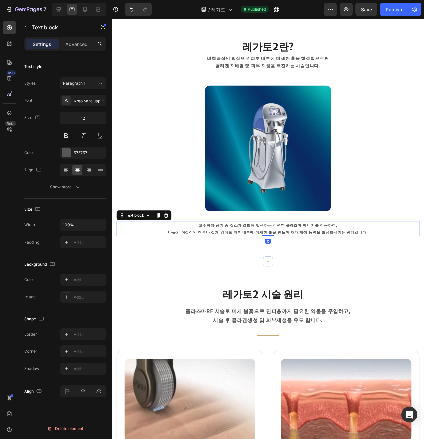
click at [191, 307] on h2 "레가토2 시술 원리" at bounding box center [270, 308] width 221 height 15
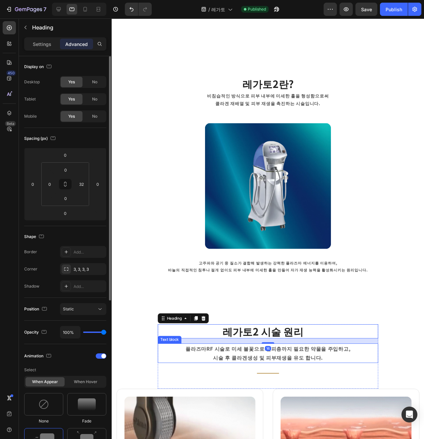
scroll to position [152, 0]
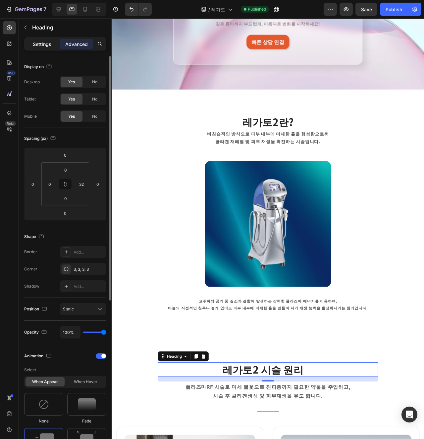
click at [48, 42] on p "Settings" at bounding box center [42, 44] width 19 height 7
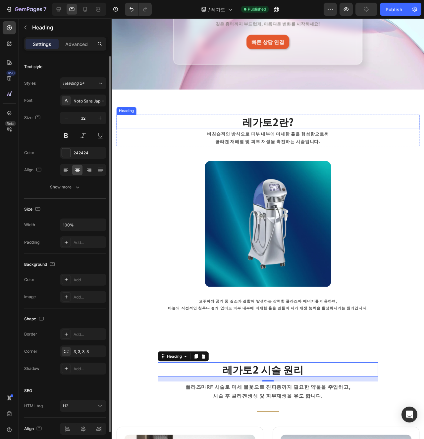
click at [273, 121] on h2 "레가토2란?" at bounding box center [275, 127] width 318 height 15
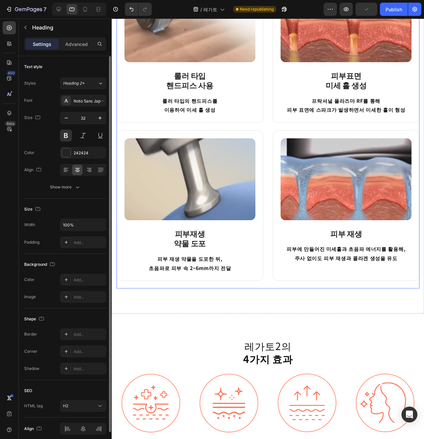
scroll to position [756, 0]
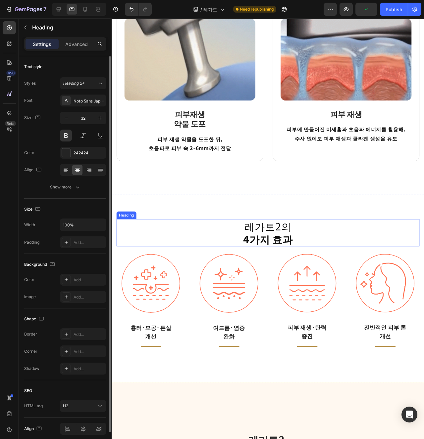
click at [284, 249] on strong "4가지 효과" at bounding box center [275, 250] width 52 height 15
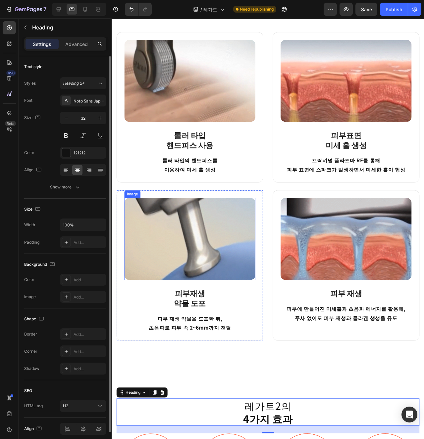
click at [223, 254] on img at bounding box center [194, 250] width 138 height 86
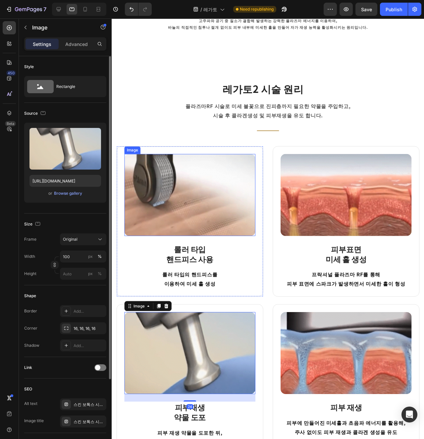
click at [214, 217] on img at bounding box center [194, 204] width 138 height 86
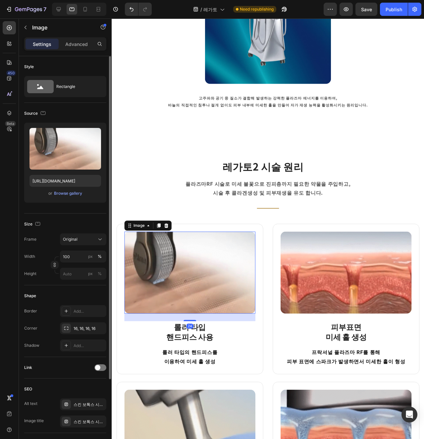
scroll to position [345, 0]
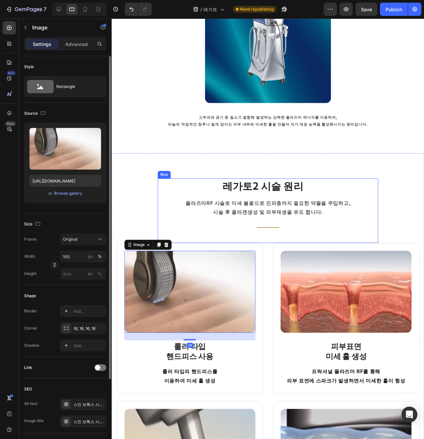
click at [319, 205] on div "레가토2 시술 원리 Heading [GEOGRAPHIC_DATA]로 미세 불꽃으로 진피층까지 필요한 약물을 주입하고, 시술 후 [GEOGRAP…" at bounding box center [276, 215] width 232 height 57
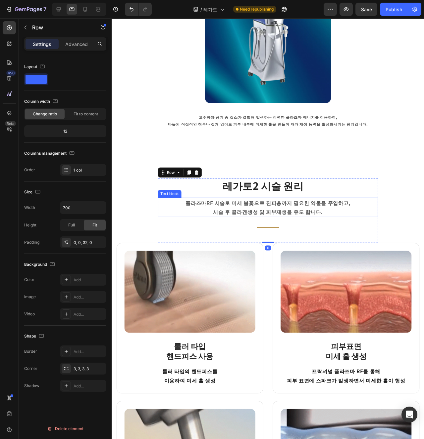
click at [369, 215] on p "플라즈마RF 시술로 미세 불꽃으로 진피층까지 필요한 약물을 주입하고, 시술 후 [GEOGRAPHIC_DATA] 및 피부재생을 유도 합니다." at bounding box center [275, 217] width 230 height 19
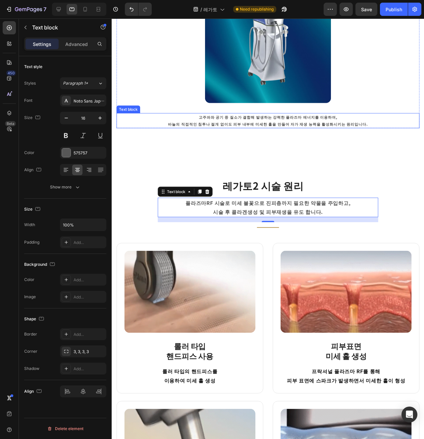
click at [221, 128] on p "바늘의 직접적인 침투나 절개 없이도 피부 내부에 미세한 홀을 만들어 자가 재생 능력을 활성화시키는 원리입니다." at bounding box center [275, 129] width 317 height 7
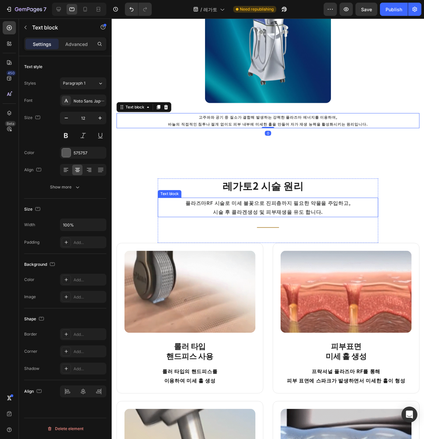
click at [255, 227] on div "플라즈마RF 시술로 미세 불꽃으로 진피층까지 필요한 약물을 주입하고, 시술 후 [GEOGRAPHIC_DATA] 및 피부재생을 유도 합니다." at bounding box center [276, 217] width 232 height 21
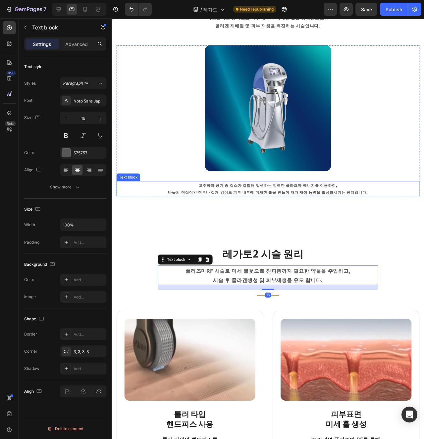
click at [231, 198] on p "바늘의 직접적인 침투나 절개 없이도 피부 내부에 미세한 홀을 만들어 자가 재생 능력을 활성화시키는 원리입니다." at bounding box center [275, 201] width 317 height 7
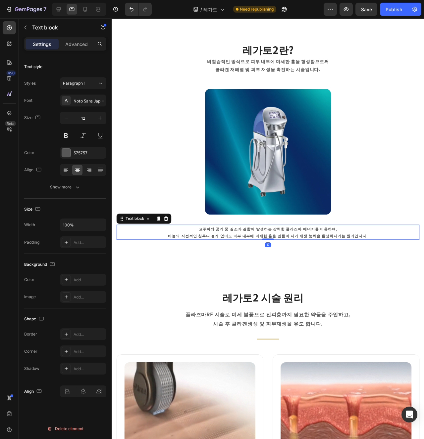
scroll to position [224, 0]
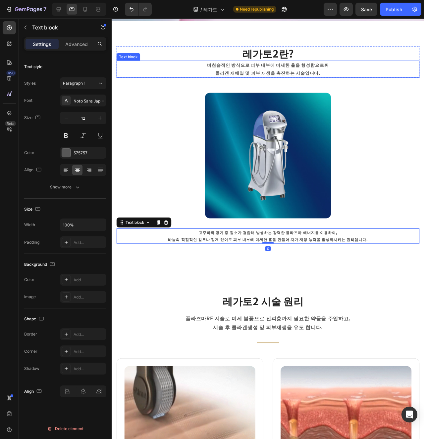
click at [246, 71] on p "비침습적인 방식으로 피부 내부에 미세한 홀을 형성함으로써" at bounding box center [275, 68] width 251 height 8
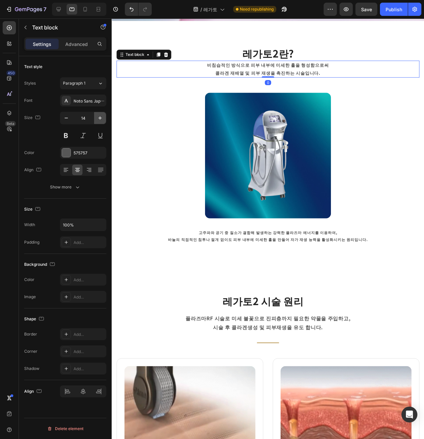
click at [98, 118] on icon "button" at bounding box center [100, 118] width 7 height 7
type input "16"
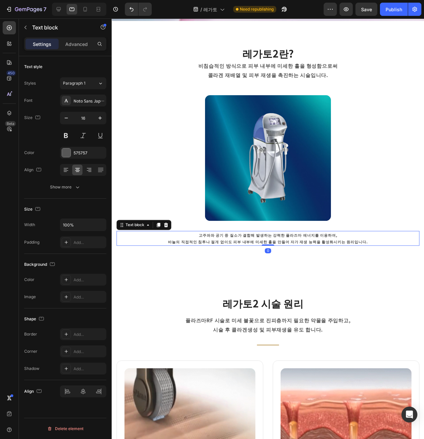
click at [248, 248] on p "고주파와 공기 중 질소가 결합해 발생하는 강력한 플라즈마 에너지를 이용하여," at bounding box center [275, 246] width 317 height 7
click at [101, 114] on button "button" at bounding box center [100, 118] width 12 height 12
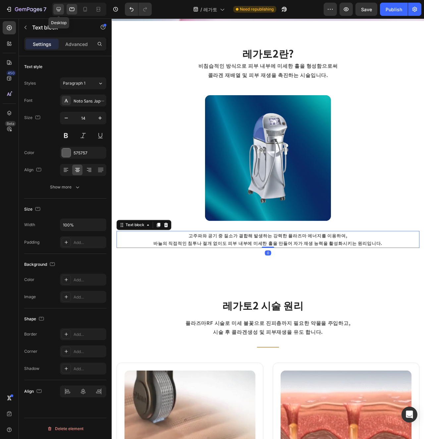
click at [60, 8] on icon at bounding box center [58, 9] width 7 height 7
type input "16"
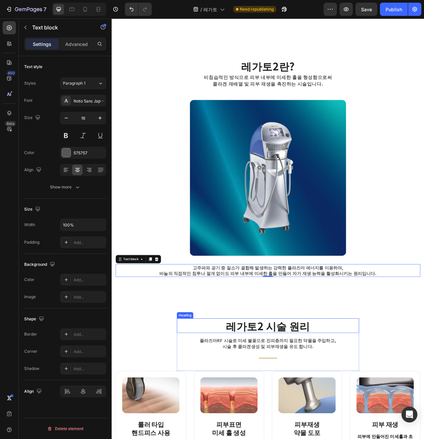
scroll to position [193, 0]
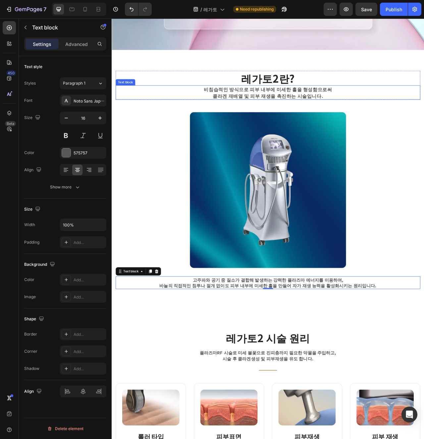
click at [255, 112] on p "비침습적인 방식으로 피부 내부에 미세한 홀을 형성함으로써" at bounding box center [310, 108] width 320 height 8
click at [257, 361] on p "바늘의 직접적인 침투나 절개 없이도 피부 내부에 미세한 홀을 만들어 자가 재생 능력을 활성화시키는 원리입니다." at bounding box center [310, 358] width 386 height 7
click at [74, 11] on icon at bounding box center [71, 9] width 7 height 7
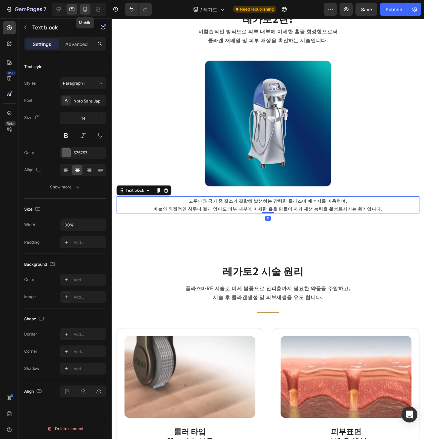
click at [83, 11] on icon at bounding box center [85, 9] width 7 height 7
type input "12"
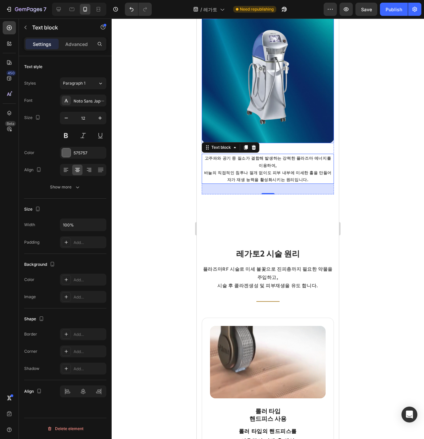
scroll to position [6, 0]
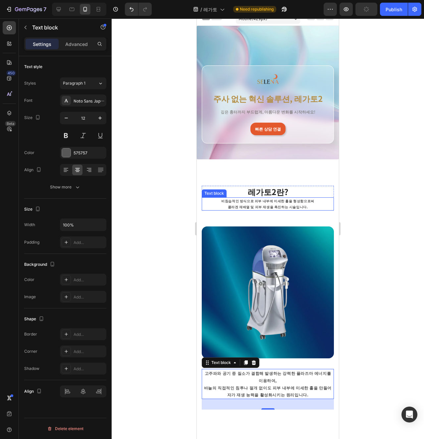
click at [265, 209] on div "비침습적인 방식으로 피부 내부에 미세한 홀을 형성함으로써 콜라겐 재배열 및 피부 재생을 촉진하는 시술입니다. Text block" at bounding box center [268, 204] width 132 height 13
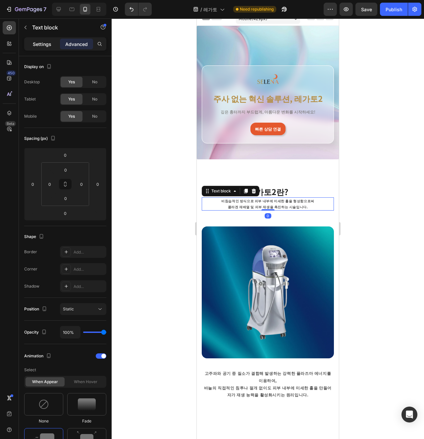
click at [47, 41] on p "Settings" at bounding box center [42, 44] width 19 height 7
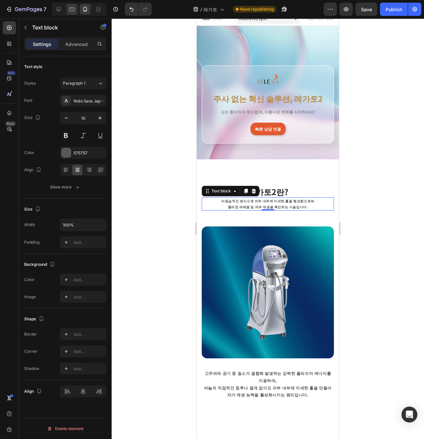
click at [70, 12] on div at bounding box center [72, 9] width 11 height 11
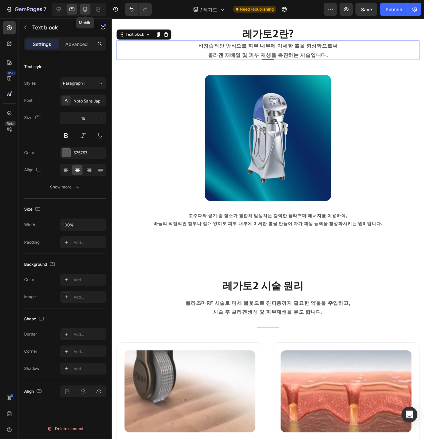
click at [80, 12] on div at bounding box center [85, 9] width 11 height 11
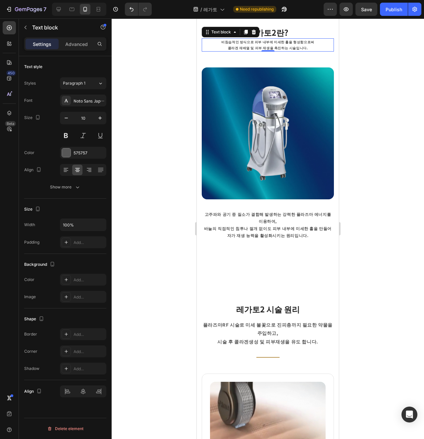
scroll to position [241, 0]
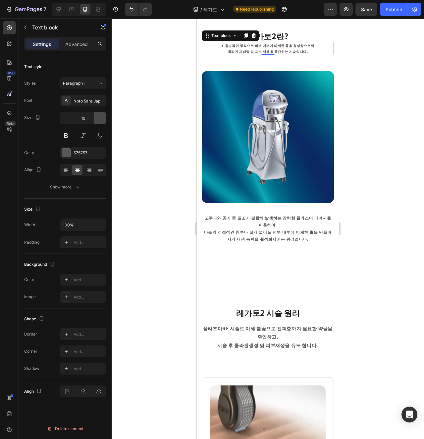
click at [100, 121] on icon "button" at bounding box center [100, 118] width 7 height 7
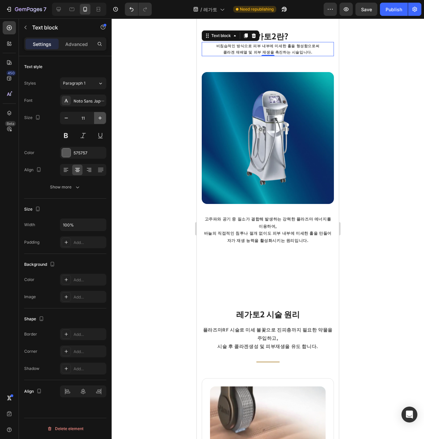
type input "12"
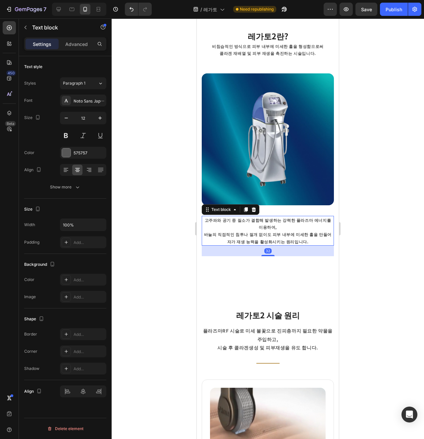
click at [275, 235] on p "바늘의 직접적인 침투나 절개 없이도 피부 내부에 미세한 홀을 만들어 자가 재생 능력을 활성화시키는 원리입니다." at bounding box center [267, 238] width 131 height 14
click at [69, 120] on icon "button" at bounding box center [66, 118] width 7 height 7
type input "10"
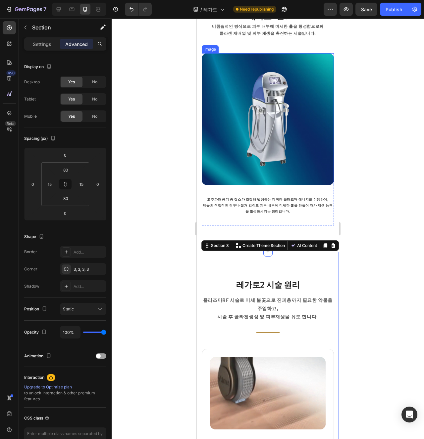
click at [264, 168] on img at bounding box center [268, 119] width 132 height 132
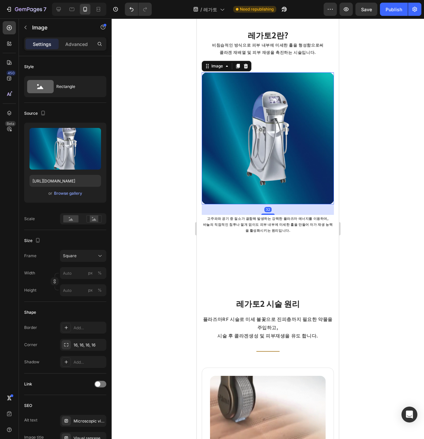
scroll to position [132, 0]
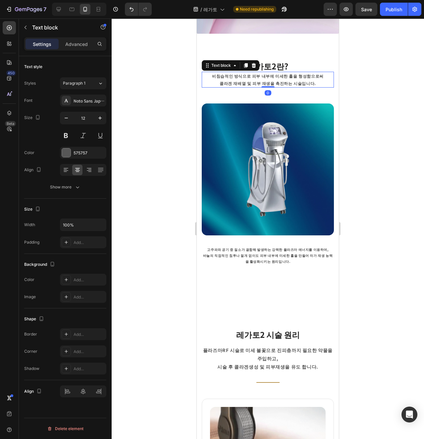
click at [264, 72] on div "비침습적인 방식으로 피부 내부에 미세한 홀을 형성함으로써 콜라겐 재배열 및 피부 재생을 촉진하는 시술입니다." at bounding box center [268, 80] width 132 height 16
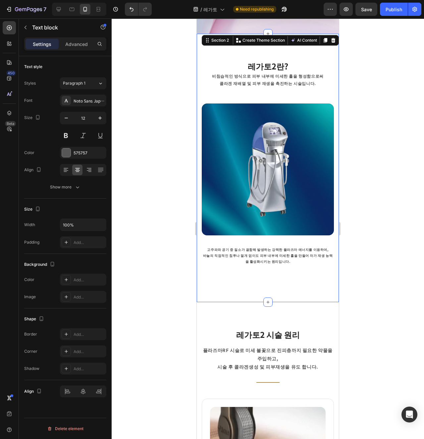
click at [274, 97] on div "레가토2란? Heading 비침습적인 방식으로 피부 내부에 미세한 홀을 형성함으로써 콜라겐 재배열 및 피부 재생을 촉진하는 시술입니다. Tex…" at bounding box center [268, 167] width 132 height 215
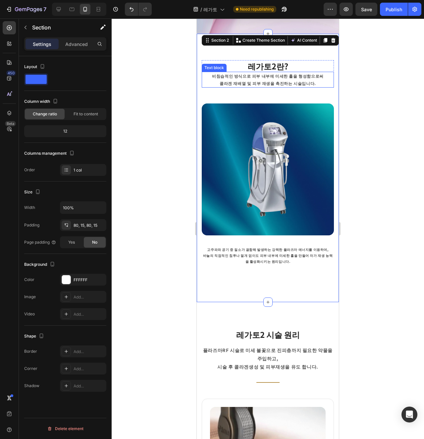
click at [270, 83] on p "콜라겐 재배열 및 피부 재생을 촉진하는 시술입니다." at bounding box center [267, 83] width 131 height 7
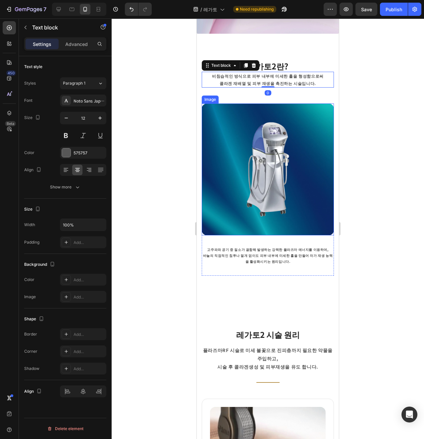
click at [255, 128] on img at bounding box center [268, 170] width 132 height 132
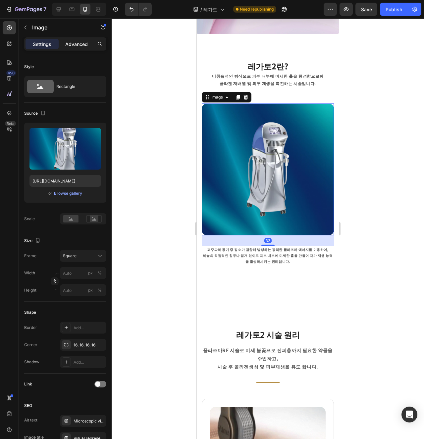
click at [86, 49] on div "Advanced" at bounding box center [76, 44] width 33 height 11
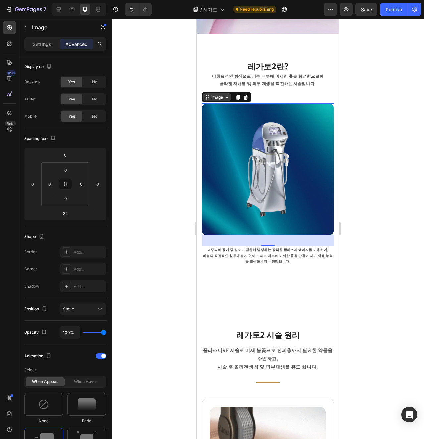
click at [224, 99] on icon at bounding box center [226, 97] width 5 height 5
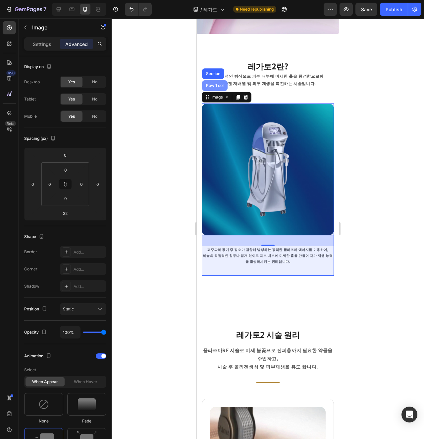
click at [219, 89] on div "Row 1 col" at bounding box center [214, 85] width 25 height 11
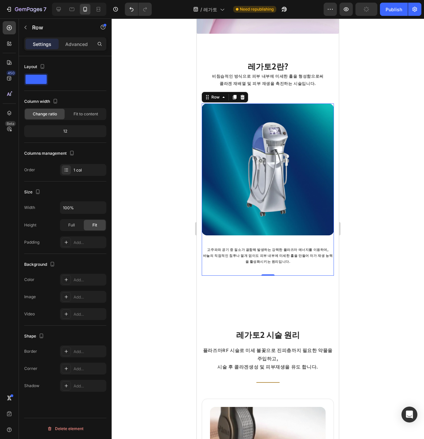
click at [72, 49] on div "Settings Advanced" at bounding box center [65, 43] width 82 height 13
click at [72, 47] on div "Advanced" at bounding box center [76, 44] width 33 height 11
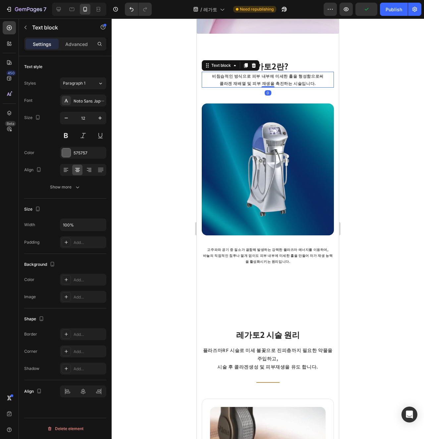
click at [287, 75] on p "비침습적인 방식으로 피부 내부에 미세한 홀을 형성함으로써" at bounding box center [267, 75] width 131 height 7
click at [231, 68] on div "Text block" at bounding box center [220, 66] width 35 height 8
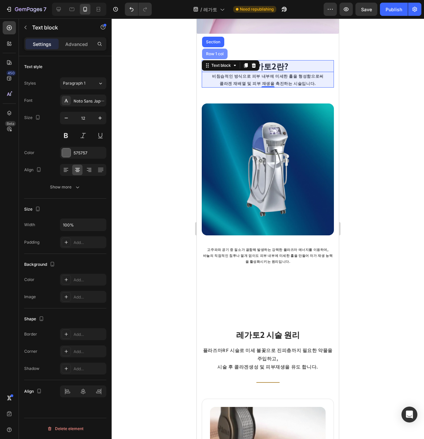
click at [218, 55] on div "Row 1 col" at bounding box center [214, 54] width 20 height 4
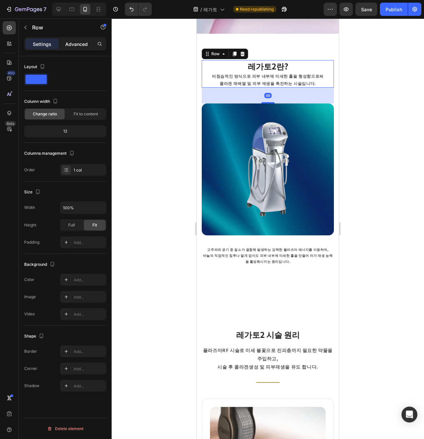
click at [71, 42] on p "Advanced" at bounding box center [76, 44] width 23 height 7
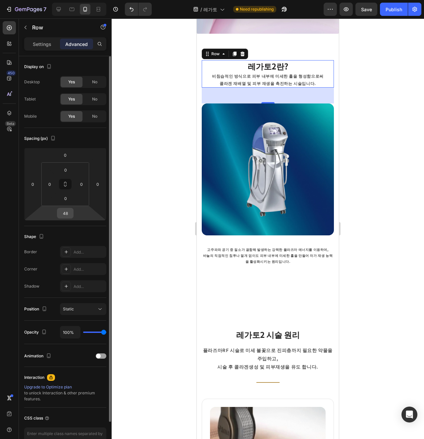
click at [64, 212] on input "48" at bounding box center [65, 213] width 13 height 10
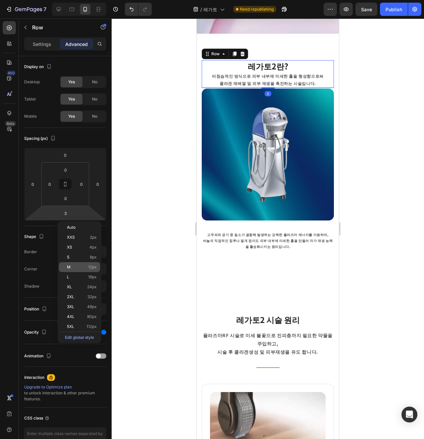
click at [97, 265] on div "M 12px" at bounding box center [79, 267] width 41 height 10
type input "12"
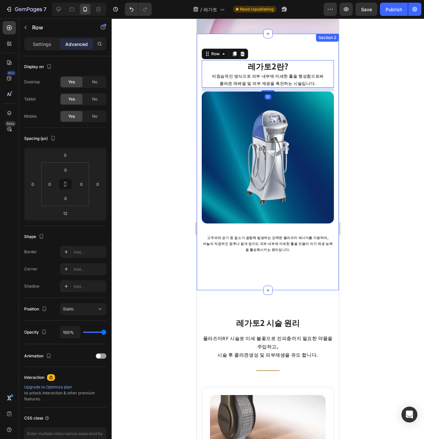
click at [266, 276] on div "레가토2란? Heading 비침습적인 방식으로 피부 내부에 미세한 홀을 형성함으로써 콜라겐 재배열 및 피부 재생을 촉진하는 시술입니다. Tex…" at bounding box center [268, 162] width 142 height 256
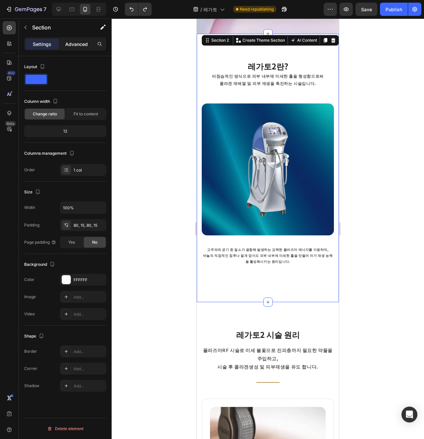
click at [66, 45] on p "Advanced" at bounding box center [76, 44] width 23 height 7
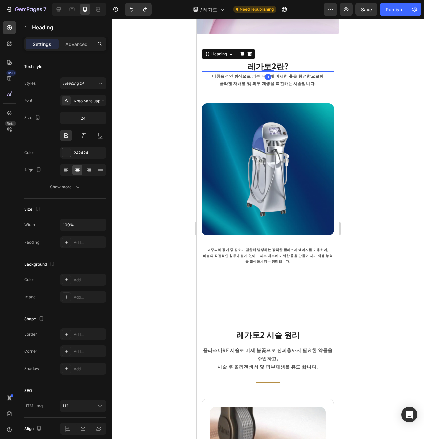
click at [246, 69] on h2 "레가토2란?" at bounding box center [268, 66] width 132 height 12
click at [218, 77] on p "비침습적인 방식으로 피부 내부에 미세한 홀을 형성함으로써" at bounding box center [267, 75] width 131 height 7
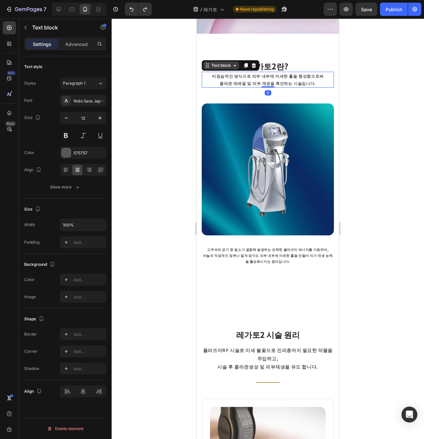
click at [220, 64] on div "Text block" at bounding box center [221, 66] width 22 height 6
click at [218, 58] on div "Row 1 col" at bounding box center [214, 54] width 25 height 11
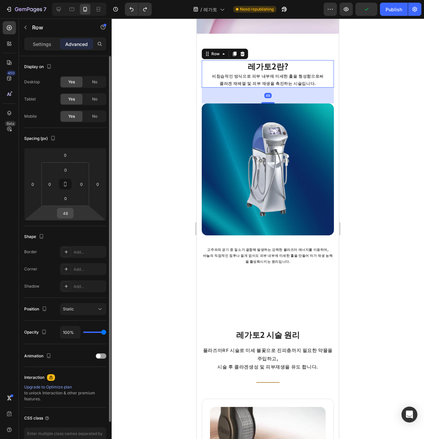
click at [71, 217] on input "48" at bounding box center [65, 213] width 13 height 10
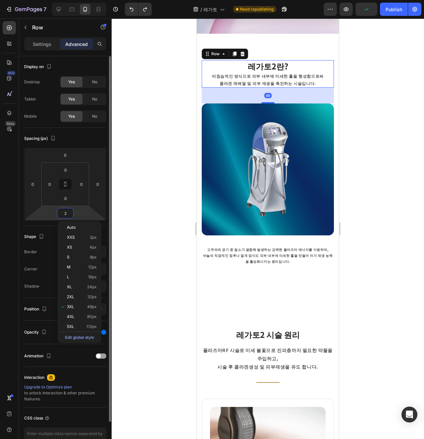
type input "24"
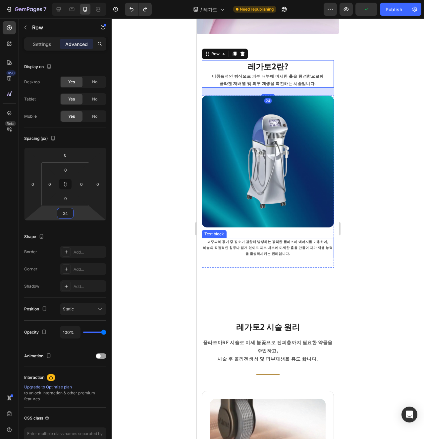
click at [255, 242] on p "고주파와 공기 중 질소가 결합해 발생하는 강력한 플라즈마 에너지를 이용하여," at bounding box center [267, 242] width 131 height 6
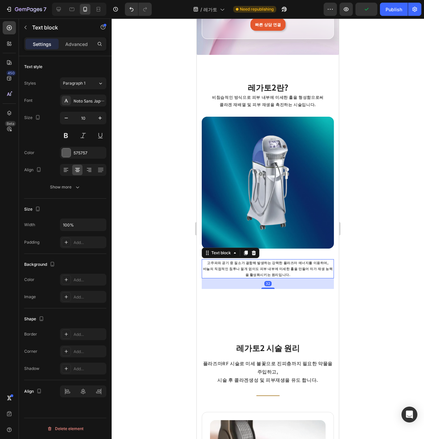
scroll to position [96, 0]
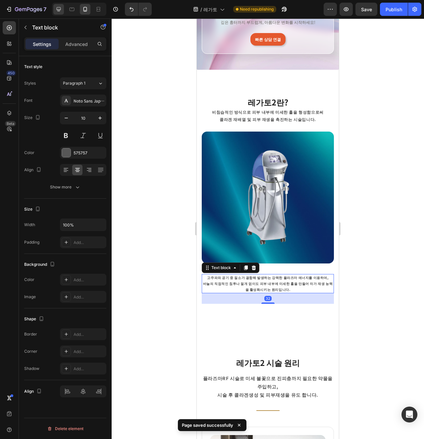
click at [60, 6] on icon at bounding box center [58, 9] width 7 height 7
type input "16"
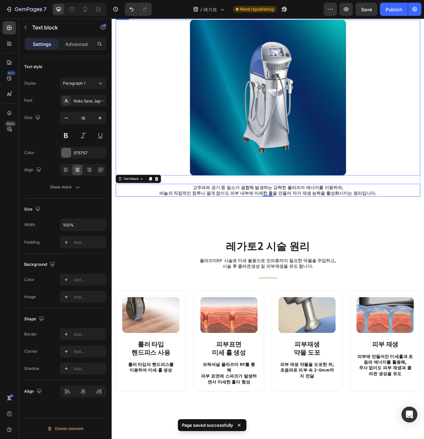
scroll to position [256, 0]
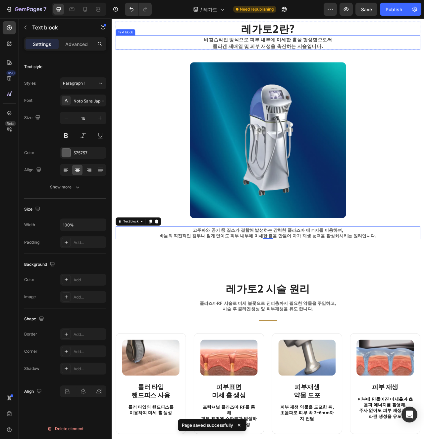
click at [329, 47] on p "비침습적인 방식으로 피부 내부에 미세한 홀을 형성함으로써" at bounding box center [310, 45] width 320 height 8
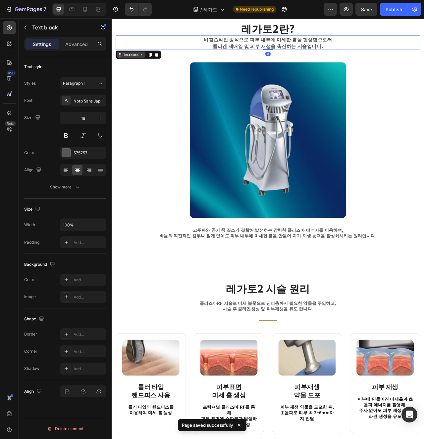
click at [142, 68] on div "Text block" at bounding box center [135, 65] width 35 height 8
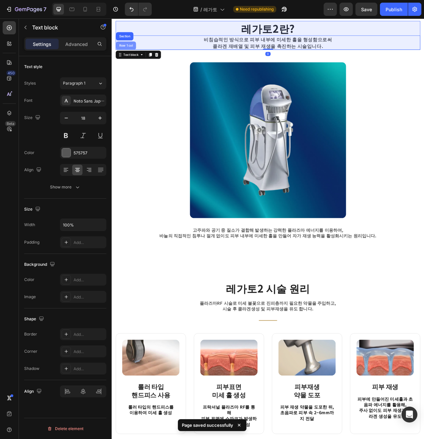
click at [139, 58] on div "Row 1 col" at bounding box center [129, 53] width 25 height 11
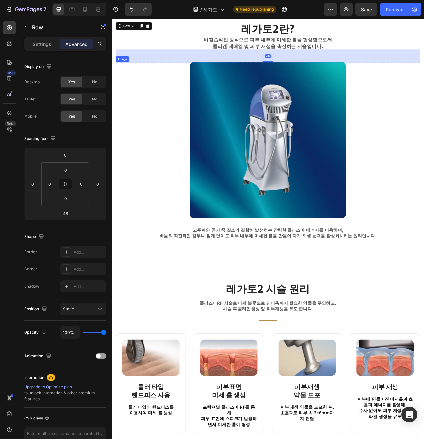
click at [423, 216] on div at bounding box center [309, 173] width 387 height 199
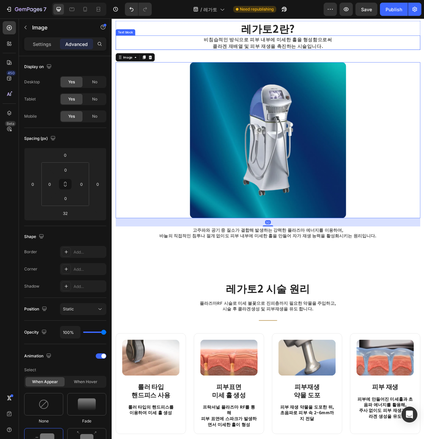
click at [162, 48] on p "비침습적인 방식으로 피부 내부에 미세한 홀을 형성함으로써" at bounding box center [310, 45] width 320 height 8
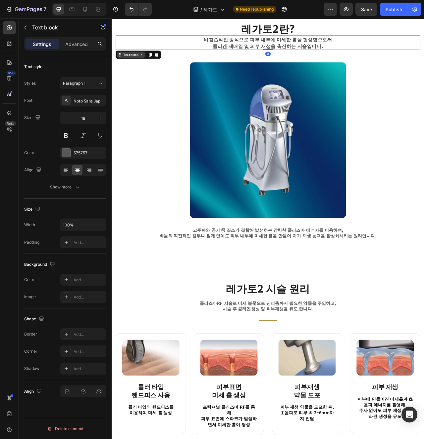
click at [134, 65] on div "Text block" at bounding box center [136, 65] width 22 height 6
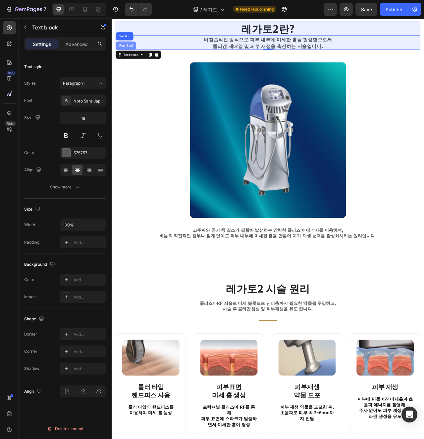
click at [128, 51] on div "Row 1 col" at bounding box center [129, 53] width 20 height 4
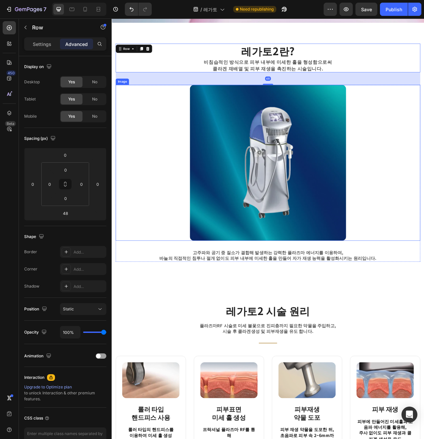
scroll to position [176, 0]
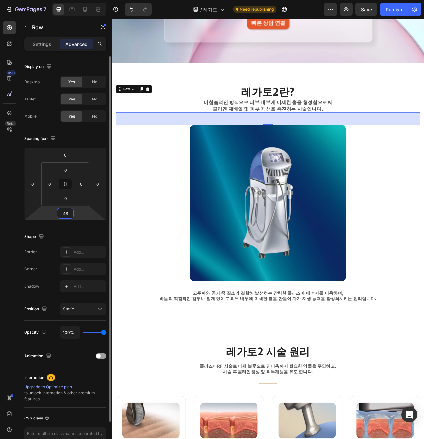
click at [69, 217] on input "48" at bounding box center [65, 213] width 13 height 10
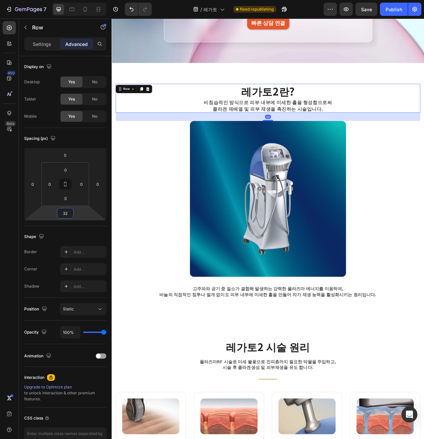
type input "32"
click at [0, 0] on div "Spacing (px) 0 0 32 0 0 0 0 0" at bounding box center [0, 0] width 0 height 0
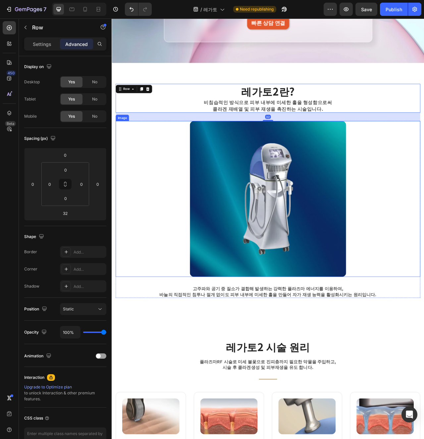
click at [196, 276] on div at bounding box center [309, 248] width 387 height 199
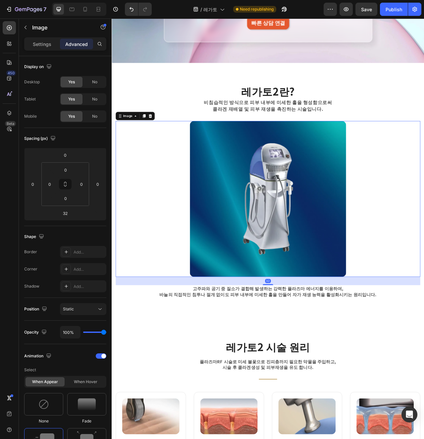
click at [146, 296] on div at bounding box center [309, 248] width 387 height 199
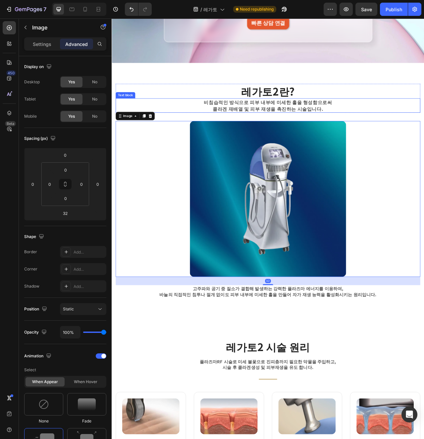
click at [137, 129] on div "비침습적인 방식으로 피부 내부에 미세한 홀을 형성함으로써 콜라겐 재배열 및 피부 재생을 촉진하는 시술입니다. Text block" at bounding box center [309, 129] width 387 height 18
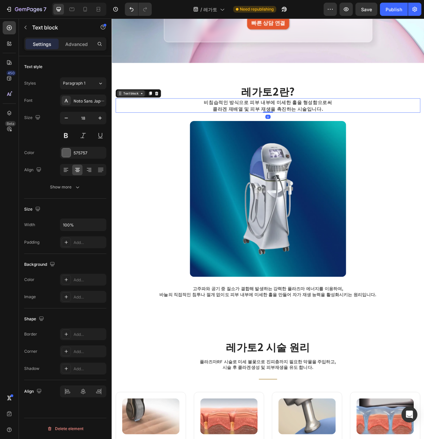
click at [139, 113] on div "Text block" at bounding box center [136, 114] width 22 height 6
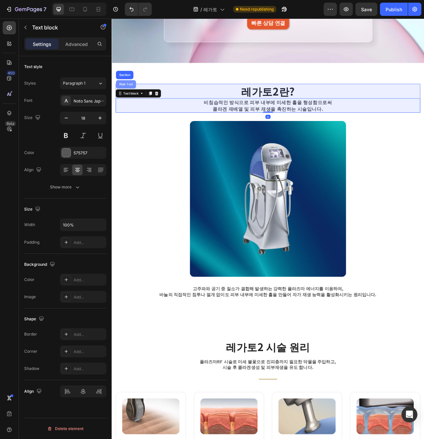
click at [133, 99] on div "Row 1 col" at bounding box center [129, 102] width 25 height 11
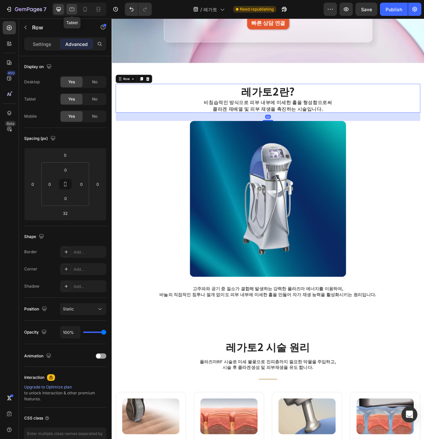
click at [74, 11] on icon at bounding box center [71, 10] width 5 height 4
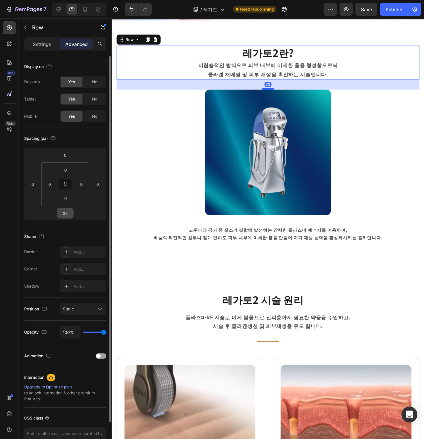
scroll to position [230, 0]
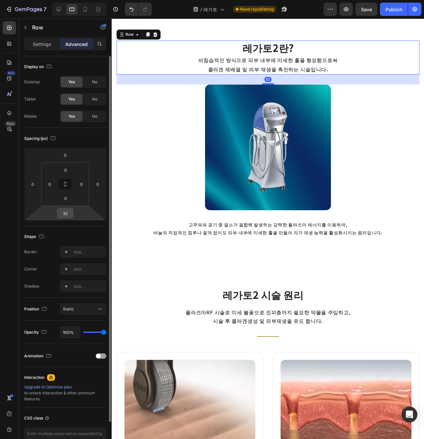
click at [66, 212] on input "32" at bounding box center [65, 213] width 13 height 10
type input "24"
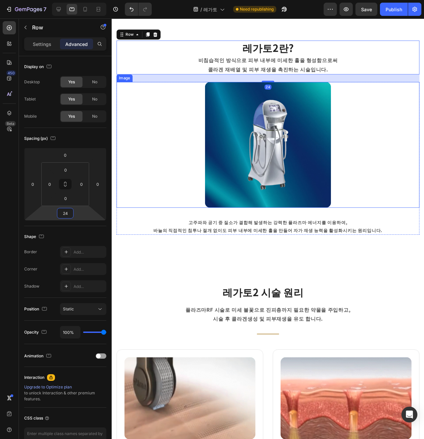
click at [159, 180] on div at bounding box center [275, 151] width 318 height 132
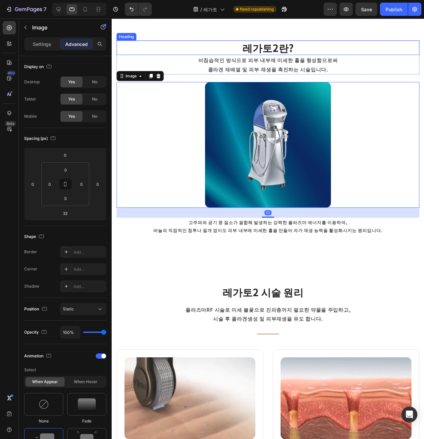
click at [135, 50] on h2 "레가토2란?" at bounding box center [275, 49] width 318 height 15
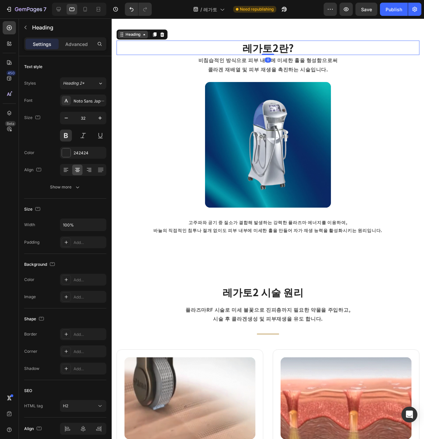
click at [126, 35] on div "Heading" at bounding box center [134, 35] width 18 height 6
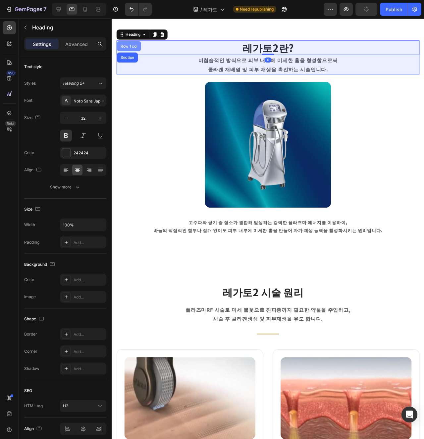
click at [128, 46] on div "Row 1 col" at bounding box center [129, 48] width 20 height 4
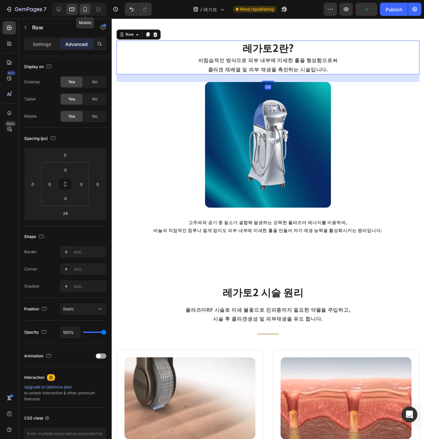
click at [87, 13] on div at bounding box center [85, 9] width 11 height 11
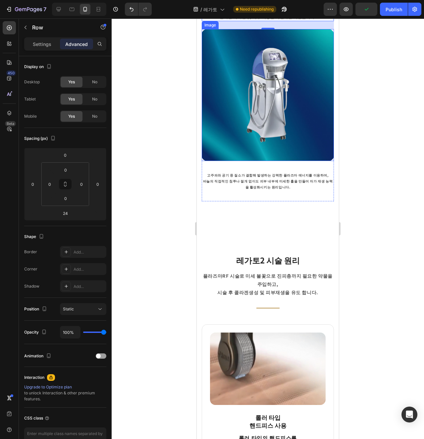
scroll to position [187, 0]
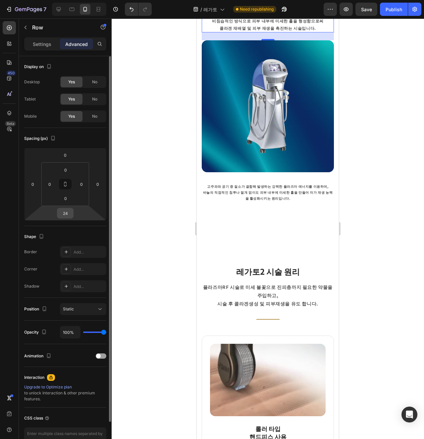
click at [67, 218] on div "24" at bounding box center [65, 213] width 17 height 11
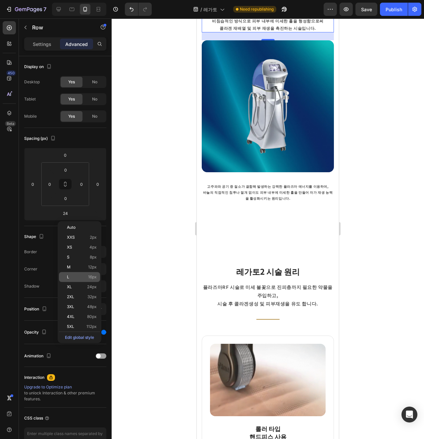
click at [92, 279] on span "16px" at bounding box center [92, 277] width 9 height 5
type input "16"
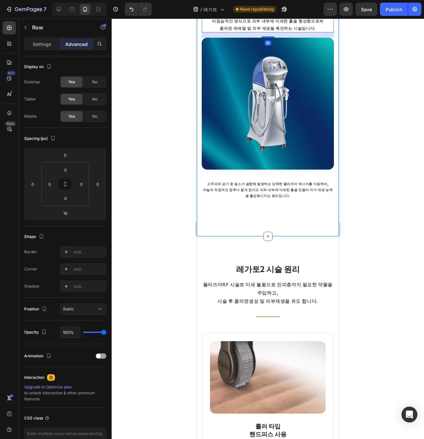
click at [247, 232] on div "레가토2란? Heading 비침습적인 방식으로 피부 내부에 미세한 홀을 형성함으로써 콜라겐 재배열 및 피부 재생을 촉진하는 시술입니다. Tex…" at bounding box center [268, 107] width 142 height 258
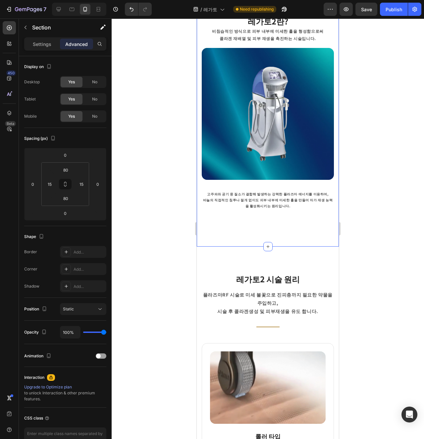
scroll to position [161, 0]
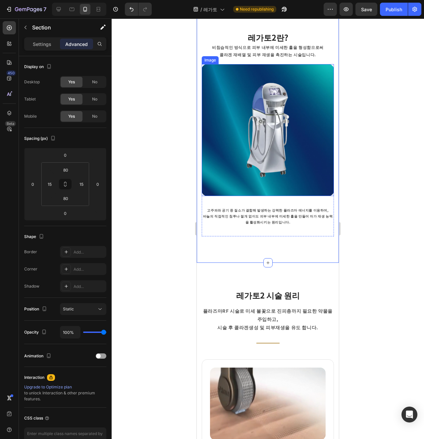
click at [273, 191] on img at bounding box center [268, 130] width 132 height 132
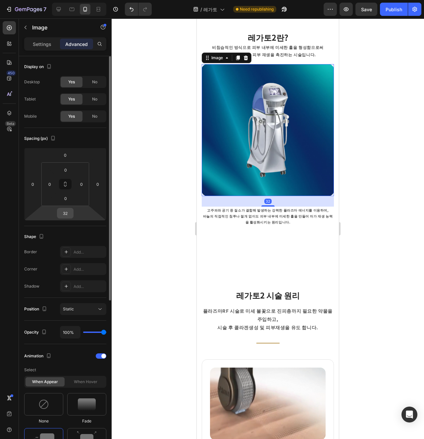
click at [67, 215] on input "32" at bounding box center [65, 213] width 13 height 10
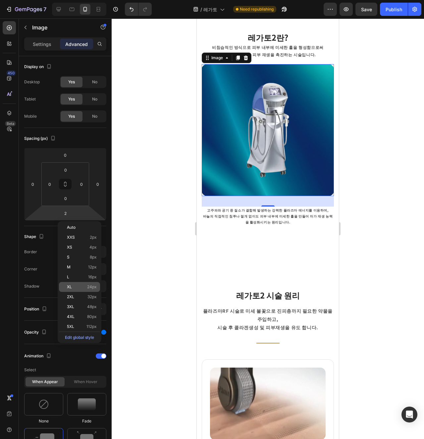
click at [82, 288] on p "XL 24px" at bounding box center [82, 287] width 30 height 5
type input "24"
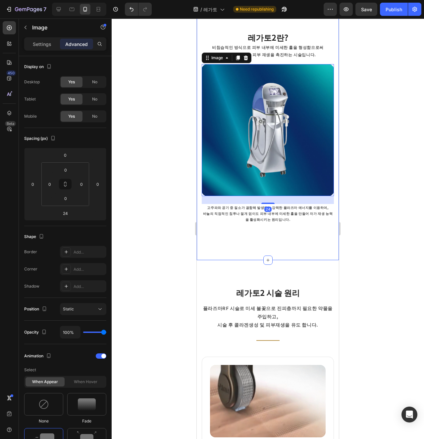
click at [245, 252] on div "레가토2란? Heading 비침습적인 방식으로 피부 내부에 미세한 홀을 형성함으로써 콜라겐 재배열 및 피부 재생을 촉진하는 시술입니다. Tex…" at bounding box center [268, 132] width 142 height 255
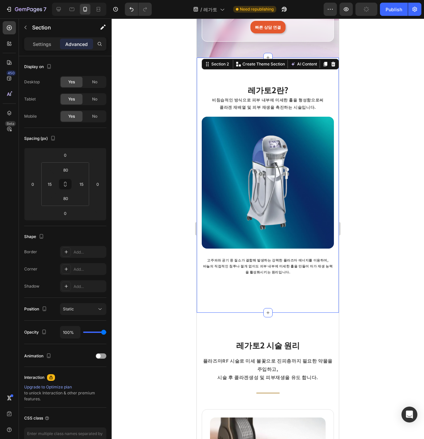
scroll to position [208, 0]
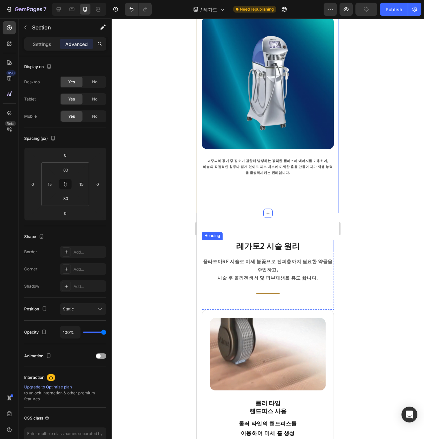
click at [279, 243] on h2 "레가토2 시술 원리" at bounding box center [267, 246] width 121 height 12
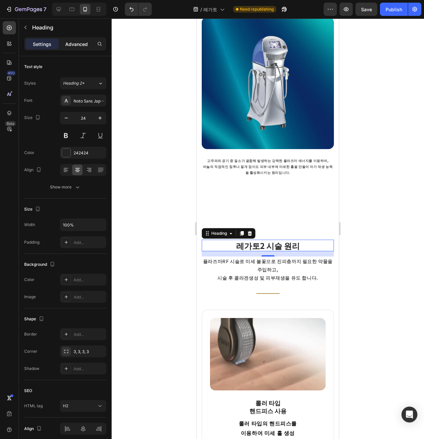
click at [70, 46] on p "Advanced" at bounding box center [76, 44] width 23 height 7
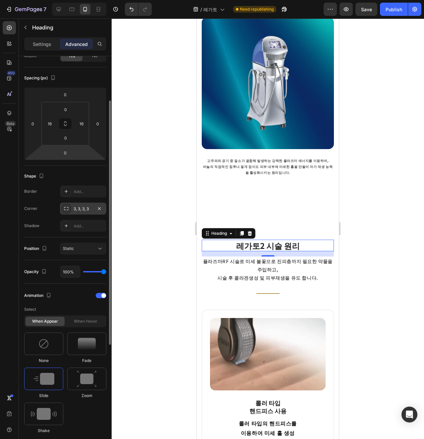
scroll to position [65, 0]
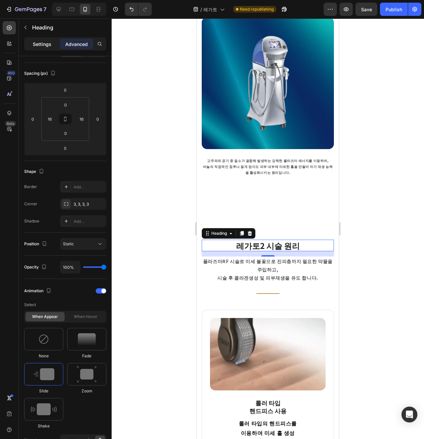
click at [50, 49] on div "Settings" at bounding box center [41, 44] width 33 height 11
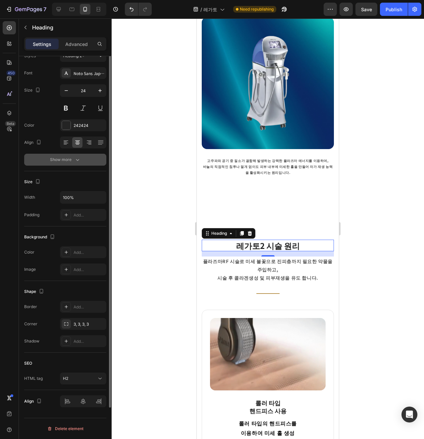
scroll to position [0, 0]
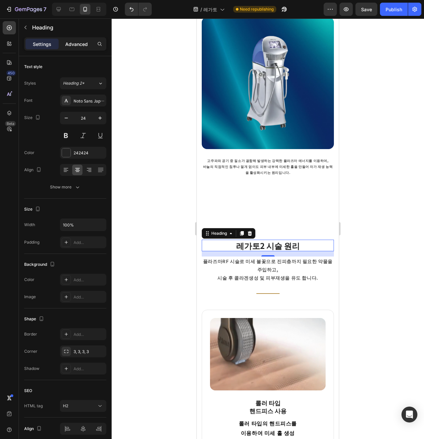
click at [77, 49] on div "Settings Advanced" at bounding box center [65, 43] width 82 height 13
click at [76, 47] on p "Advanced" at bounding box center [76, 44] width 23 height 7
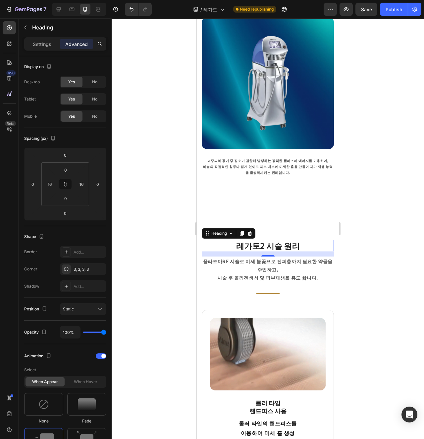
click at [256, 253] on div "16" at bounding box center [268, 253] width 132 height 5
click at [271, 266] on p "플라즈마RF 시술로 미세 불꽃으로 진피층까지 필요한 약물을 주입하고, 시술 후 [GEOGRAPHIC_DATA] 및 피부재생을 유도 합니다." at bounding box center [267, 269] width 131 height 25
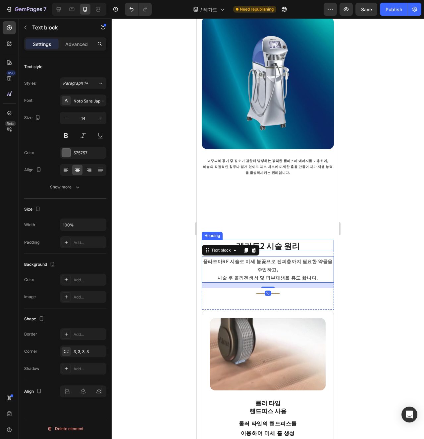
click at [281, 247] on h2 "레가토2 시술 원리" at bounding box center [267, 246] width 121 height 12
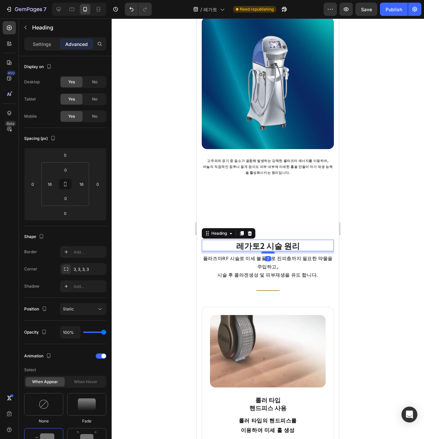
click at [264, 253] on div at bounding box center [267, 253] width 13 height 2
click at [273, 252] on div at bounding box center [267, 253] width 13 height 2
click at [71, 8] on icon at bounding box center [71, 9] width 7 height 7
type input "0"
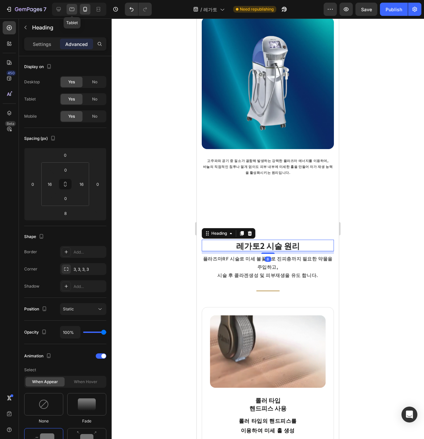
type input "32"
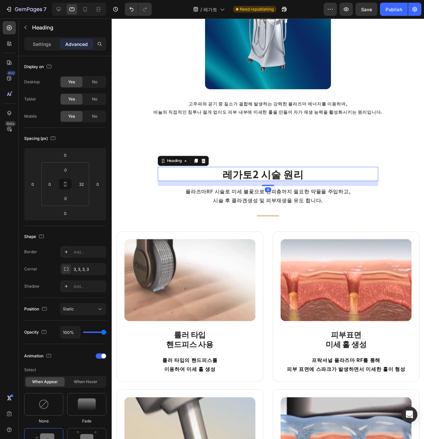
click at [64, 8] on div at bounding box center [79, 9] width 54 height 13
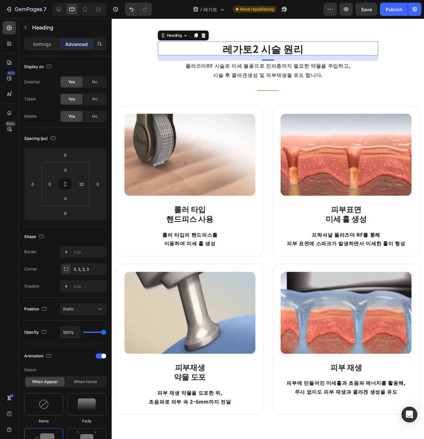
scroll to position [408, 0]
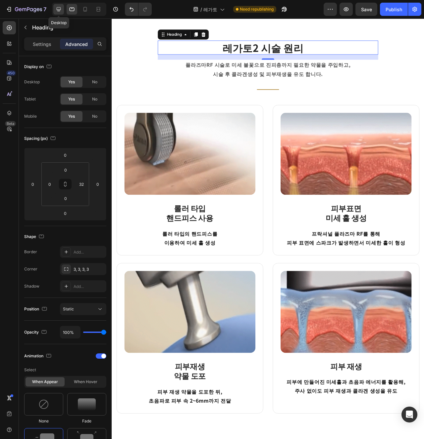
click at [61, 9] on icon at bounding box center [59, 9] width 4 height 4
type input "16"
type input "0"
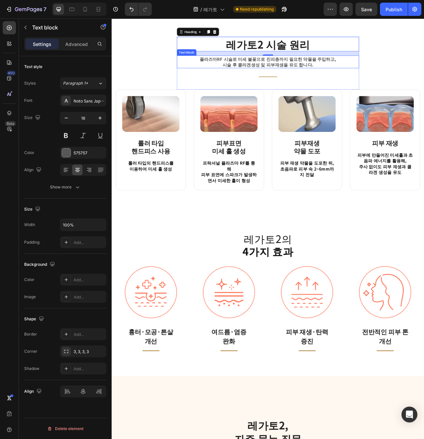
click at [329, 76] on p "플라즈마RF 시술로 미세 불꽃으로 진피층까지 필요한 약물을 주입하고, 시술 후 [GEOGRAPHIC_DATA] 및 피부재생을 유도 합니다." at bounding box center [310, 73] width 230 height 15
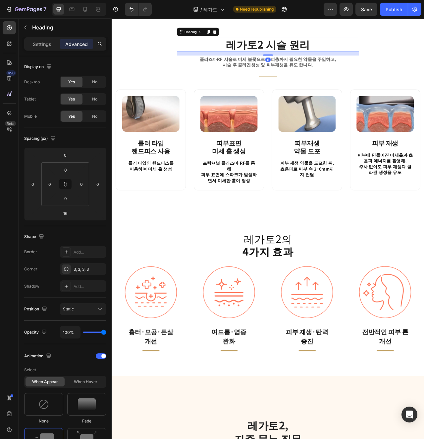
click at [339, 58] on h2 "레가토2 시술 원리" at bounding box center [310, 51] width 232 height 19
click at [73, 9] on icon at bounding box center [71, 9] width 7 height 7
type input "0"
type input "32"
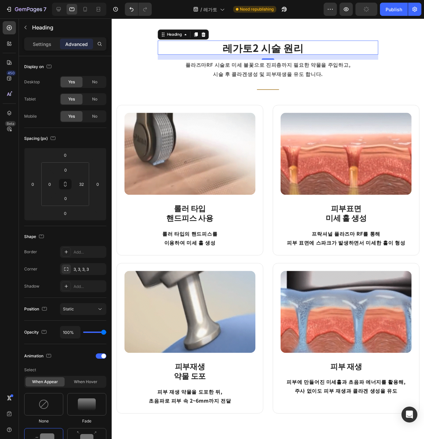
click at [78, 9] on div at bounding box center [79, 9] width 54 height 13
click at [83, 9] on icon at bounding box center [85, 9] width 7 height 7
type input "8"
type input "16"
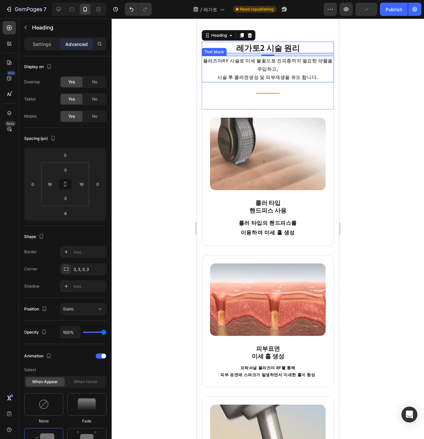
click at [302, 82] on div "플라즈마RF 시술로 미세 불꽃으로 진피층까지 필요한 약물을 주입하고, 시술 후 [GEOGRAPHIC_DATA] 및 피부재생을 유도 합니다." at bounding box center [268, 69] width 132 height 26
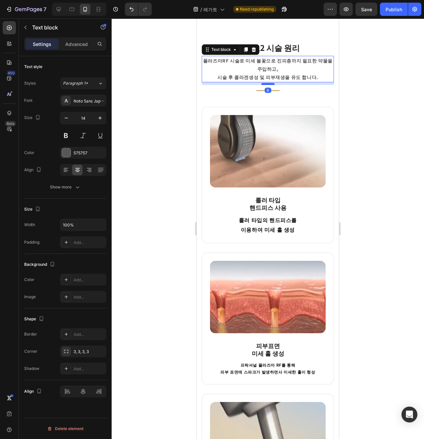
drag, startPoint x: 269, startPoint y: 87, endPoint x: 267, endPoint y: 84, distance: 3.5
click at [267, 84] on div at bounding box center [267, 84] width 13 height 2
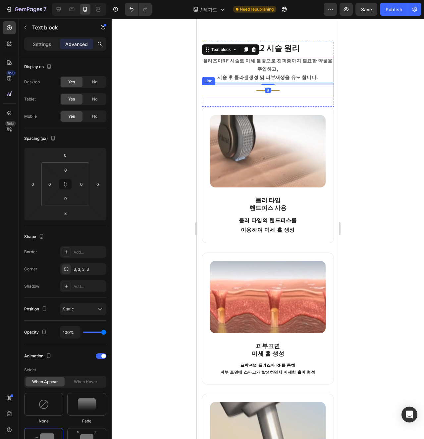
click at [279, 91] on div "Title Line" at bounding box center [268, 90] width 132 height 11
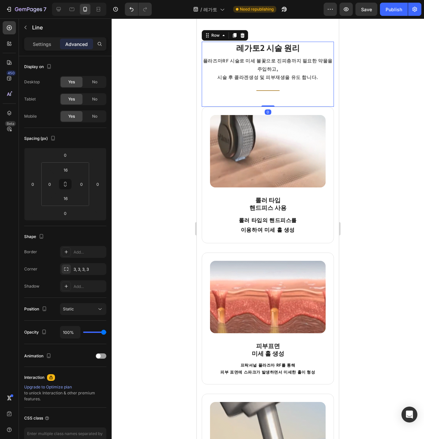
click at [276, 103] on div "레가토2 시술 원리 Heading [GEOGRAPHIC_DATA]로 미세 불꽃으로 진피층까지 필요한 약물을 주입하고, 시술 후 [GEOGRAP…" at bounding box center [268, 74] width 132 height 65
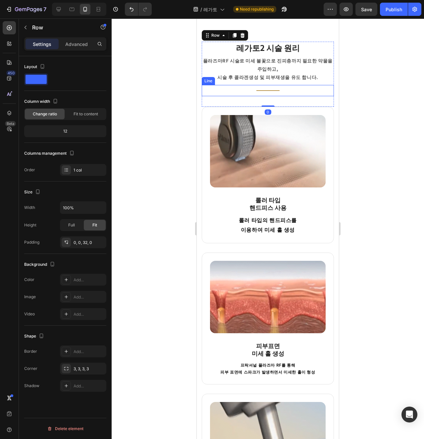
click at [276, 93] on div "Title Line" at bounding box center [268, 90] width 132 height 11
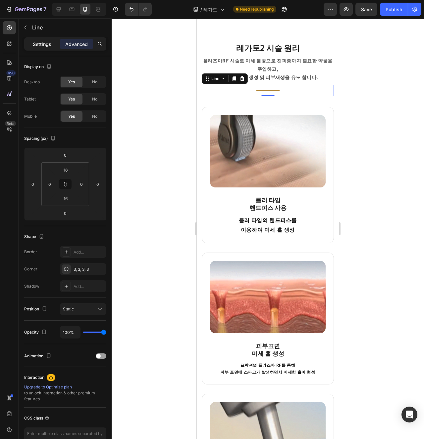
click at [52, 46] on div "Settings" at bounding box center [41, 44] width 33 height 11
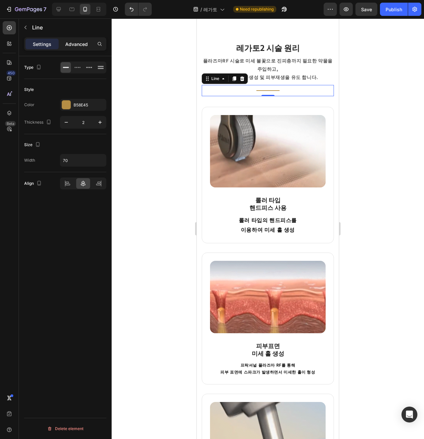
click at [62, 45] on div "Advanced" at bounding box center [76, 44] width 33 height 11
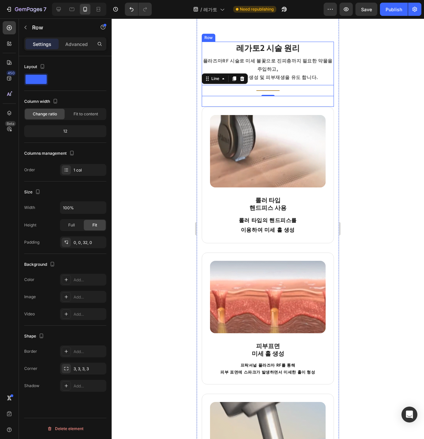
click at [262, 99] on div "레가토2 시술 원리 Heading [GEOGRAPHIC_DATA]로 미세 불꽃으로 진피층까지 필요한 약물을 주입하고, 시술 후 [GEOGRAP…" at bounding box center [268, 74] width 132 height 65
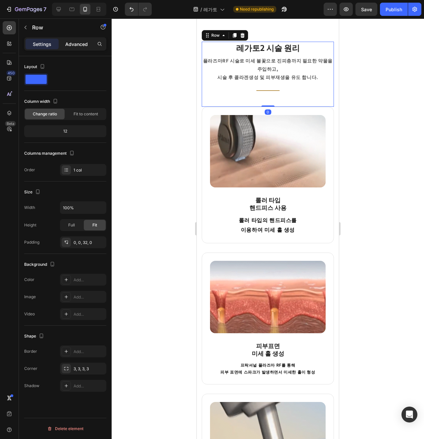
click at [70, 49] on div "Advanced" at bounding box center [76, 44] width 33 height 11
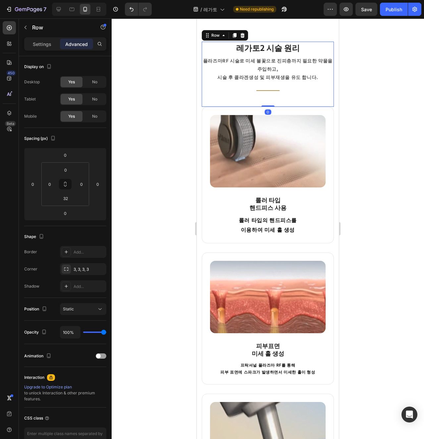
click at [70, 49] on div "Advanced" at bounding box center [76, 44] width 33 height 11
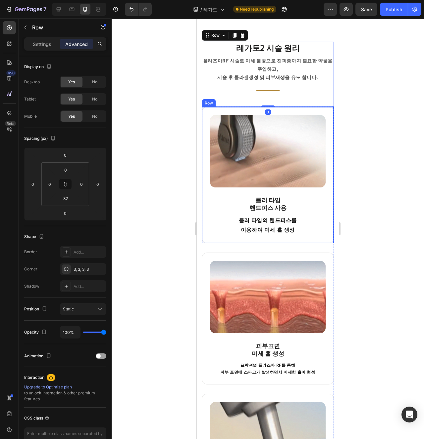
click at [208, 226] on div "Image 롤러 타입 핸드피스 사용 Heading 롤러 타입의 핸드피스를 이용하여 미세 홀 생성 Text block Row" at bounding box center [268, 175] width 132 height 137
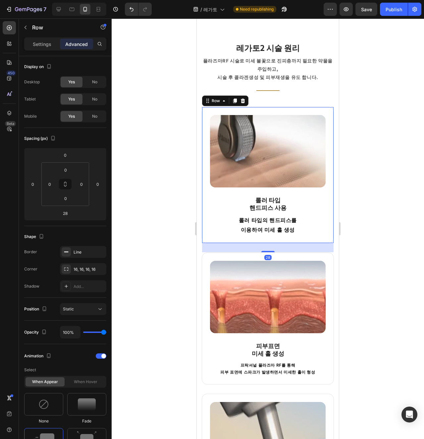
scroll to position [388, 0]
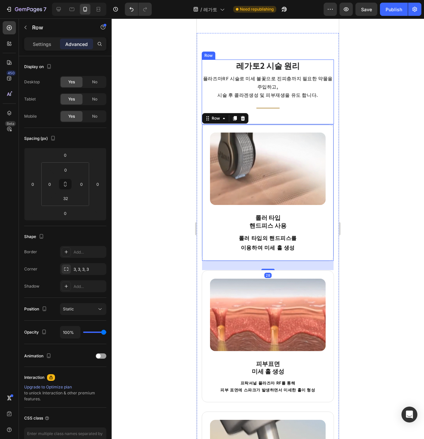
click at [265, 114] on div "레가토2 시술 원리 Heading [GEOGRAPHIC_DATA]로 미세 불꽃으로 진피층까지 필요한 약물을 주입하고, 시술 후 [GEOGRAP…" at bounding box center [268, 92] width 132 height 65
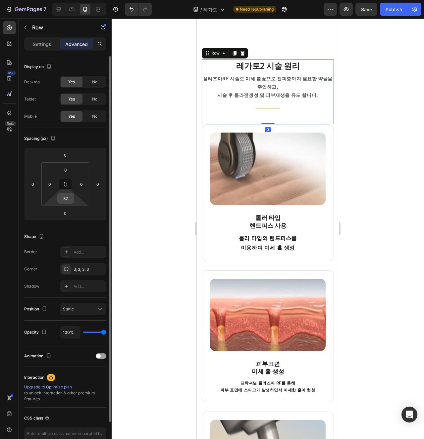
click at [63, 198] on input "32" at bounding box center [65, 199] width 13 height 10
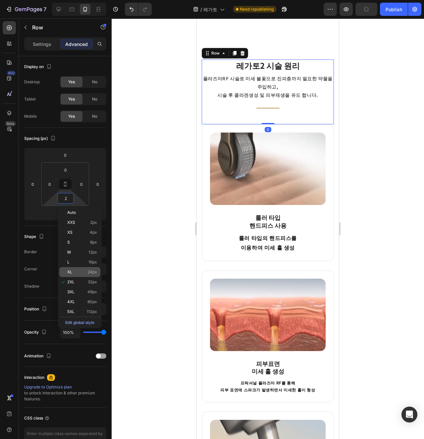
click at [93, 273] on span "24px" at bounding box center [92, 272] width 10 height 5
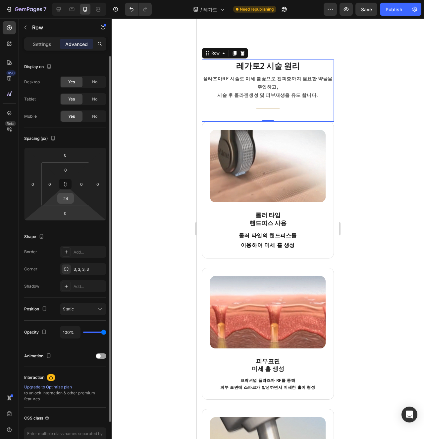
click at [65, 199] on input "24" at bounding box center [65, 199] width 13 height 10
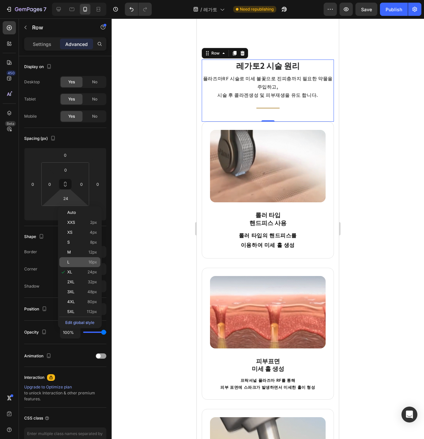
click at [88, 266] on div "L 16px" at bounding box center [79, 262] width 41 height 10
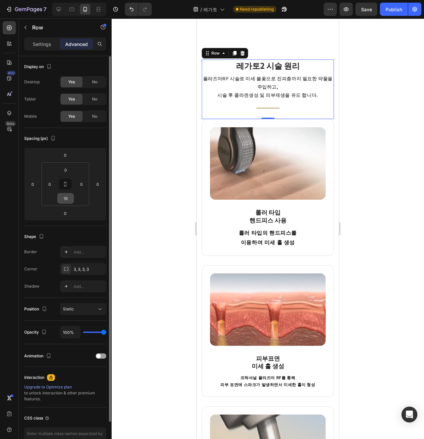
click at [68, 203] on div "16" at bounding box center [65, 198] width 17 height 11
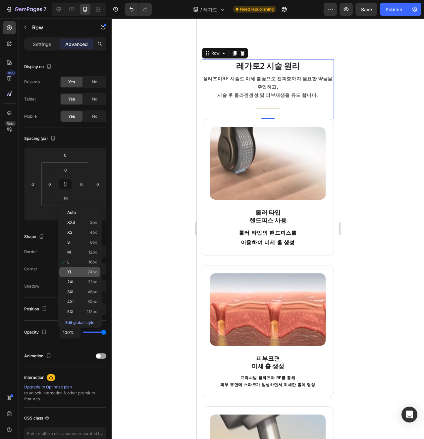
click at [86, 270] on p "XL 24px" at bounding box center [82, 272] width 30 height 5
type input "24"
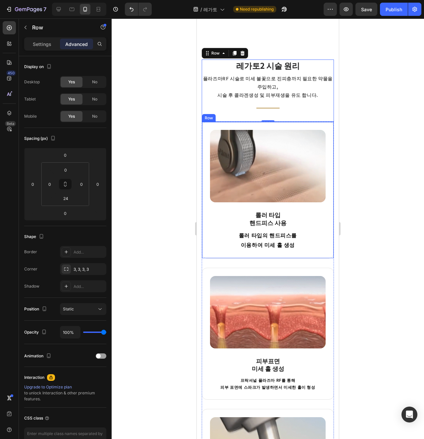
click at [306, 256] on div "Image 롤러 타입 핸드피스 사용 Heading 롤러 타입의 핸드피스를 이용하여 미세 홀 생성 Text block Row" at bounding box center [268, 190] width 132 height 137
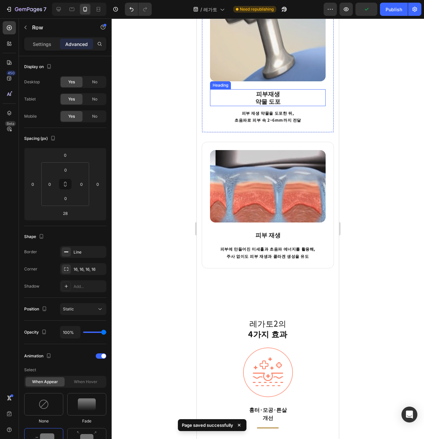
scroll to position [860, 0]
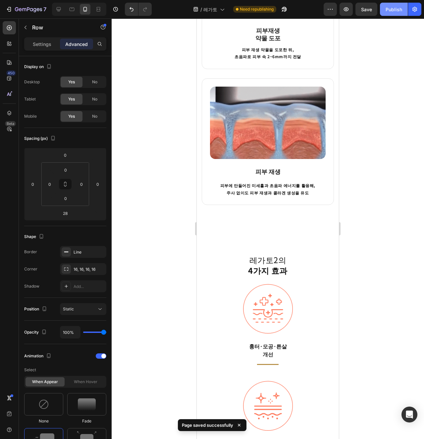
click at [383, 11] on button "Publish" at bounding box center [394, 9] width 28 height 13
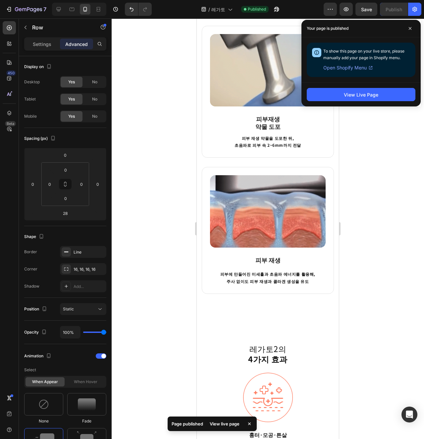
scroll to position [626, 0]
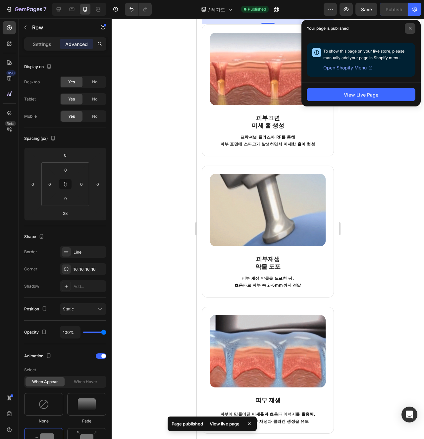
click at [410, 31] on span at bounding box center [409, 28] width 11 height 11
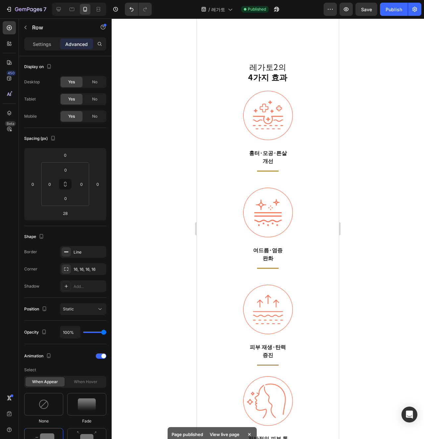
scroll to position [1044, 0]
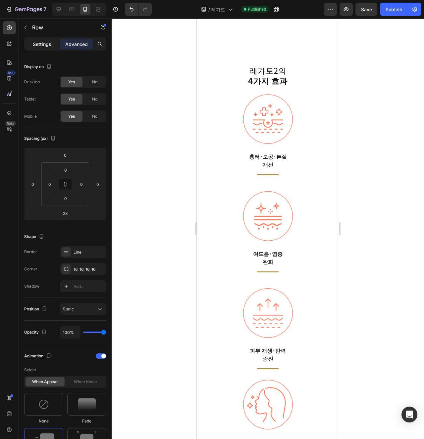
click at [36, 41] on p "Settings" at bounding box center [42, 44] width 19 height 7
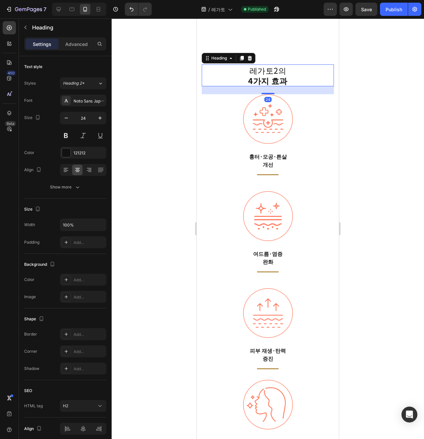
click at [272, 78] on strong "4가지 효과" at bounding box center [267, 81] width 39 height 12
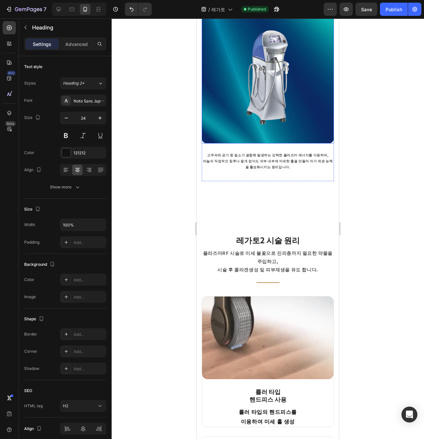
scroll to position [229, 0]
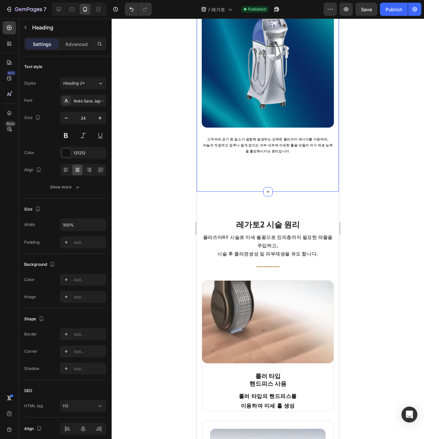
click at [281, 176] on div "레가토2란? Heading 비침습적인 방식으로 피부 내부에 미세한 홀을 형성함으로써 콜라겐 재배열 및 피부 재생을 촉진하는 시술입니다. Tex…" at bounding box center [268, 63] width 142 height 255
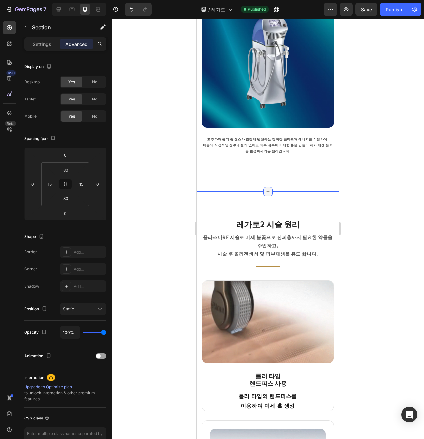
click at [263, 190] on div at bounding box center [267, 191] width 9 height 9
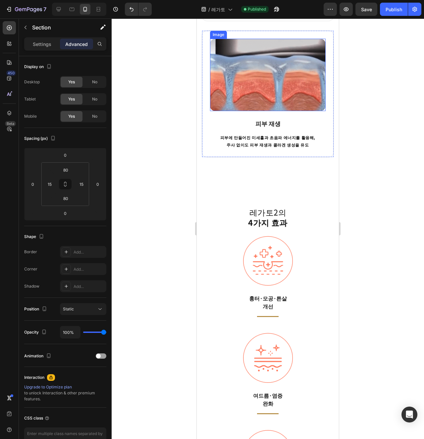
scroll to position [939, 0]
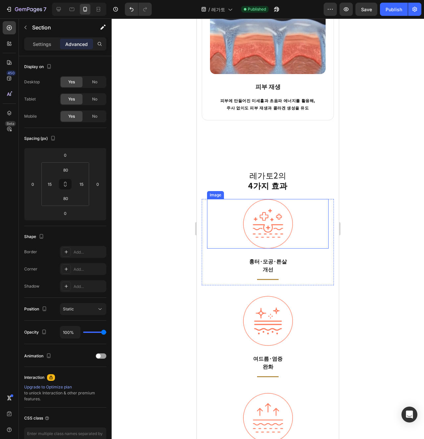
click at [311, 246] on div at bounding box center [267, 224] width 121 height 50
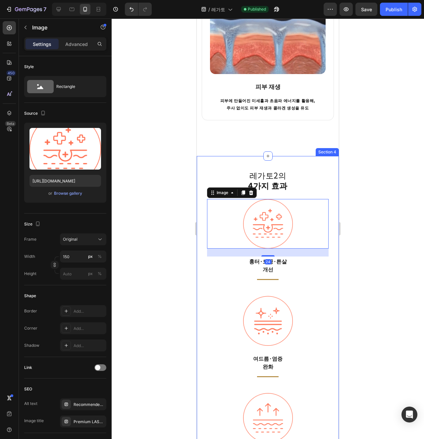
click at [222, 165] on div "레가토2의 4가지 효과 Heading Image 24 흉터·모공·튼살 개선 Text block Title Line Row Image 여드름·염…" at bounding box center [268, 373] width 142 height 434
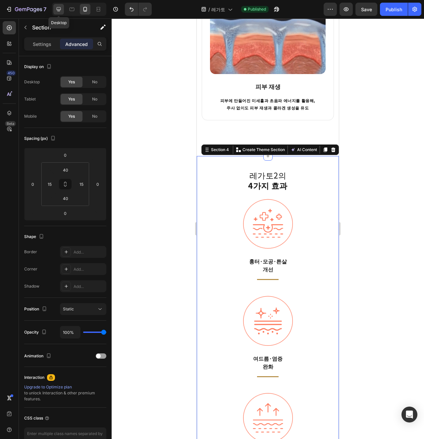
click at [59, 6] on div at bounding box center [58, 9] width 11 height 11
type input "80"
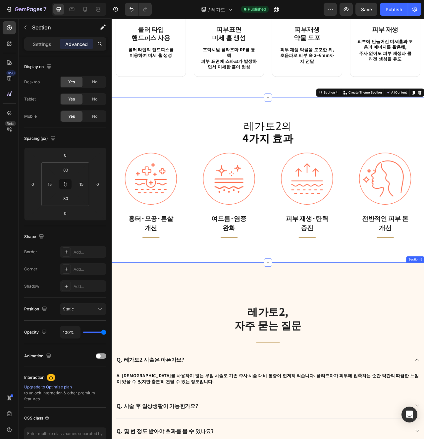
scroll to position [496, 0]
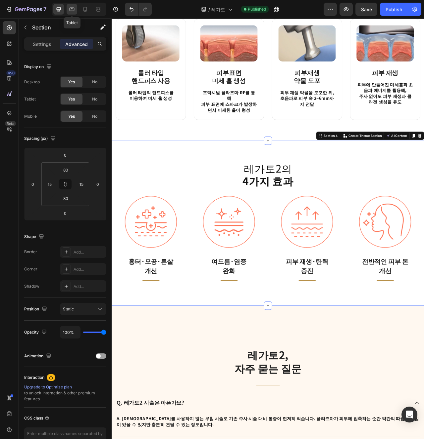
click at [71, 14] on div at bounding box center [72, 9] width 11 height 11
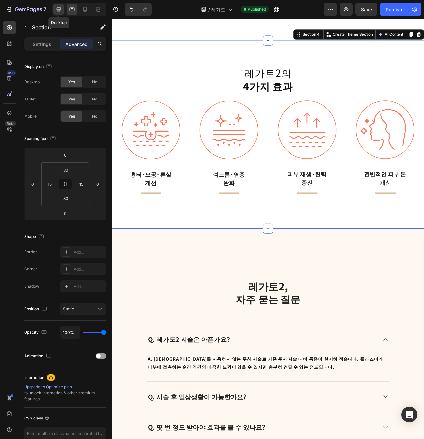
click at [60, 11] on icon at bounding box center [58, 9] width 7 height 7
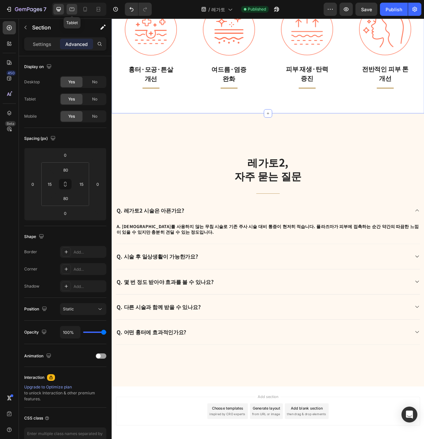
click at [71, 10] on icon at bounding box center [71, 9] width 7 height 7
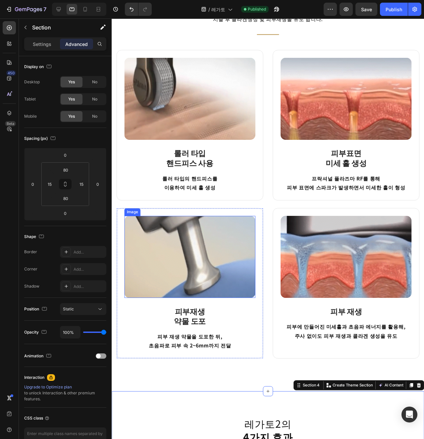
scroll to position [444, 0]
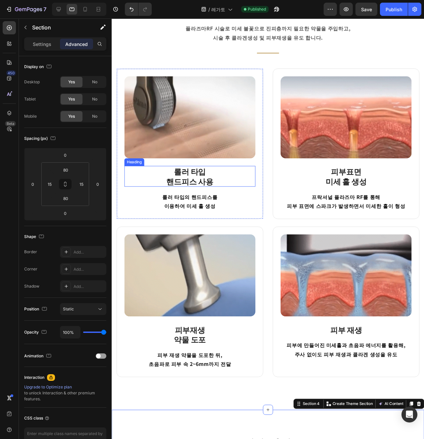
click at [186, 185] on strong "핸드피스 사용" at bounding box center [193, 190] width 49 height 12
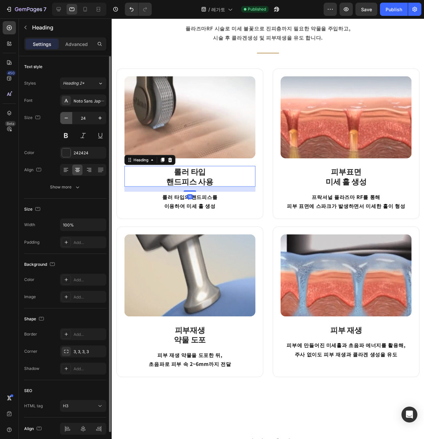
click at [64, 120] on icon "button" at bounding box center [66, 118] width 7 height 7
type input "20"
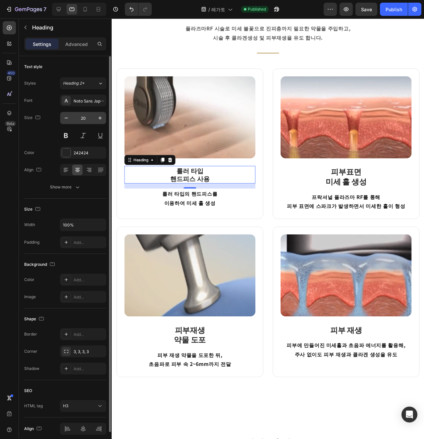
click at [86, 115] on input "20" at bounding box center [83, 118] width 22 height 12
click at [352, 192] on strong "미세 홀 생성" at bounding box center [357, 190] width 43 height 12
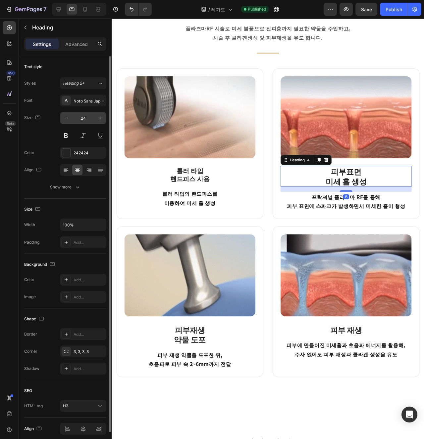
click at [85, 121] on input "24" at bounding box center [83, 118] width 22 height 12
paste input "0"
type input "20"
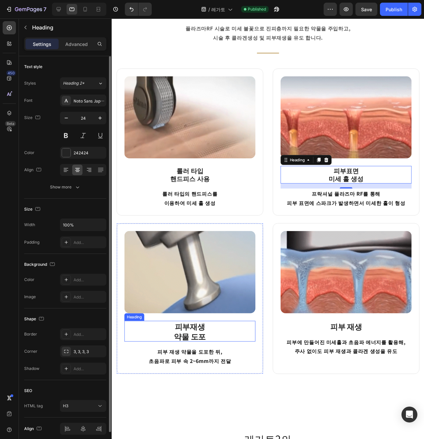
click at [187, 350] on strong "약물 도포" at bounding box center [193, 353] width 33 height 12
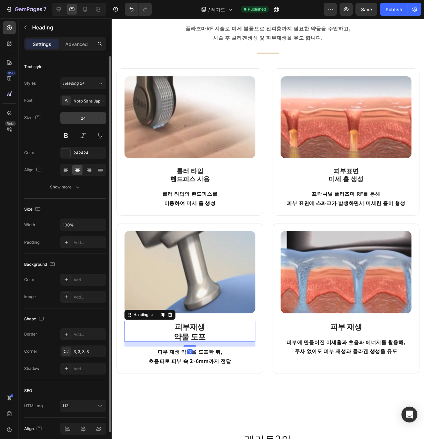
click at [85, 121] on input "24" at bounding box center [83, 118] width 22 height 12
paste input "0"
type input "20"
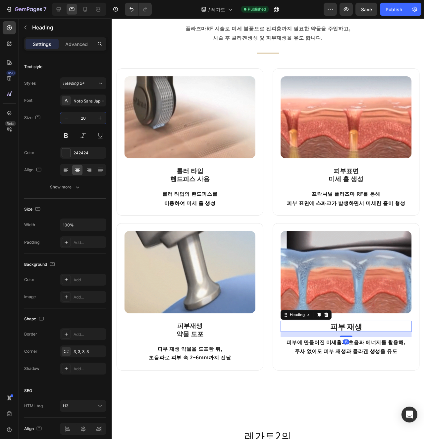
click at [353, 346] on strong "피부 재생" at bounding box center [357, 343] width 33 height 12
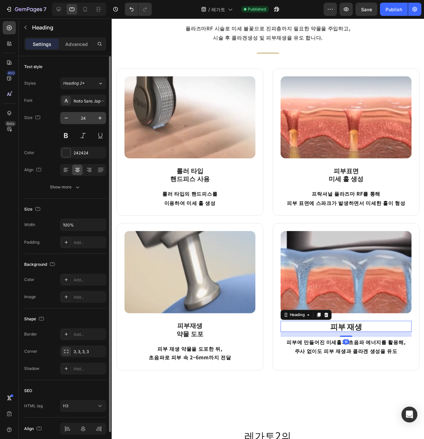
click at [86, 120] on input "24" at bounding box center [83, 118] width 22 height 12
paste input "0"
type input "20"
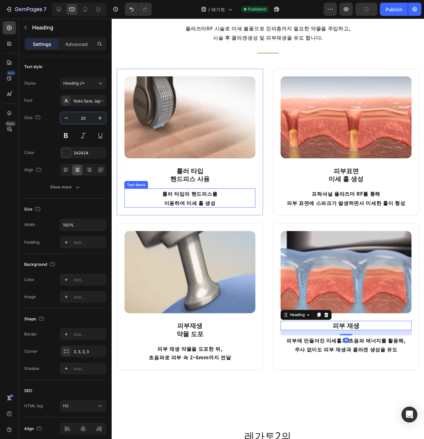
click at [219, 213] on p "롤러 타입의 핸드피스를 이용하여 미세 홀 생성" at bounding box center [193, 207] width 136 height 19
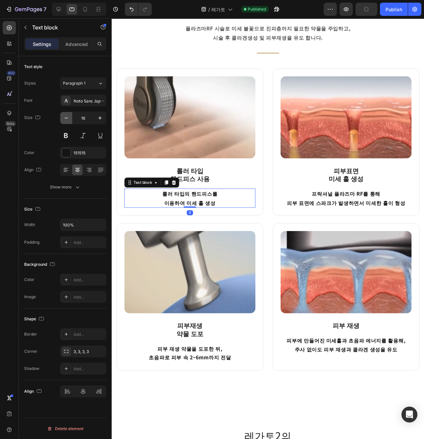
click at [64, 122] on button "button" at bounding box center [66, 118] width 12 height 12
type input "14"
click at [86, 123] on input "14" at bounding box center [83, 118] width 22 height 12
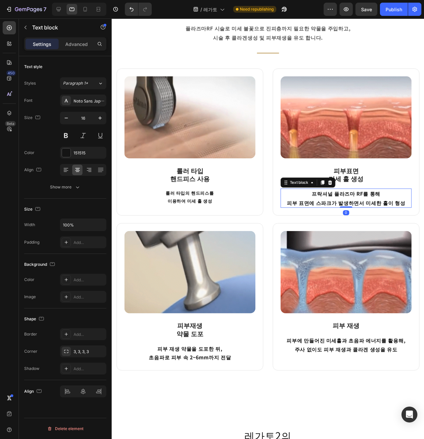
click at [339, 208] on p "프락셔널 플라즈마 RF를 통해 피부 표면에 스파크가 발생하면서 미세한 홀이 형성" at bounding box center [358, 207] width 136 height 19
click at [78, 119] on input "16" at bounding box center [83, 118] width 22 height 12
paste input "4"
type input "14"
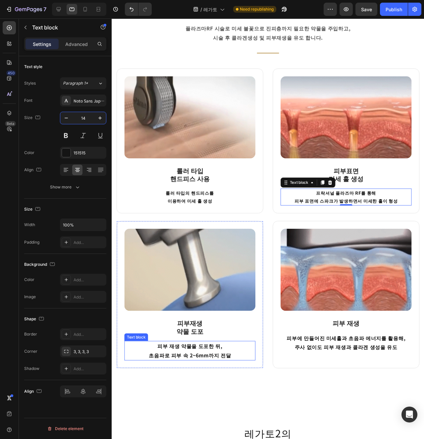
click at [216, 368] on p "피부 재생 약물을 도포한 뒤," at bounding box center [193, 364] width 136 height 10
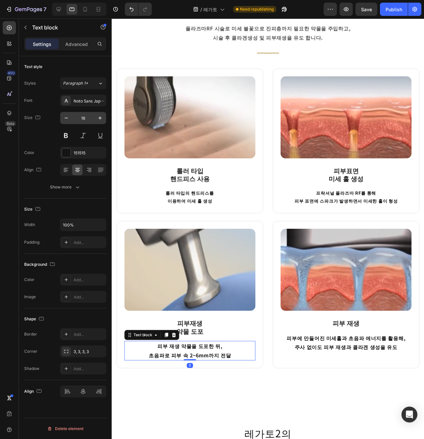
click at [87, 119] on input "16" at bounding box center [83, 118] width 22 height 12
paste input "4"
type input "14"
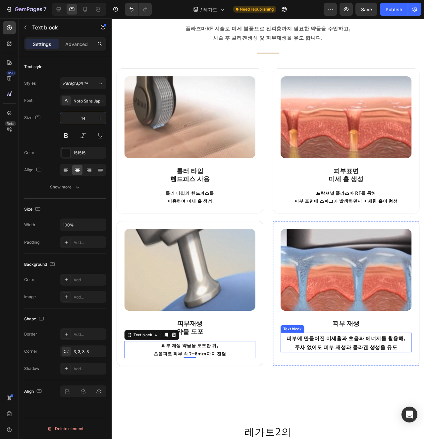
click at [361, 365] on p "피부에 만들어진 미세홀과 초음파 에너지를 활용해, 주사 없이도 피부 재생과 콜라겐 생성을 유도" at bounding box center [358, 359] width 136 height 19
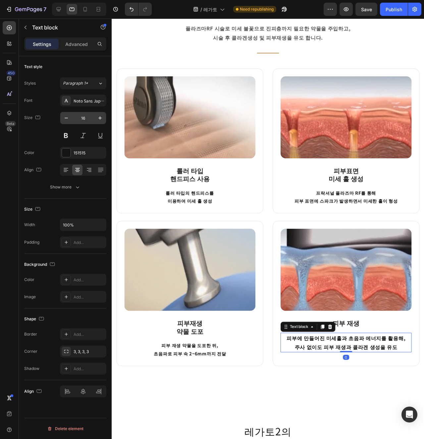
click at [84, 120] on input "16" at bounding box center [83, 118] width 22 height 12
paste input "4"
type input "14"
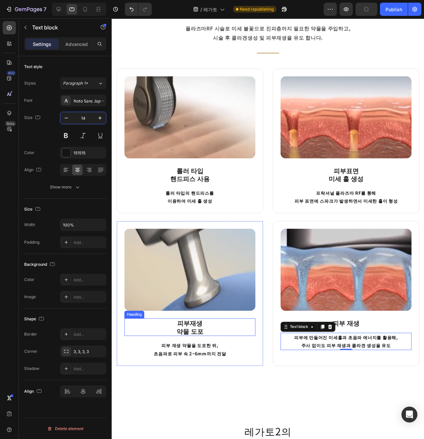
click at [260, 344] on h3 "피부재생 약물 도포" at bounding box center [194, 343] width 138 height 19
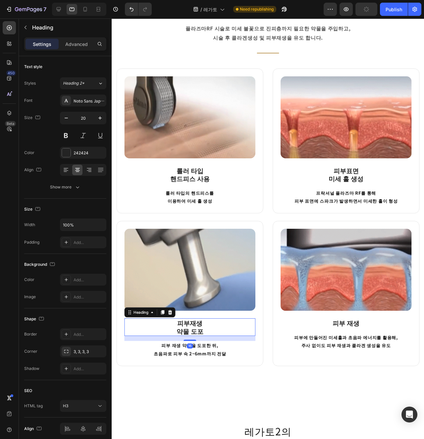
scroll to position [429, 0]
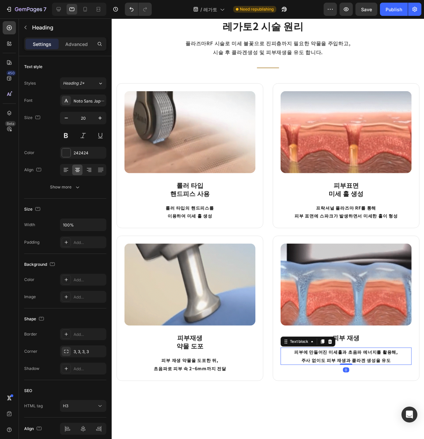
click at [341, 365] on div "피부에 만들어진 미세홀과 초음파 에너지를 활용해, 주사 없이도 피부 재생과 콜라겐 생성을 유도" at bounding box center [358, 374] width 138 height 18
click at [336, 389] on div "Image 피부 재생 Heading 피부에 만들어진 미세홀과 초음파 에너지를 활용해, 주사 없이도 피부 재생과 콜라겐 생성을 유도 Text b…" at bounding box center [358, 323] width 138 height 136
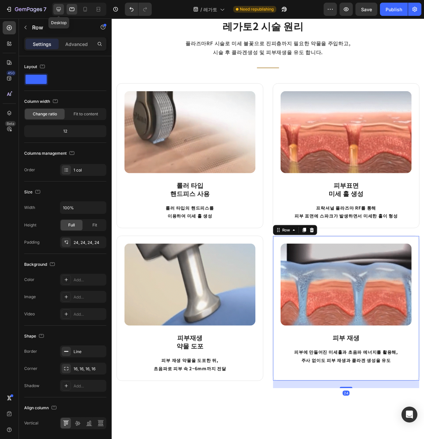
click at [57, 9] on icon at bounding box center [59, 9] width 4 height 4
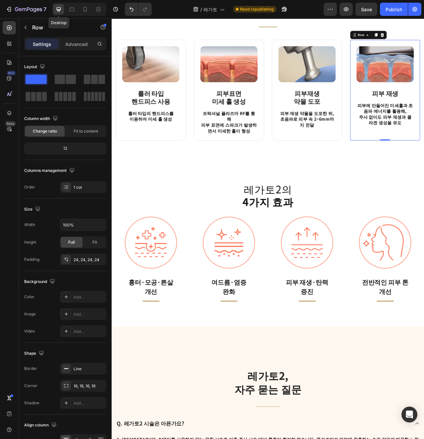
scroll to position [473, 0]
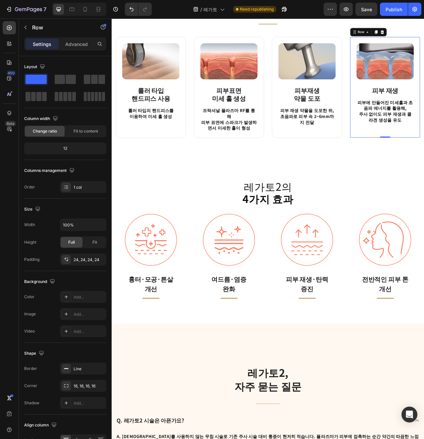
click at [65, 8] on div at bounding box center [79, 9] width 54 height 13
click at [68, 10] on div at bounding box center [72, 9] width 11 height 11
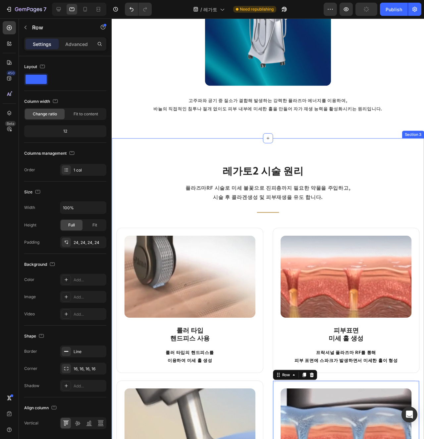
scroll to position [182, 0]
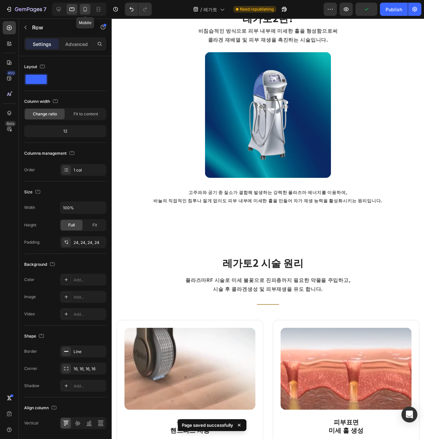
click at [82, 12] on icon at bounding box center [85, 9] width 7 height 7
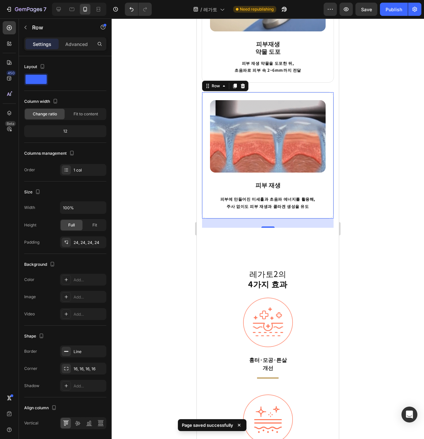
scroll to position [811, 0]
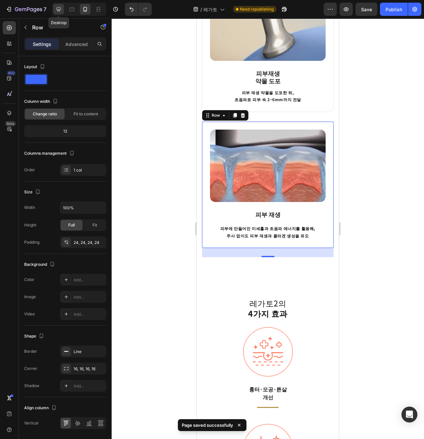
click at [59, 5] on div at bounding box center [58, 9] width 11 height 11
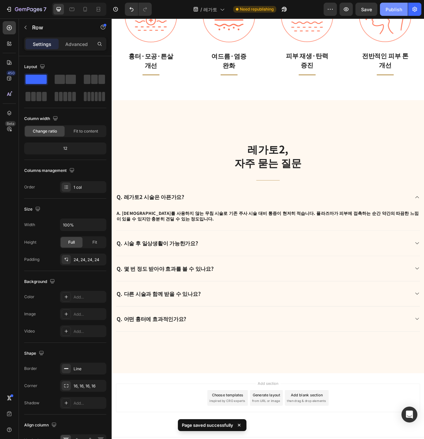
click at [397, 11] on div "Publish" at bounding box center [393, 9] width 17 height 7
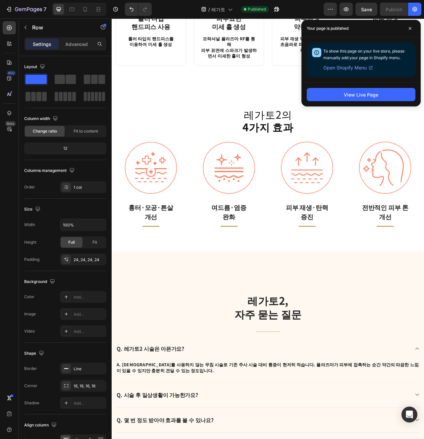
scroll to position [474, 0]
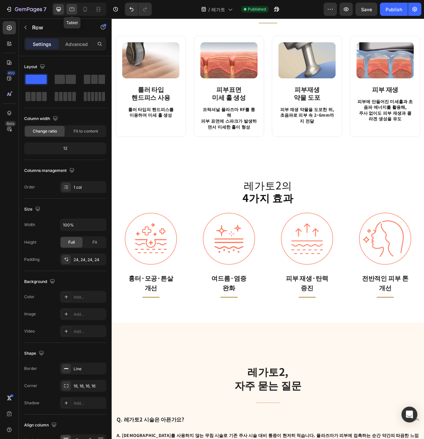
click at [75, 12] on icon at bounding box center [71, 9] width 7 height 7
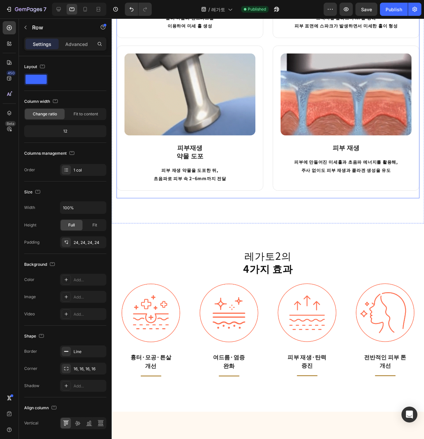
scroll to position [634, 0]
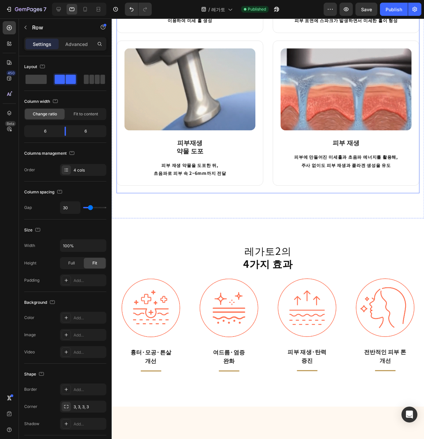
click at [277, 134] on div "Image 롤러 타입 핸드피스 사용 Heading 롤러 타입의 핸드피스를 이용하여 미세 홀 생성 Text block Row Image 피부표면…" at bounding box center [275, 41] width 318 height 321
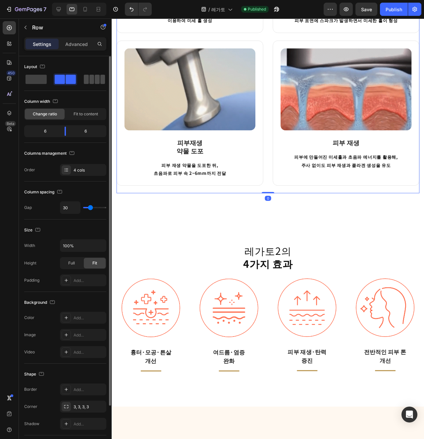
click at [95, 75] on span at bounding box center [97, 79] width 5 height 9
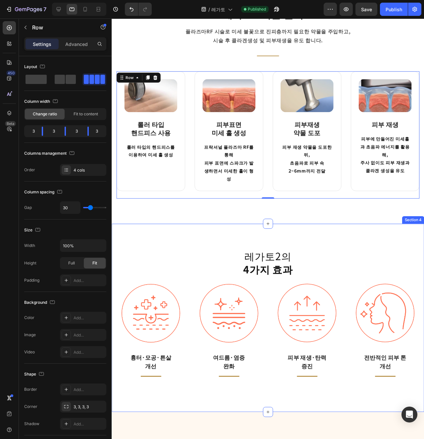
click at [309, 235] on div "레가토2의 4가지 효과 Heading Image 흉터·모공·튼살 개선 Text block Title Line Row Image 여드름·염증 완…" at bounding box center [276, 334] width 328 height 198
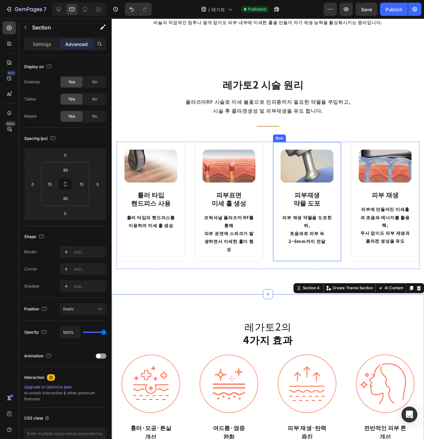
scroll to position [362, 0]
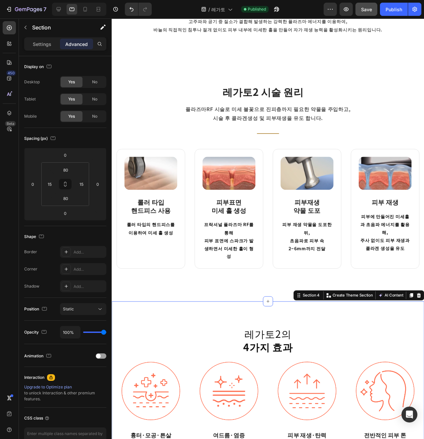
click at [363, 9] on span "Save" at bounding box center [366, 10] width 11 height 6
click at [395, 9] on div "Publish" at bounding box center [393, 9] width 17 height 7
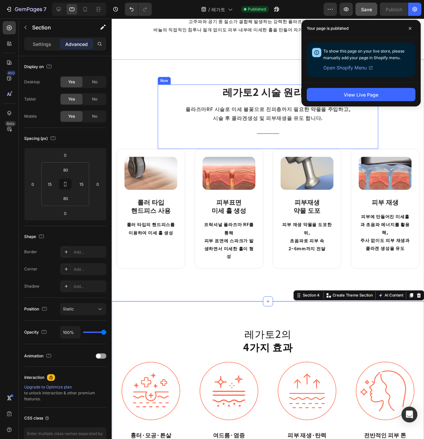
click at [254, 147] on div "레가토2 시술 원리 Heading [GEOGRAPHIC_DATA]로 미세 불꽃으로 진피층까지 필요한 약물을 주입하고, 시술 후 [GEOGRAP…" at bounding box center [276, 122] width 232 height 68
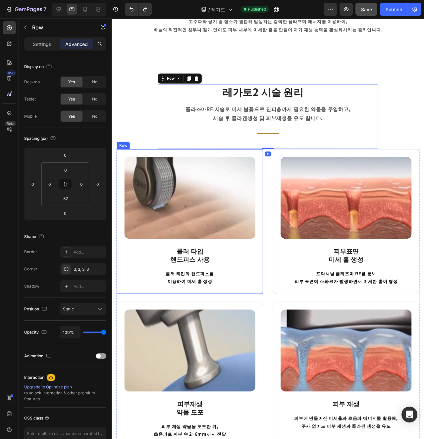
click at [266, 300] on div "Image 롤러 타입 핸드피스 사용 Heading 롤러 타입의 핸드피스를 이용하여 미세 홀 생성 Text block Row" at bounding box center [193, 232] width 154 height 153
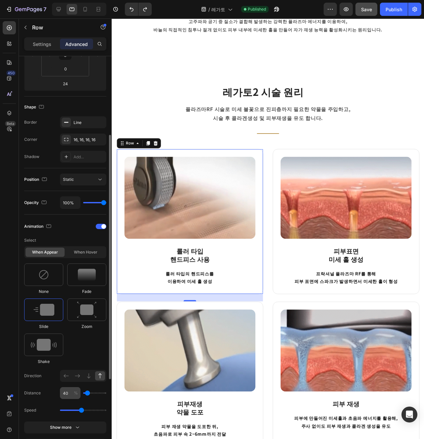
scroll to position [209, 0]
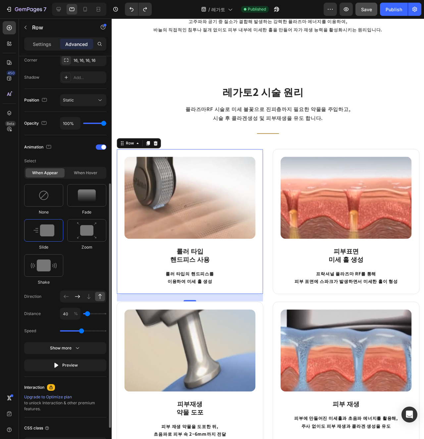
click at [79, 299] on icon at bounding box center [77, 296] width 7 height 7
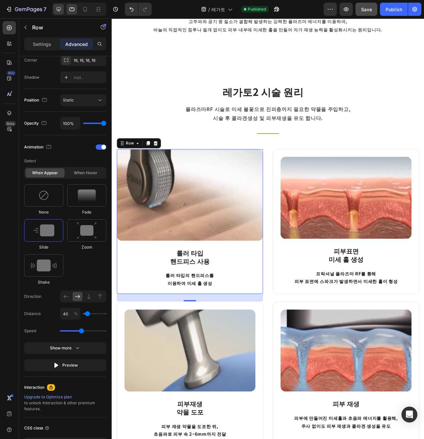
click at [62, 9] on div at bounding box center [58, 9] width 11 height 11
type input "0"
type input "24"
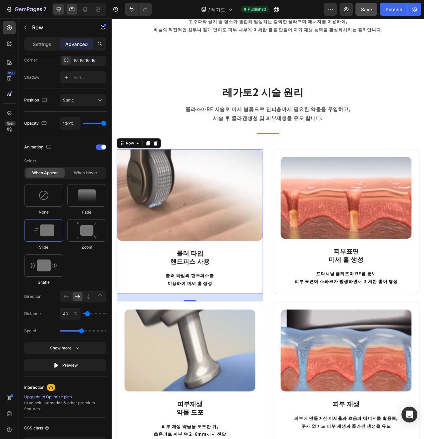
type input "24"
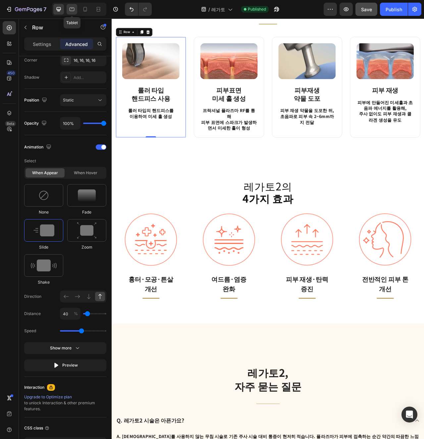
click at [67, 9] on div at bounding box center [72, 9] width 11 height 11
type input "24"
type input "0"
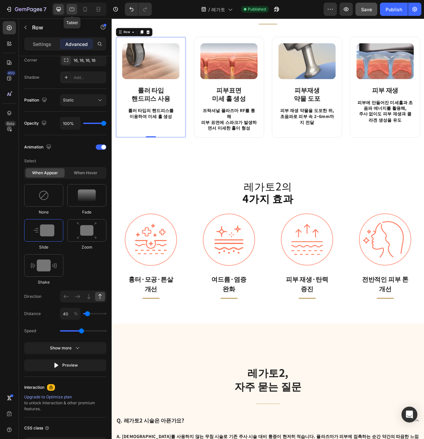
type input "0"
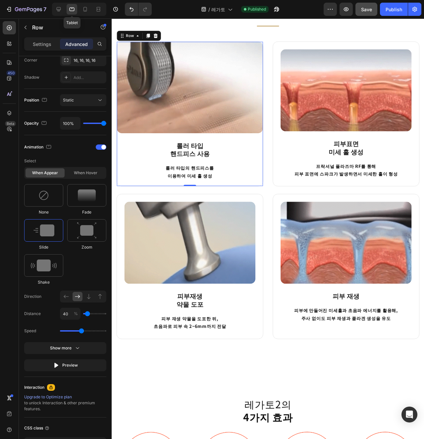
scroll to position [544, 0]
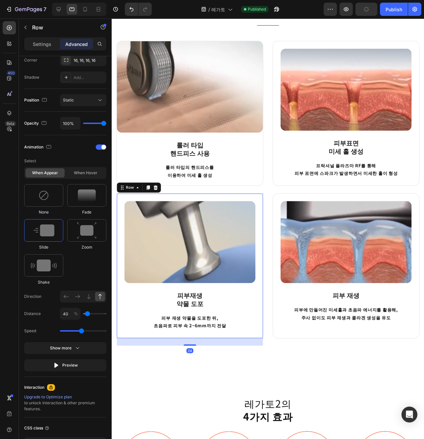
click at [119, 311] on div "Image 피부재생 약물 도포 Heading 피부 재생 약물을 도포한 뒤, 초음파로 피부 속 2~6mm까지 전달 Text block Row 24" at bounding box center [193, 279] width 154 height 153
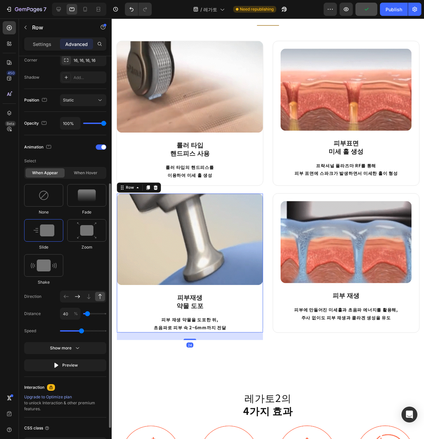
click at [79, 296] on icon at bounding box center [77, 296] width 5 height 3
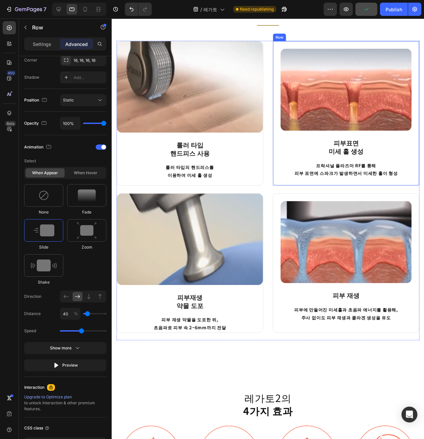
click at [292, 193] on div "Image 피부표면 미세 홀 생성 Heading 프락셔널 플라즈마 RF를 통해 피부 표면에 스파크가 발생하면서 미세한 홀이 형성 Text bl…" at bounding box center [358, 118] width 154 height 153
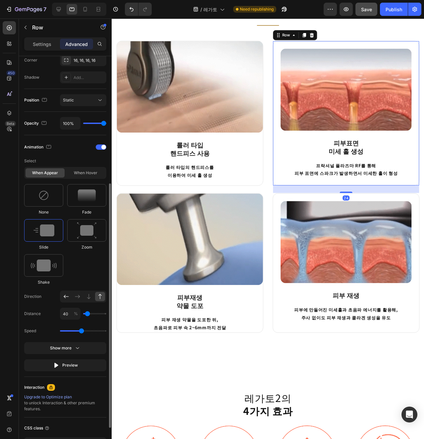
click at [67, 301] on div at bounding box center [66, 296] width 10 height 9
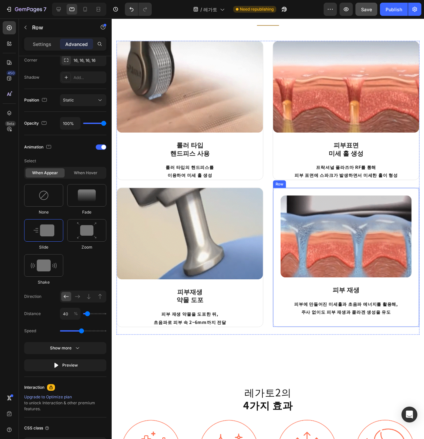
click at [287, 324] on div "Image 피부 재생 Heading 피부에 만들어진 미세홀과 초음파 에너지를 활용해, 주사 없이도 피부 재생과 콜라겐 생성을 유도 Text b…" at bounding box center [358, 270] width 154 height 147
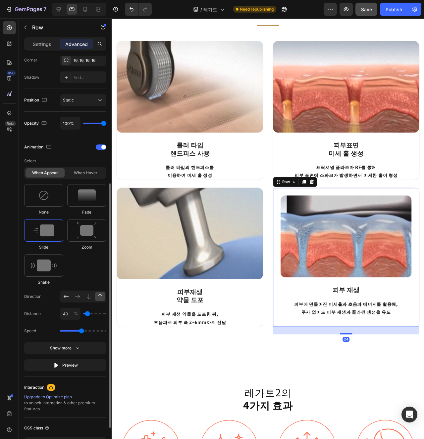
click at [69, 295] on icon at bounding box center [66, 296] width 7 height 7
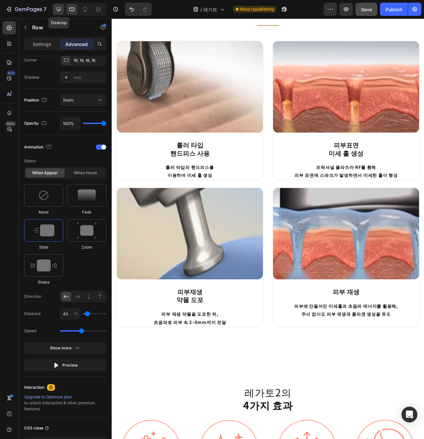
click at [63, 12] on div at bounding box center [58, 9] width 11 height 11
type input "0"
type input "24"
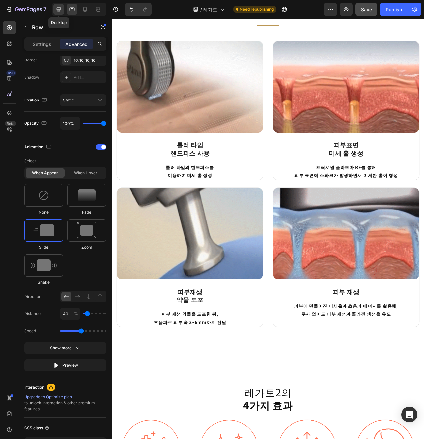
type input "24"
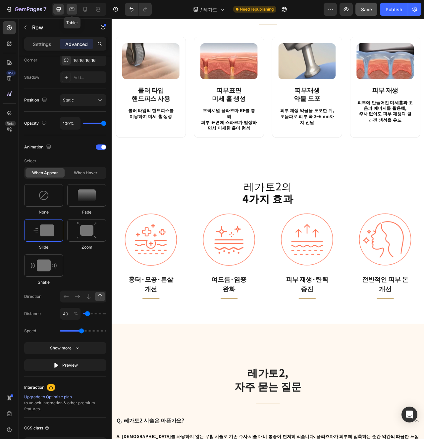
click at [68, 12] on icon at bounding box center [71, 9] width 7 height 7
type input "24"
type input "0"
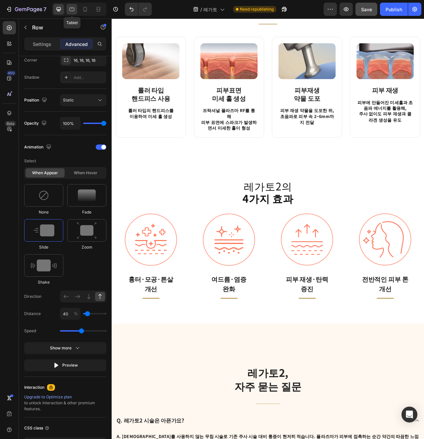
type input "0"
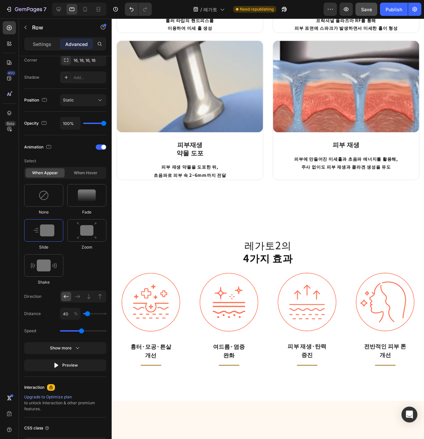
scroll to position [601, 0]
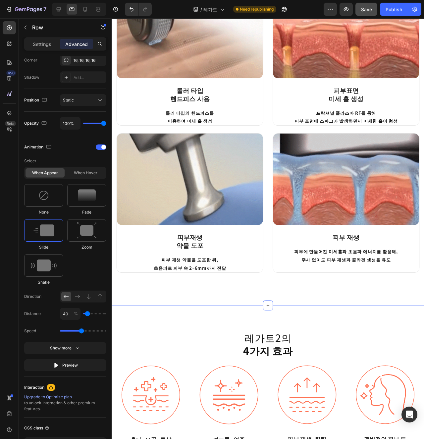
click at [294, 312] on div "레가토2 시술 원리 Heading [GEOGRAPHIC_DATA]로 미세 불꽃으로 진피층까지 필요한 약물을 주입하고, 시술 후 [GEOGRAP…" at bounding box center [276, 105] width 328 height 430
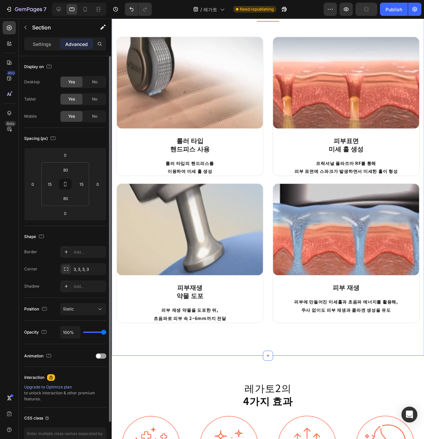
scroll to position [474, 0]
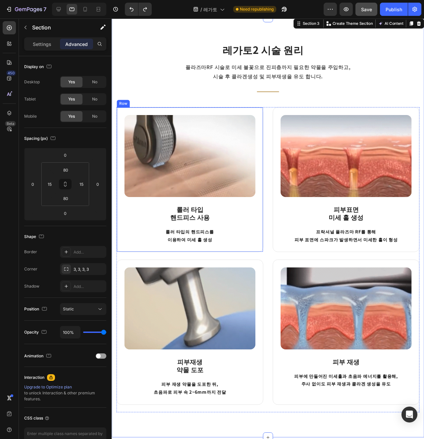
click at [134, 257] on div "Image 롤러 타입 핸드피스 사용 Heading 롤러 타입의 핸드피스를 이용하여 미세 홀 생성 Text block Row" at bounding box center [193, 188] width 154 height 153
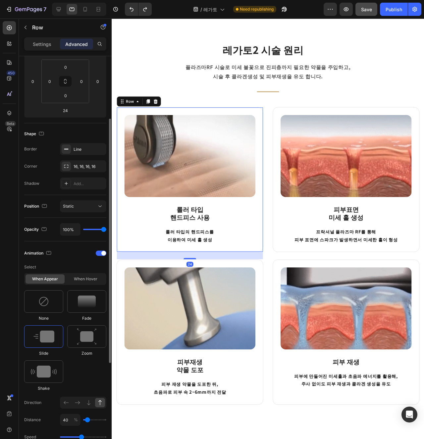
scroll to position [104, 0]
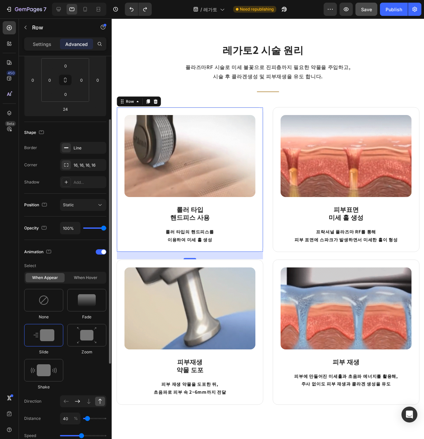
click at [76, 403] on icon at bounding box center [77, 401] width 7 height 7
click at [73, 404] on div at bounding box center [77, 401] width 10 height 9
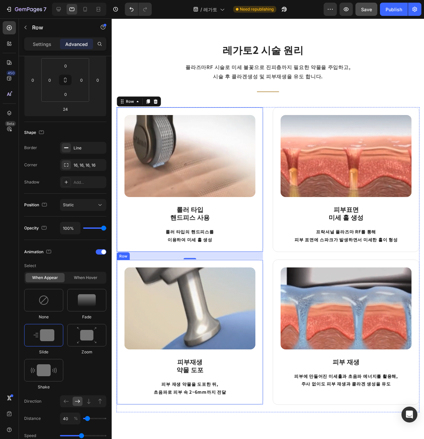
click at [124, 420] on div "Image 피부재생 약물 도포 Heading 피부 재생 약물을 도포한 뒤, 초음파로 피부 속 2~6mm까지 전달 Text block Row" at bounding box center [193, 348] width 154 height 153
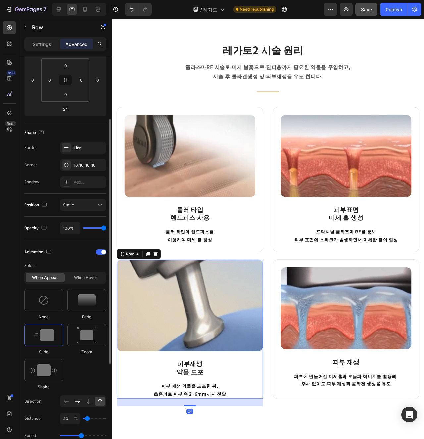
click at [81, 401] on div at bounding box center [77, 401] width 10 height 9
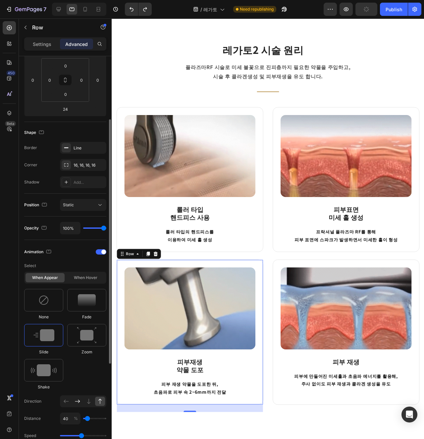
click at [81, 401] on div at bounding box center [77, 401] width 10 height 9
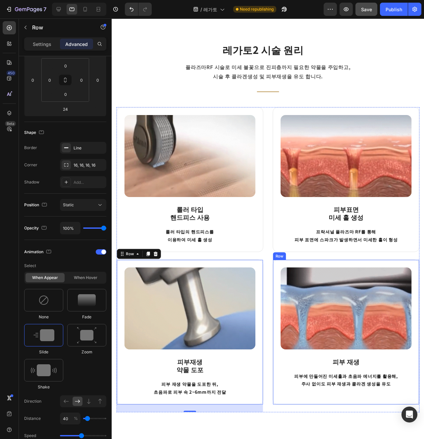
click at [283, 415] on div "Image 피부 재생 Heading 피부에 만들어진 미세홀과 초음파 에너지를 활용해, 주사 없이도 피부 재생과 콜라겐 생성을 유도 Text b…" at bounding box center [358, 348] width 154 height 153
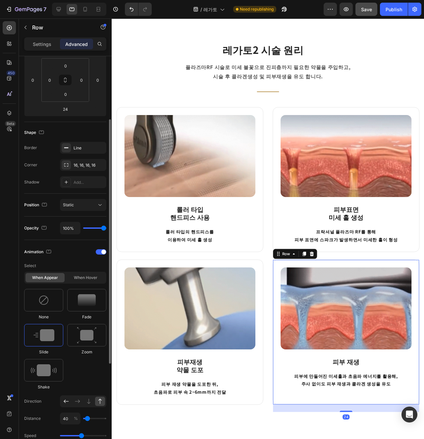
click at [67, 402] on icon at bounding box center [66, 401] width 7 height 7
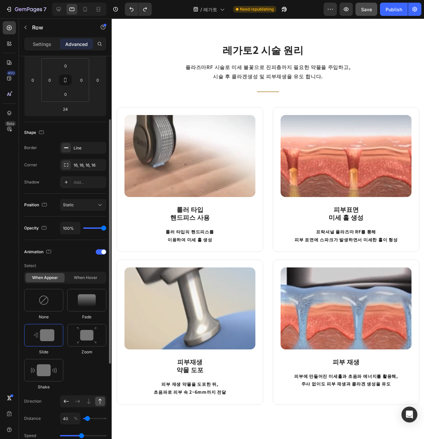
click at [67, 402] on icon at bounding box center [66, 401] width 7 height 7
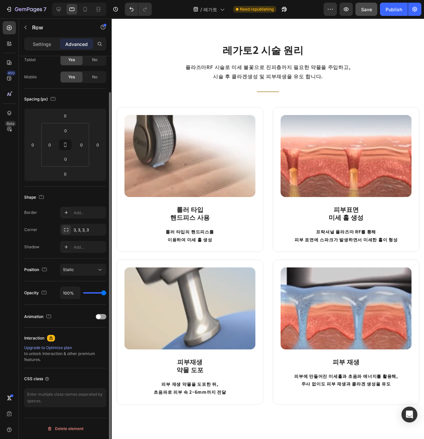
click at [290, 420] on div "Image 피부 재생 Heading 피부에 만들어진 미세홀과 초음파 에너지를 활용해, 주사 없이도 피부 재생과 콜라겐 생성을 유도 Text b…" at bounding box center [358, 352] width 154 height 160
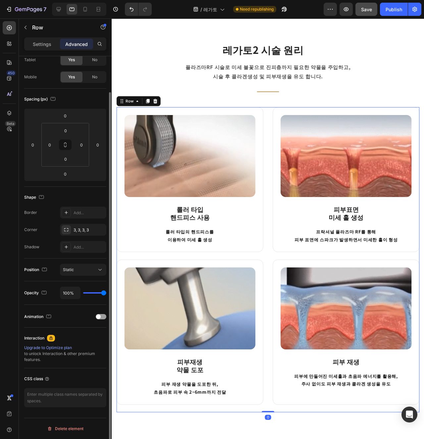
scroll to position [39, 0]
click at [286, 417] on div "Image 피부 재생 Heading 피부에 만들어진 미세홀과 초음파 에너지를 활용해, 주사 없이도 피부 재생과 콜라겐 생성을 유도 Text b…" at bounding box center [358, 348] width 154 height 153
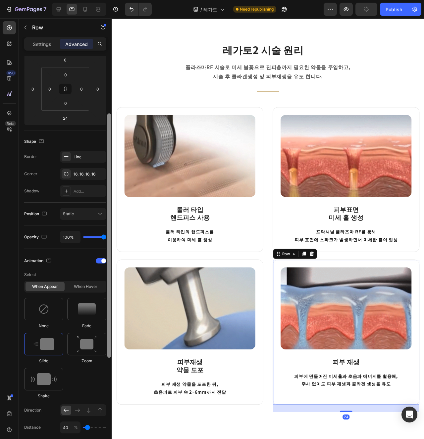
scroll to position [96, 0]
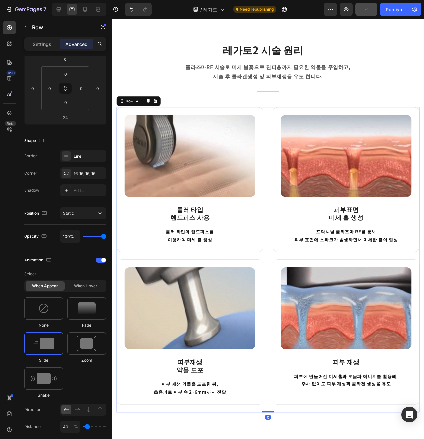
click at [276, 246] on div "Image 롤러 타입 핸드피스 사용 Heading 롤러 타입의 핸드피스를 이용하여 미세 홀 생성 Text block Row Image 피부표면…" at bounding box center [275, 272] width 318 height 321
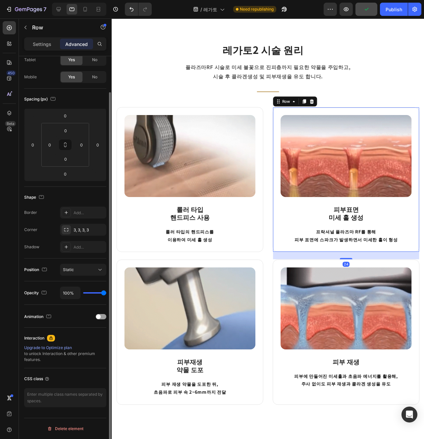
click at [286, 246] on div "Image 피부표면 미세 홀 생성 Heading 프락셔널 플라즈마 RF를 통해 피부 표면에 스파크가 발생하면서 미세한 홀이 형성 Text bl…" at bounding box center [358, 188] width 154 height 153
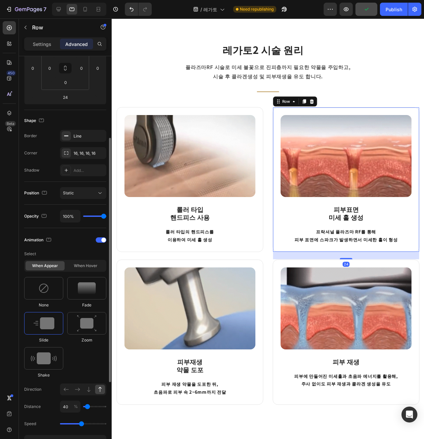
scroll to position [123, 0]
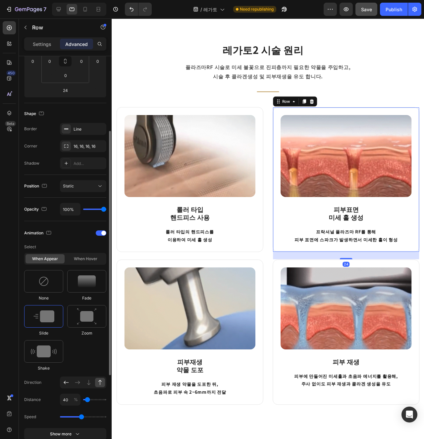
click at [65, 382] on icon at bounding box center [66, 383] width 7 height 7
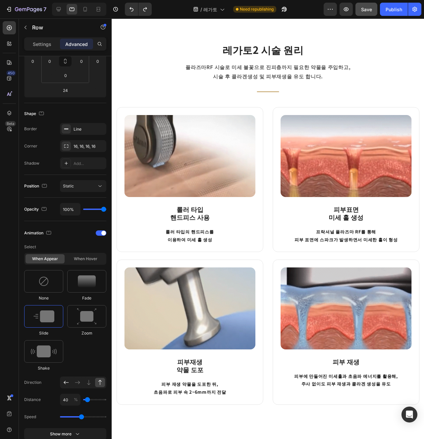
click at [65, 382] on icon at bounding box center [66, 383] width 7 height 7
click at [62, 10] on div at bounding box center [58, 9] width 11 height 11
type input "0"
type input "24"
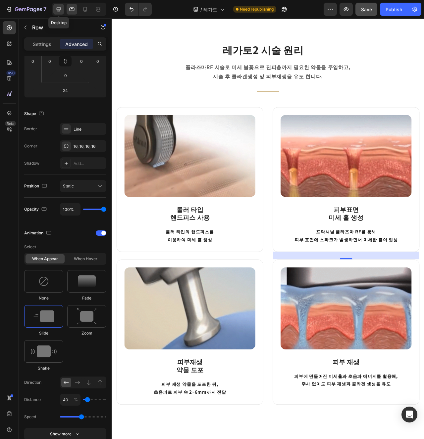
type input "24"
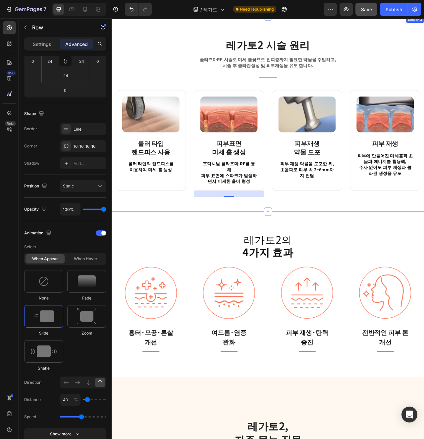
scroll to position [469, 0]
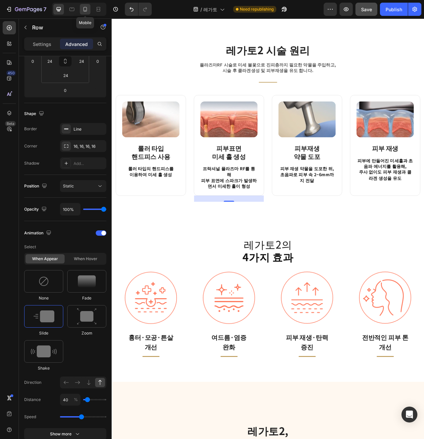
click at [88, 12] on icon at bounding box center [85, 9] width 7 height 7
type input "28"
type input "0"
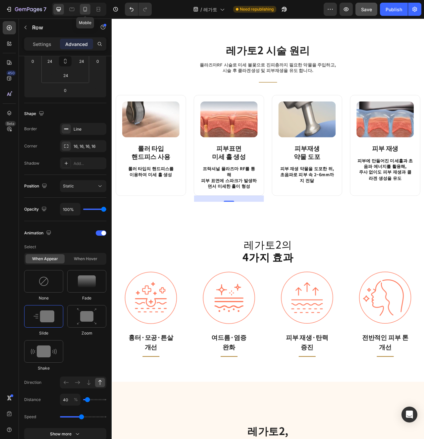
type input "0"
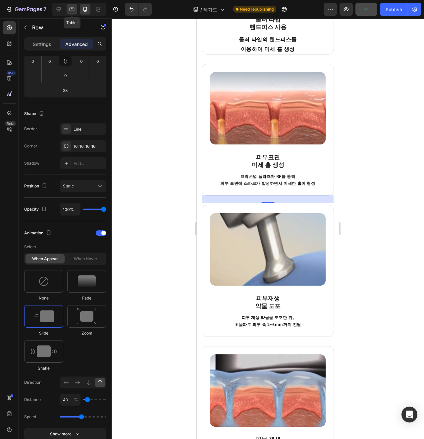
click at [75, 8] on icon at bounding box center [71, 9] width 7 height 7
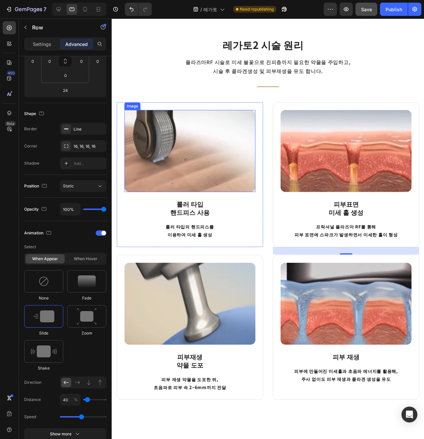
scroll to position [396, 0]
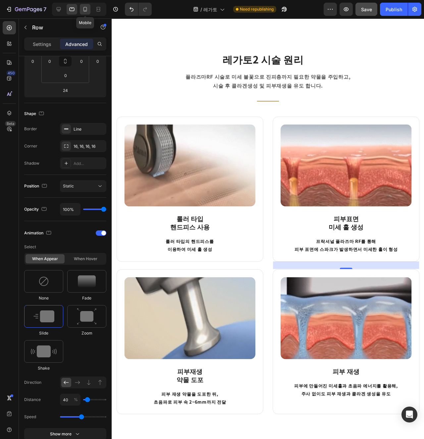
click at [87, 6] on icon at bounding box center [85, 9] width 7 height 7
type input "28"
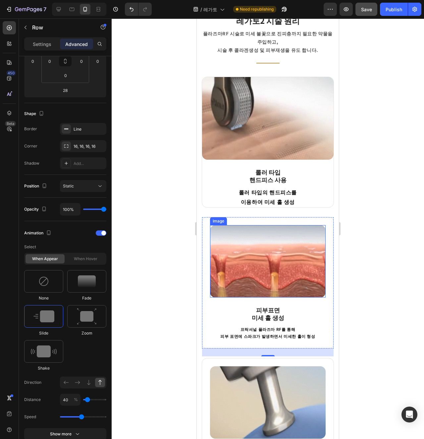
scroll to position [375, 0]
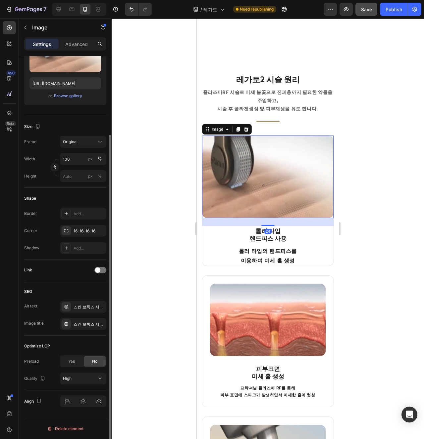
click at [306, 153] on img at bounding box center [267, 177] width 131 height 82
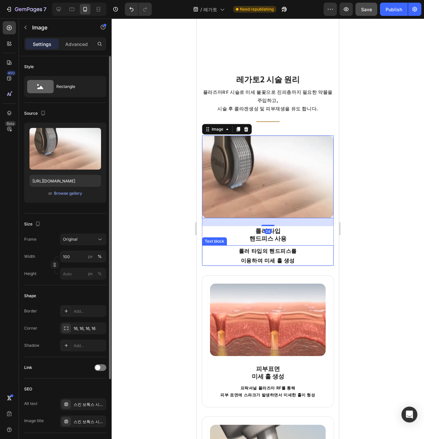
click at [208, 257] on p "롤러 타입의 핸드피스를 이용하여 미세 홀 생성" at bounding box center [268, 255] width 130 height 19
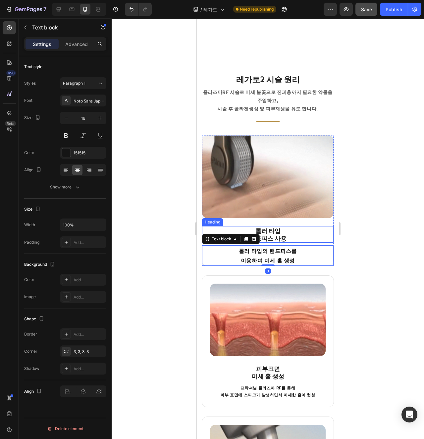
click at [204, 227] on h3 "롤러 타입 핸드피스 사용" at bounding box center [267, 234] width 131 height 17
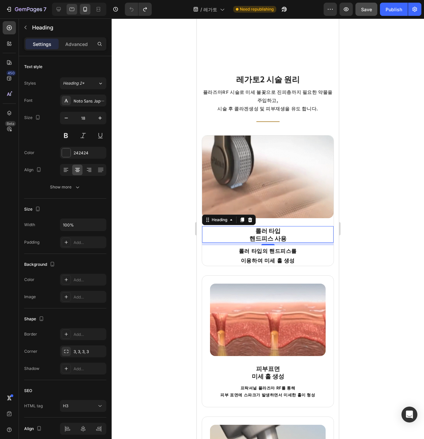
click at [76, 13] on div at bounding box center [72, 9] width 11 height 11
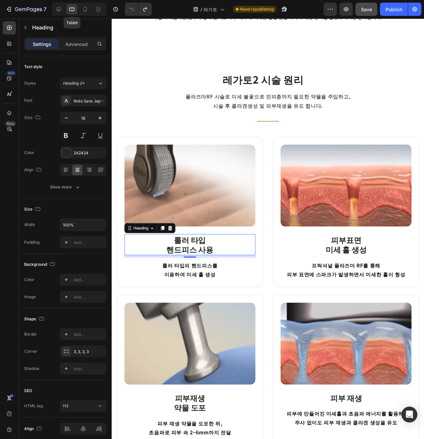
type input "24"
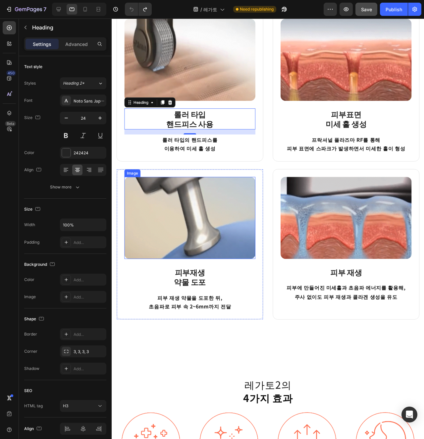
scroll to position [474, 0]
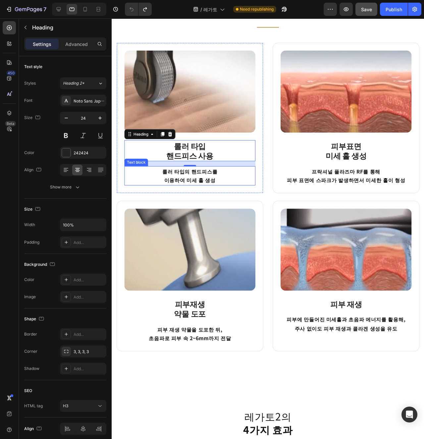
click at [132, 190] on p "롤러 타입의 핸드피스를 이용하여 미세 홀 생성" at bounding box center [193, 184] width 136 height 19
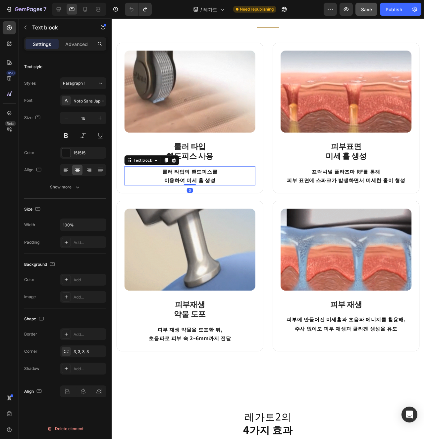
click at [125, 192] on div "롤러 타입의 핸드피스를 이용하여 미세 홀 생성" at bounding box center [194, 184] width 138 height 21
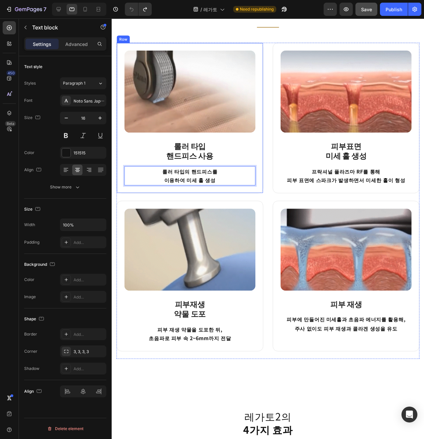
click at [118, 195] on div "Image 롤러 타입 핸드피스 사용 Heading 롤러 타입의 핸드피스를 이용하여 미세 홀 생성 Text block 0 Row" at bounding box center [193, 123] width 154 height 158
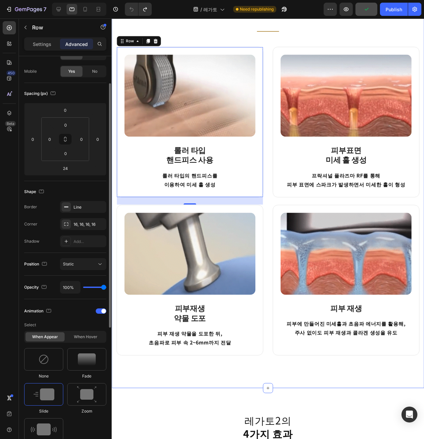
scroll to position [420, 0]
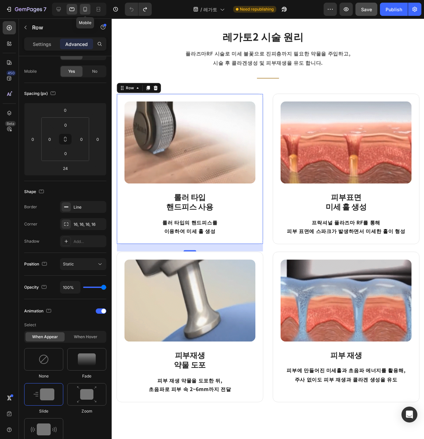
click at [87, 13] on div at bounding box center [85, 9] width 11 height 11
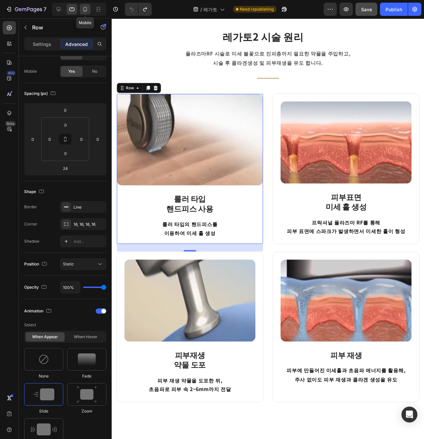
type input "28"
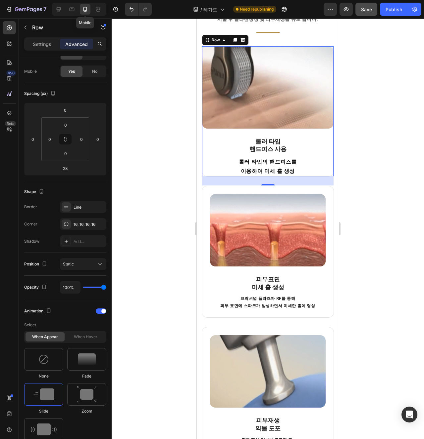
scroll to position [470, 0]
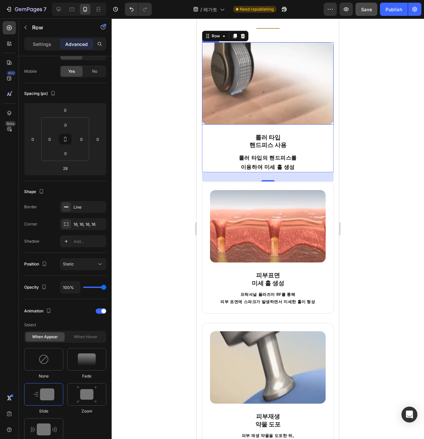
click at [329, 96] on img at bounding box center [267, 83] width 131 height 82
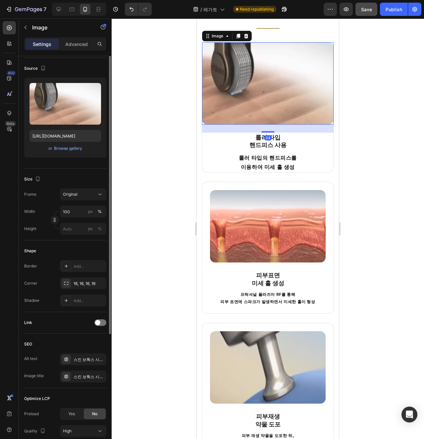
scroll to position [0, 0]
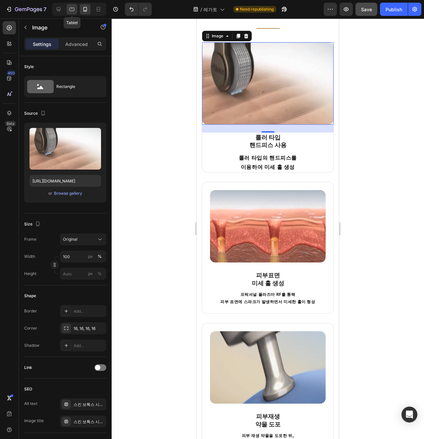
click at [71, 11] on icon at bounding box center [71, 9] width 7 height 7
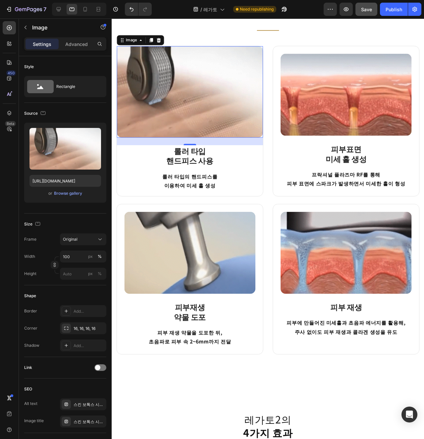
scroll to position [476, 0]
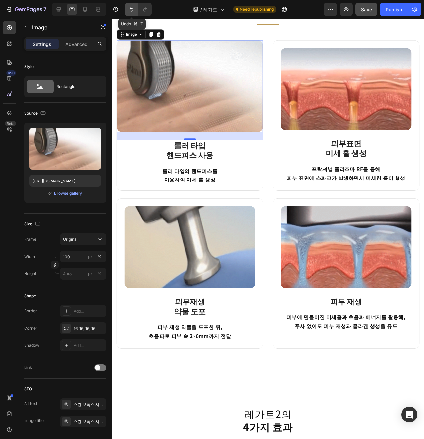
click at [130, 10] on icon "Undo/Redo" at bounding box center [131, 9] width 7 height 7
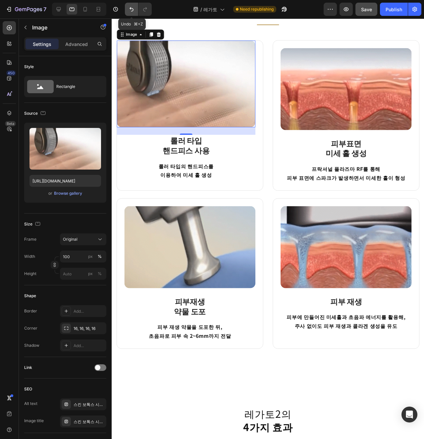
click at [130, 10] on icon "Undo/Redo" at bounding box center [131, 9] width 7 height 7
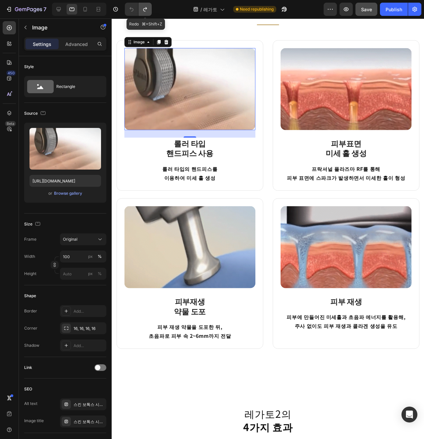
click at [143, 10] on icon "Undo/Redo" at bounding box center [145, 9] width 7 height 7
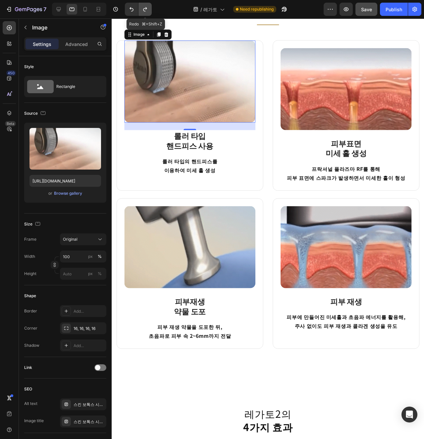
click at [143, 10] on icon "Undo/Redo" at bounding box center [145, 9] width 7 height 7
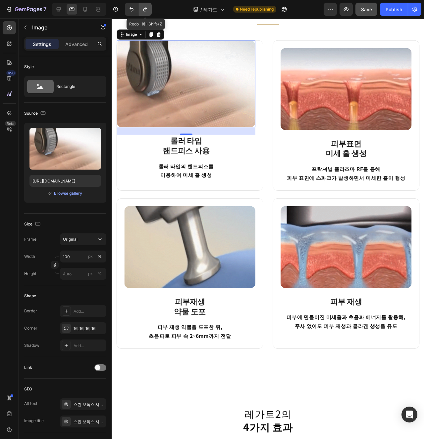
click at [143, 10] on icon "Undo/Redo" at bounding box center [145, 9] width 7 height 7
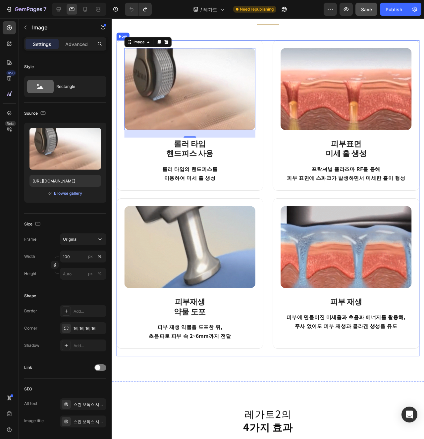
click at [275, 346] on div "Image 24 롤러 타입 핸드피스 사용 Heading 롤러 타입의 핸드피스를 이용하여 미세 홀 생성 Text block Row Image 피…" at bounding box center [275, 207] width 318 height 333
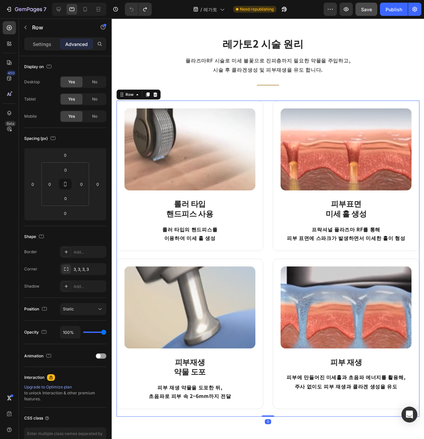
scroll to position [411, 0]
